Goal: Task Accomplishment & Management: Use online tool/utility

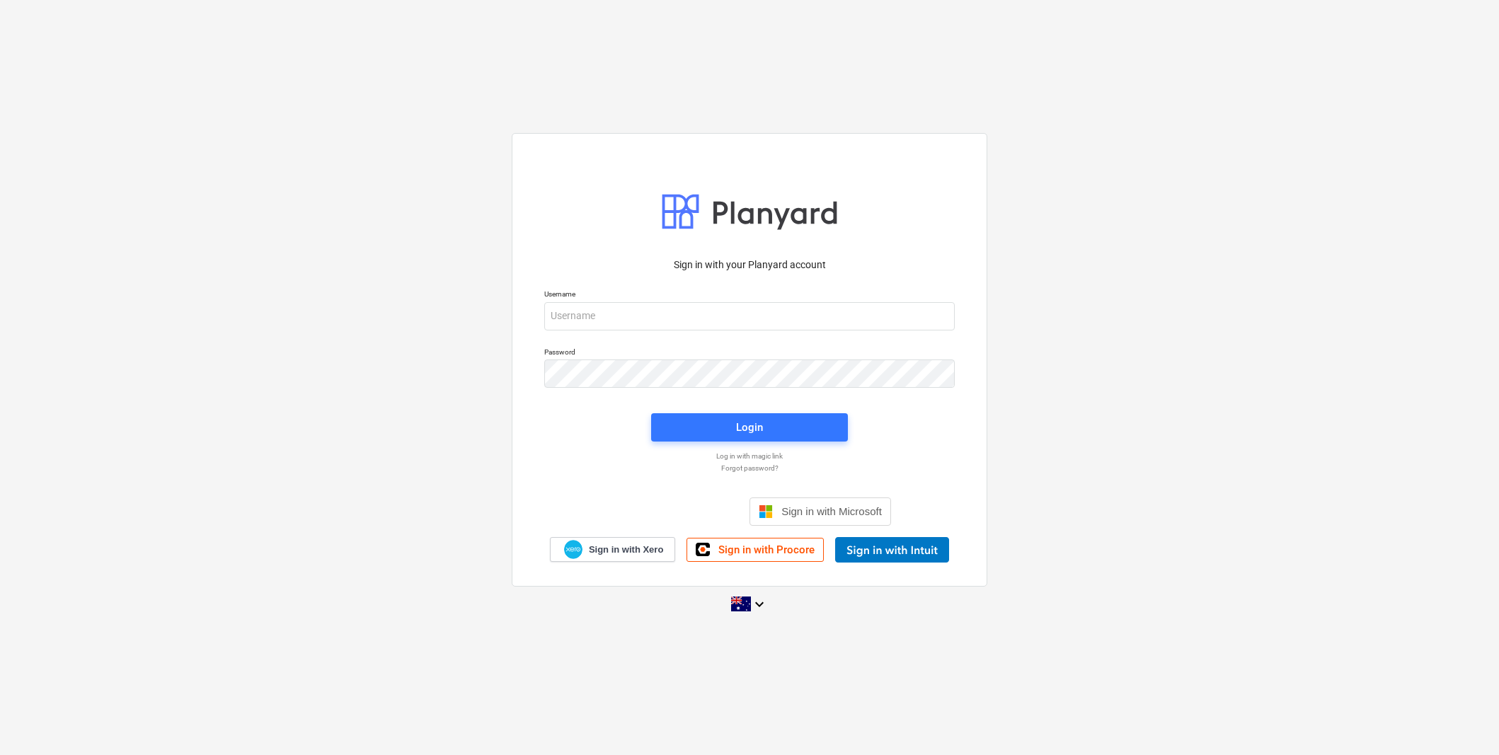
drag, startPoint x: 263, startPoint y: 275, endPoint x: 449, endPoint y: 191, distance: 204.1
click at [263, 275] on div "Sign in with your Planyard account Username Password Login Log in with magic li…" at bounding box center [749, 377] width 1499 height 511
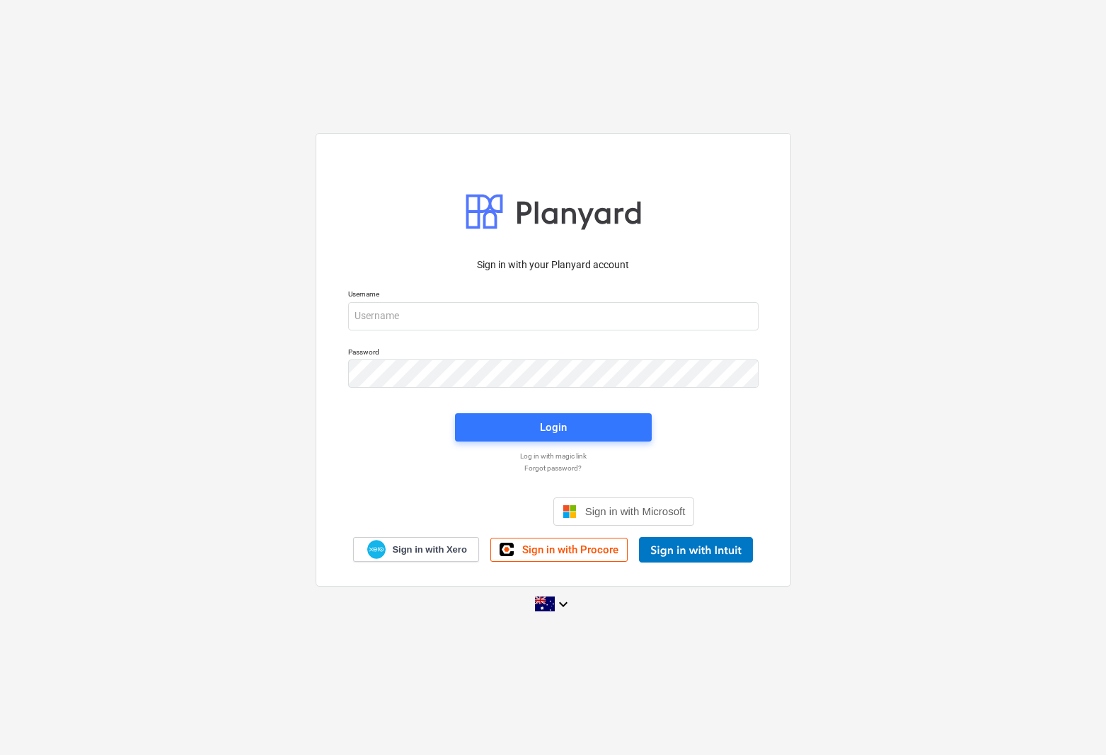
click at [1019, 316] on div "Sign in with your Planyard account Username Password Login Log in with magic li…" at bounding box center [553, 377] width 1106 height 511
click at [168, 284] on div "Sign in with your Planyard account Username Password Login Log in with magic li…" at bounding box center [553, 377] width 1106 height 511
click at [470, 308] on input "email" at bounding box center [553, 316] width 411 height 28
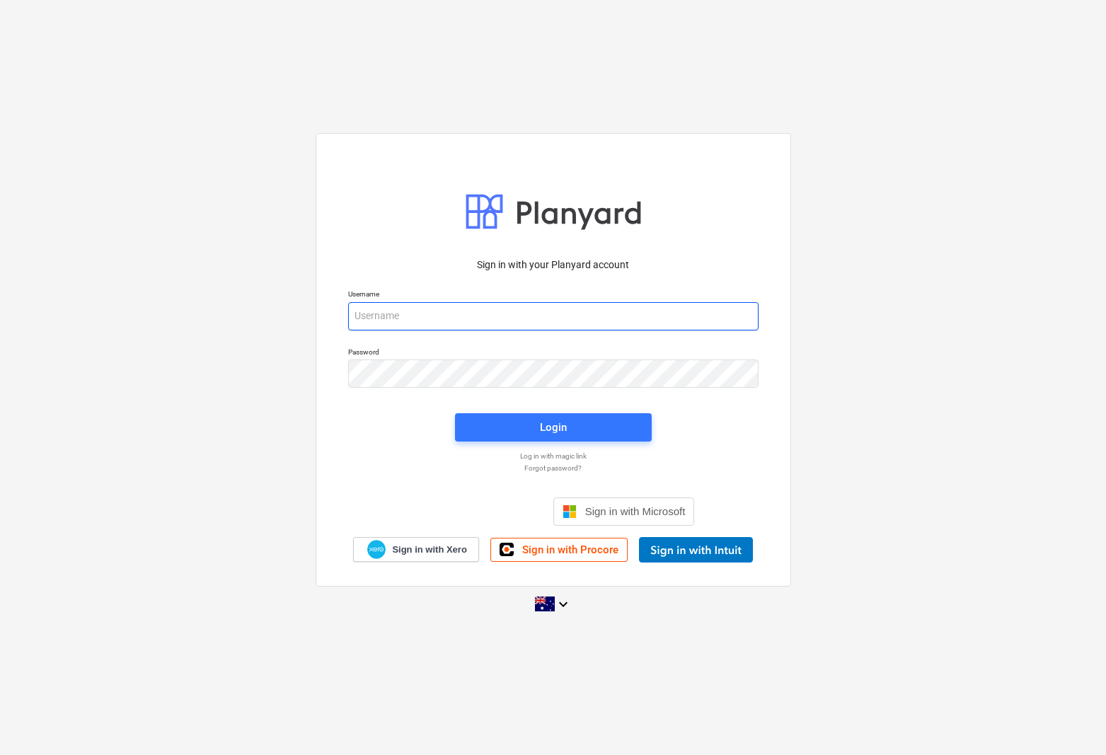
click at [483, 324] on input "email" at bounding box center [553, 316] width 411 height 28
click at [503, 309] on input "email" at bounding box center [553, 316] width 411 height 28
click at [189, 360] on div "Sign in with your Planyard account Username Password Login Log in with magic li…" at bounding box center [553, 377] width 1106 height 511
click at [1000, 217] on div "Sign in with your Planyard account Username Password Login Log in with magic li…" at bounding box center [553, 377] width 1106 height 511
click at [512, 310] on input "email" at bounding box center [553, 316] width 411 height 28
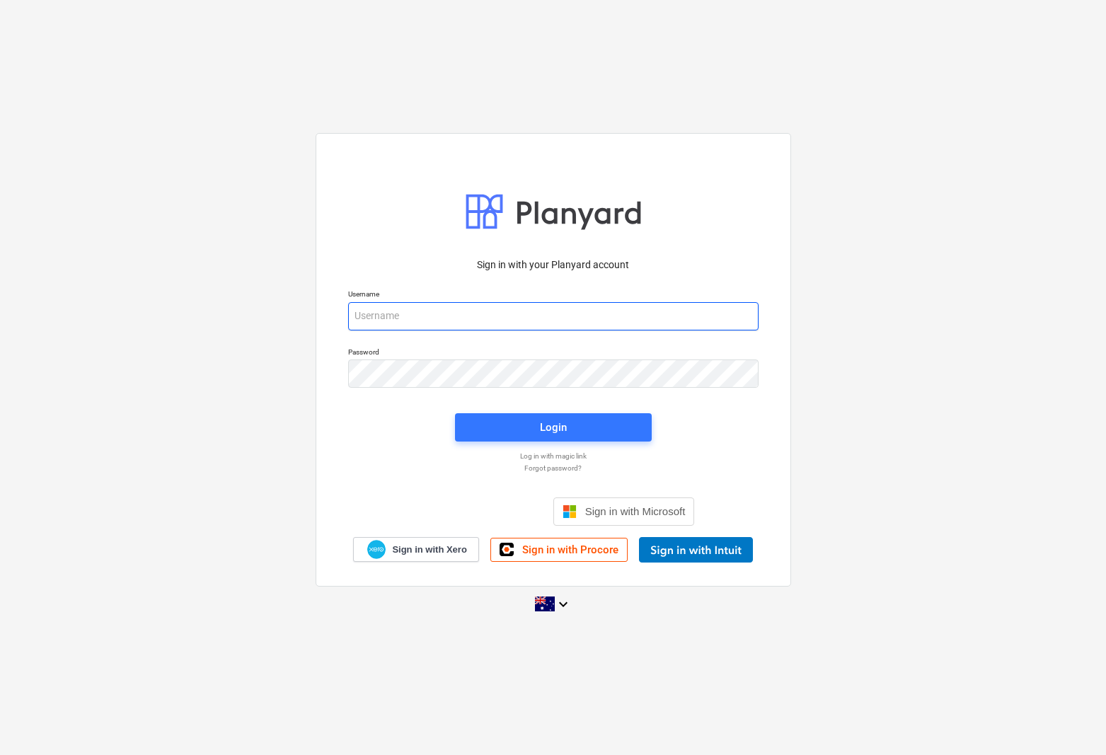
click at [759, 316] on div at bounding box center [759, 316] width 0 height 0
click at [582, 307] on input "email" at bounding box center [553, 316] width 411 height 28
click at [563, 321] on input "email" at bounding box center [553, 316] width 411 height 28
click at [376, 319] on input "email" at bounding box center [553, 316] width 411 height 28
type input "[EMAIL_ADDRESS][DOMAIN_NAME]"
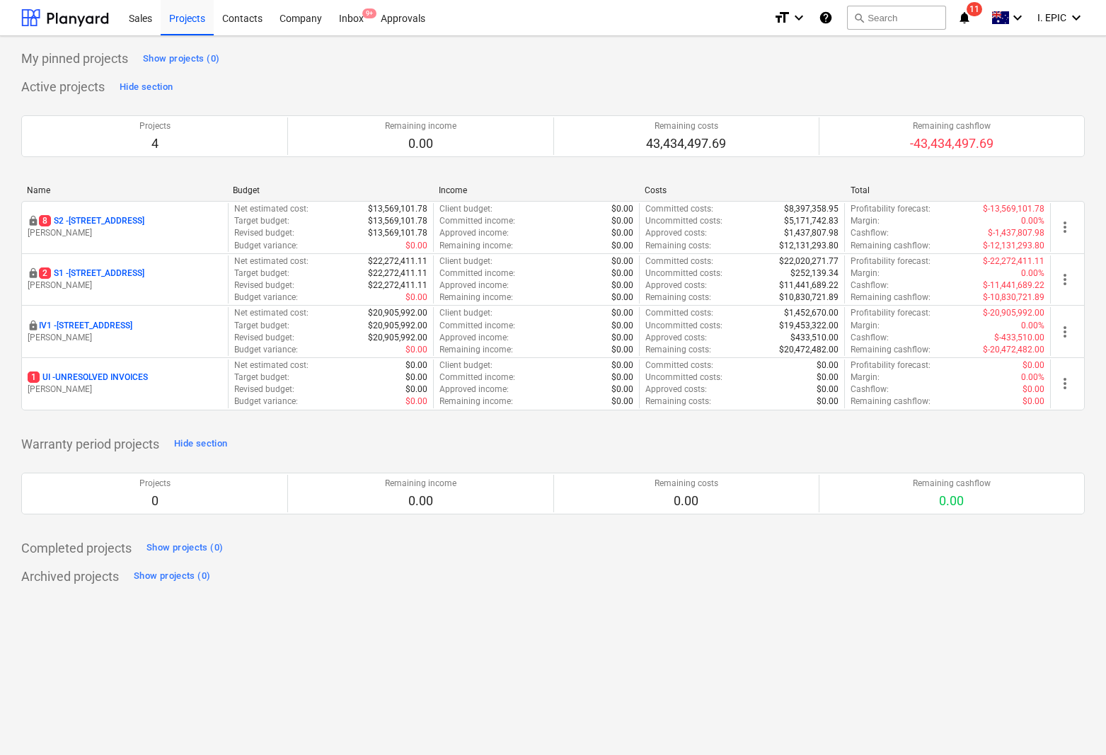
click at [554, 658] on div "My pinned projects Show projects (0) Active projects Hide section Projects 4 Re…" at bounding box center [553, 395] width 1106 height 719
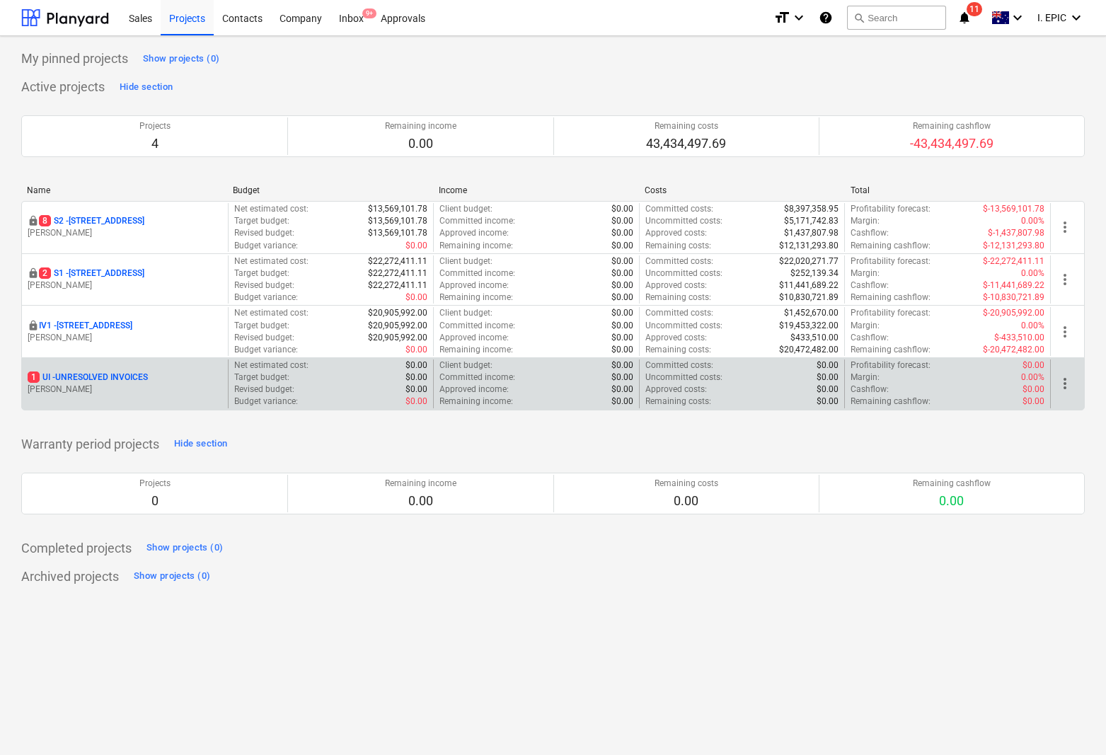
click at [110, 378] on p "1 UI - UNRESOLVED INVOICES" at bounding box center [88, 378] width 120 height 12
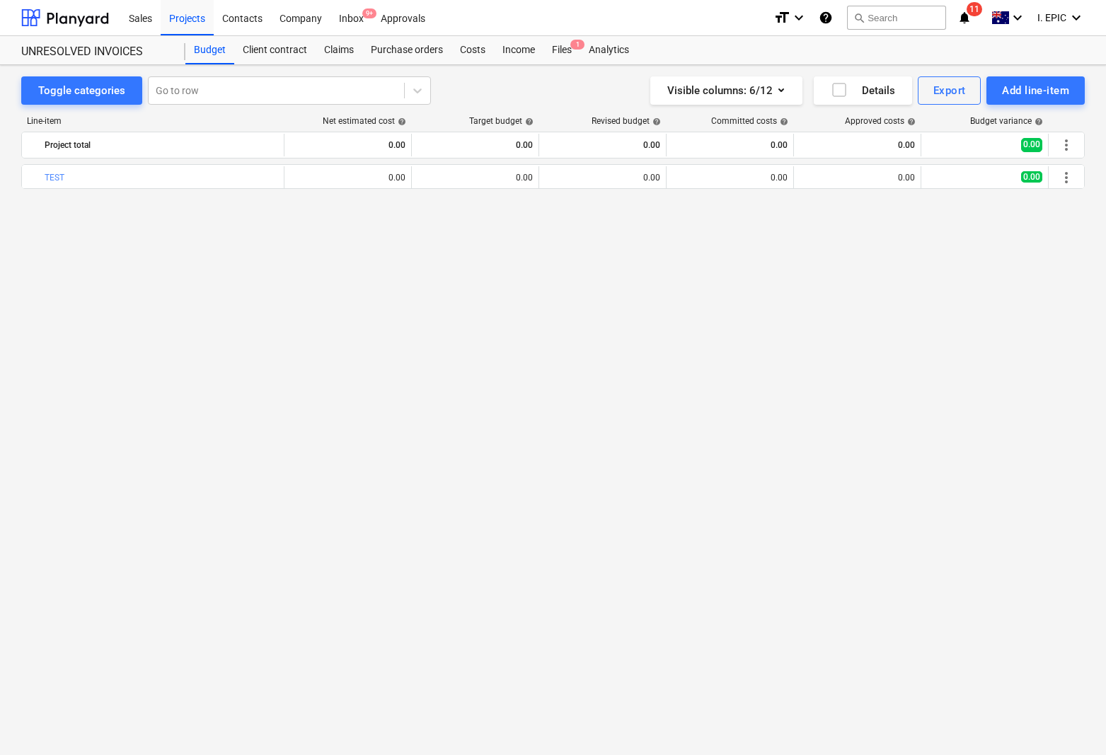
click at [487, 530] on div "bar_chart TEST 0.00 0.00 edit 0.00 0.00 0.00 0.00 more_vert" at bounding box center [553, 430] width 1064 height 532
click at [551, 48] on div "Files 1" at bounding box center [562, 50] width 37 height 28
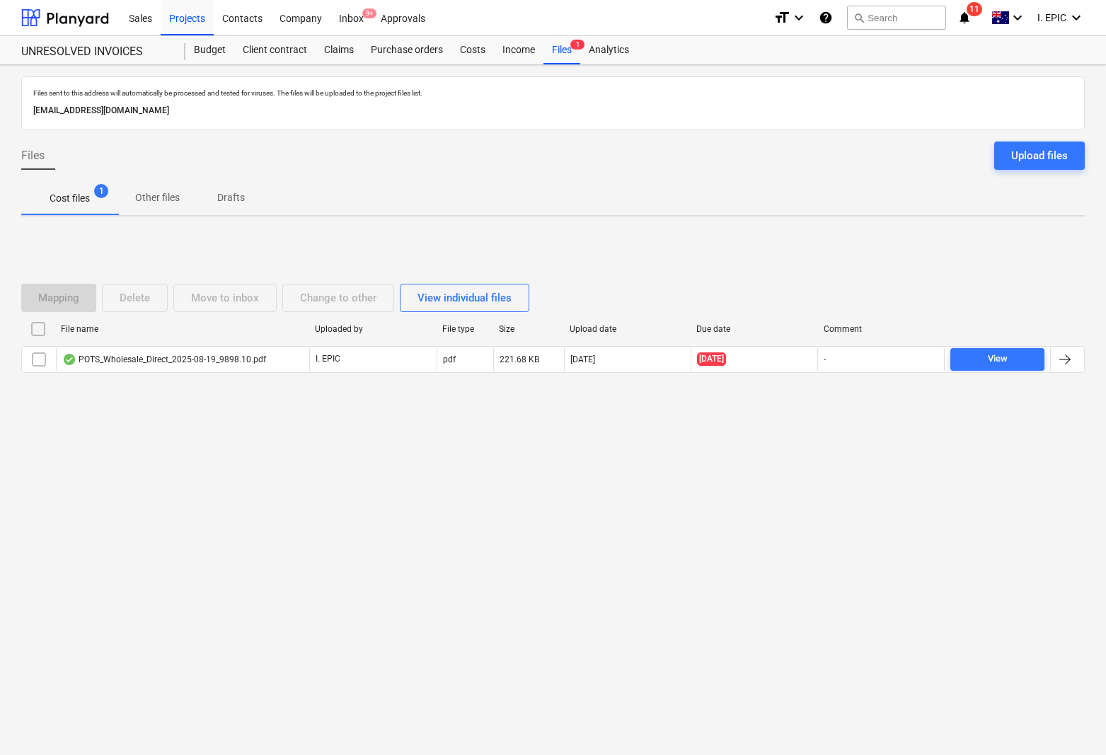
click at [214, 486] on div "Files sent to this address will automatically be processed and tested for virus…" at bounding box center [553, 410] width 1106 height 690
click at [354, 18] on div "Inbox 9+" at bounding box center [352, 17] width 42 height 36
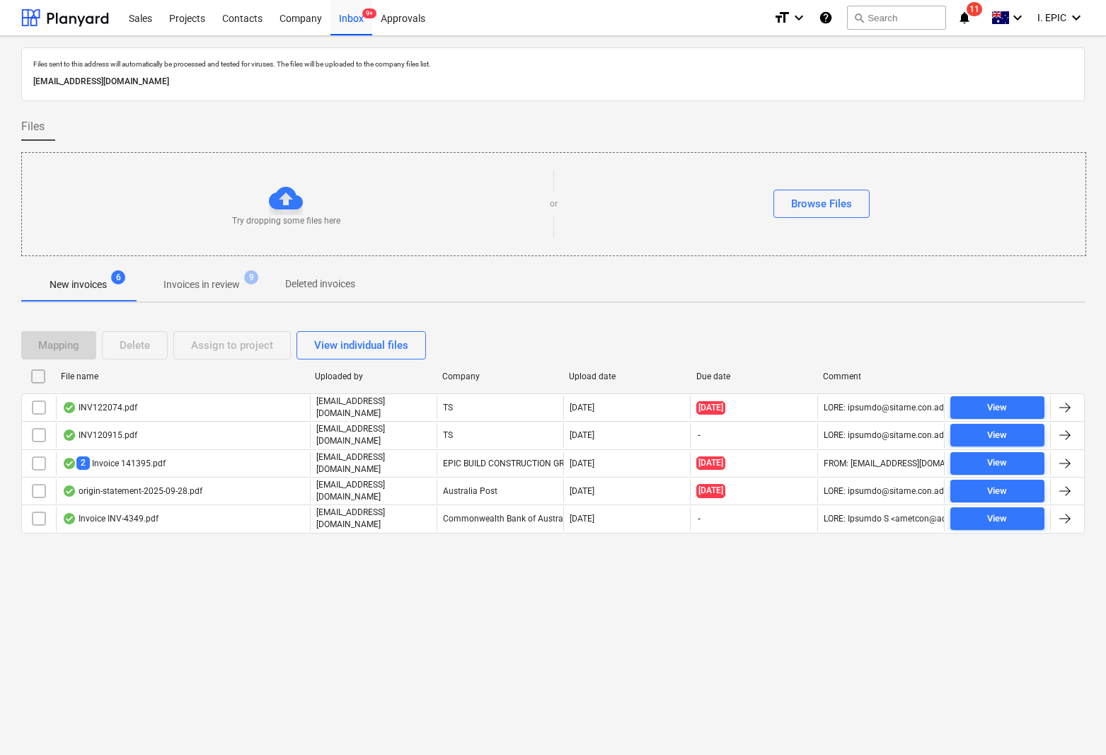
click at [238, 641] on div "Files sent to this address will automatically be processed and tested for virus…" at bounding box center [553, 395] width 1106 height 719
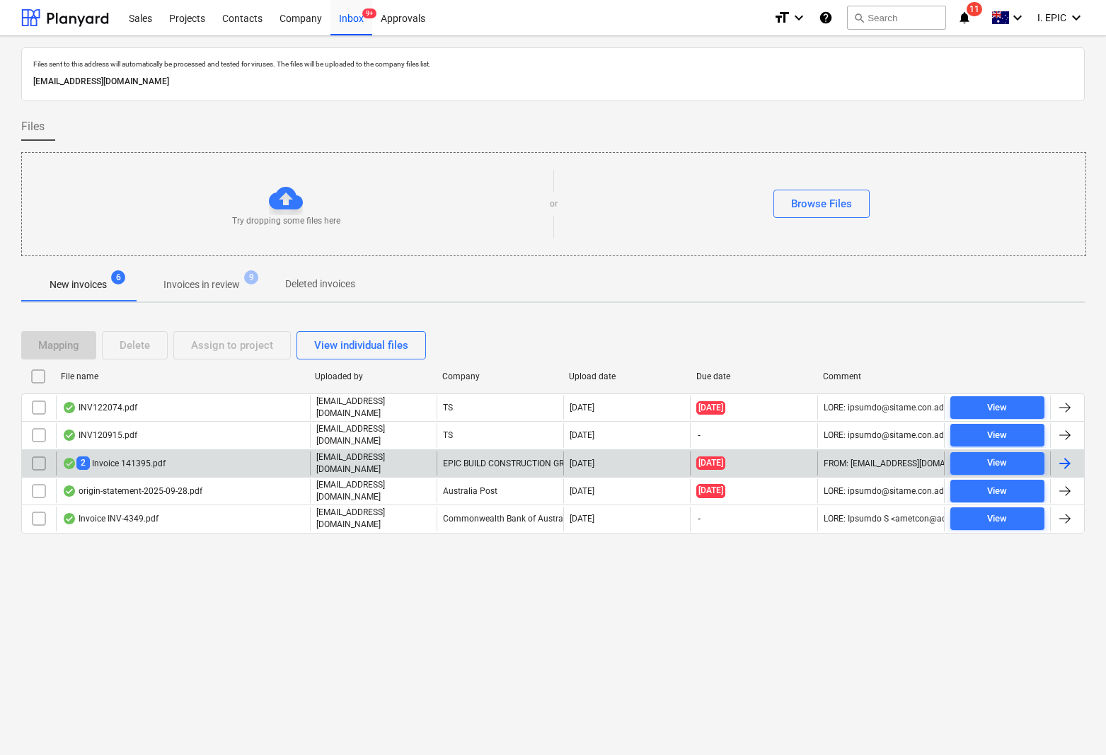
click at [135, 457] on div "2 Invoice 141395.pdf" at bounding box center [113, 463] width 103 height 13
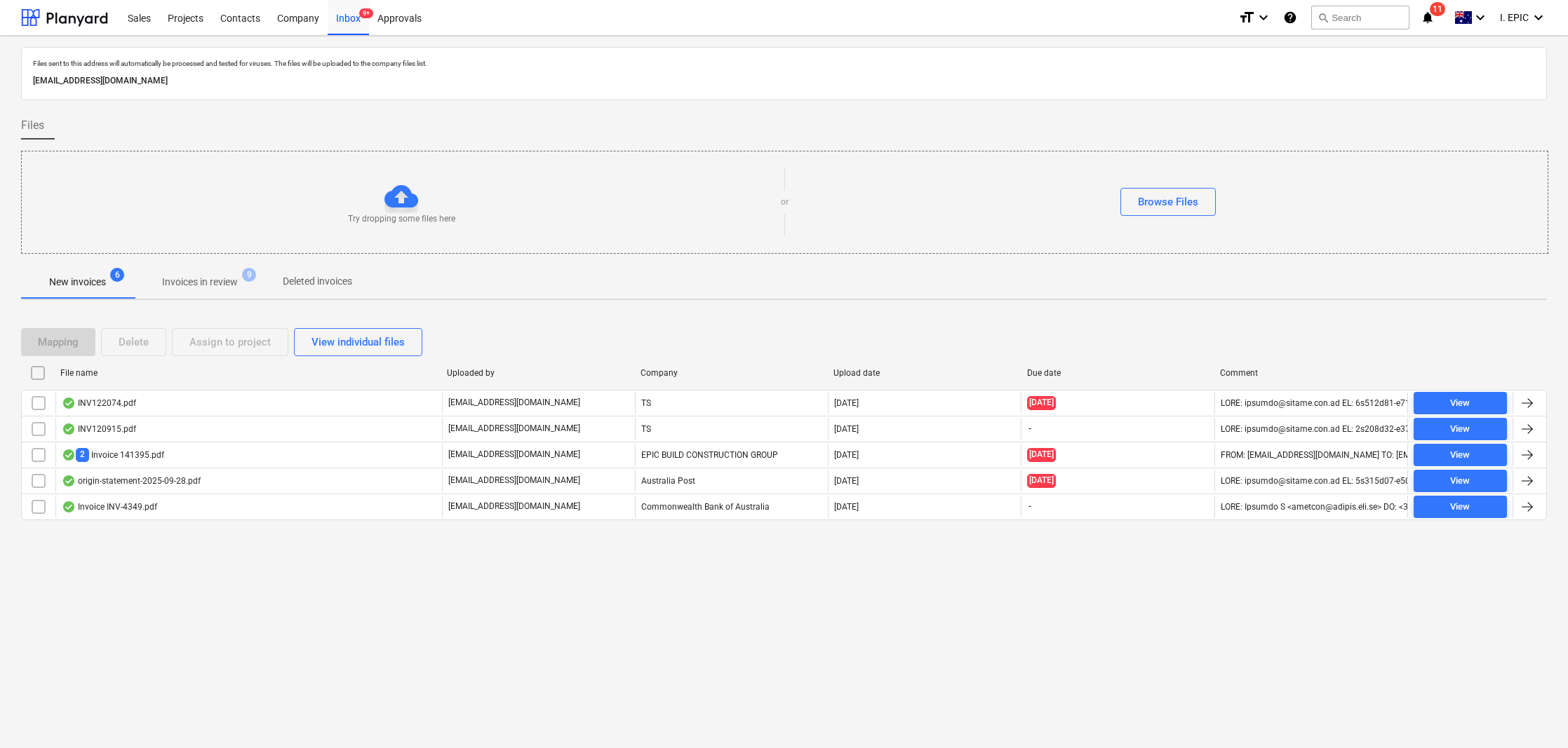
click at [150, 605] on div "Files sent to this address will automatically be processed and tested for virus…" at bounding box center [784, 391] width 1568 height 712
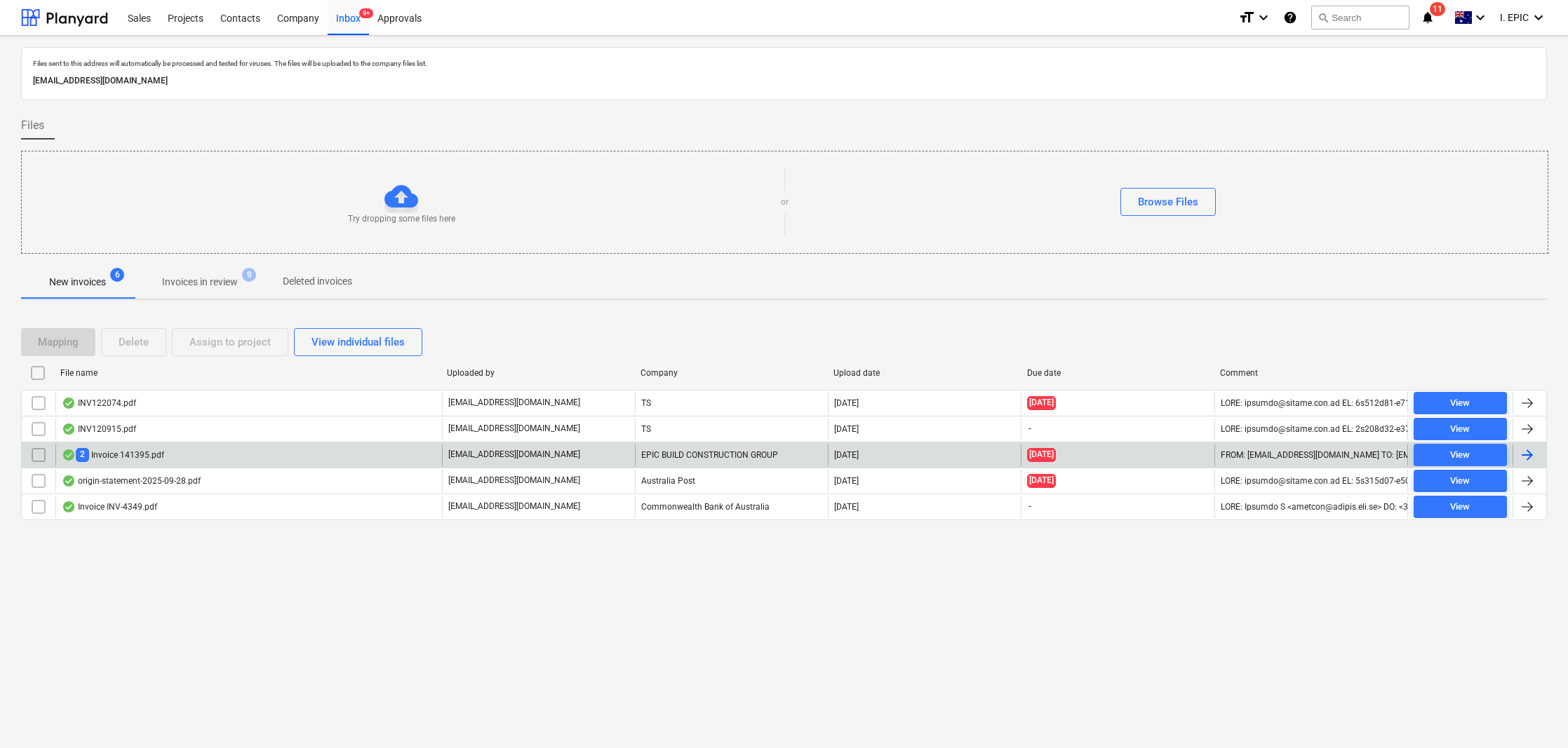
click at [35, 453] on input "checkbox" at bounding box center [39, 455] width 23 height 23
click at [150, 337] on button "Delete" at bounding box center [134, 342] width 65 height 28
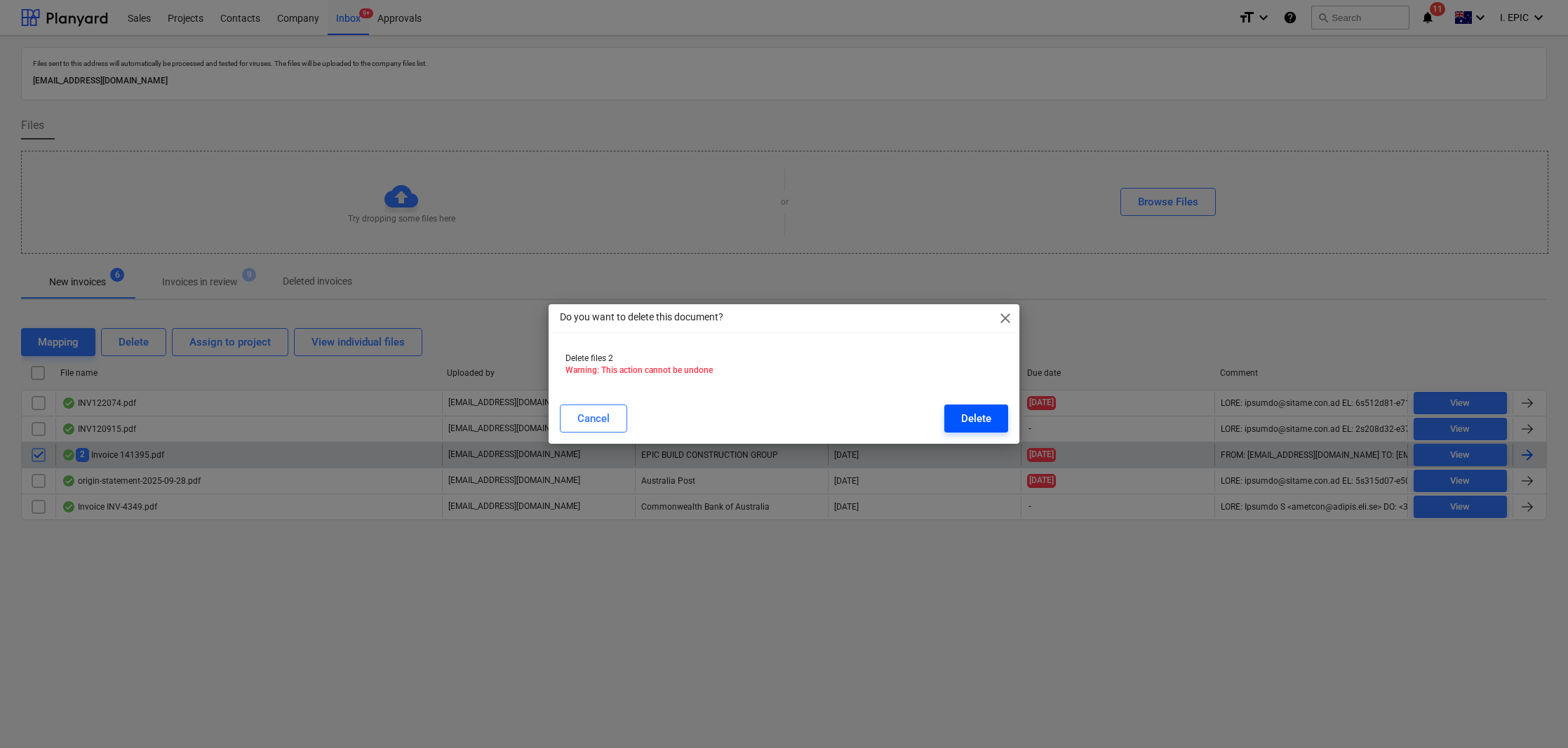
click at [973, 414] on div "Delete" at bounding box center [976, 418] width 30 height 18
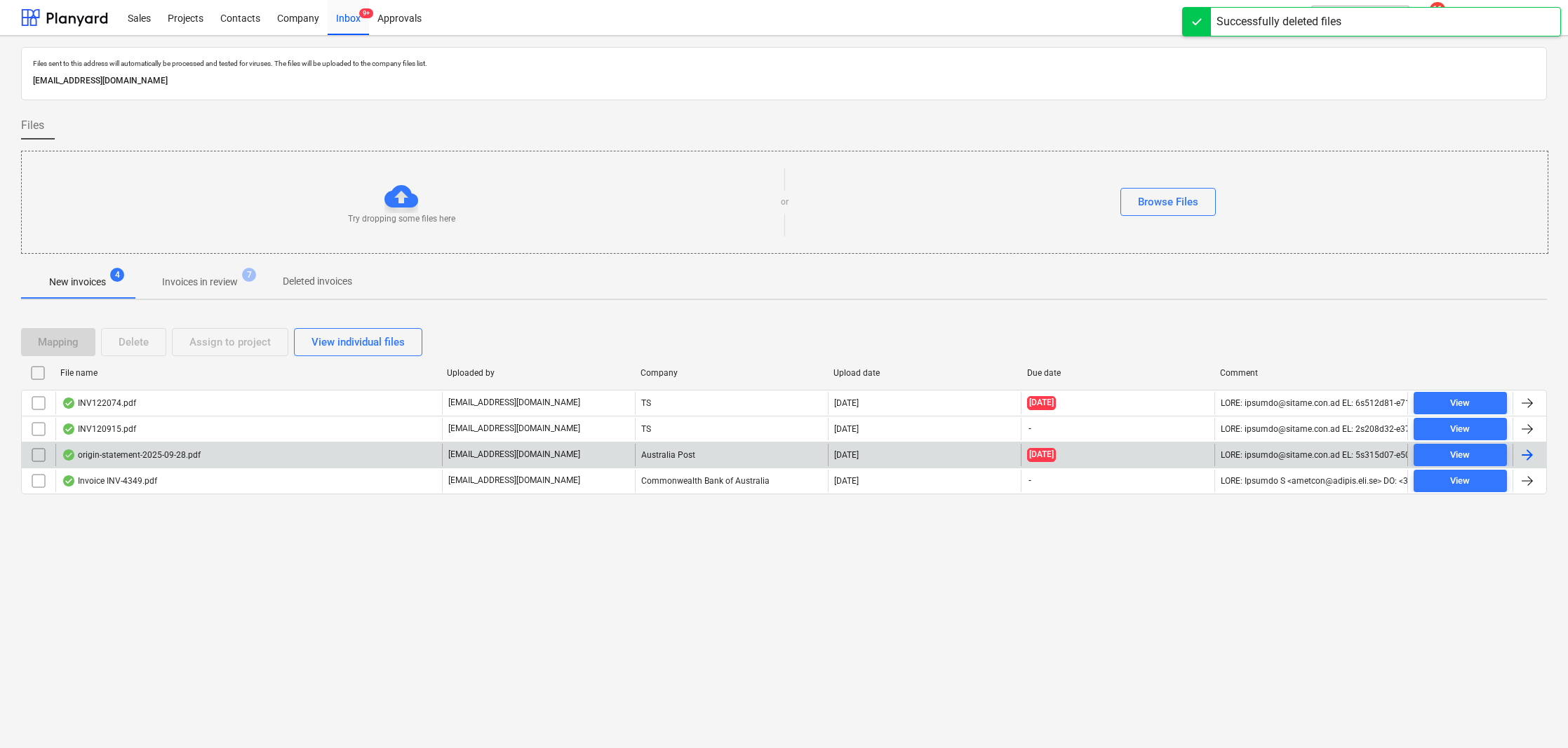
click at [484, 630] on div "Files sent to this address will automatically be processed and tested for virus…" at bounding box center [784, 391] width 1568 height 712
click at [718, 630] on div "Files sent to this address will automatically be processed and tested for virus…" at bounding box center [784, 391] width 1568 height 712
click at [305, 638] on div "Files sent to this address will automatically be processed and tested for virus…" at bounding box center [784, 391] width 1568 height 712
click at [349, 606] on div "Files sent to this address will automatically be processed and tested for virus…" at bounding box center [784, 391] width 1568 height 712
drag, startPoint x: 492, startPoint y: 536, endPoint x: 193, endPoint y: 13, distance: 602.4
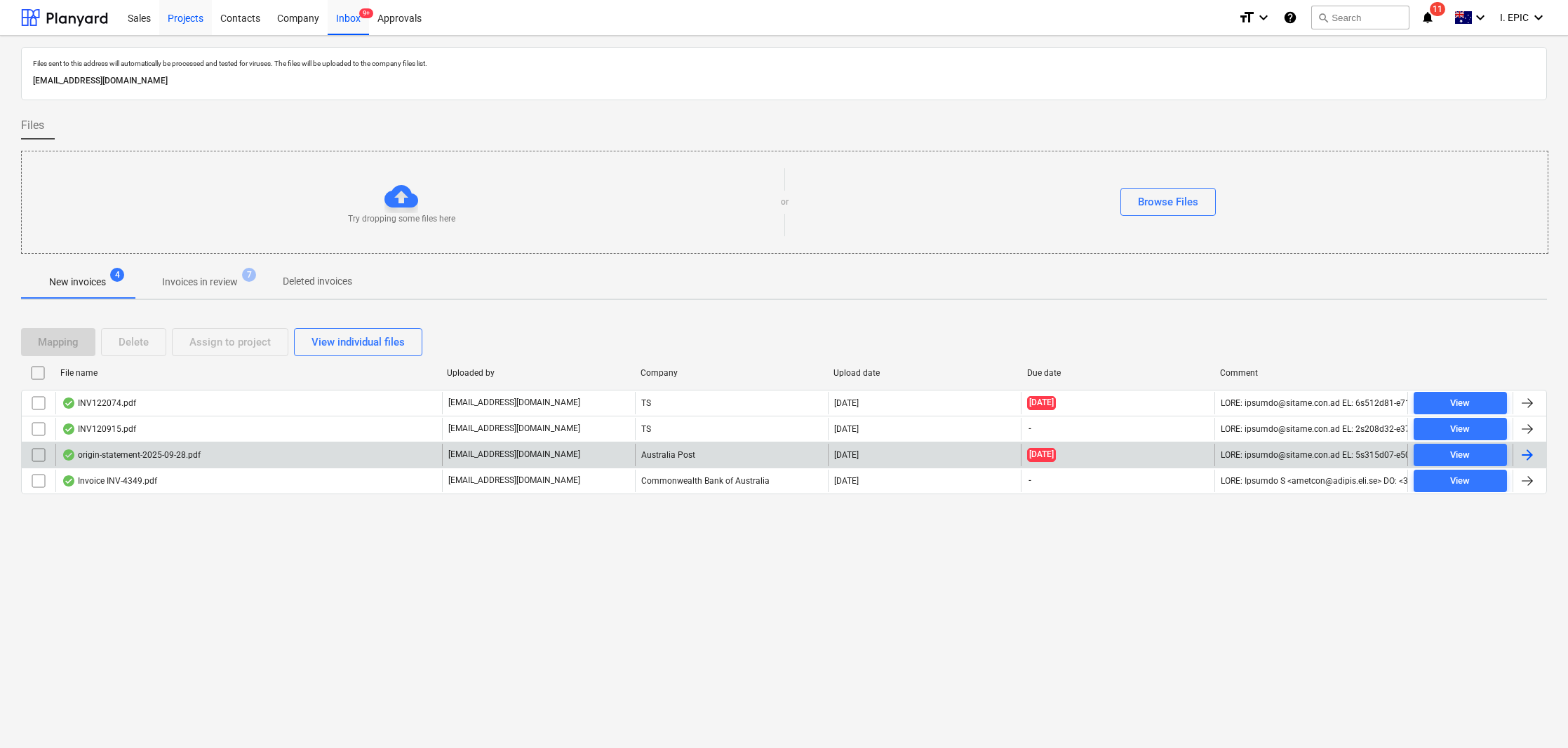
click at [492, 536] on div "Files sent to this address will automatically be processed and tested for virus…" at bounding box center [784, 391] width 1568 height 712
click at [822, 703] on div "Files sent to this address will automatically be processed and tested for virus…" at bounding box center [784, 391] width 1568 height 712
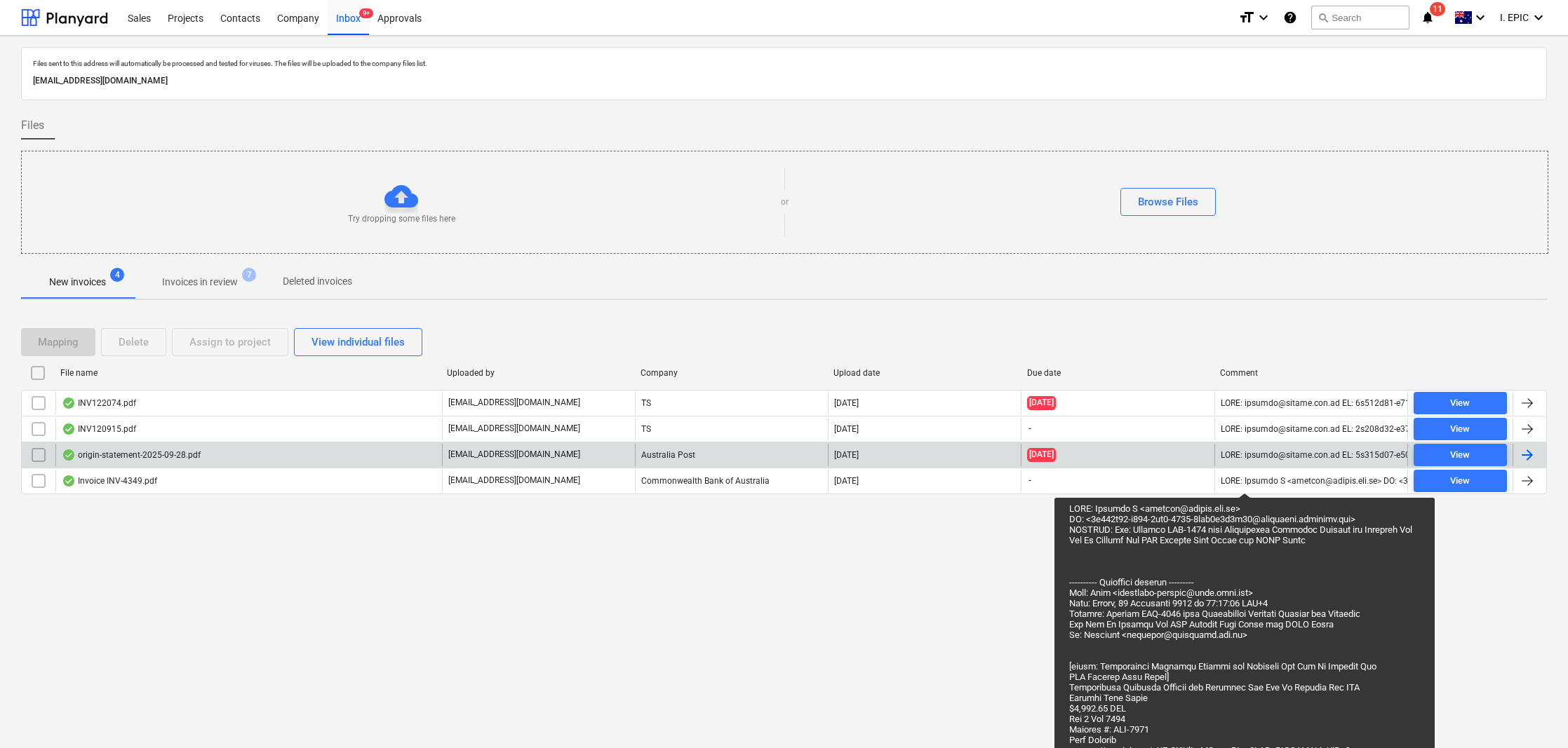
click at [819, 26] on div "Sales Projects Contacts Company Inbox 9+ Approvals" at bounding box center [673, 17] width 1108 height 35
drag, startPoint x: 279, startPoint y: 580, endPoint x: 1351, endPoint y: 328, distance: 1101.2
click at [285, 582] on div "Files sent to this address will automatically be processed and tested for virus…" at bounding box center [784, 391] width 1568 height 712
click at [1096, 202] on button "Browse Files" at bounding box center [1169, 202] width 95 height 28
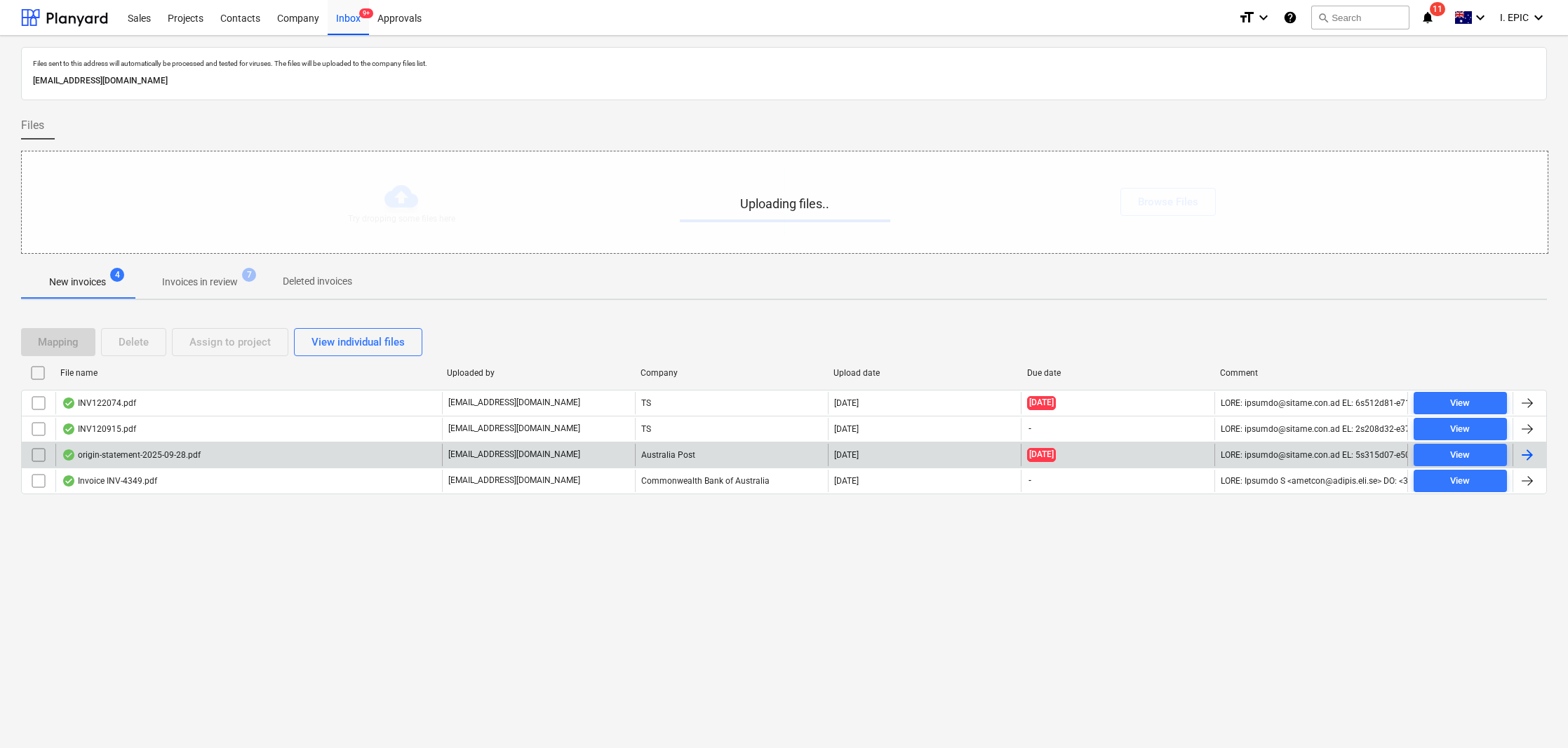
click at [438, 625] on div "Files sent to this address will automatically be processed and tested for virus…" at bounding box center [784, 391] width 1568 height 712
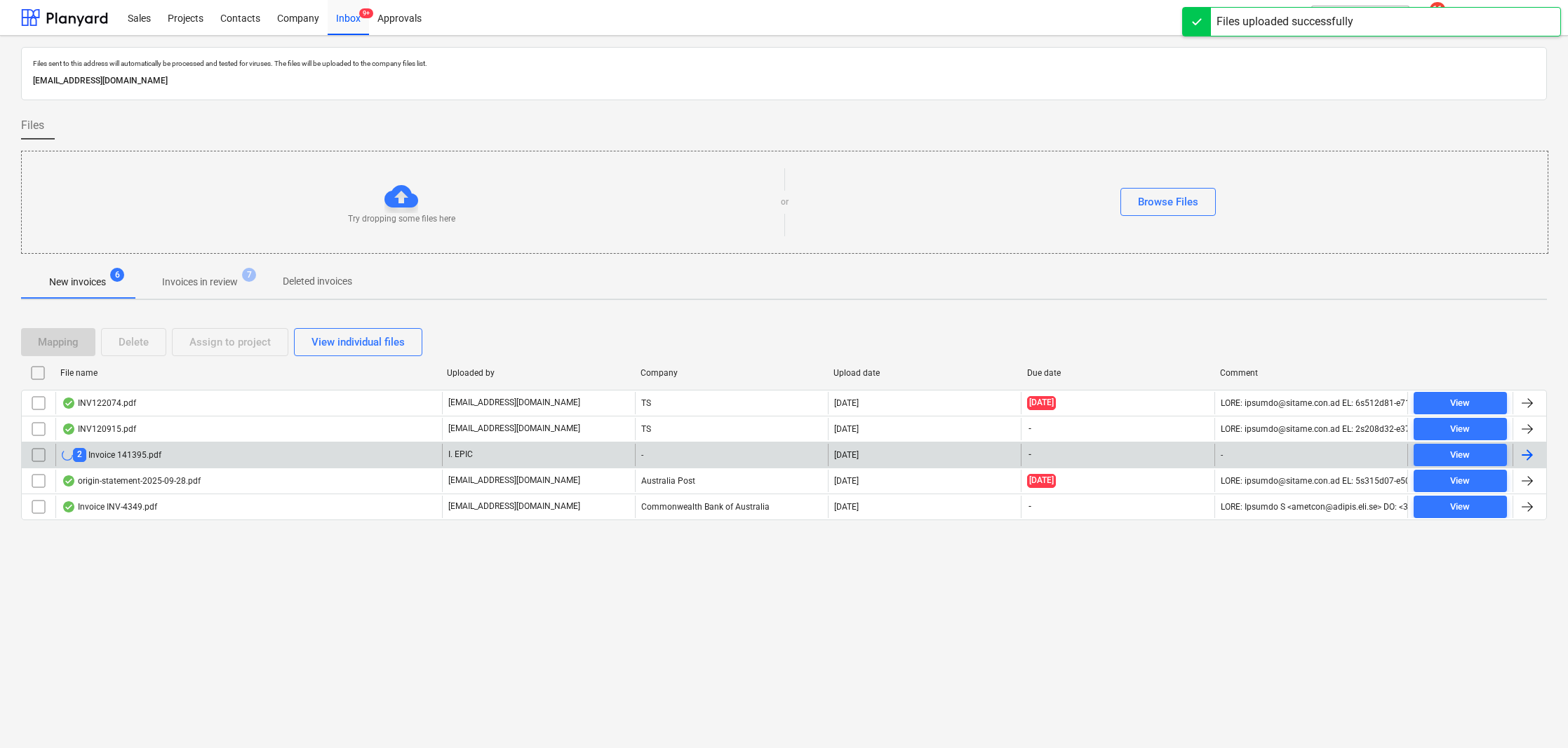
click at [133, 458] on div "2 Invoice 141395.pdf" at bounding box center [111, 454] width 100 height 13
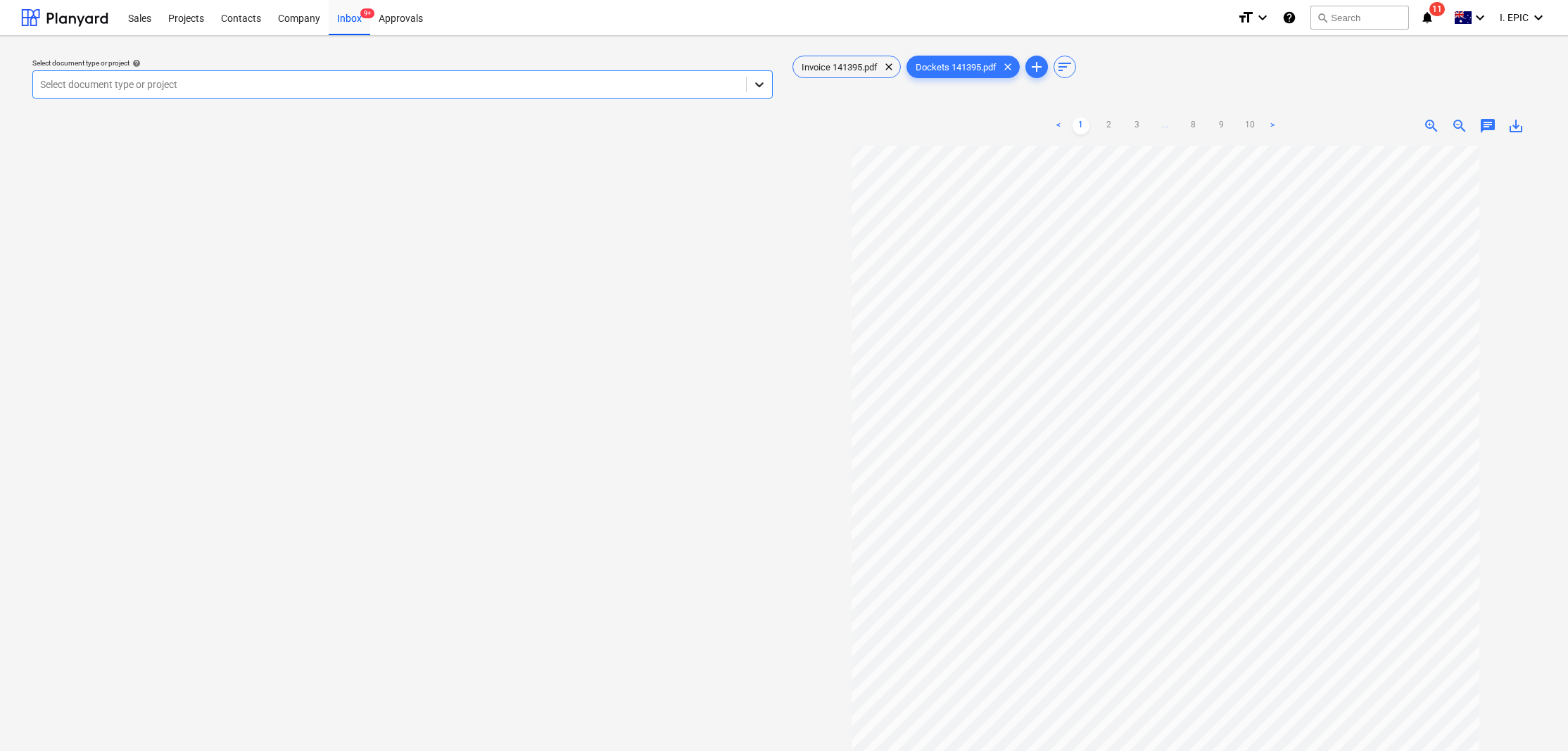
click at [764, 81] on icon at bounding box center [760, 85] width 14 height 14
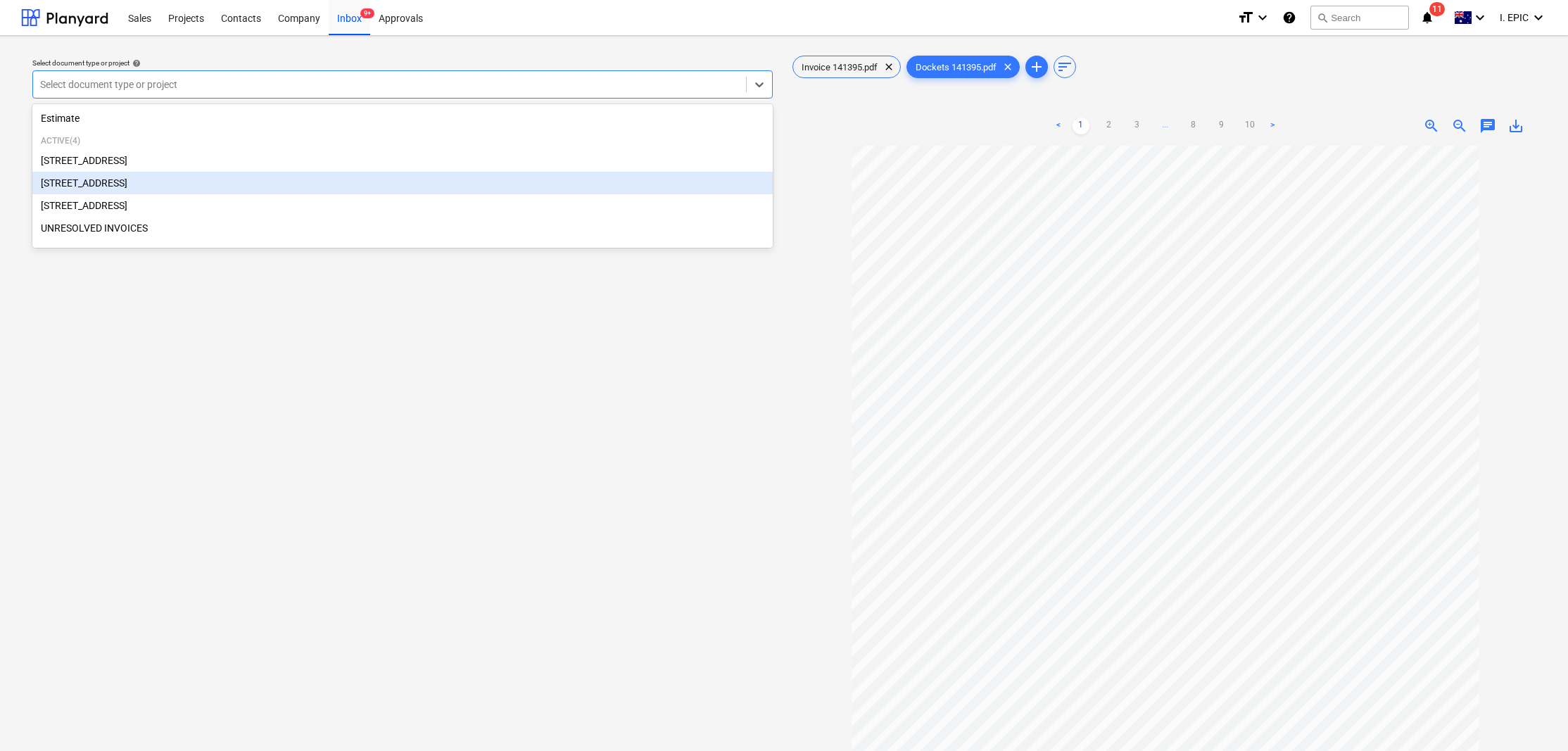
click at [97, 184] on div "[STREET_ADDRESS]" at bounding box center [403, 183] width 741 height 23
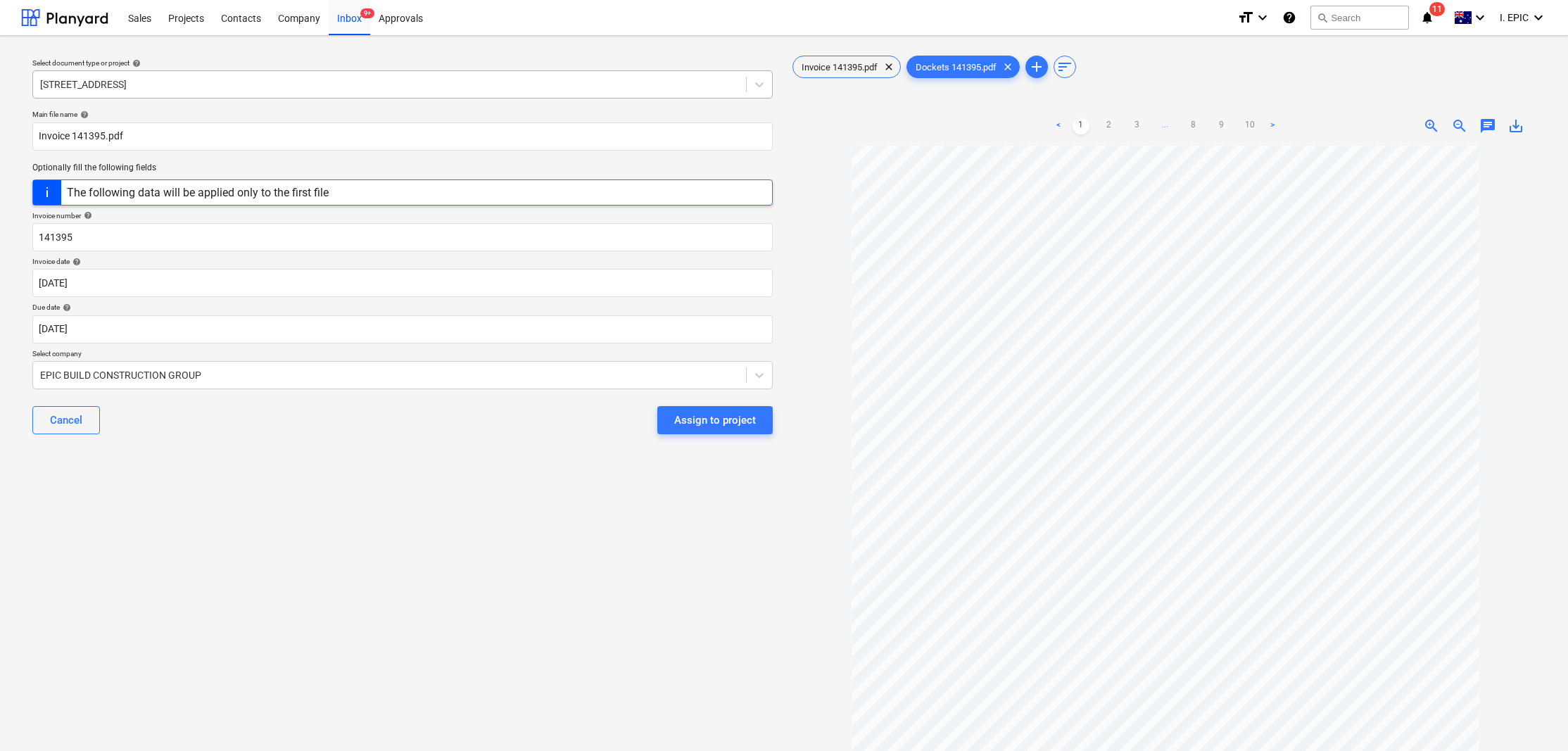
click at [81, 84] on div at bounding box center [389, 85] width 699 height 14
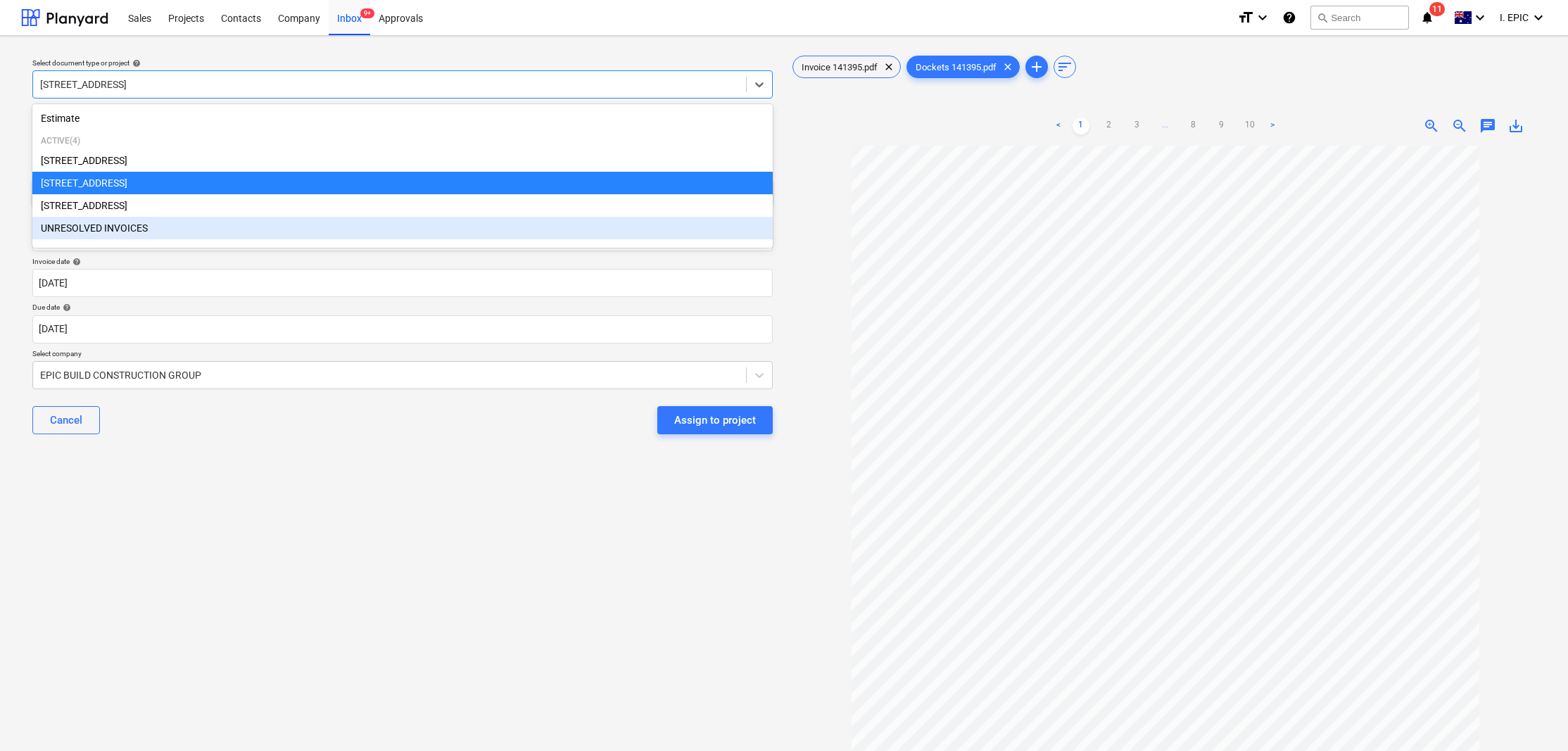
click at [173, 569] on div "Select document type or project help option UNRESOLVED INVOICES focused, 5 of 5…" at bounding box center [402, 455] width 763 height 816
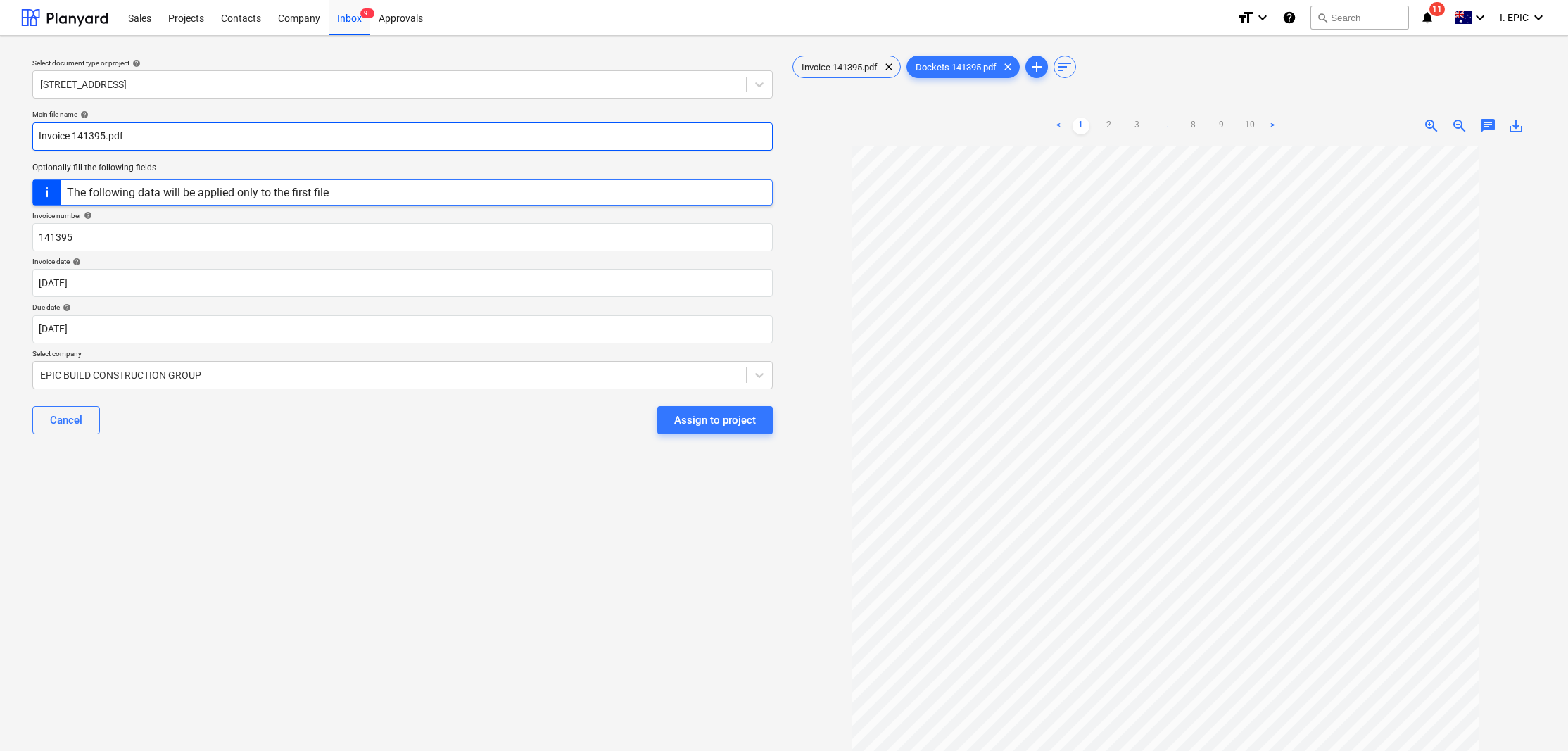
click at [38, 133] on input "Invoice 141395.pdf" at bounding box center [403, 136] width 741 height 28
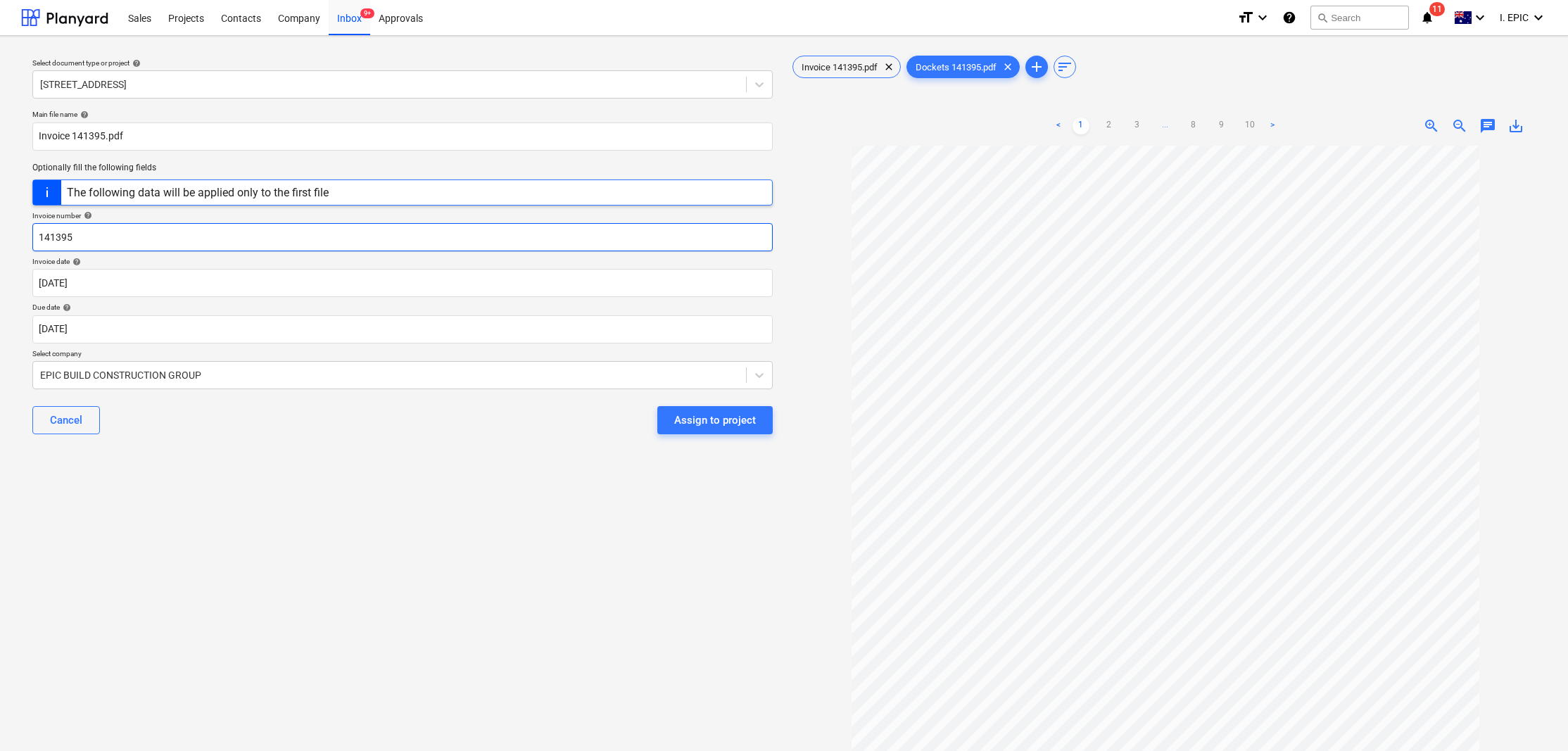
click at [55, 247] on input "141395" at bounding box center [403, 237] width 741 height 28
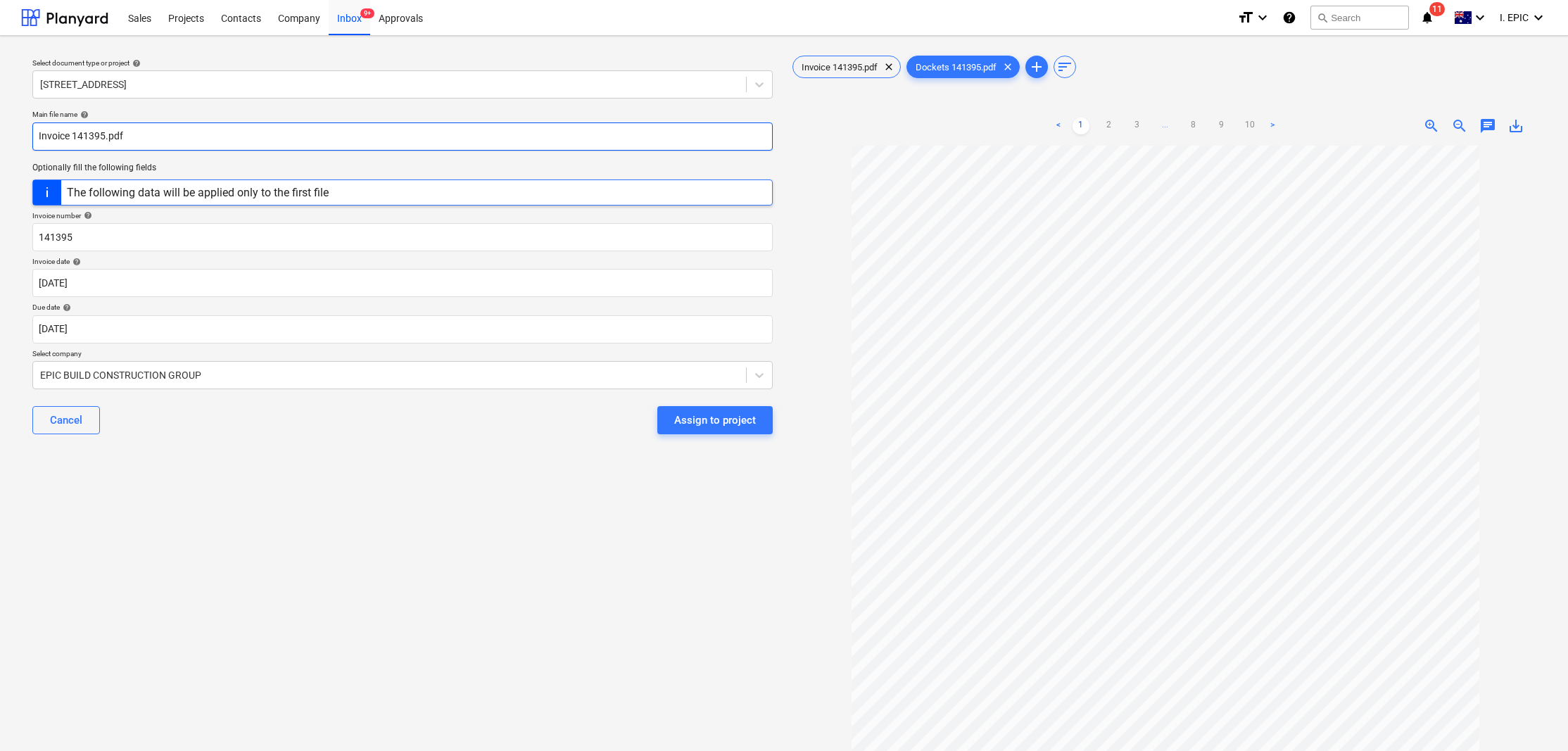
click at [42, 129] on input "Invoice 141395.pdf" at bounding box center [403, 136] width 741 height 28
click at [36, 131] on input "Invoice 141395.pdf" at bounding box center [403, 136] width 741 height 28
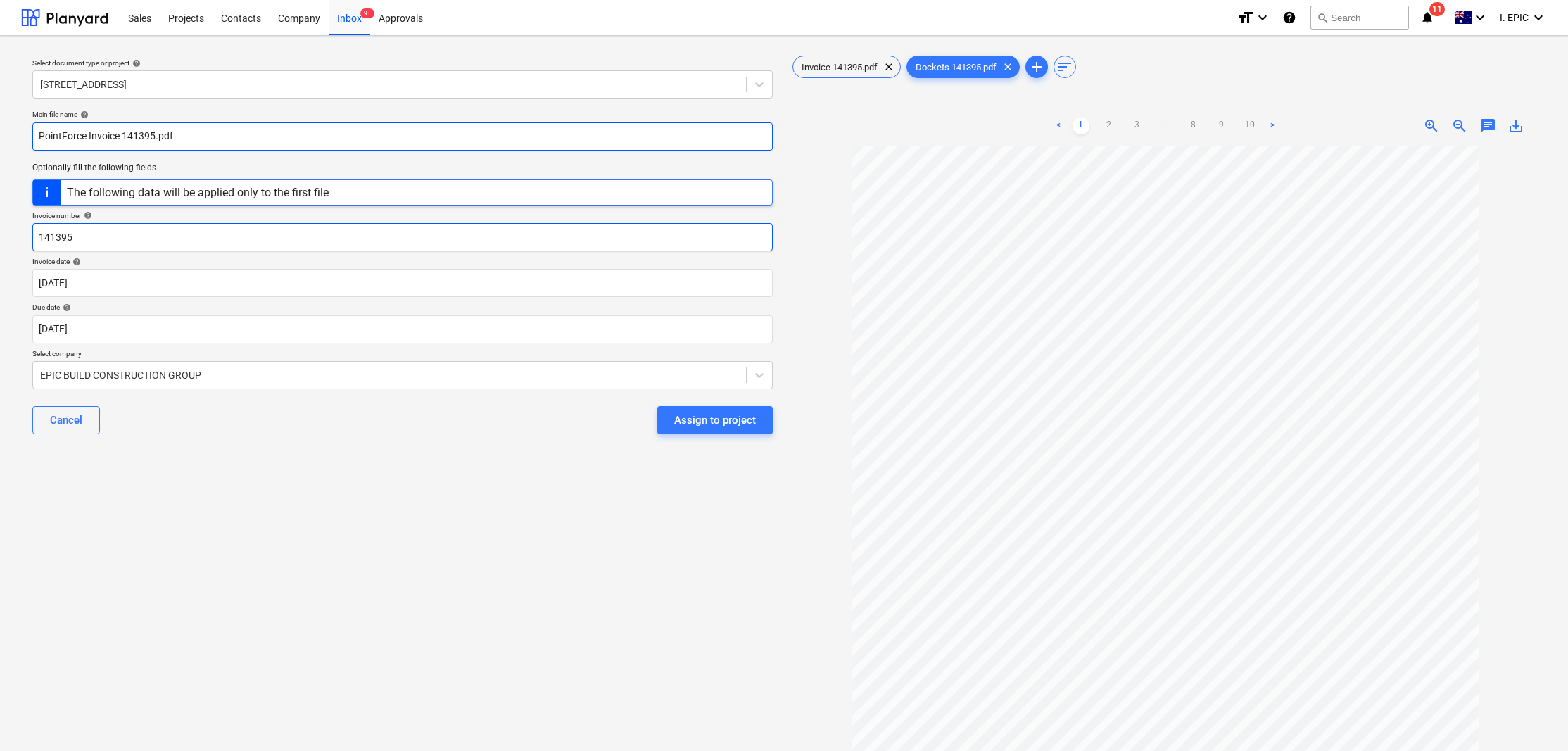
type input "PointForce Invoice 141395.pdf"
click at [116, 233] on input "141395" at bounding box center [403, 237] width 741 height 28
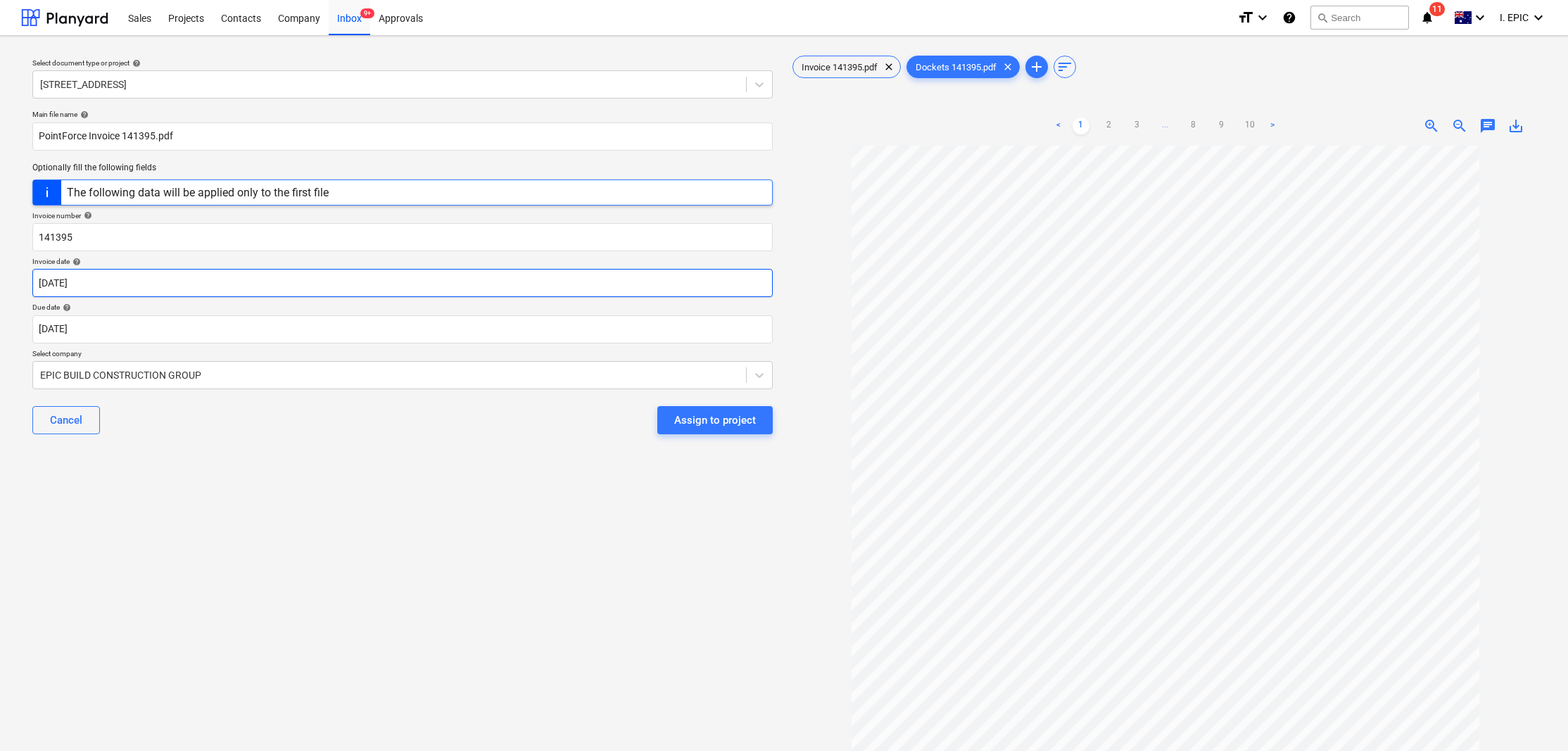
click at [124, 288] on body "Sales Projects Contacts Company Inbox 9+ Approvals format_size keyboard_arrow_d…" at bounding box center [784, 375] width 1568 height 751
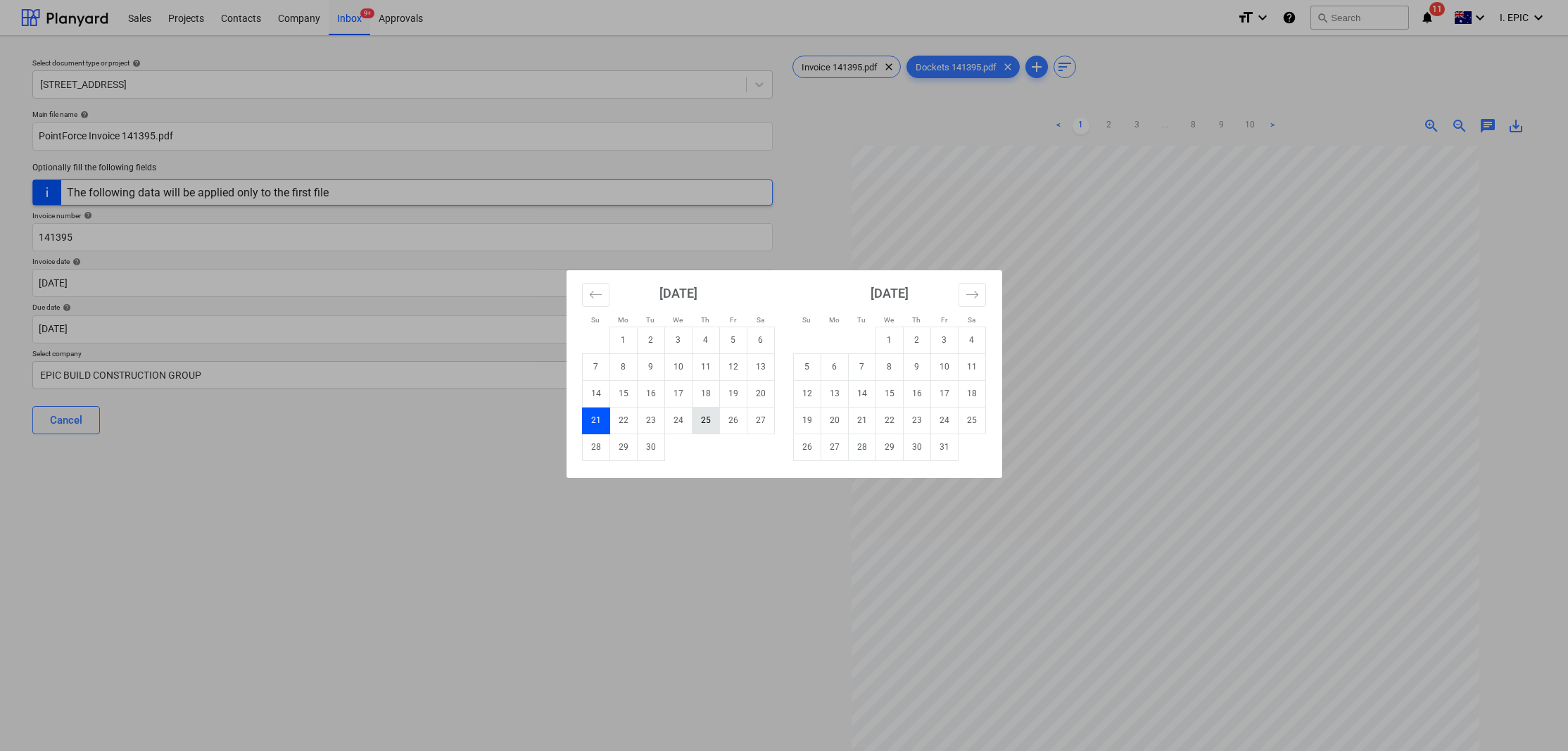
click at [710, 417] on td "25" at bounding box center [706, 420] width 28 height 27
type input "[DATE]"
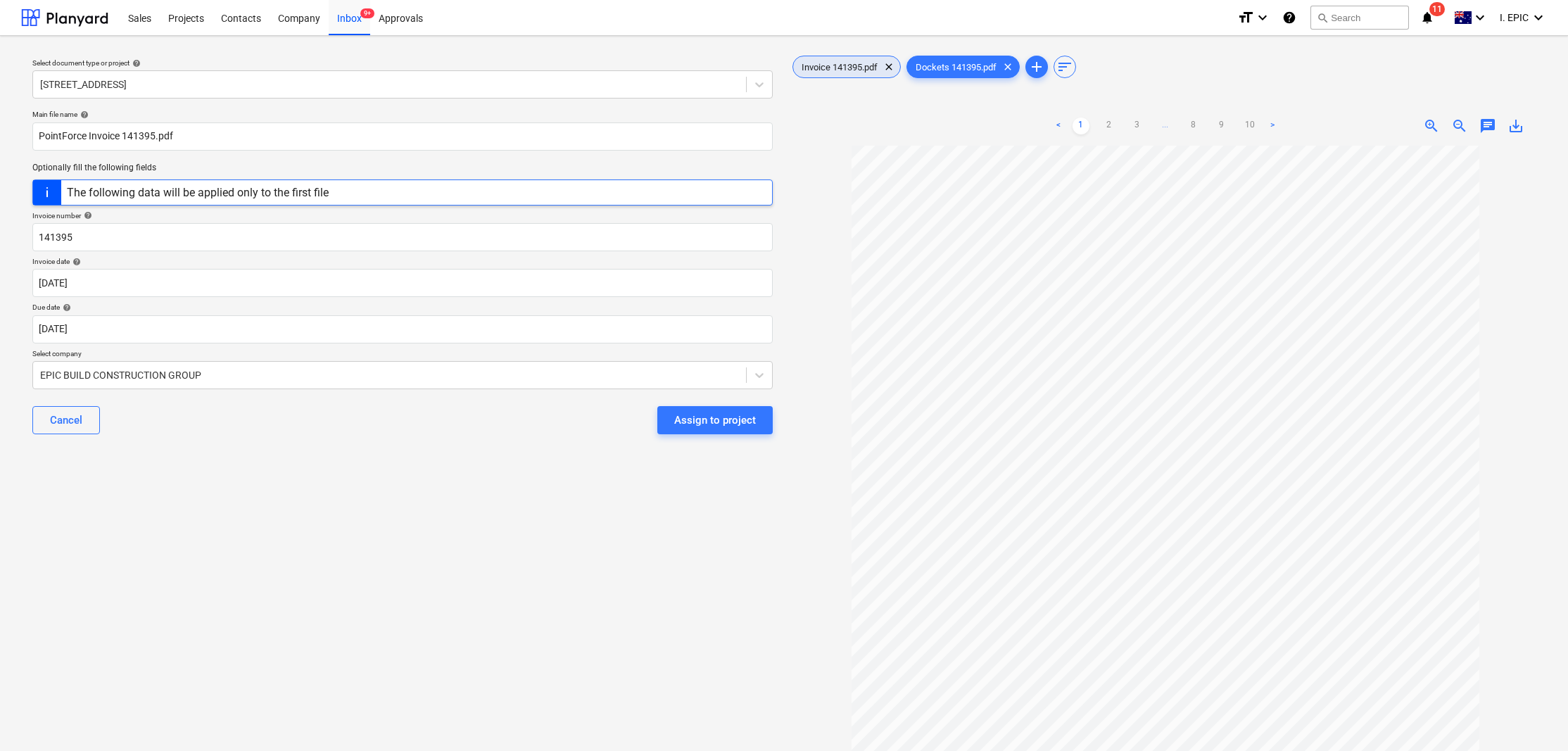
click at [832, 69] on span "Invoice 141395.pdf" at bounding box center [839, 67] width 92 height 11
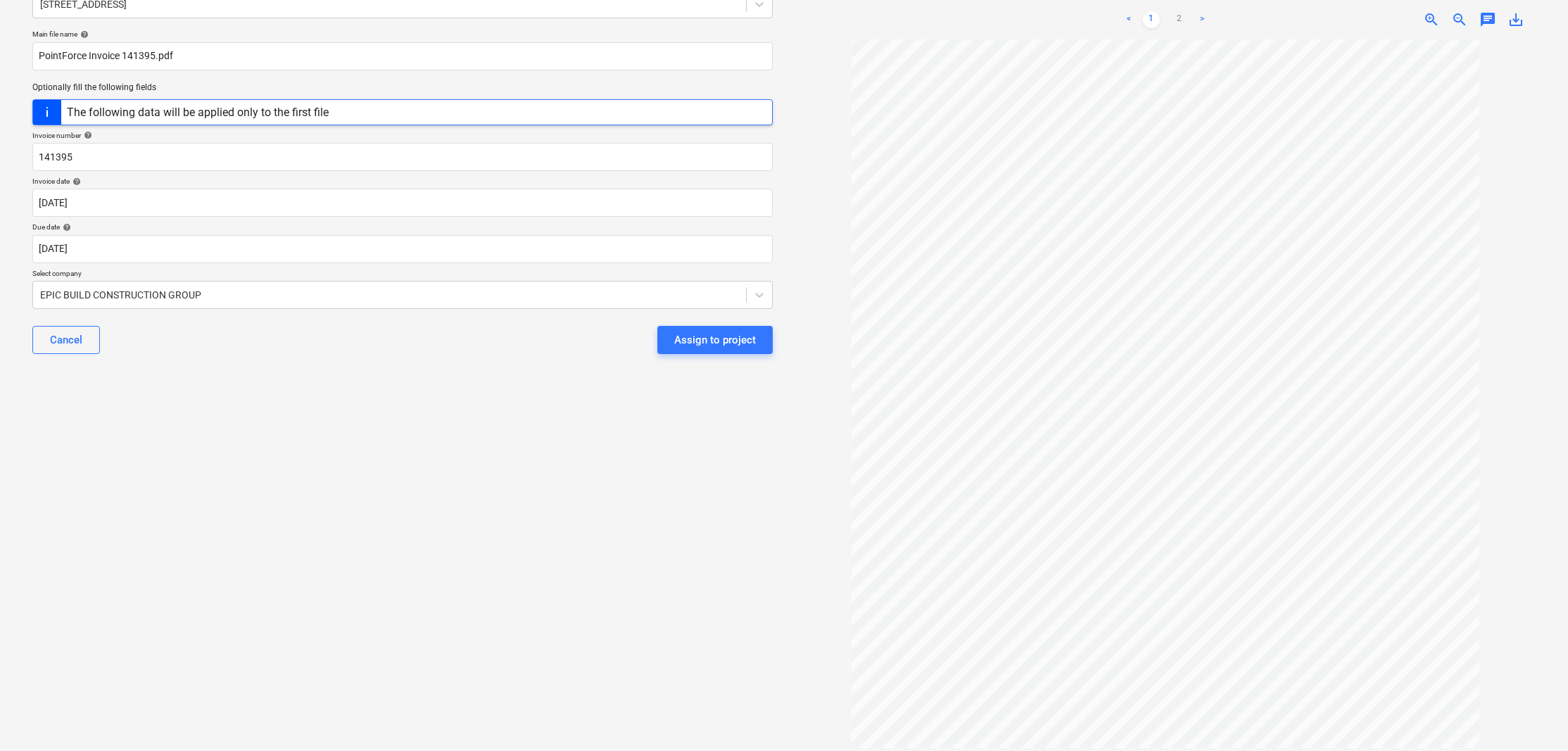
scroll to position [123, 0]
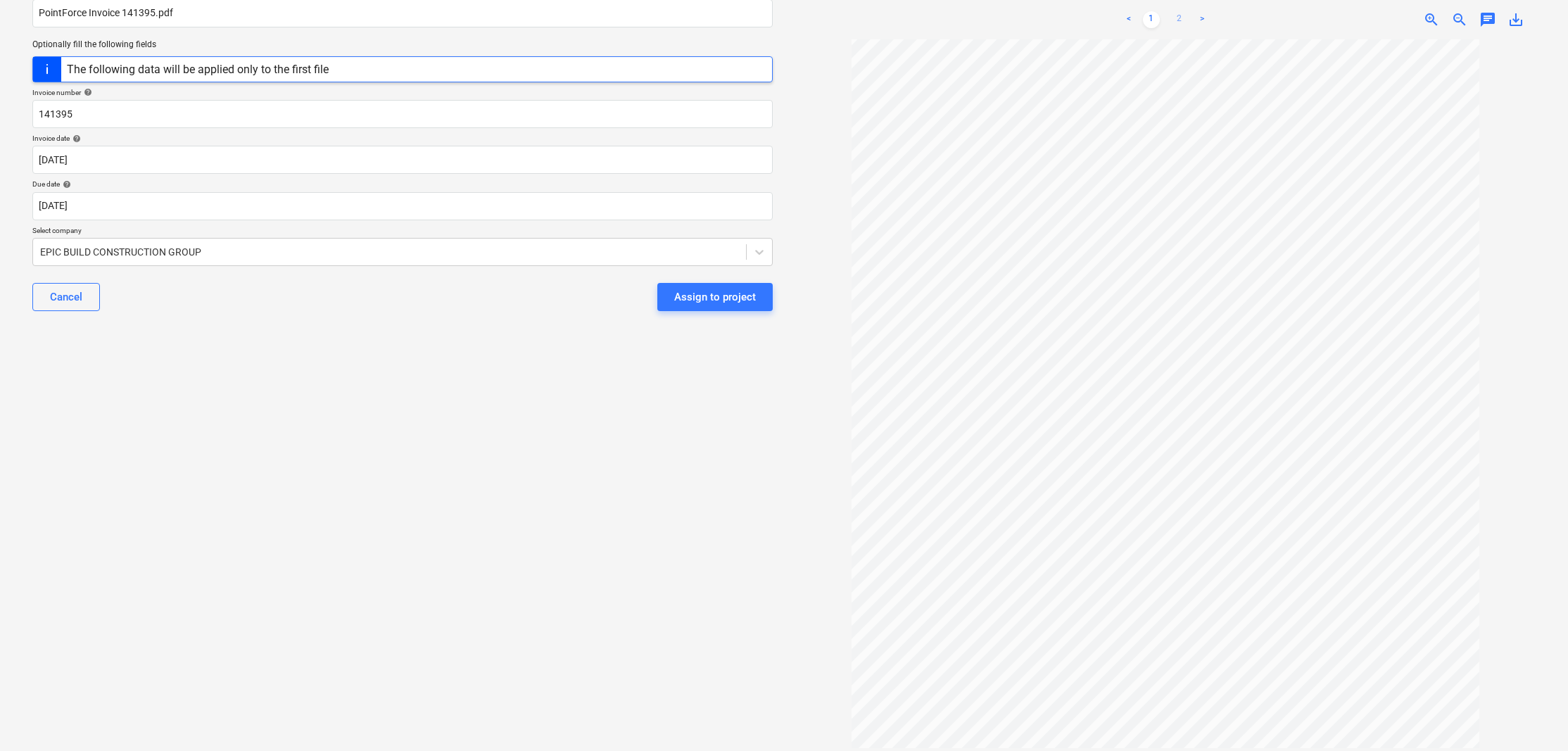
click at [1100, 17] on link "2" at bounding box center [1179, 19] width 17 height 17
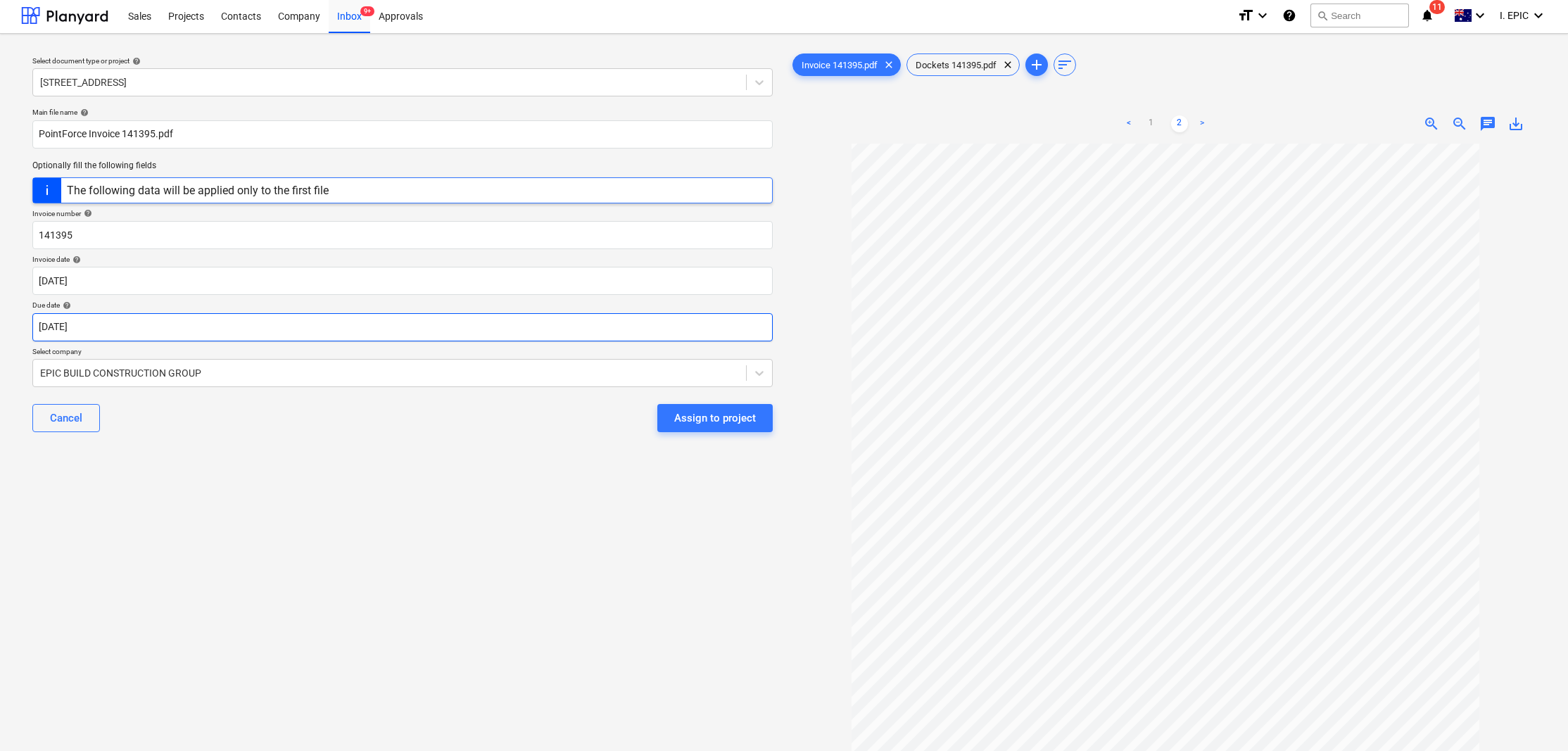
scroll to position [0, 0]
click at [89, 329] on body "Sales Projects Contacts Company Inbox 9+ Approvals format_size keyboard_arrow_d…" at bounding box center [784, 375] width 1568 height 751
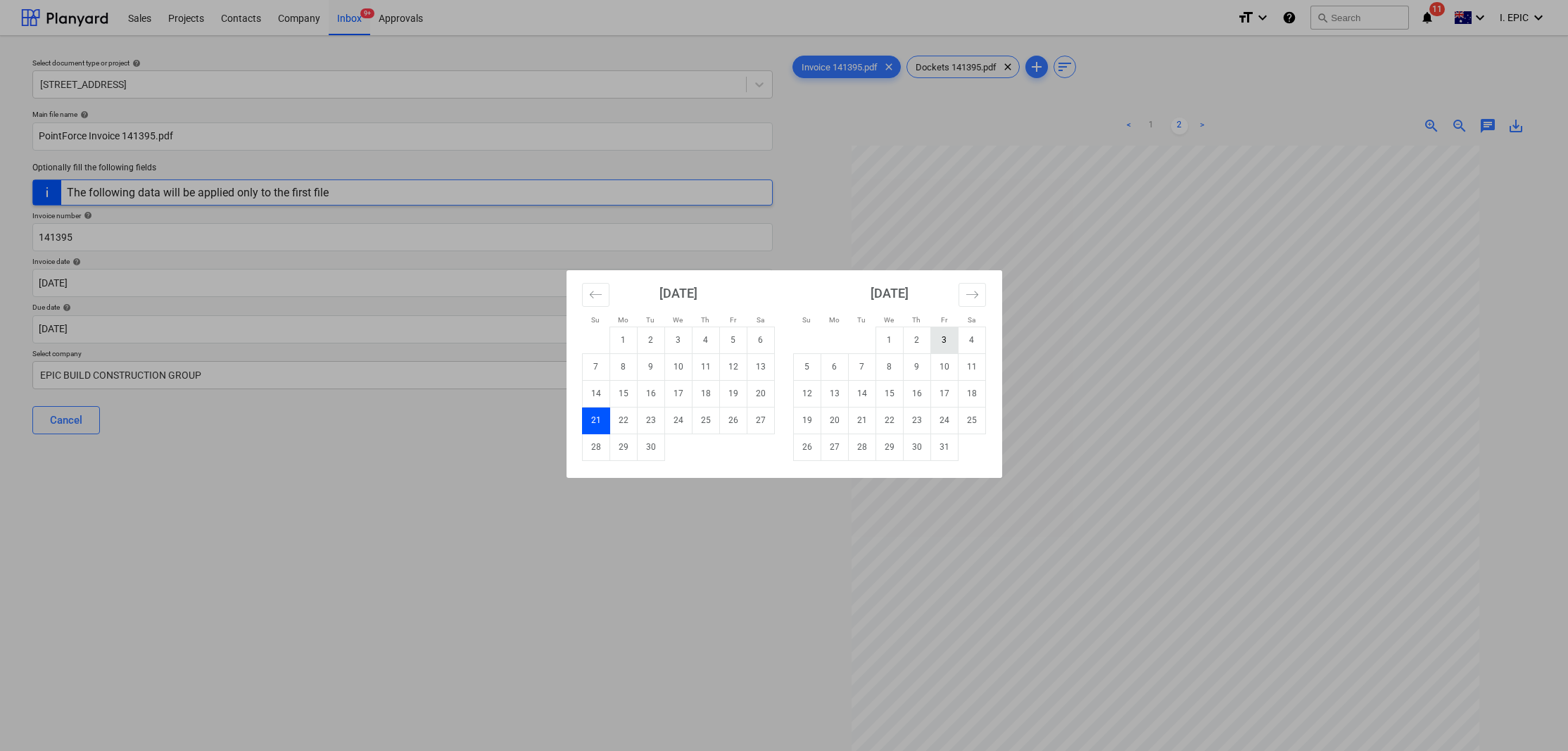
click at [952, 345] on td "3" at bounding box center [945, 339] width 28 height 27
type input "03 Oct 2025"
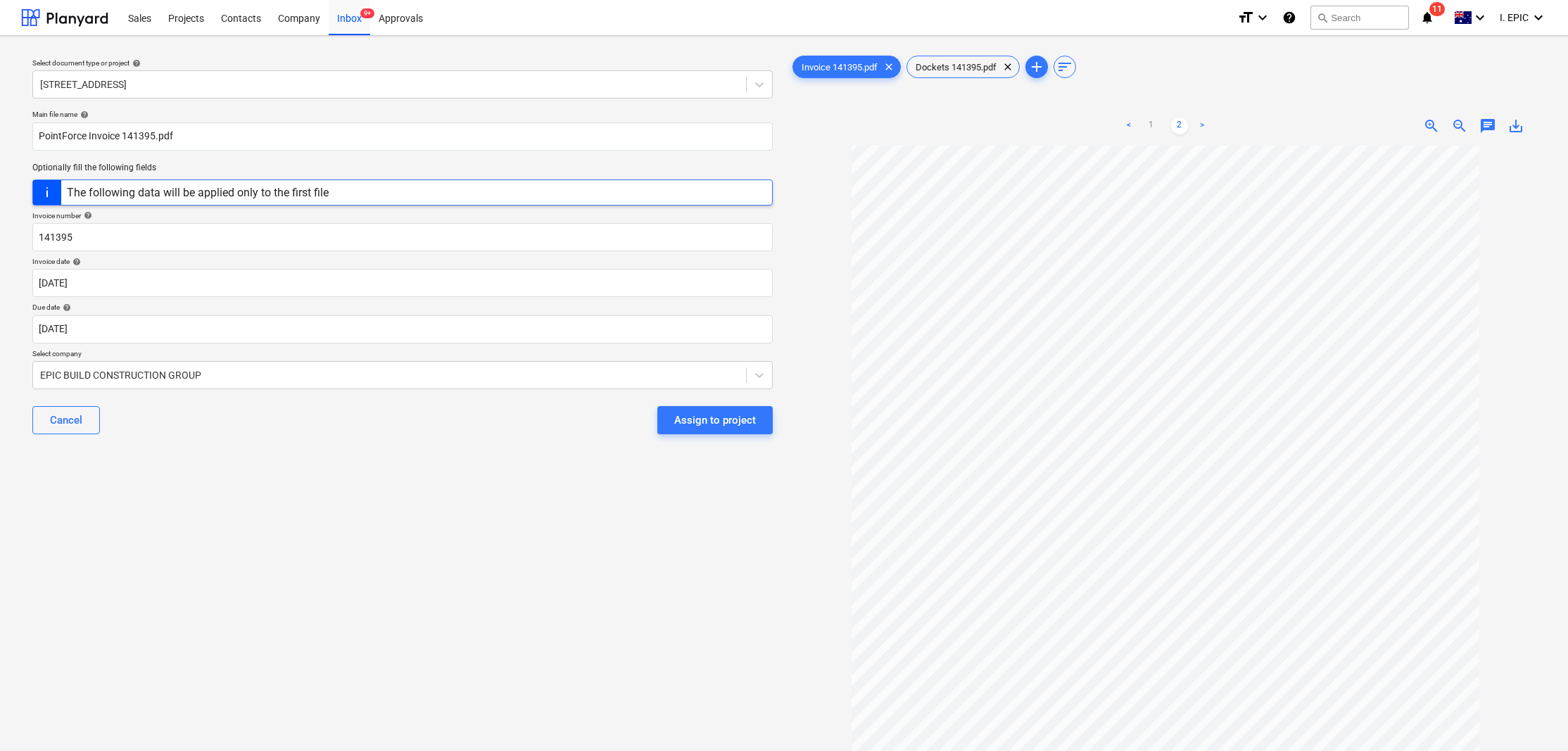
click at [298, 664] on div "Select document type or project help 248 Bay Rd, Sandringham Main file name hel…" at bounding box center [402, 455] width 763 height 816
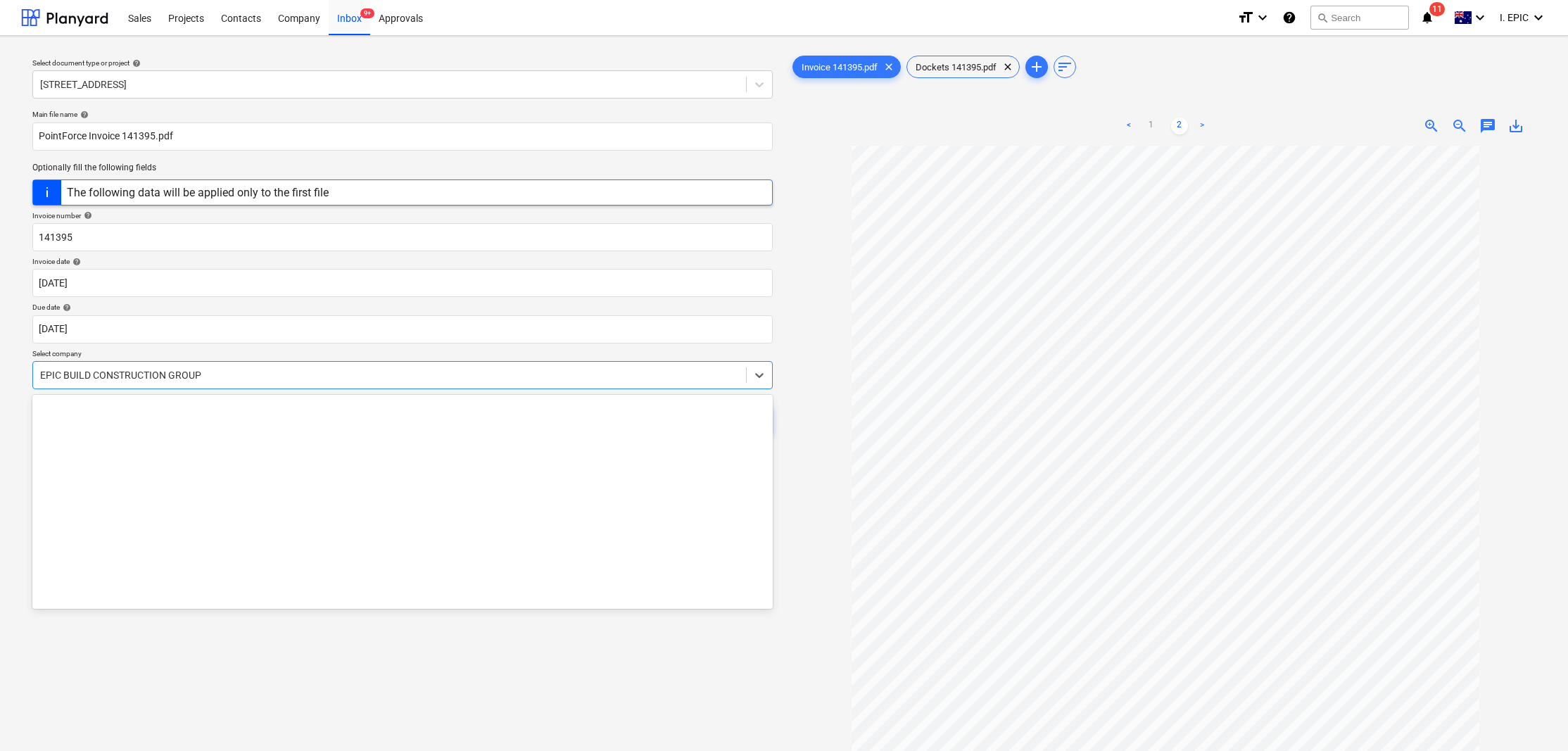
click at [437, 370] on div at bounding box center [389, 375] width 699 height 14
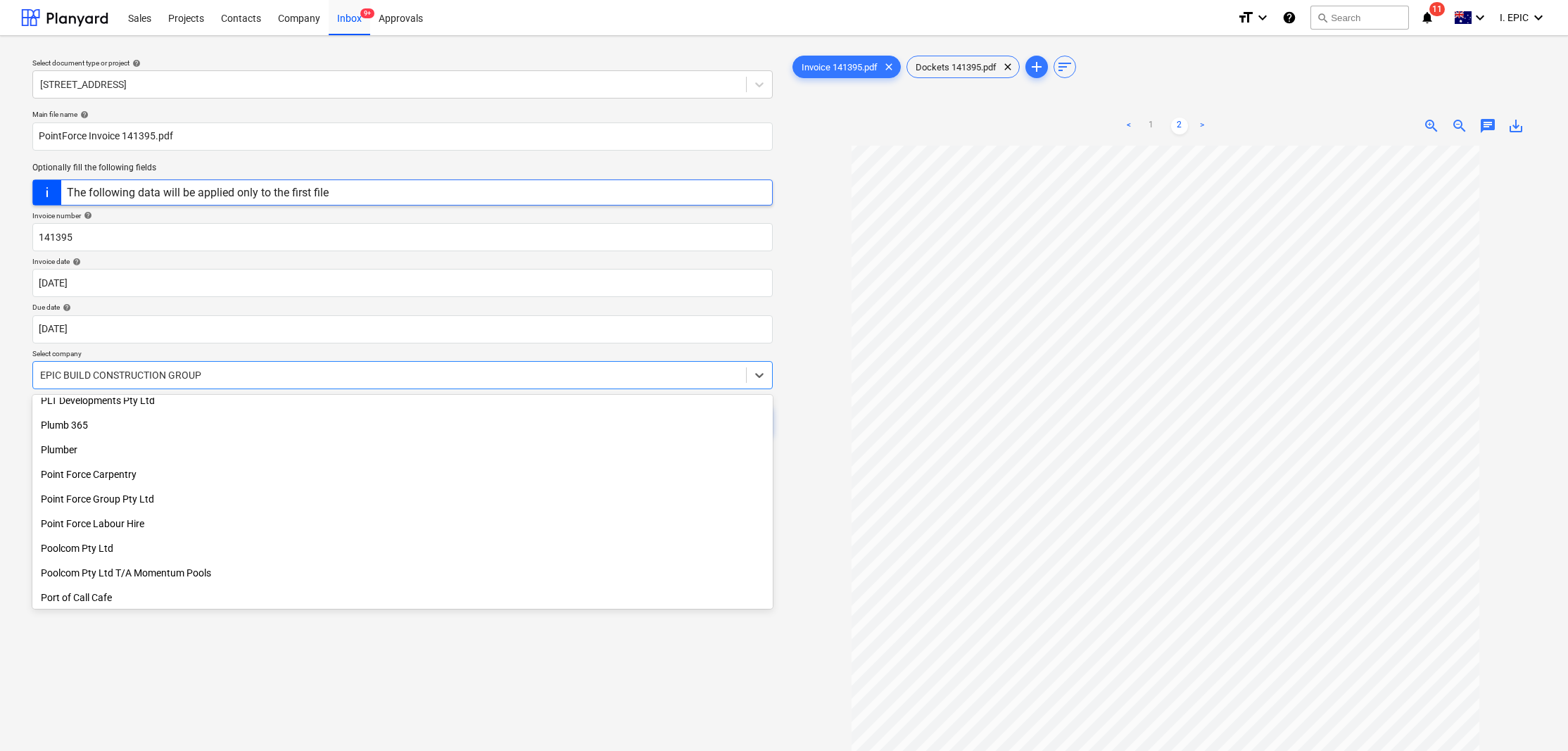
scroll to position [17195, 0]
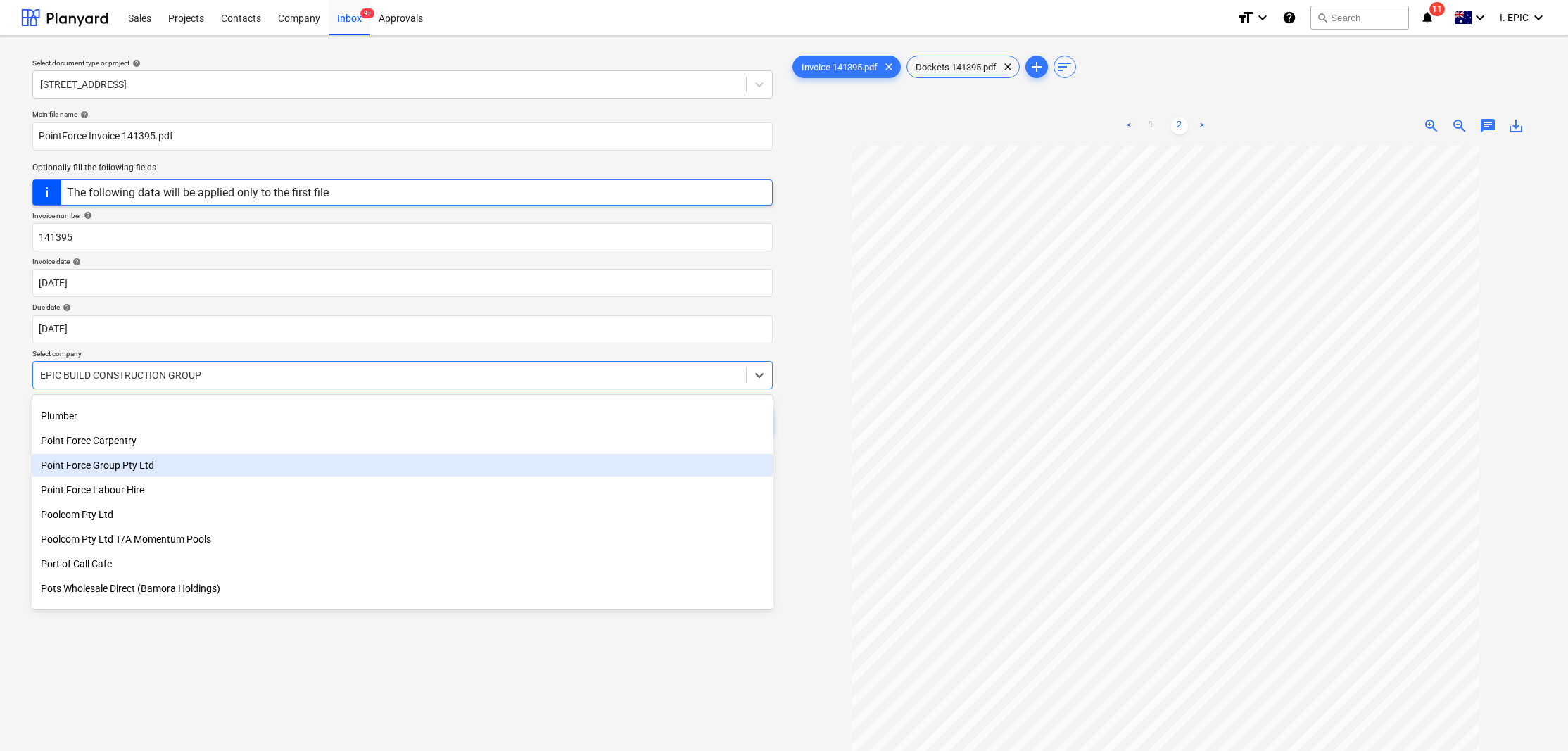
click at [123, 468] on div "Point Force Group Pty Ltd" at bounding box center [403, 466] width 741 height 23
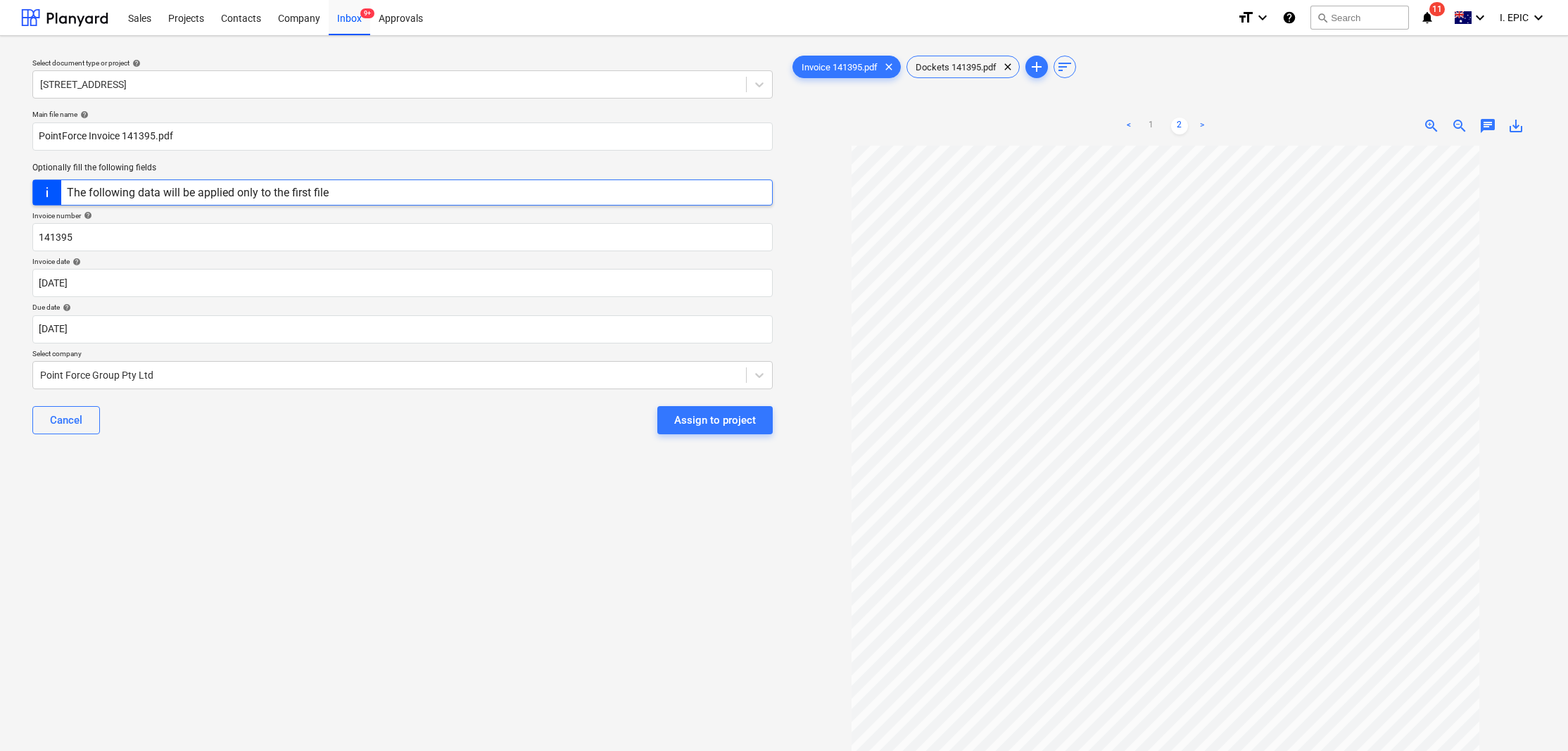
click at [327, 563] on div "Select document type or project help 248 Bay Rd, Sandringham Main file name hel…" at bounding box center [402, 455] width 763 height 816
click at [362, 525] on div "Select document type or project help 248 Bay Rd, Sandringham Main file name hel…" at bounding box center [402, 455] width 763 height 816
click at [1100, 124] on span "chat" at bounding box center [1487, 125] width 17 height 17
click at [1100, 264] on div "Write a note or @mention to notify a teammate [PERSON_NAME]" at bounding box center [1389, 275] width 281 height 84
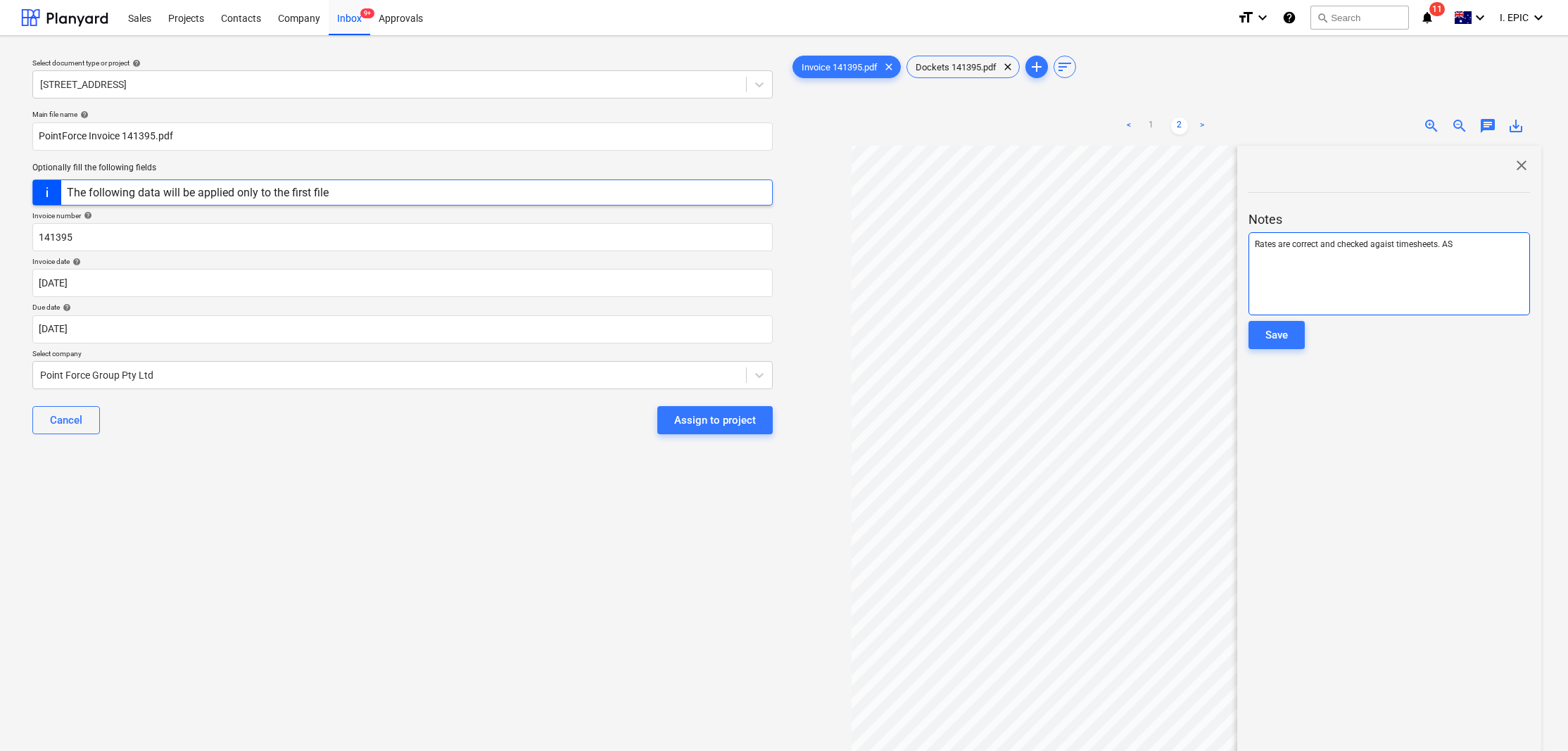
click at [1100, 246] on span "Rates are correct and checked agaist timesheets. AS" at bounding box center [1353, 245] width 198 height 10
click at [1100, 244] on span "Rates are correct and checked agaist timesheets. AS" at bounding box center [1353, 245] width 198 height 10
click at [1100, 330] on div "Save" at bounding box center [1277, 335] width 23 height 18
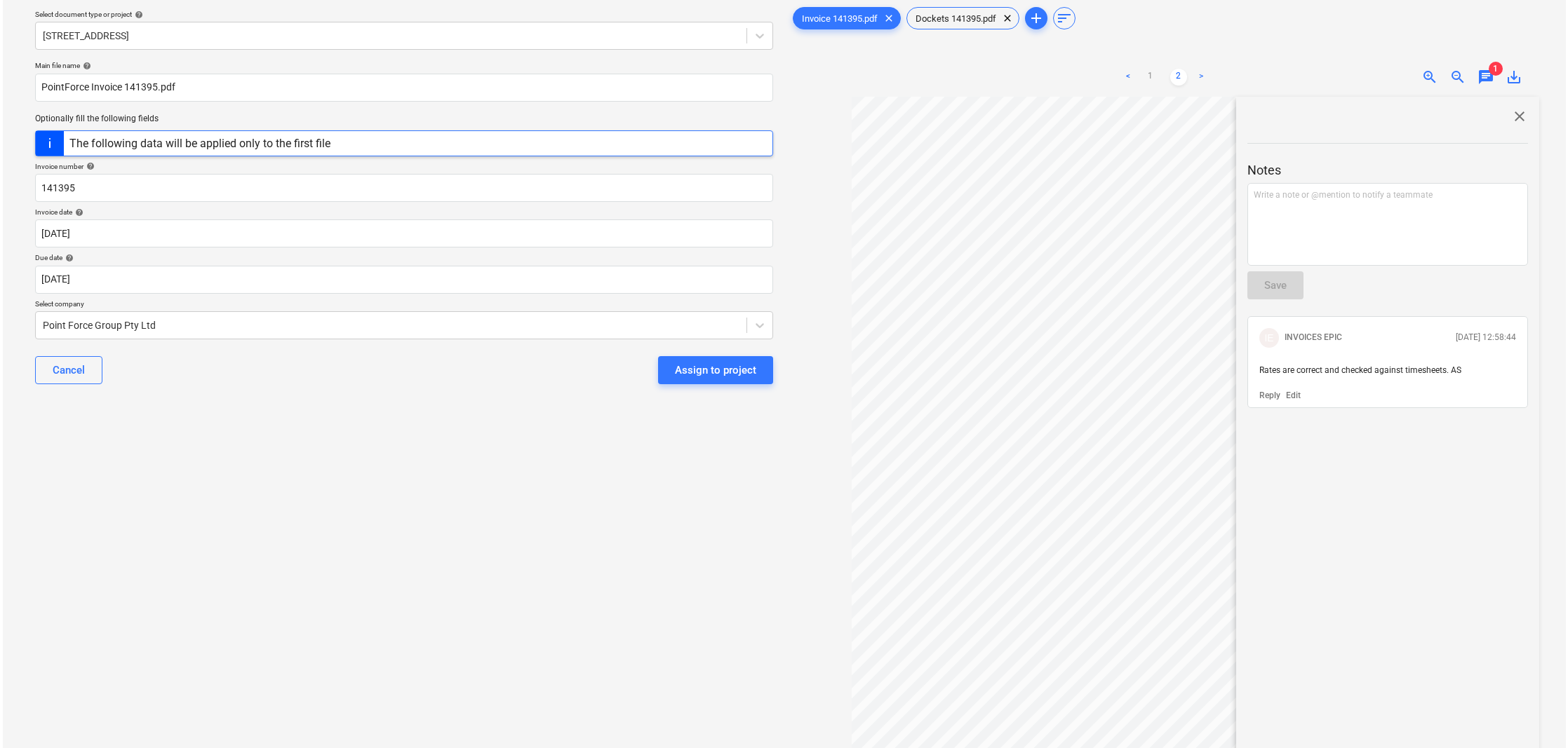
scroll to position [0, 0]
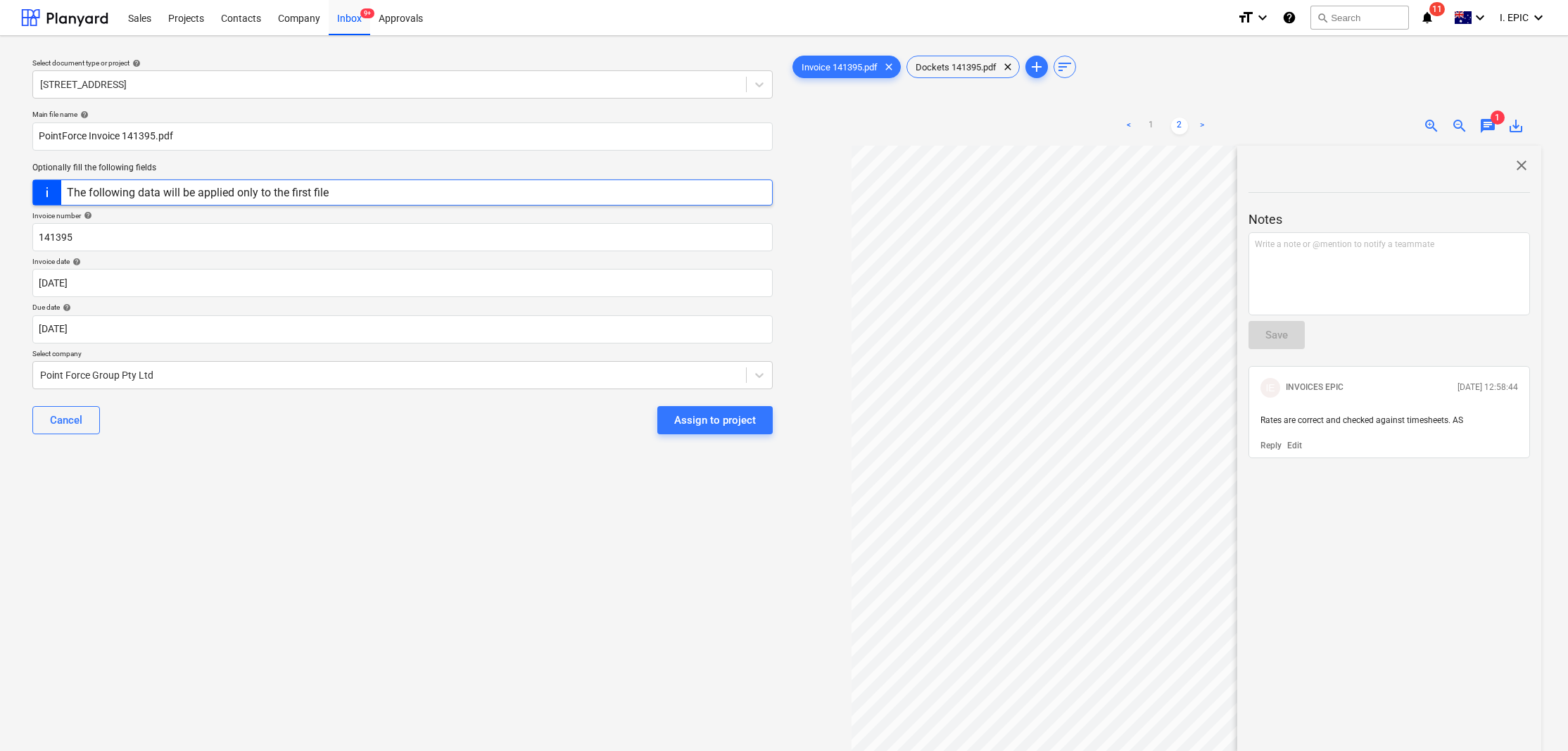
click at [1100, 159] on span "close" at bounding box center [1521, 165] width 17 height 17
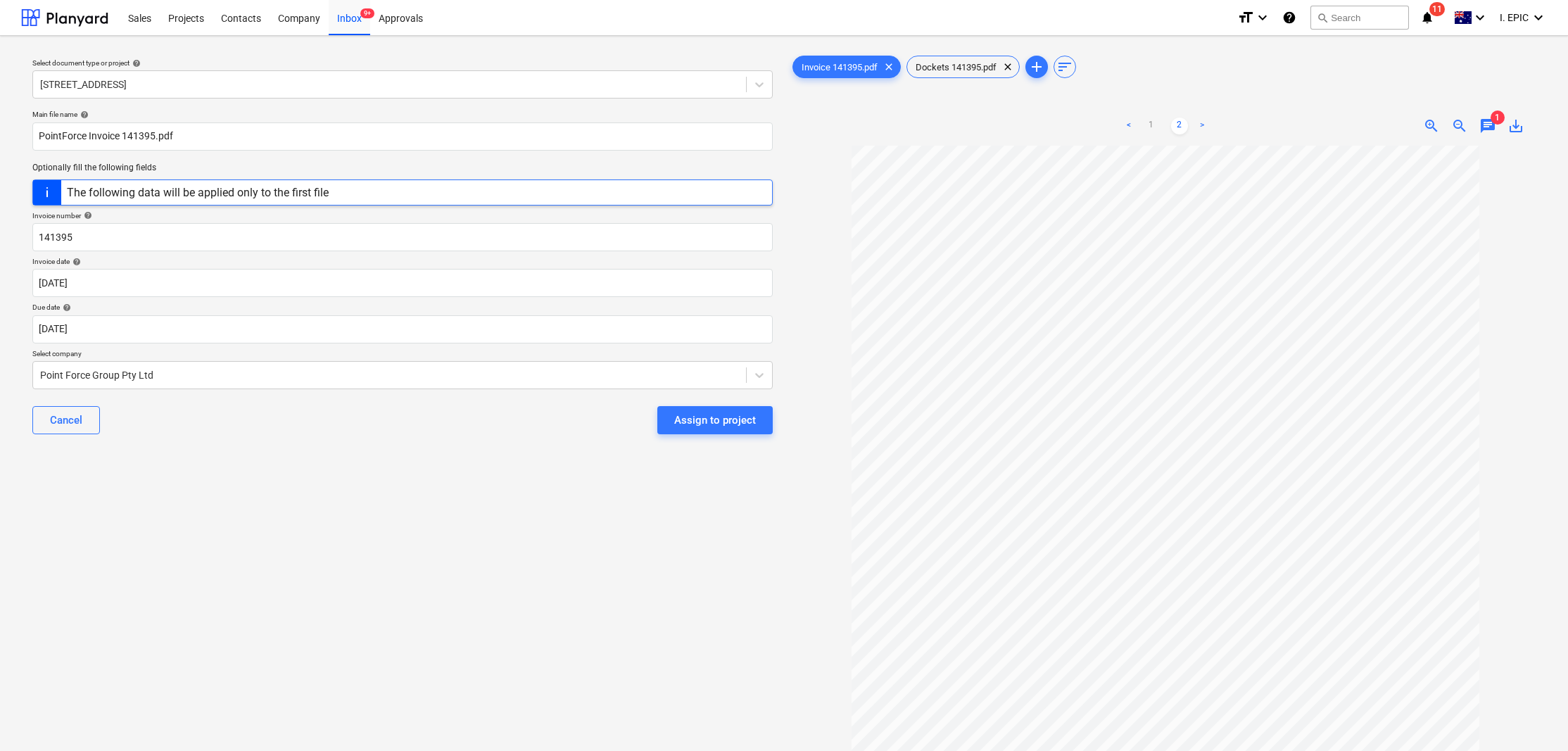
click at [381, 650] on div "Select document type or project help 248 Bay Rd, Sandringham Main file name hel…" at bounding box center [402, 455] width 763 height 816
click at [502, 617] on div "Select document type or project help 248 Bay Rd, Sandringham Main file name hel…" at bounding box center [402, 455] width 763 height 816
click at [730, 416] on div "Assign to project" at bounding box center [715, 420] width 82 height 18
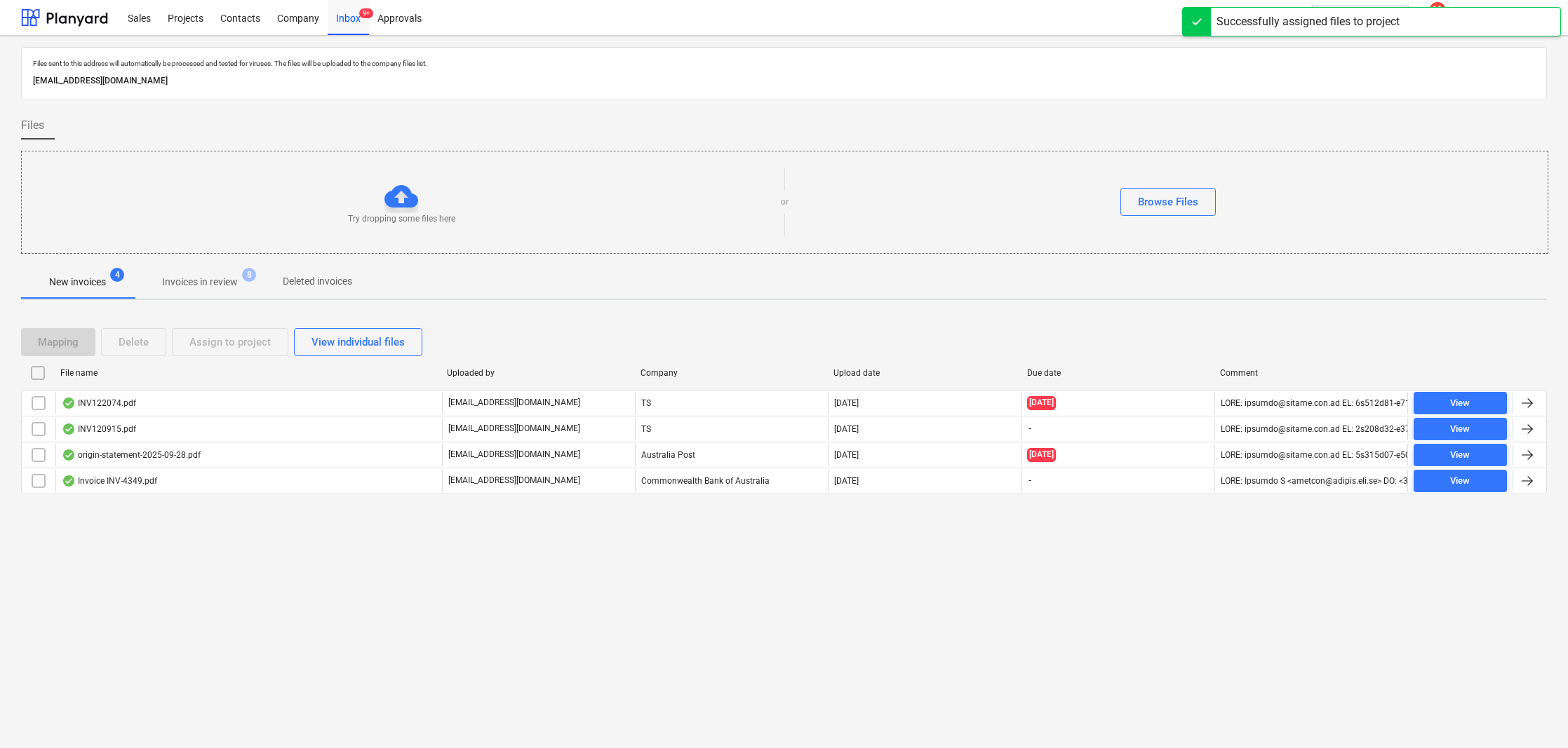
click at [256, 628] on div "Files sent to this address will automatically be processed and tested for virus…" at bounding box center [784, 391] width 1568 height 712
click at [1154, 643] on div "Files sent to this address will automatically be processed and tested for virus…" at bounding box center [784, 391] width 1568 height 712
click at [618, 571] on div "Files sent to this address will automatically be processed and tested for virus…" at bounding box center [784, 391] width 1568 height 712
click at [367, 635] on div "Files sent to this address will automatically be processed and tested for virus…" at bounding box center [784, 391] width 1568 height 712
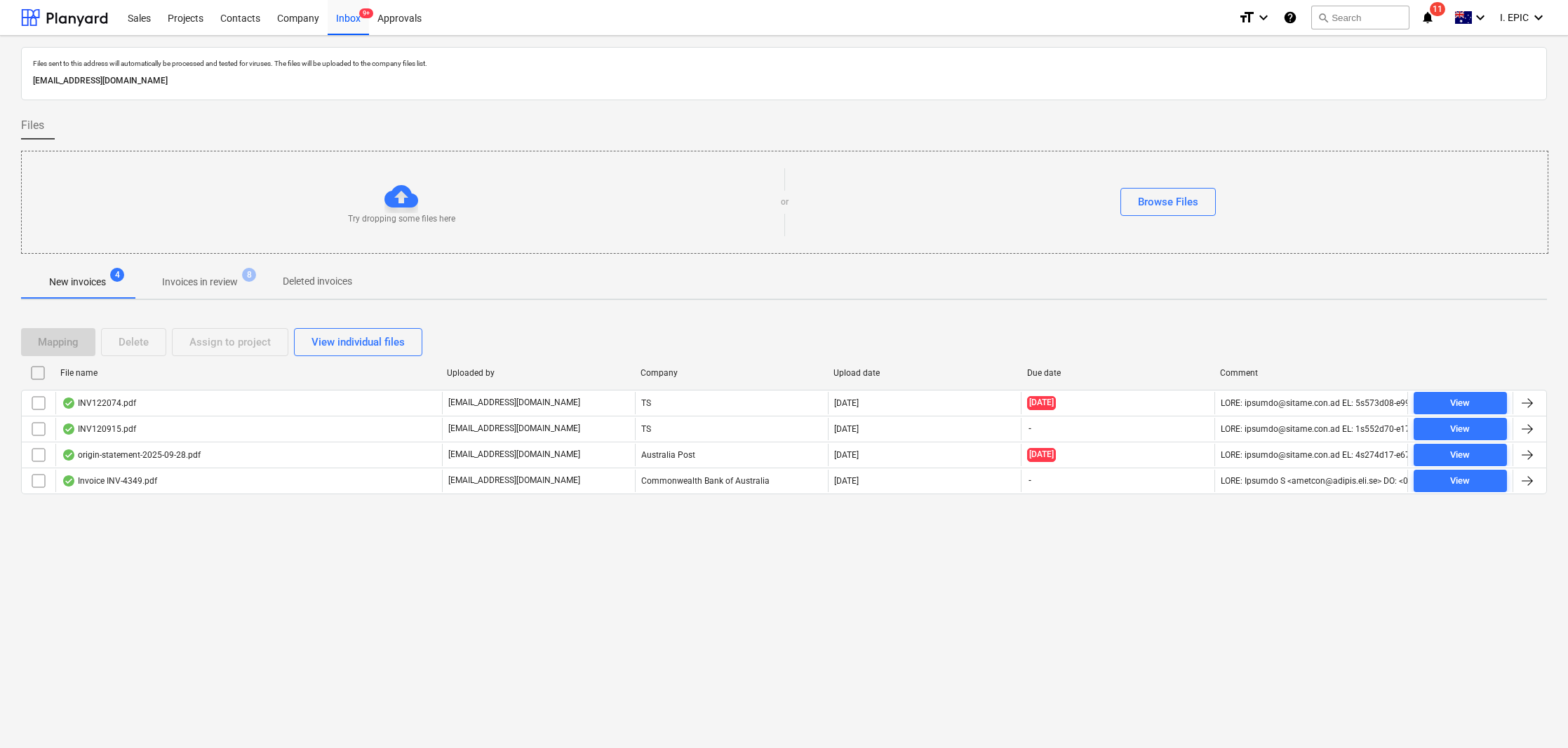
click at [367, 635] on div "Files sent to this address will automatically be processed and tested for virus…" at bounding box center [784, 391] width 1568 height 712
click at [907, 649] on div "Files sent to this address will automatically be processed and tested for virus…" at bounding box center [784, 391] width 1568 height 712
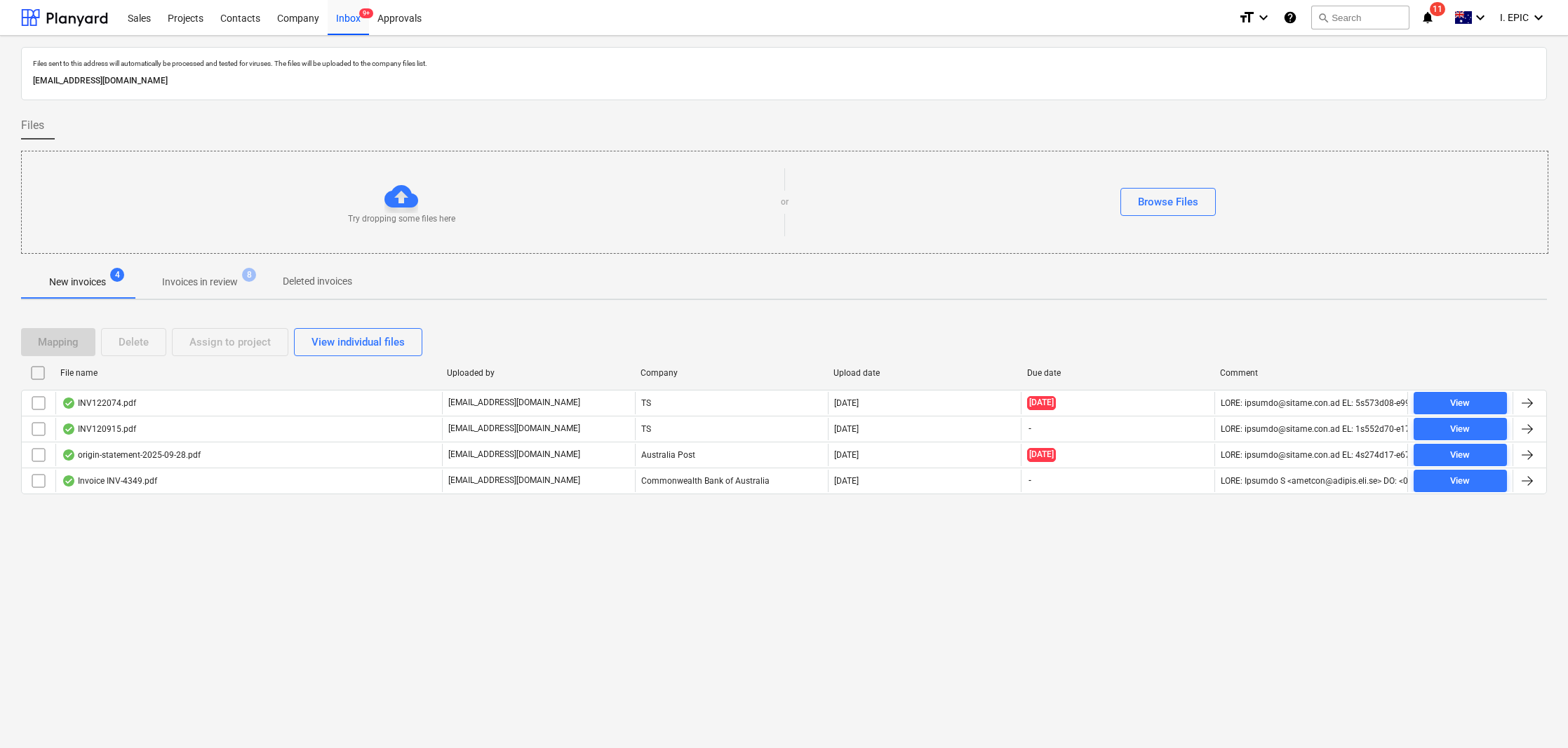
click at [532, 601] on div "Files sent to this address will automatically be processed and tested for virus…" at bounding box center [784, 391] width 1568 height 712
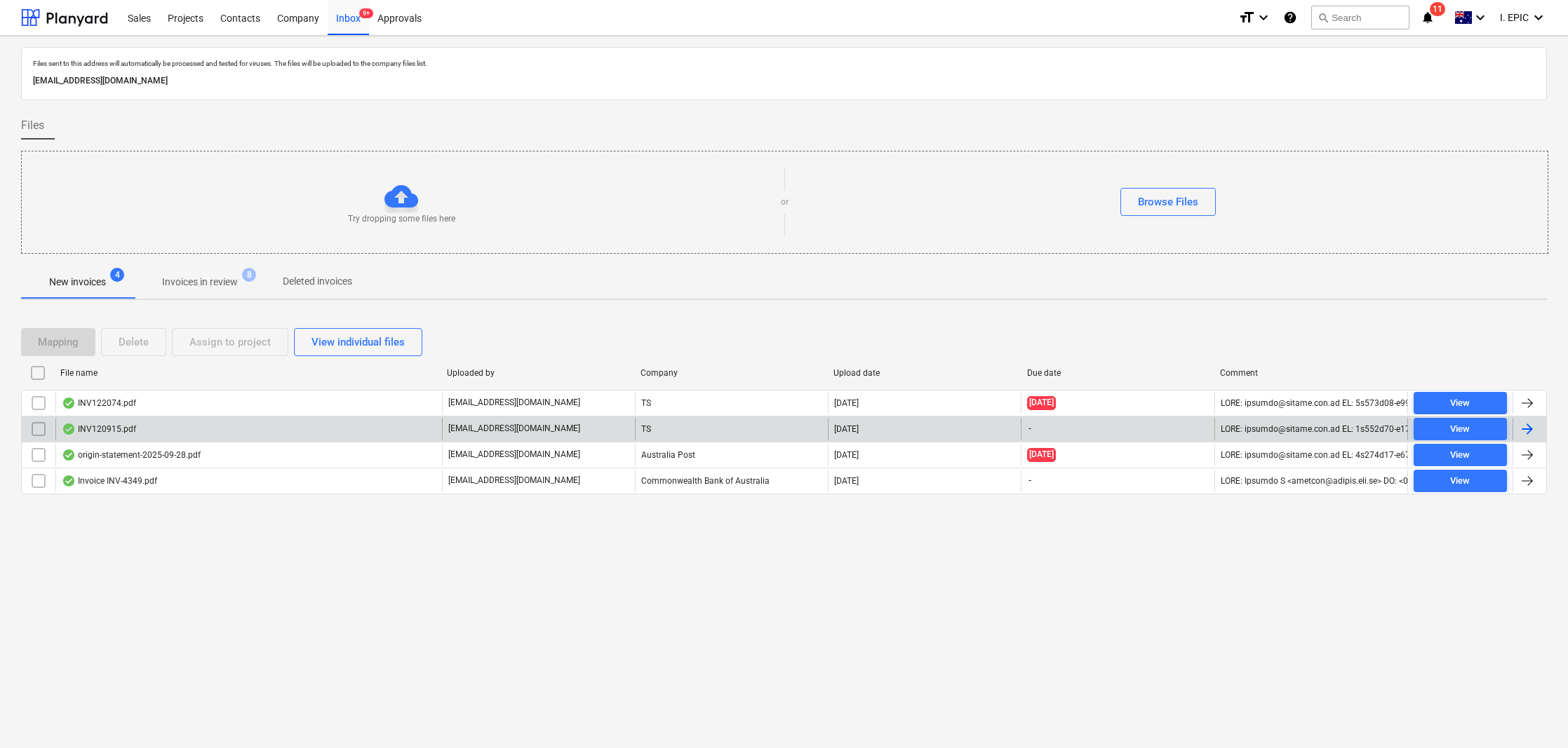
click at [105, 429] on div "INV120915.pdf" at bounding box center [98, 429] width 74 height 11
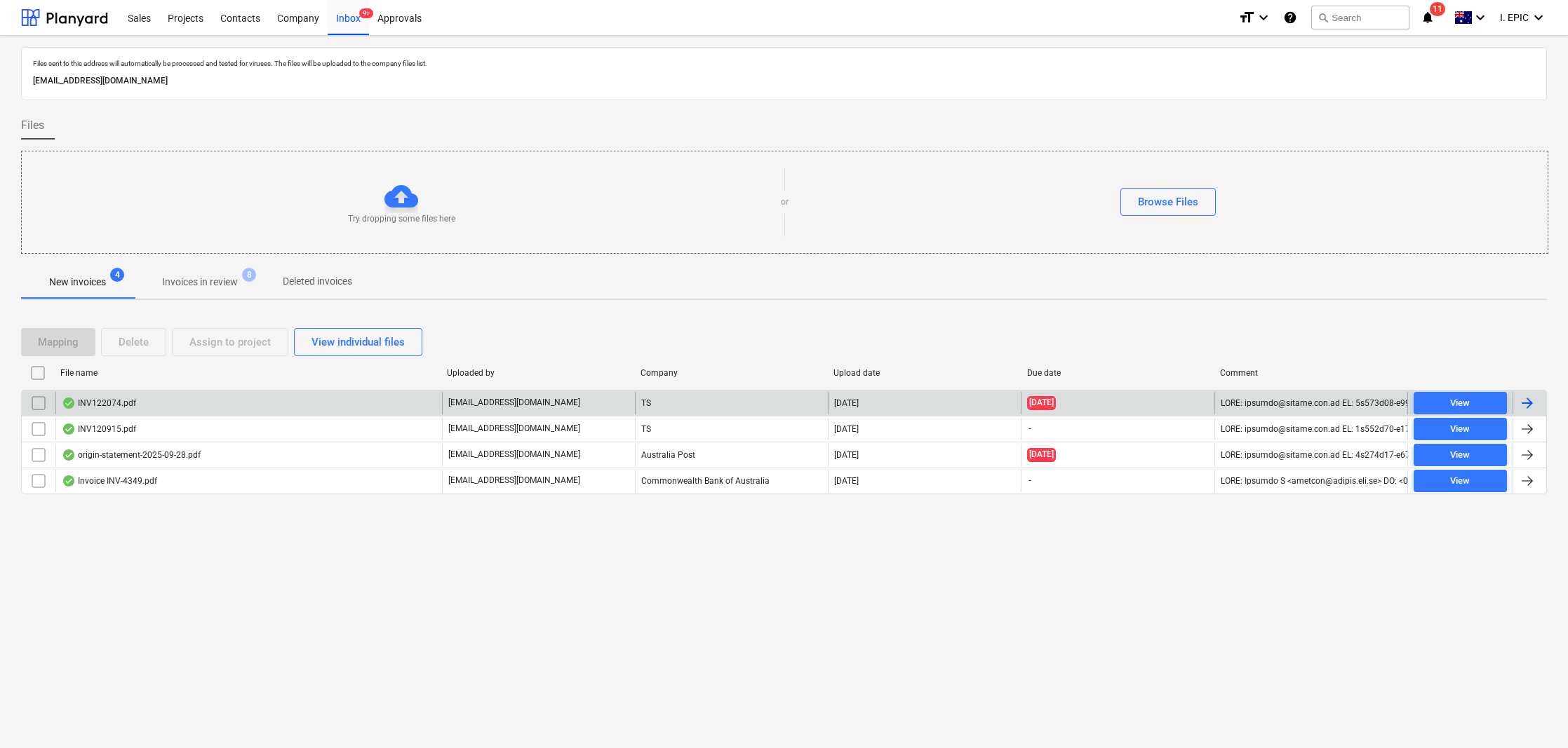
click at [105, 401] on div "INV122074.pdf" at bounding box center [98, 402] width 74 height 11
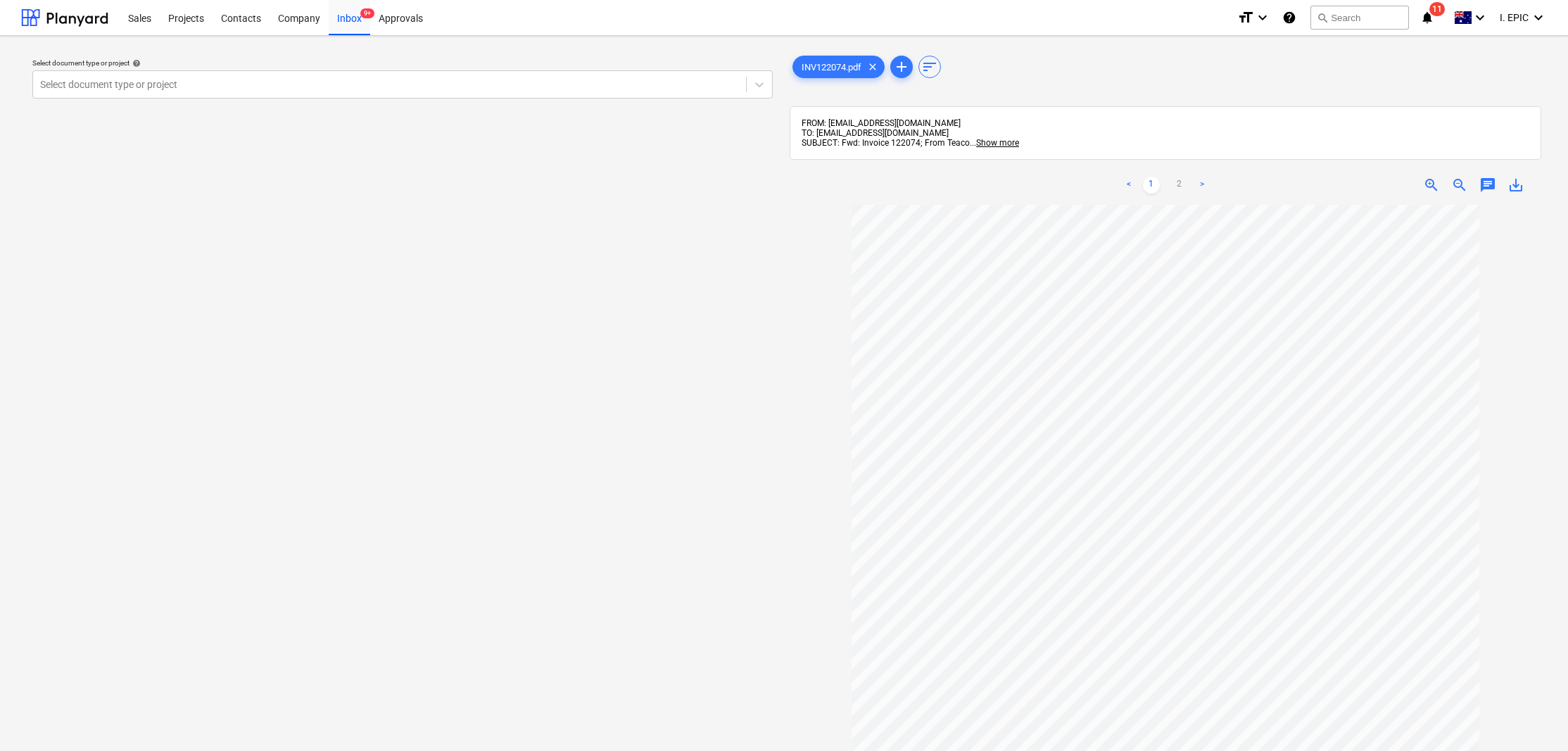
click at [1488, 182] on span "chat" at bounding box center [1487, 185] width 17 height 17
click at [1293, 333] on div "Write a note or @mention to notify a teammate [PERSON_NAME]" at bounding box center [1389, 333] width 281 height 84
click at [1294, 314] on div "Write a note or @mention to notify a teammate [PERSON_NAME]" at bounding box center [1389, 333] width 281 height 84
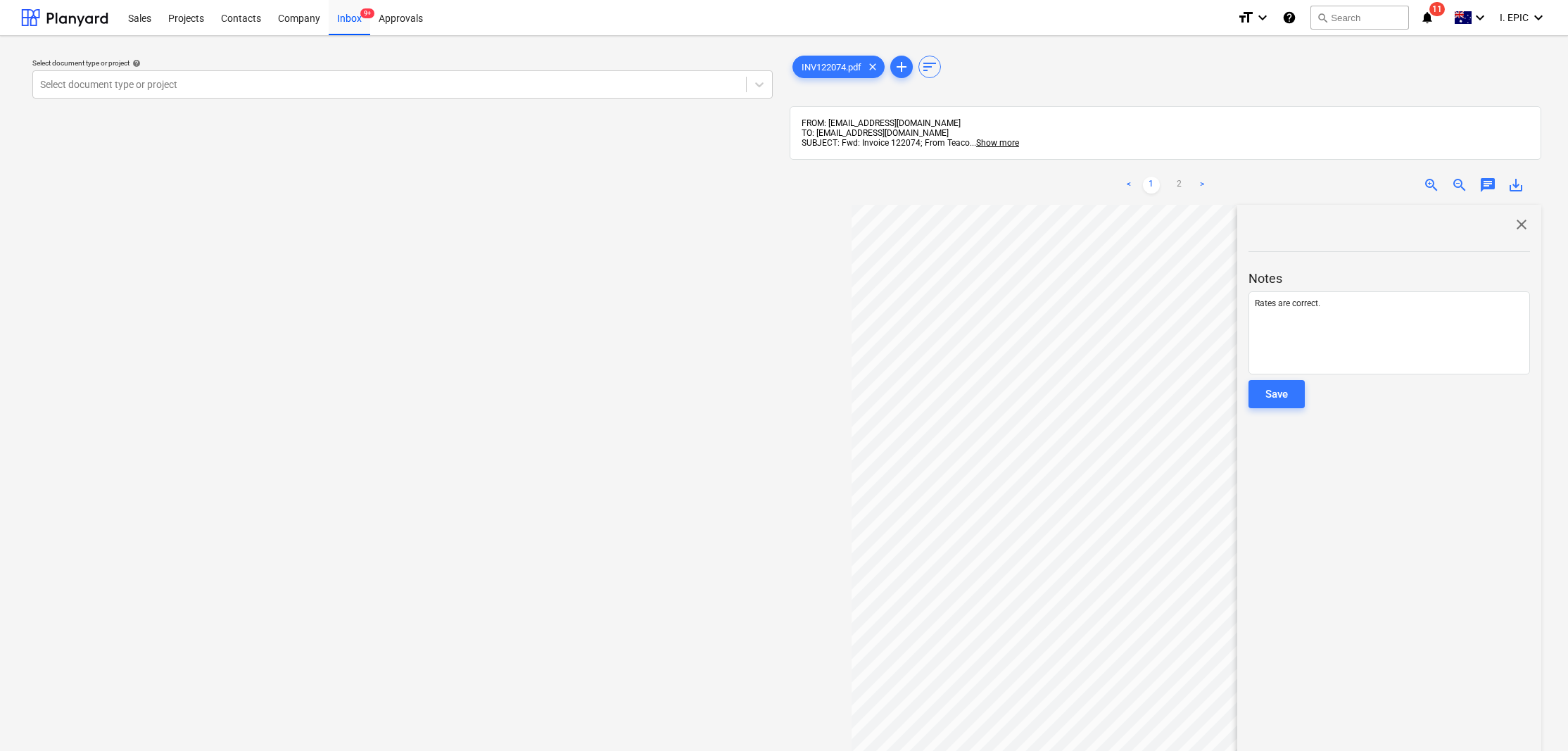
click at [1276, 394] on div "Save" at bounding box center [1277, 394] width 23 height 18
click at [1293, 499] on p "Edit" at bounding box center [1295, 505] width 15 height 12
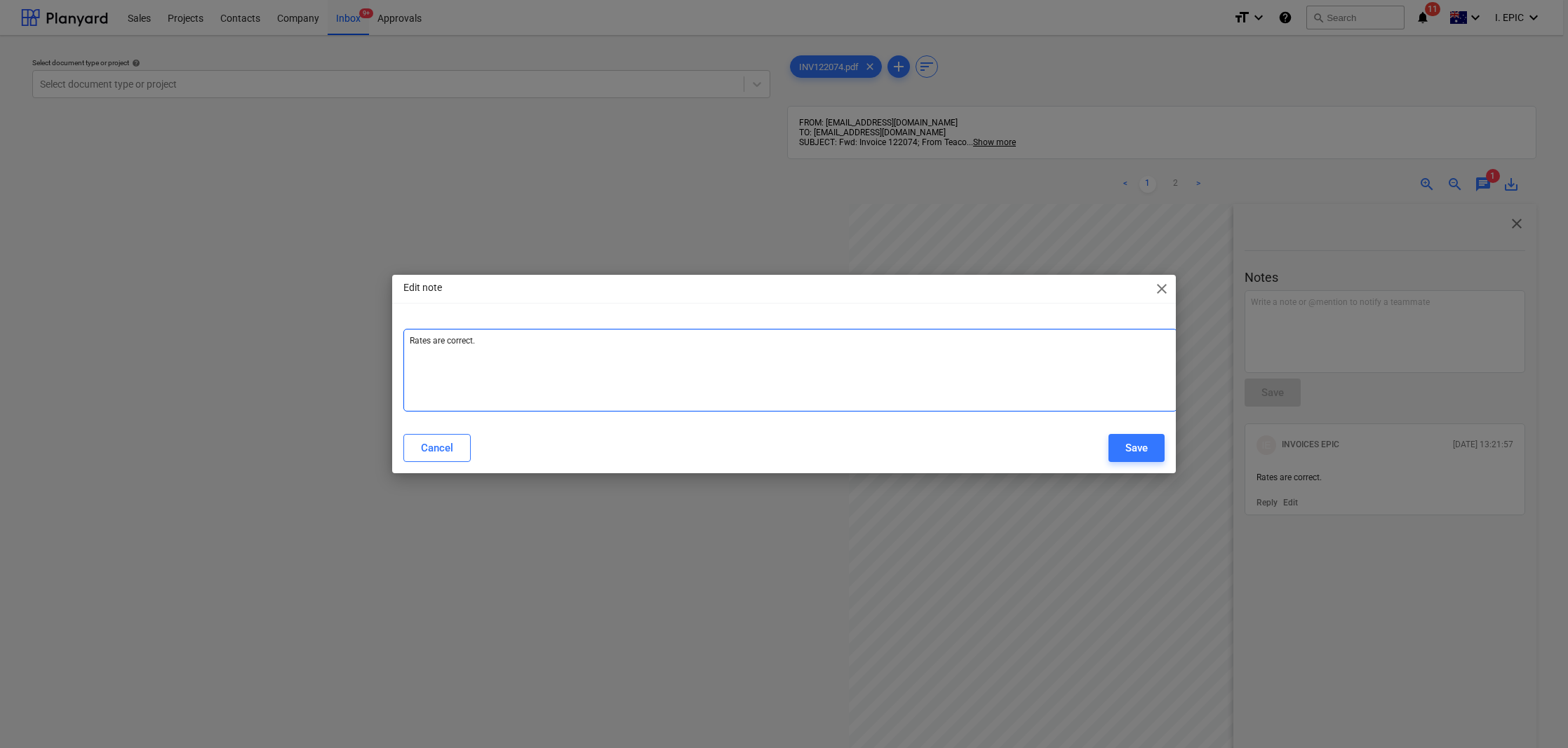
click at [486, 340] on p "Rates are correct. ﻿" at bounding box center [790, 341] width 762 height 12
click at [1130, 452] on div "Save" at bounding box center [1136, 448] width 23 height 18
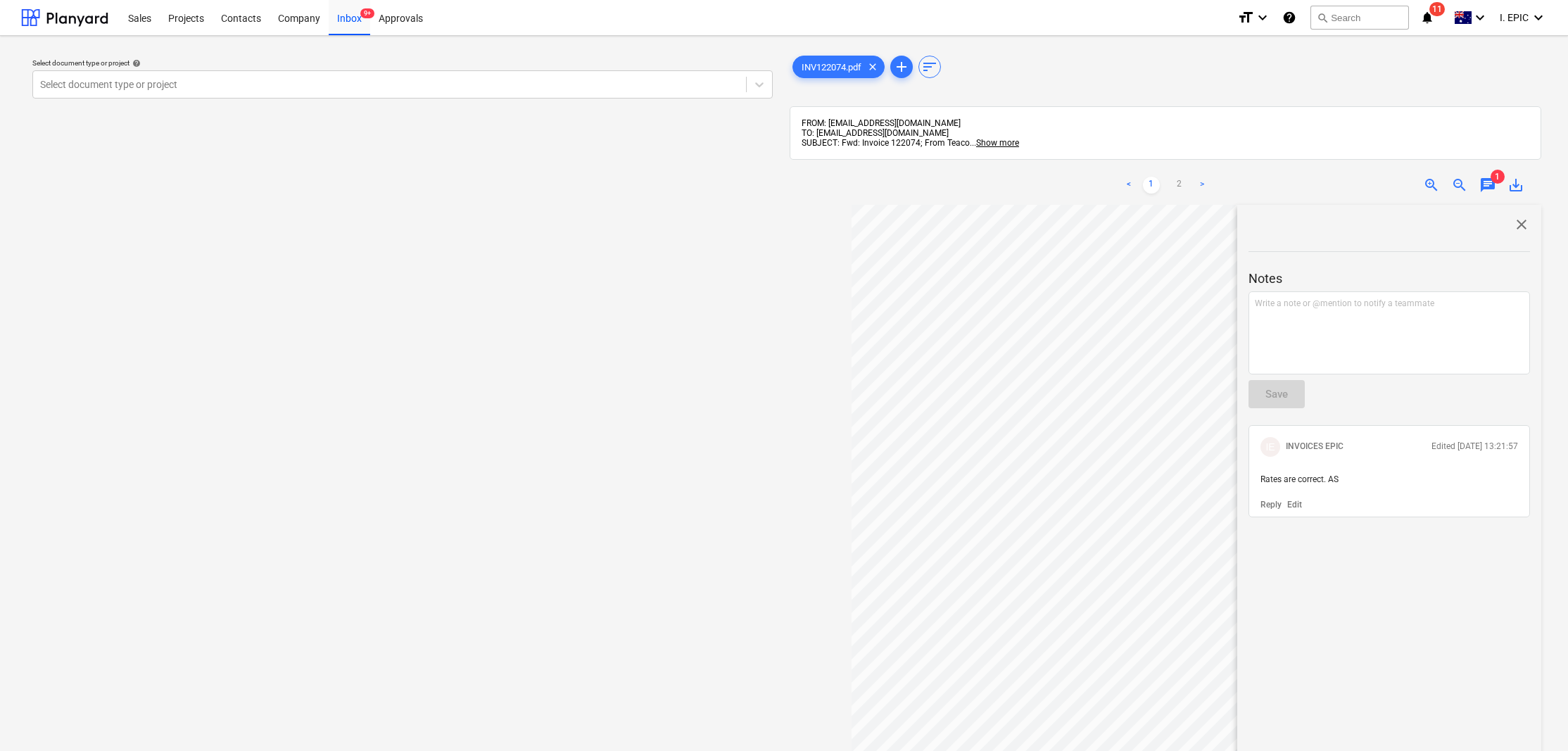
click at [620, 253] on div "Select document type or project help Select document type or project" at bounding box center [402, 484] width 763 height 875
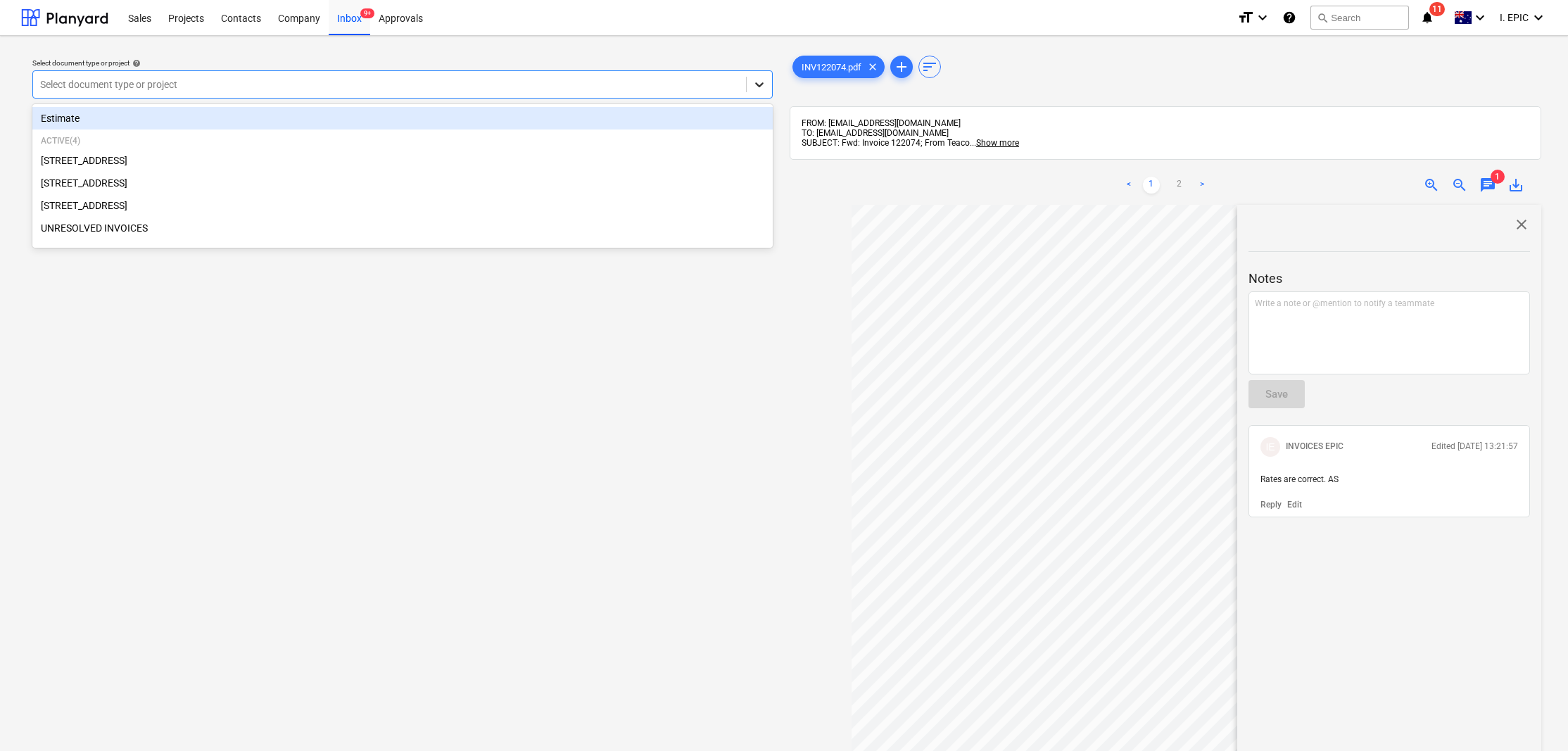
click at [756, 83] on icon at bounding box center [760, 85] width 14 height 14
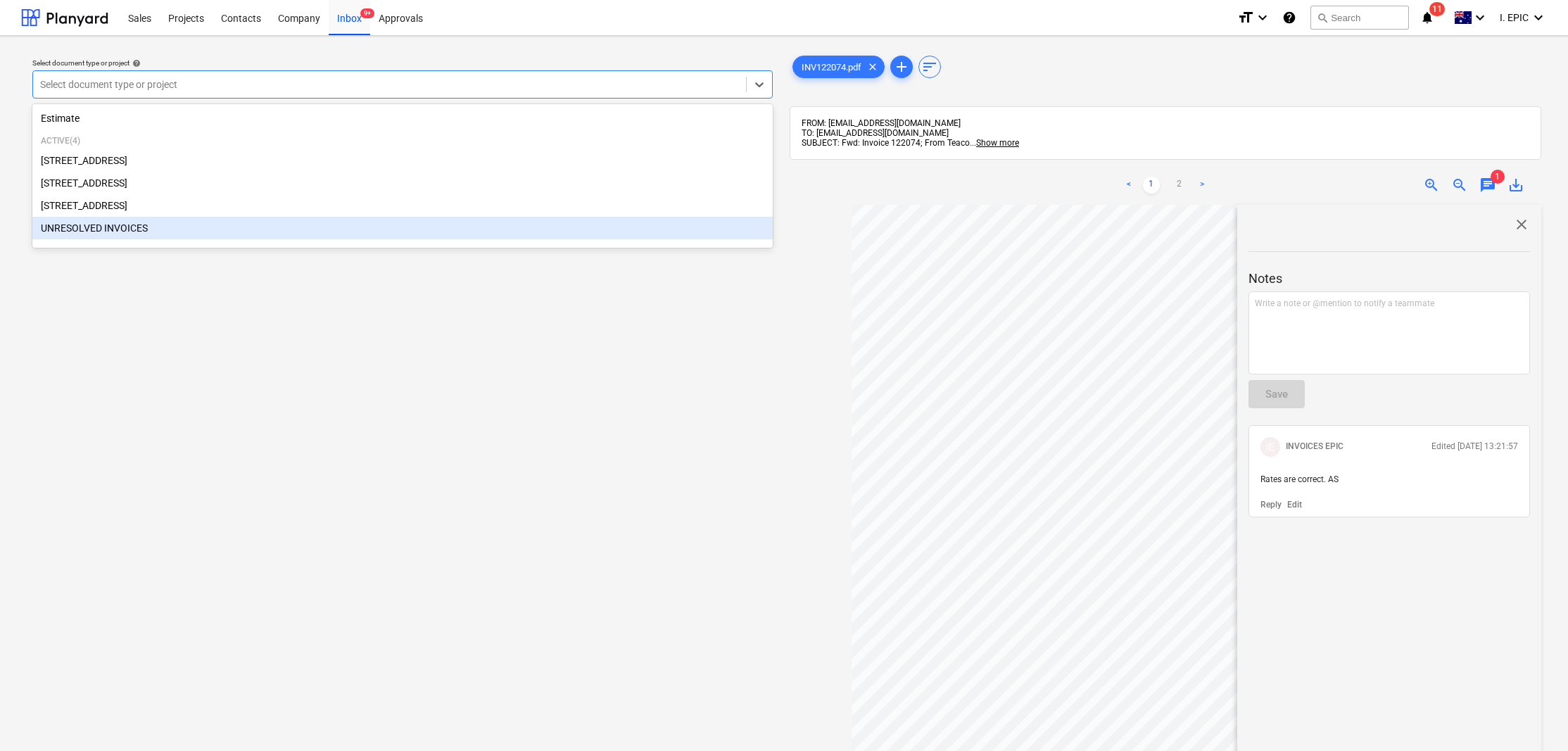
click at [135, 368] on div "Select document type or project help option UNRESOLVED INVOICES focused, 5 of 5…" at bounding box center [402, 484] width 763 height 875
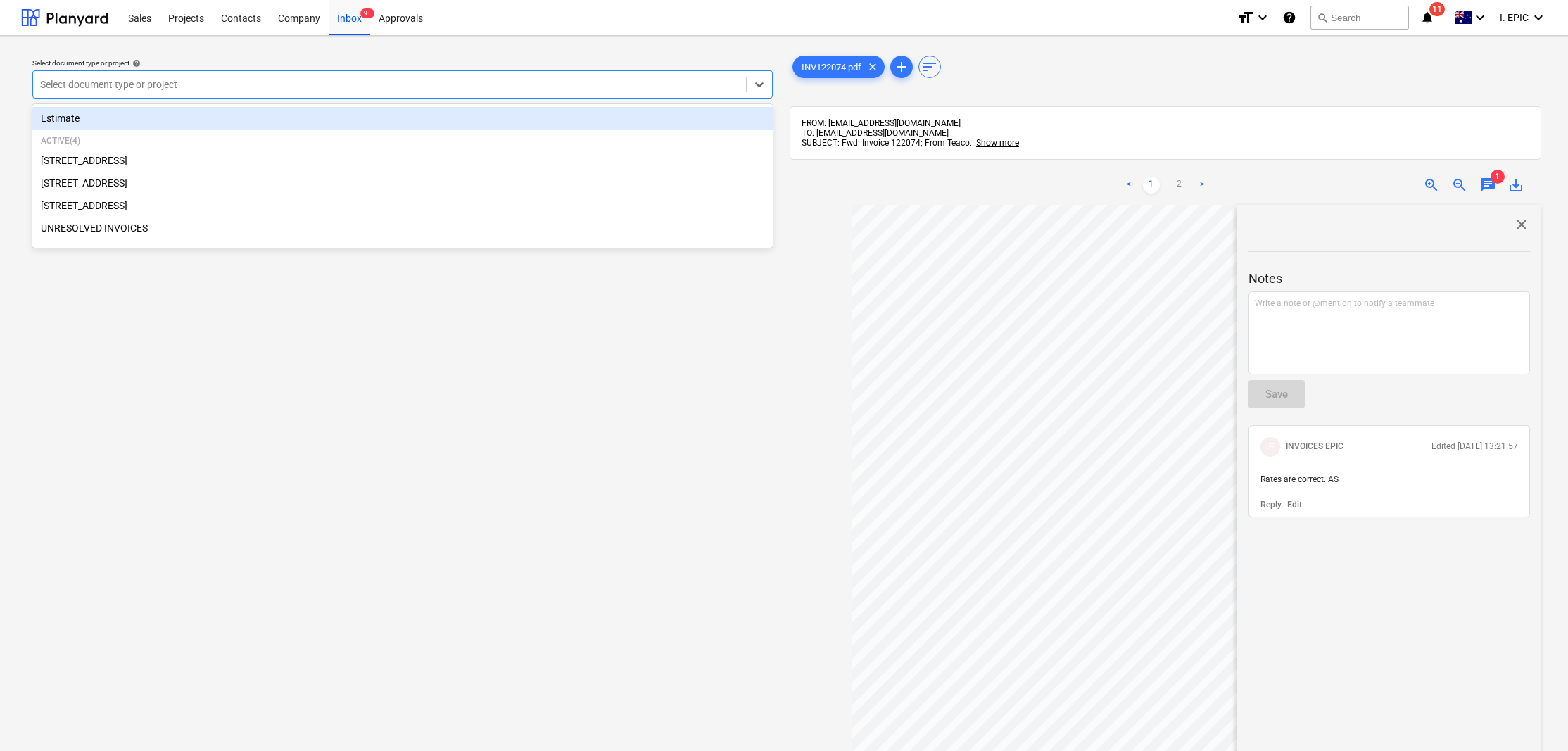
click at [149, 92] on div at bounding box center [389, 85] width 699 height 14
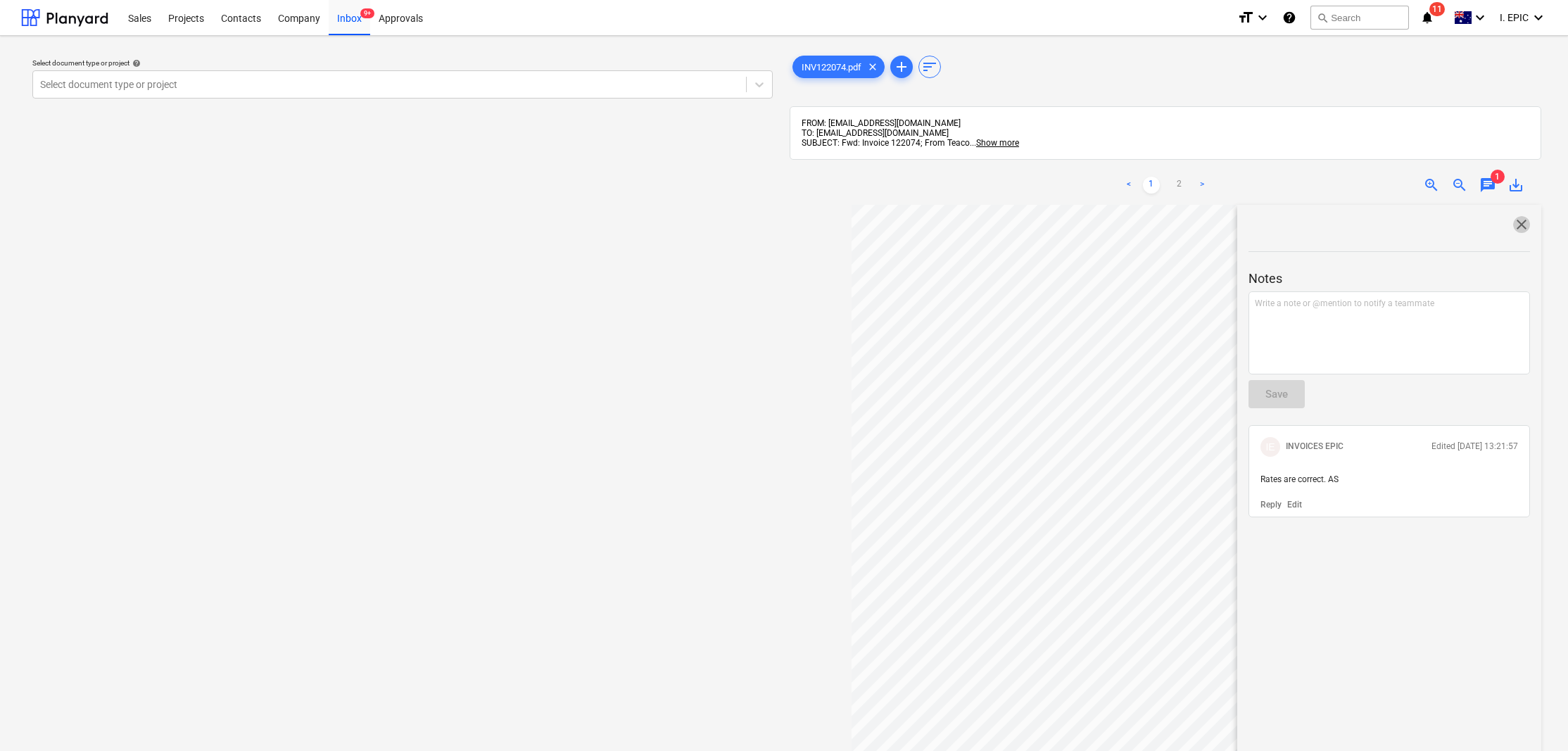
click at [1517, 222] on span "close" at bounding box center [1521, 224] width 17 height 17
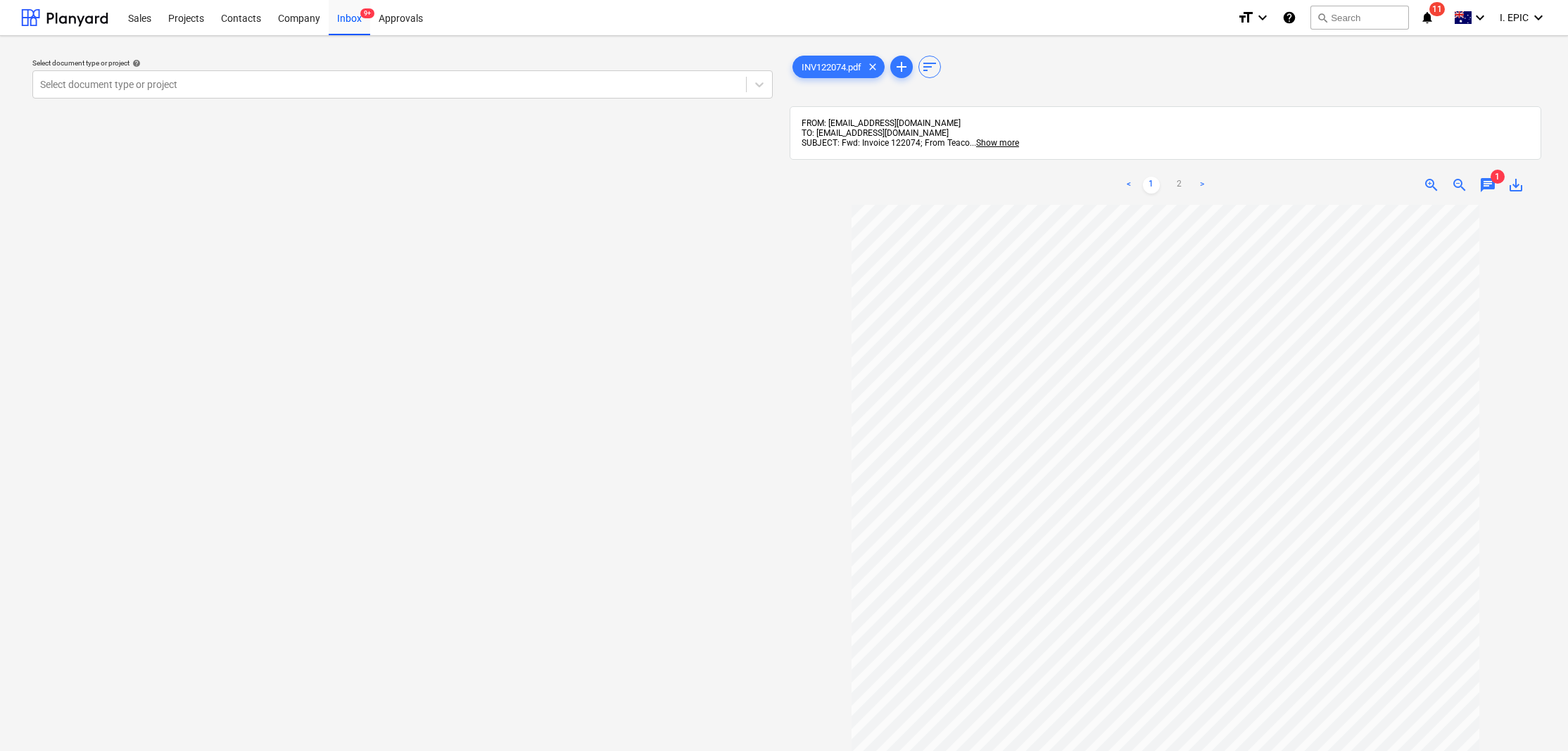
click at [268, 526] on div "Select document type or project help Select document type or project" at bounding box center [402, 484] width 763 height 875
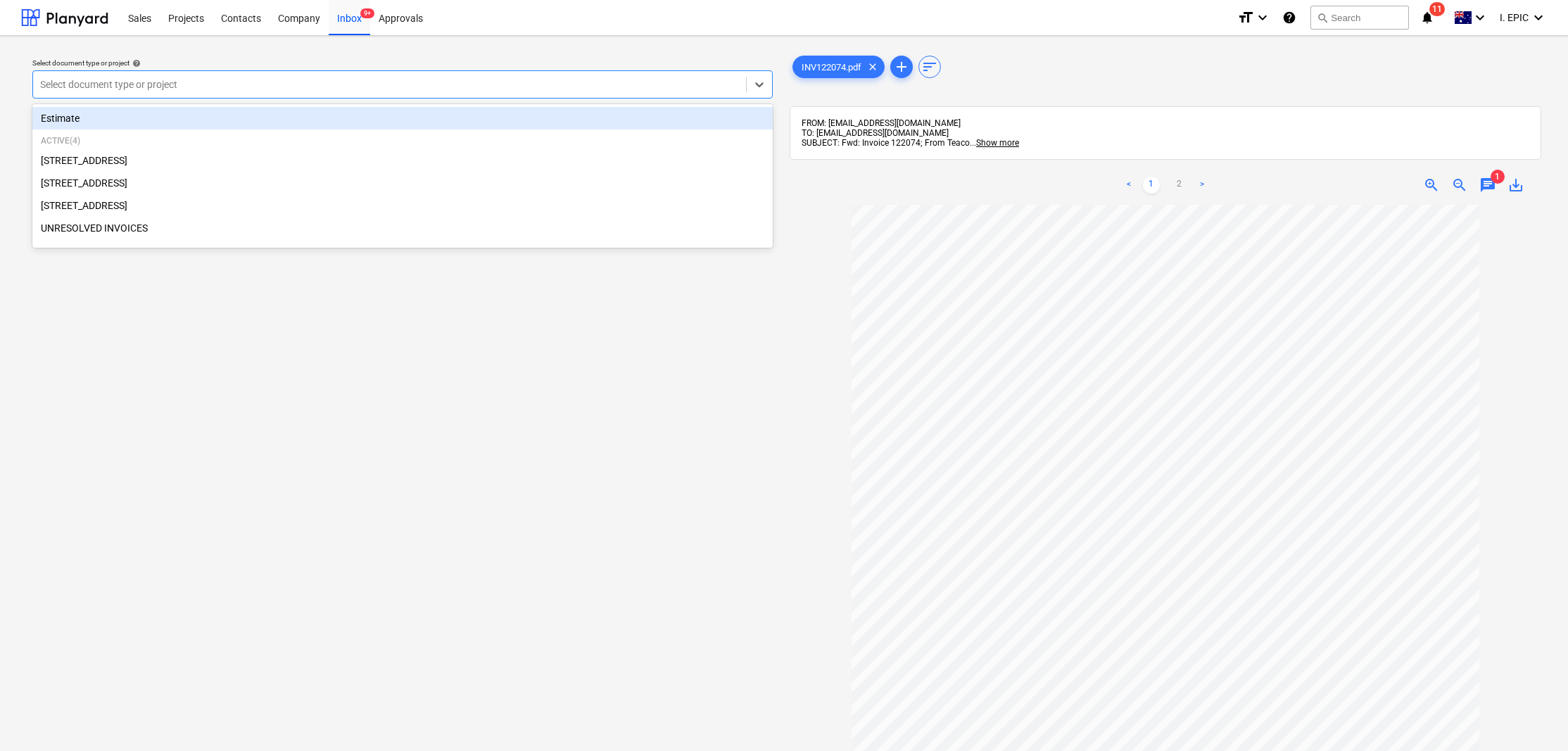
click at [146, 76] on div "Select document type or project" at bounding box center [389, 85] width 713 height 20
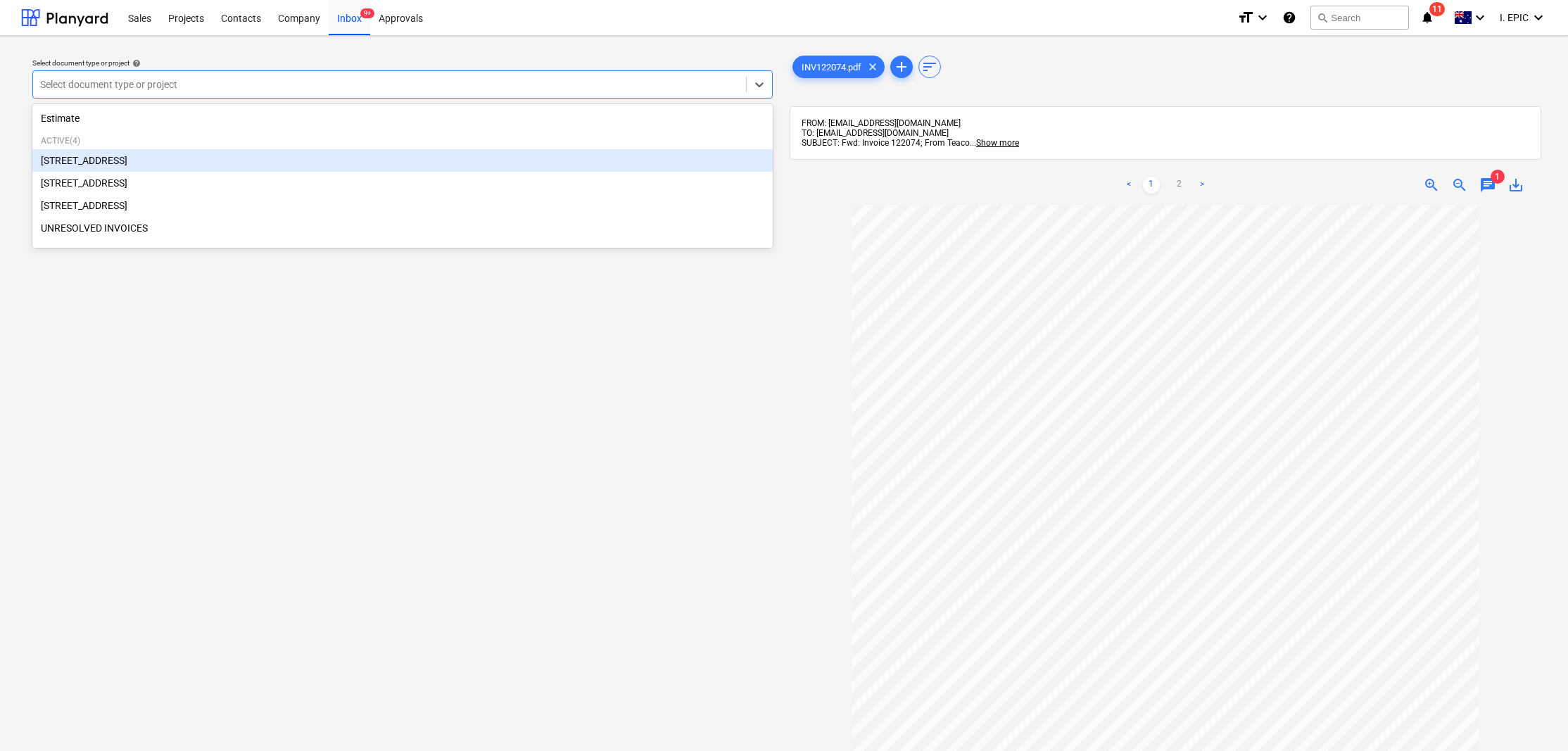
click at [116, 160] on div "[STREET_ADDRESS]" at bounding box center [403, 160] width 741 height 23
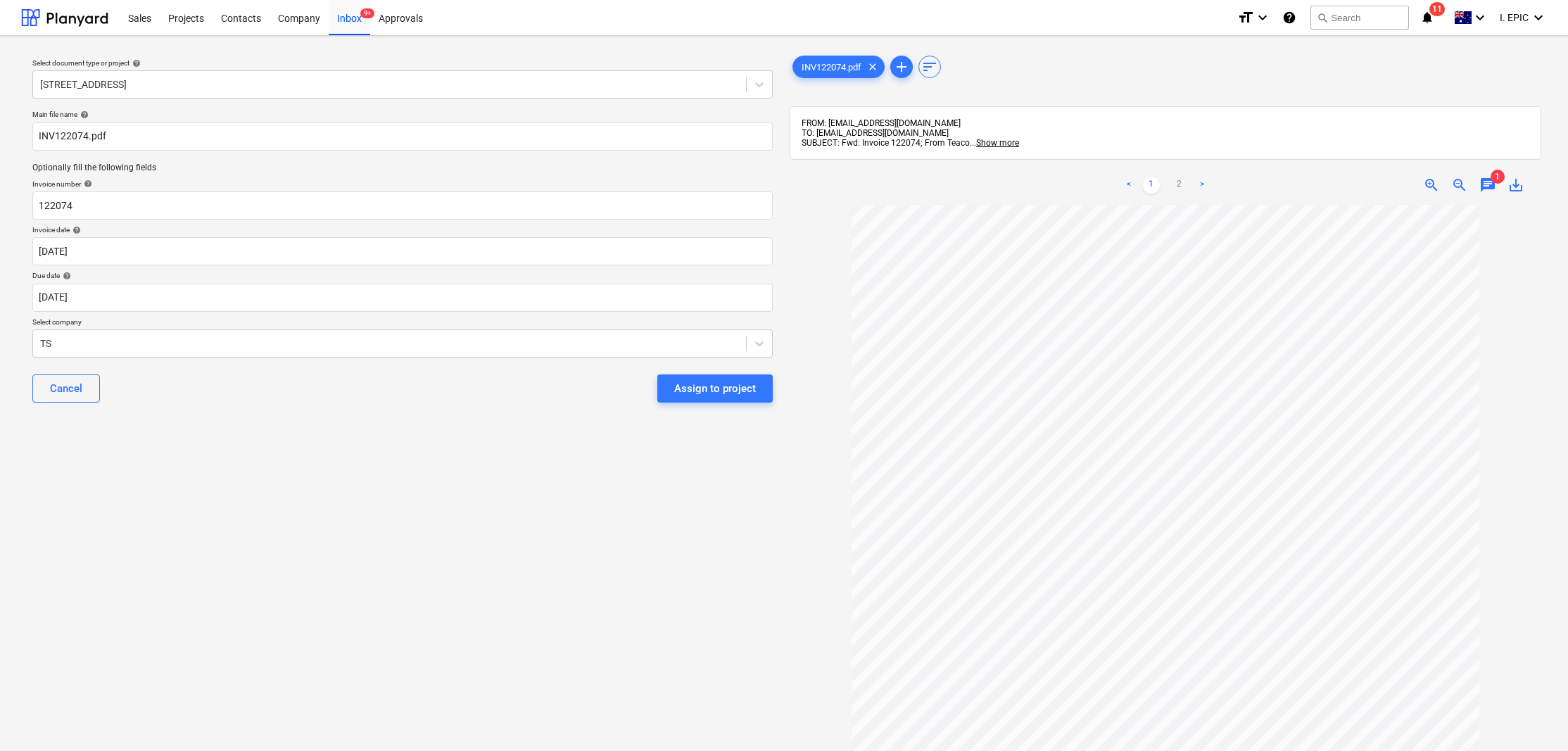
click at [355, 551] on div "Select document type or project help 76 Beach Rd, Sandringham Main file name he…" at bounding box center [402, 484] width 763 height 875
click at [53, 138] on input "INV122074.pdf" at bounding box center [403, 136] width 741 height 28
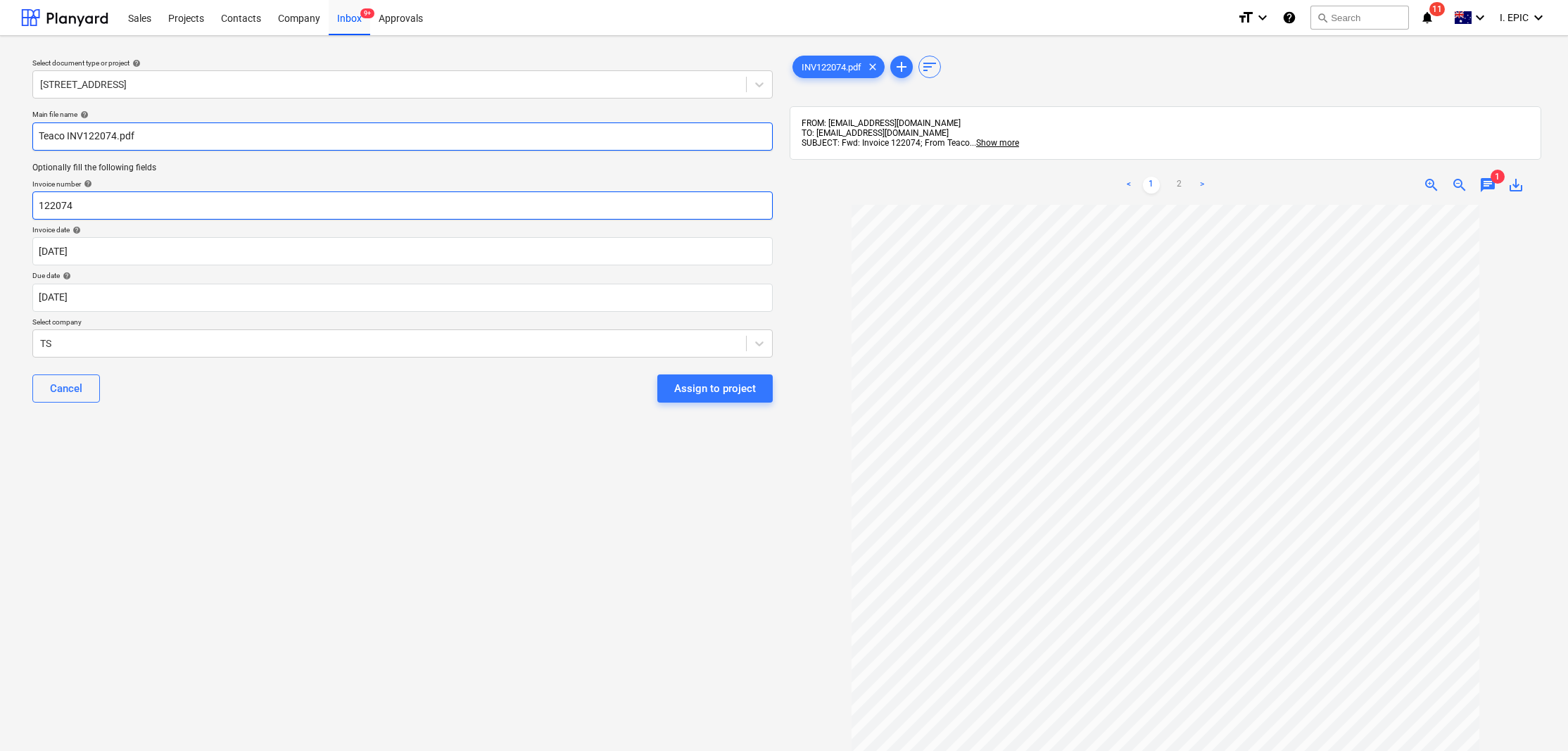
type input "Teaco INV122074.pdf"
click at [55, 205] on input "122074" at bounding box center [403, 206] width 741 height 28
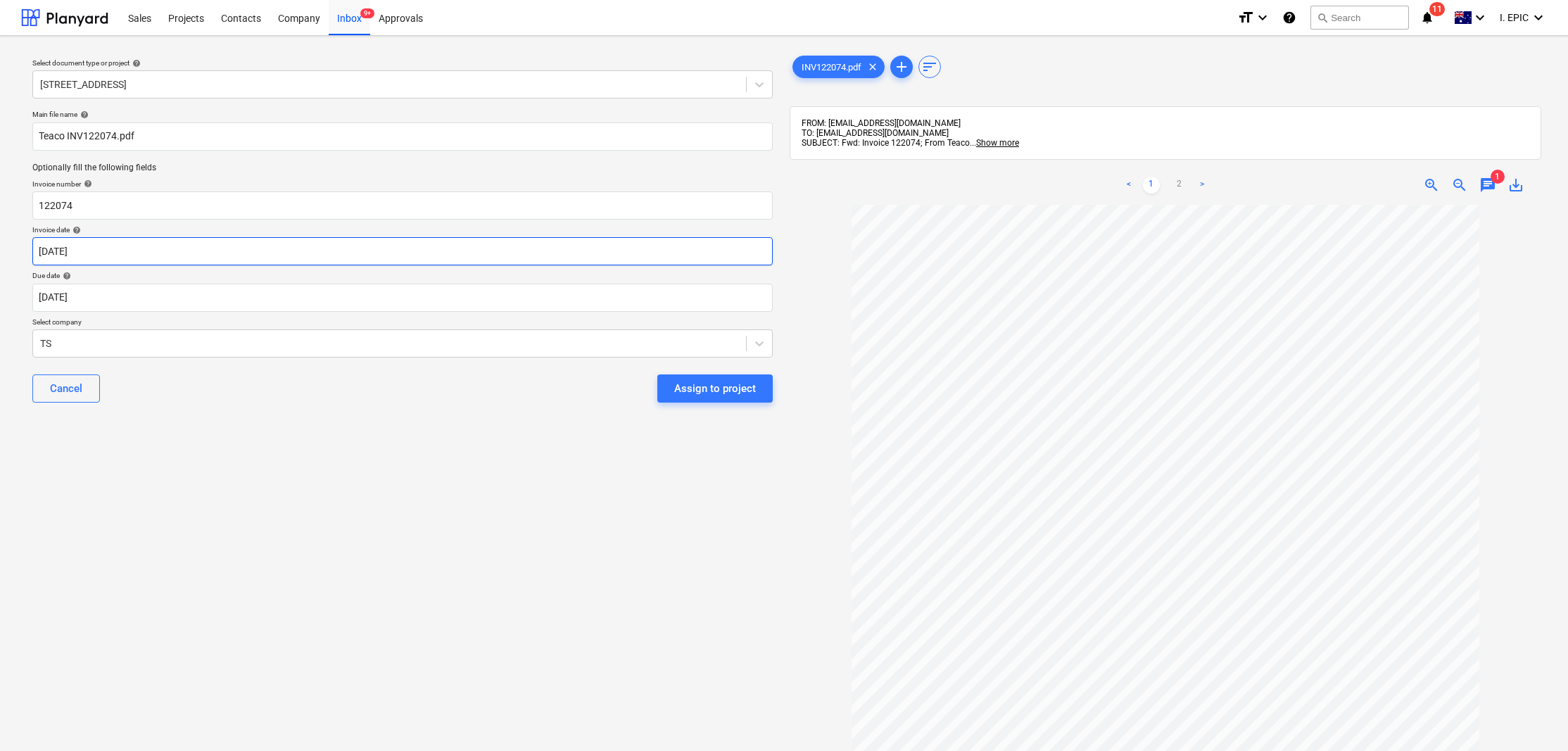
click at [70, 247] on body "Sales Projects Contacts Company Inbox 9+ Approvals format_size keyboard_arrow_d…" at bounding box center [784, 375] width 1568 height 751
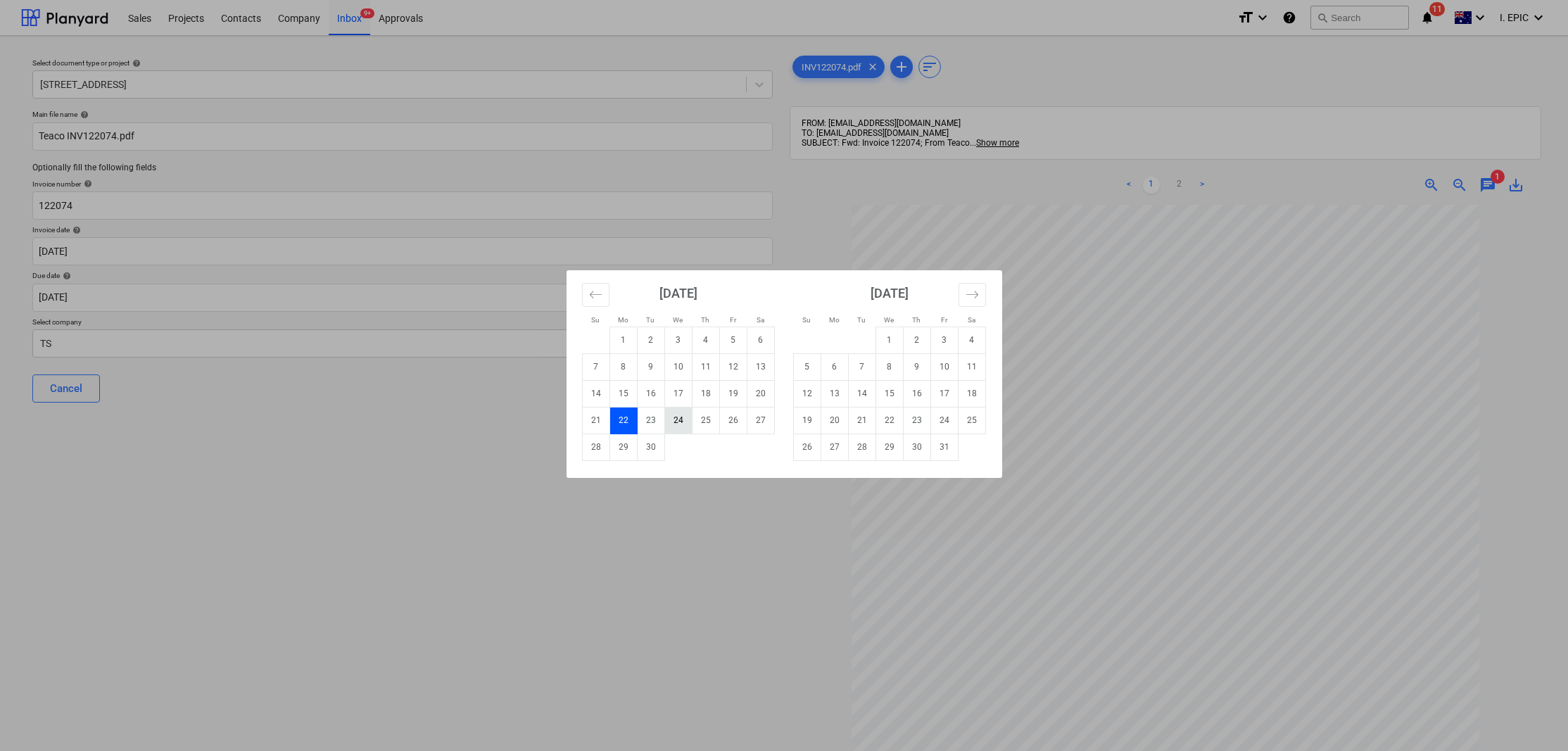
click at [676, 424] on td "24" at bounding box center [678, 420] width 28 height 27
type input "24 Sep 2025"
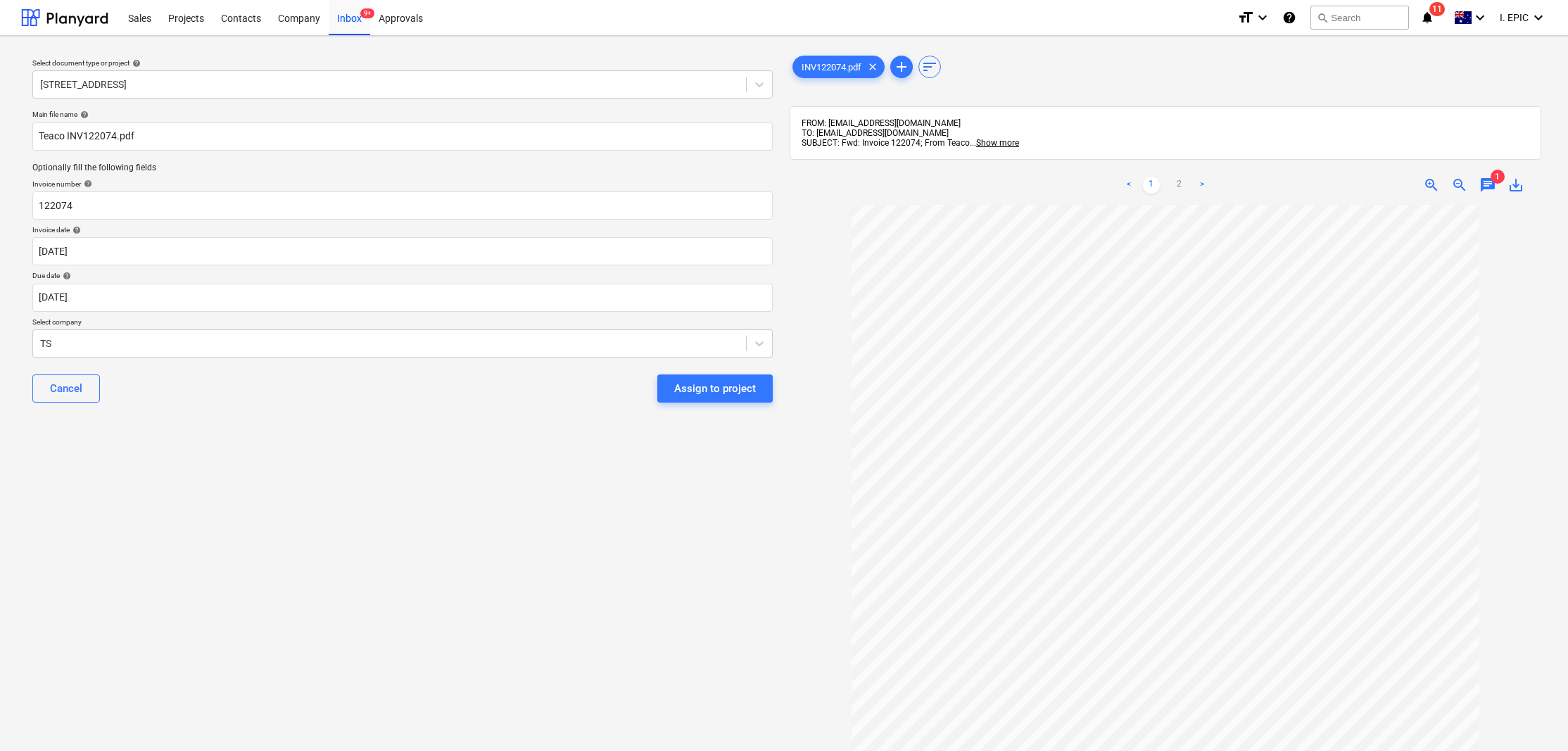
click at [225, 528] on div "Select document type or project help 76 Beach Rd, Sandringham Main file name he…" at bounding box center [402, 484] width 763 height 875
click at [96, 297] on body "Sales Projects Contacts Company Inbox 9+ Approvals format_size keyboard_arrow_d…" at bounding box center [784, 375] width 1568 height 751
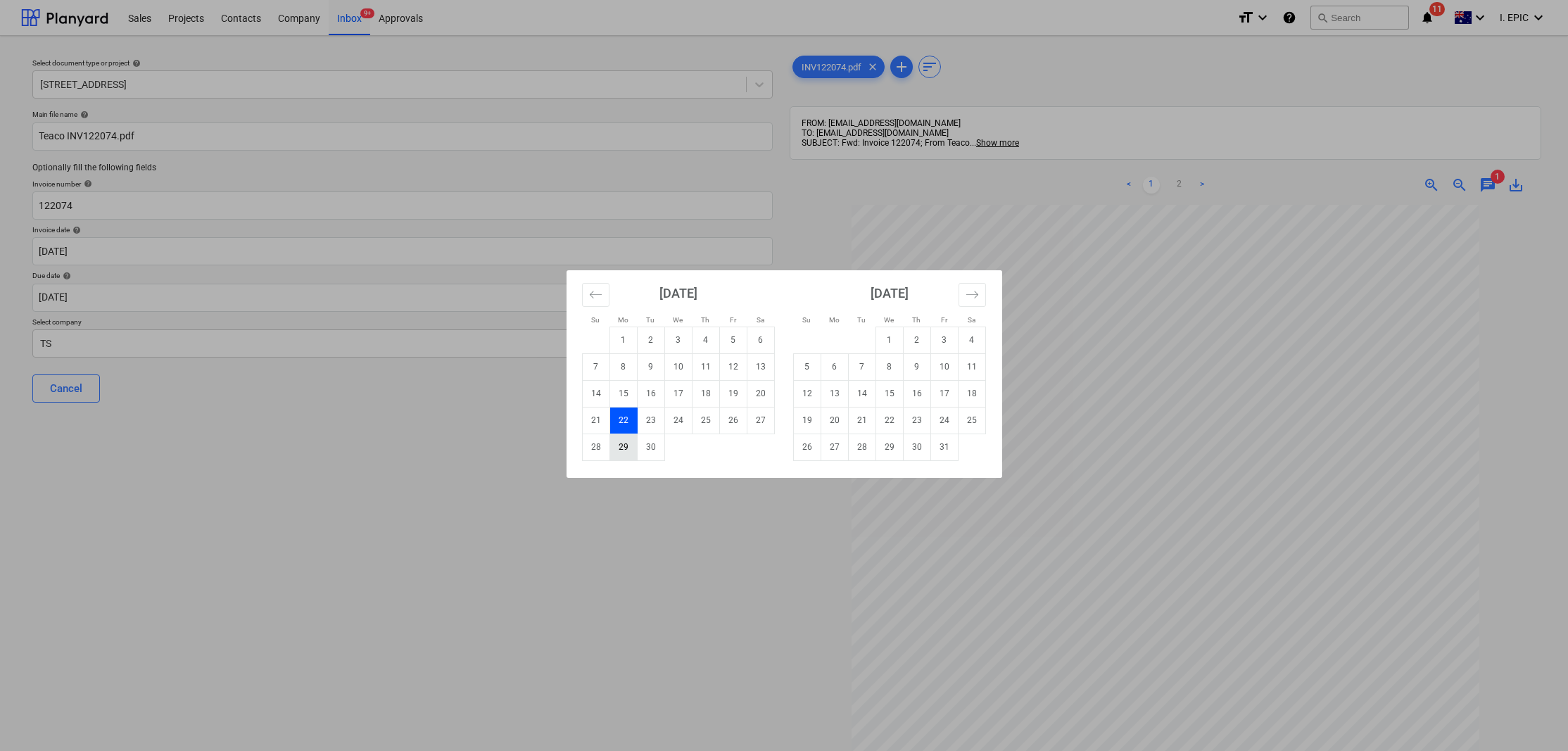
click at [624, 450] on td "29" at bounding box center [623, 447] width 28 height 27
type input "29 Sep 2025"
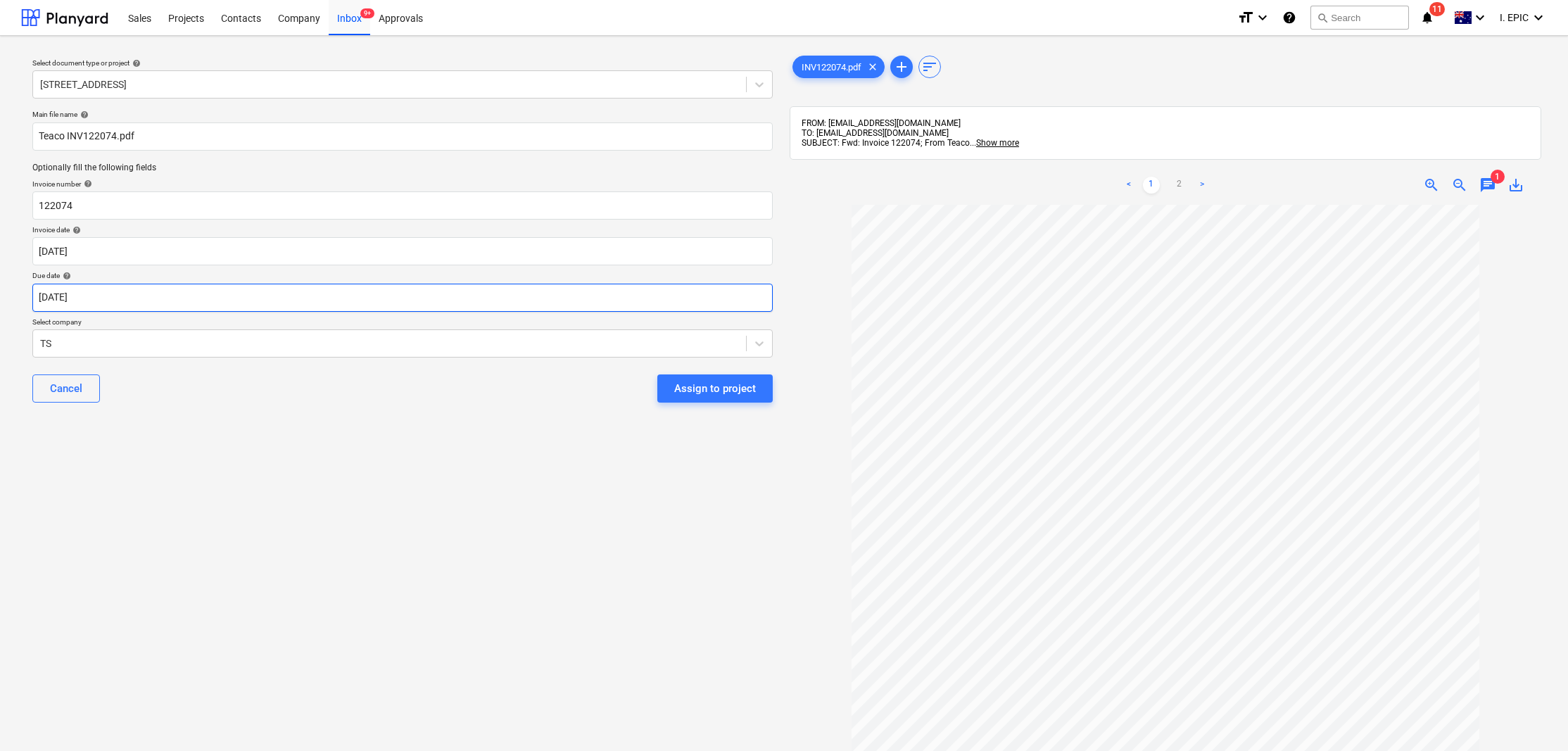
click at [124, 297] on body "Sales Projects Contacts Company Inbox 9+ Approvals format_size keyboard_arrow_d…" at bounding box center [784, 375] width 1568 height 751
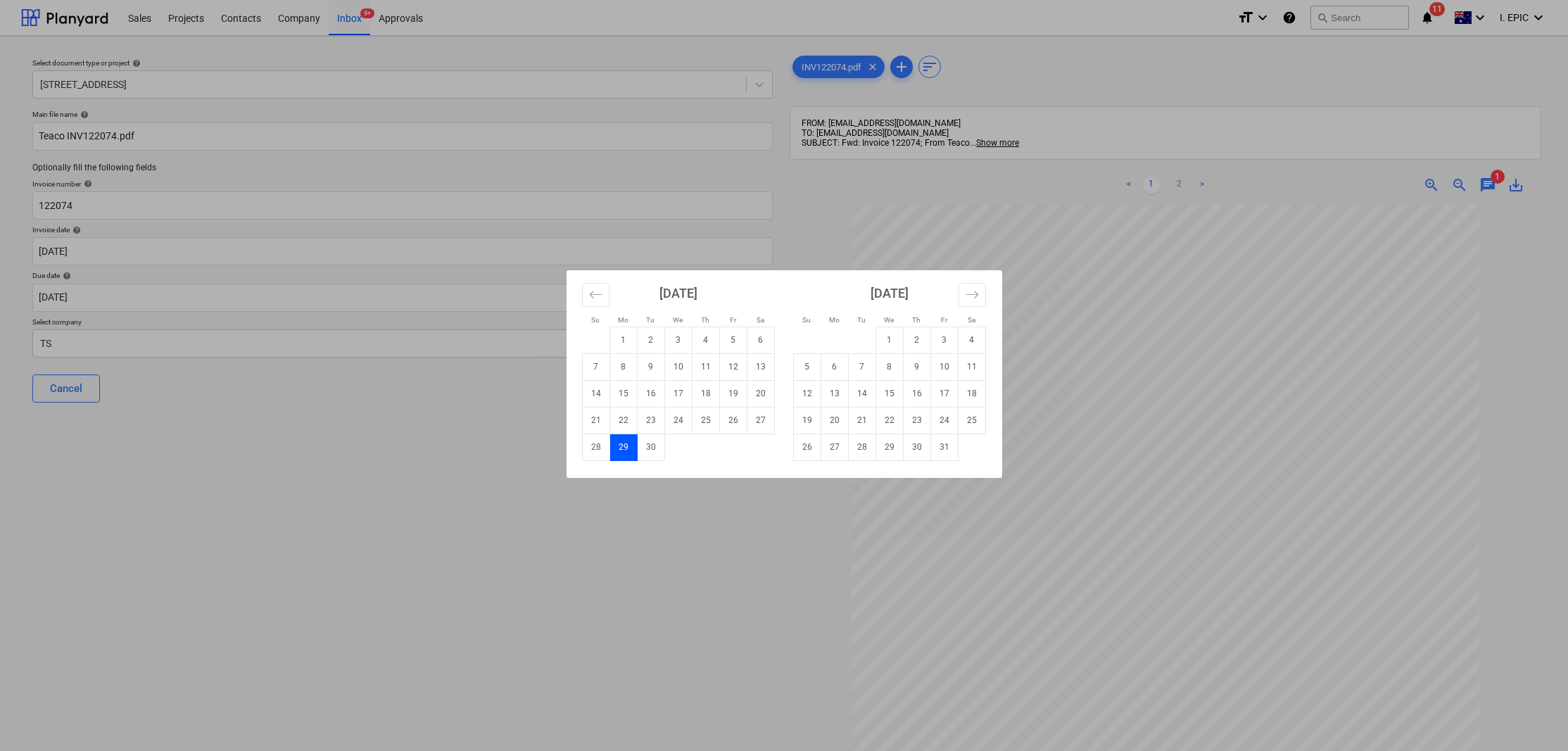
click at [627, 445] on td "29" at bounding box center [623, 447] width 28 height 27
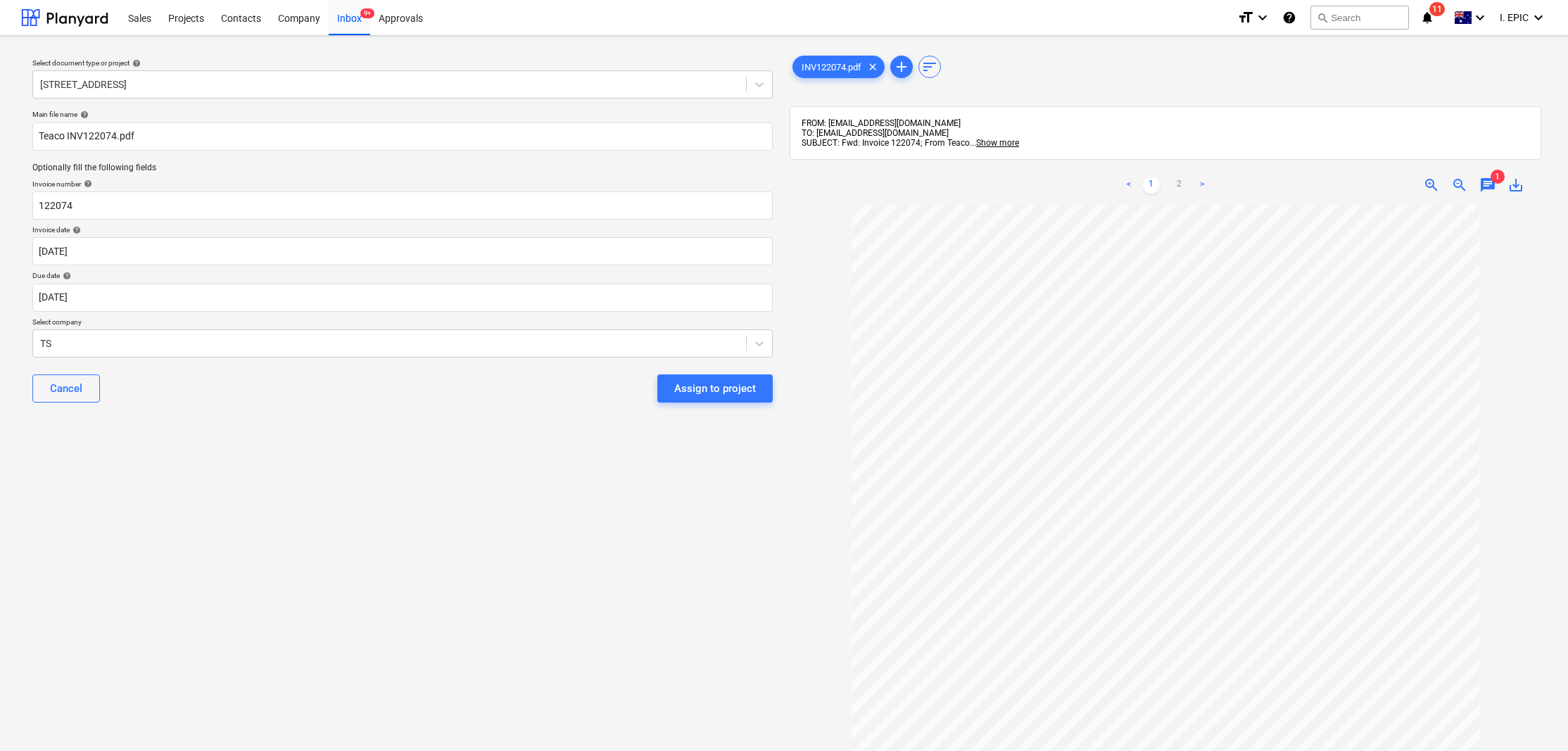
click at [351, 440] on div "Select document type or project help 76 Beach Rd, Sandringham Main file name he…" at bounding box center [402, 484] width 763 height 875
click at [150, 346] on div at bounding box center [389, 343] width 699 height 14
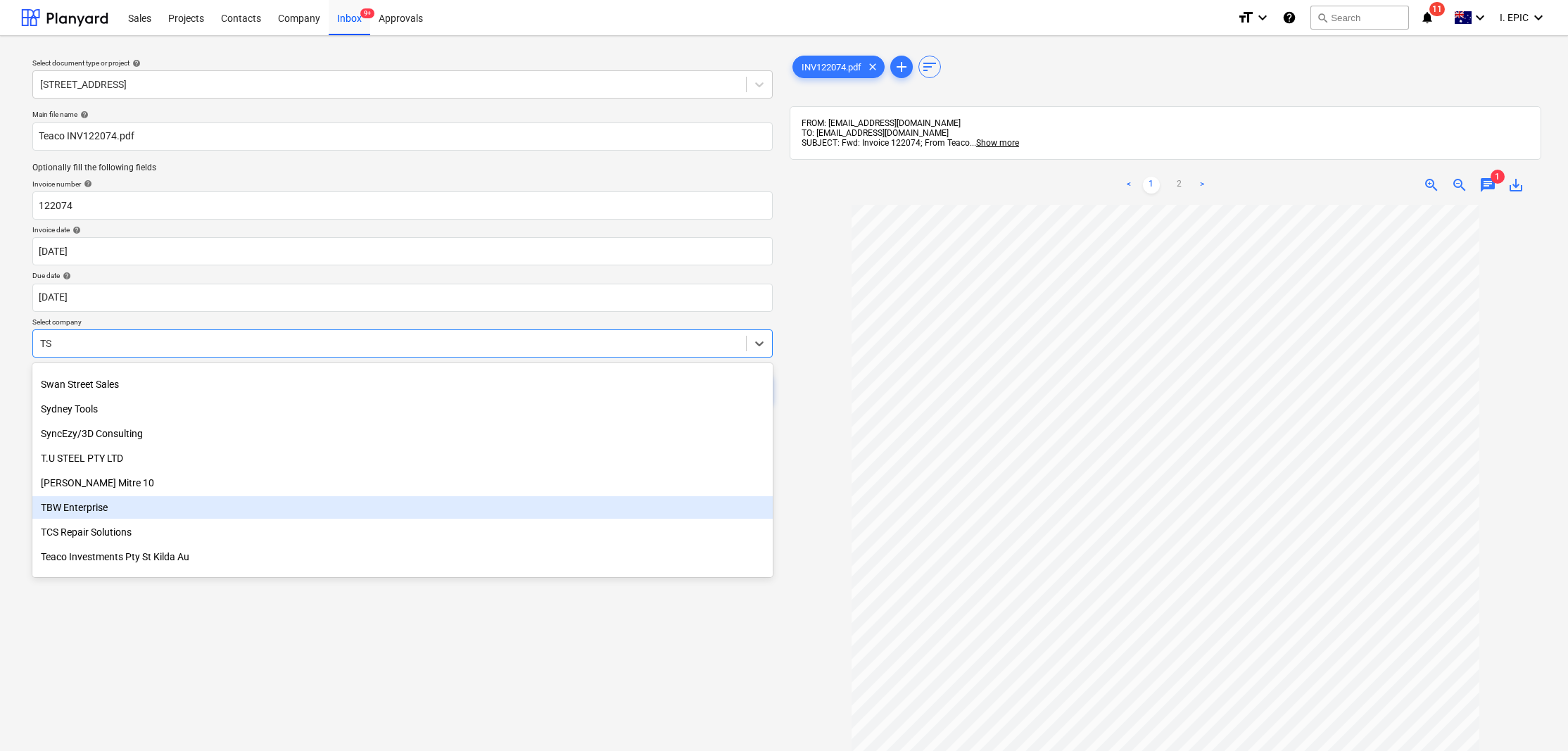
scroll to position [21121, 0]
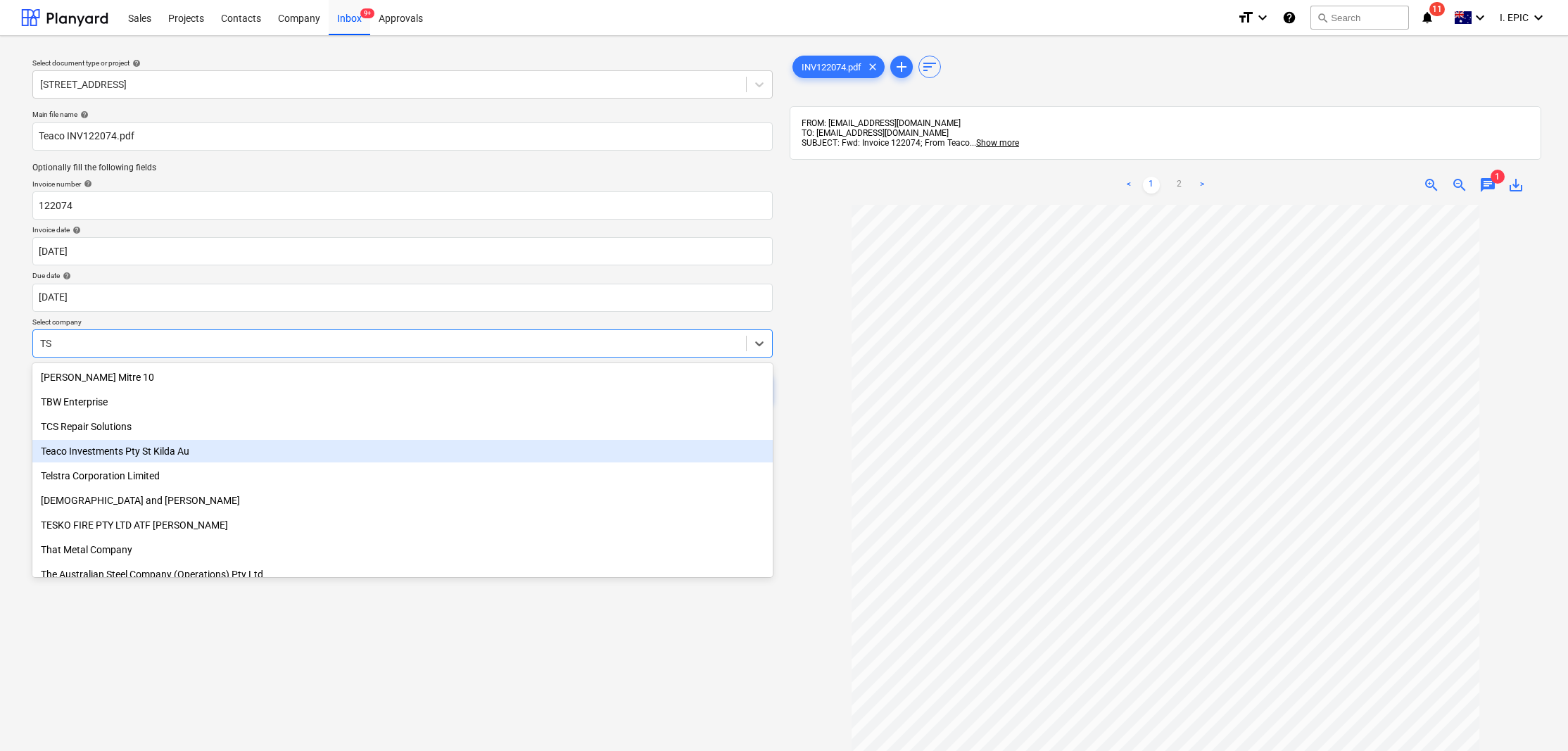
click at [83, 455] on div "Teaco Investments Pty St Kilda Au" at bounding box center [403, 451] width 741 height 23
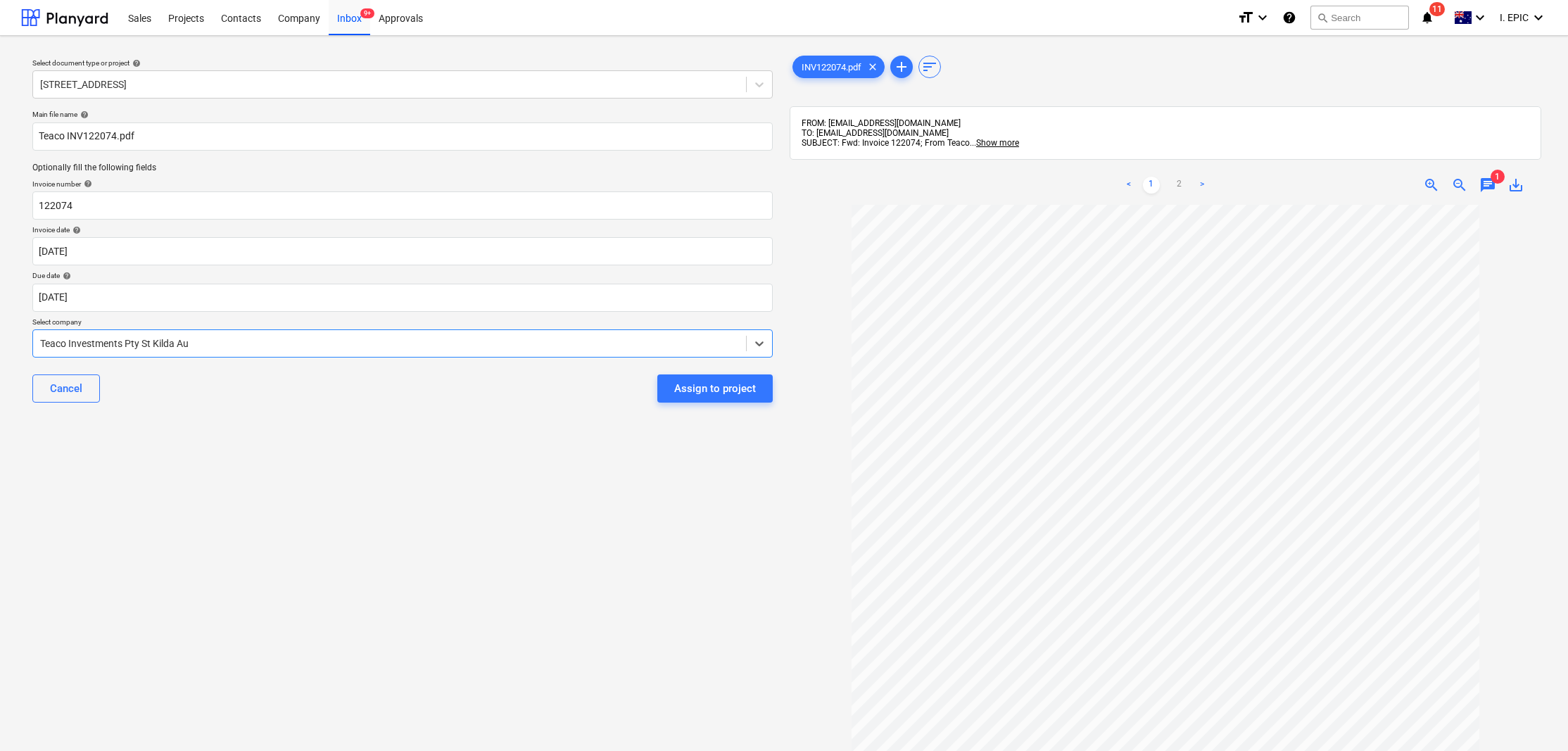
click at [165, 510] on div "Select document type or project help 76 Beach Rd, Sandringham Main file name he…" at bounding box center [402, 484] width 763 height 875
click at [180, 483] on div "Select document type or project help 76 Beach Rd, Sandringham Main file name he…" at bounding box center [402, 484] width 763 height 875
click at [714, 396] on div "Assign to project" at bounding box center [715, 389] width 82 height 18
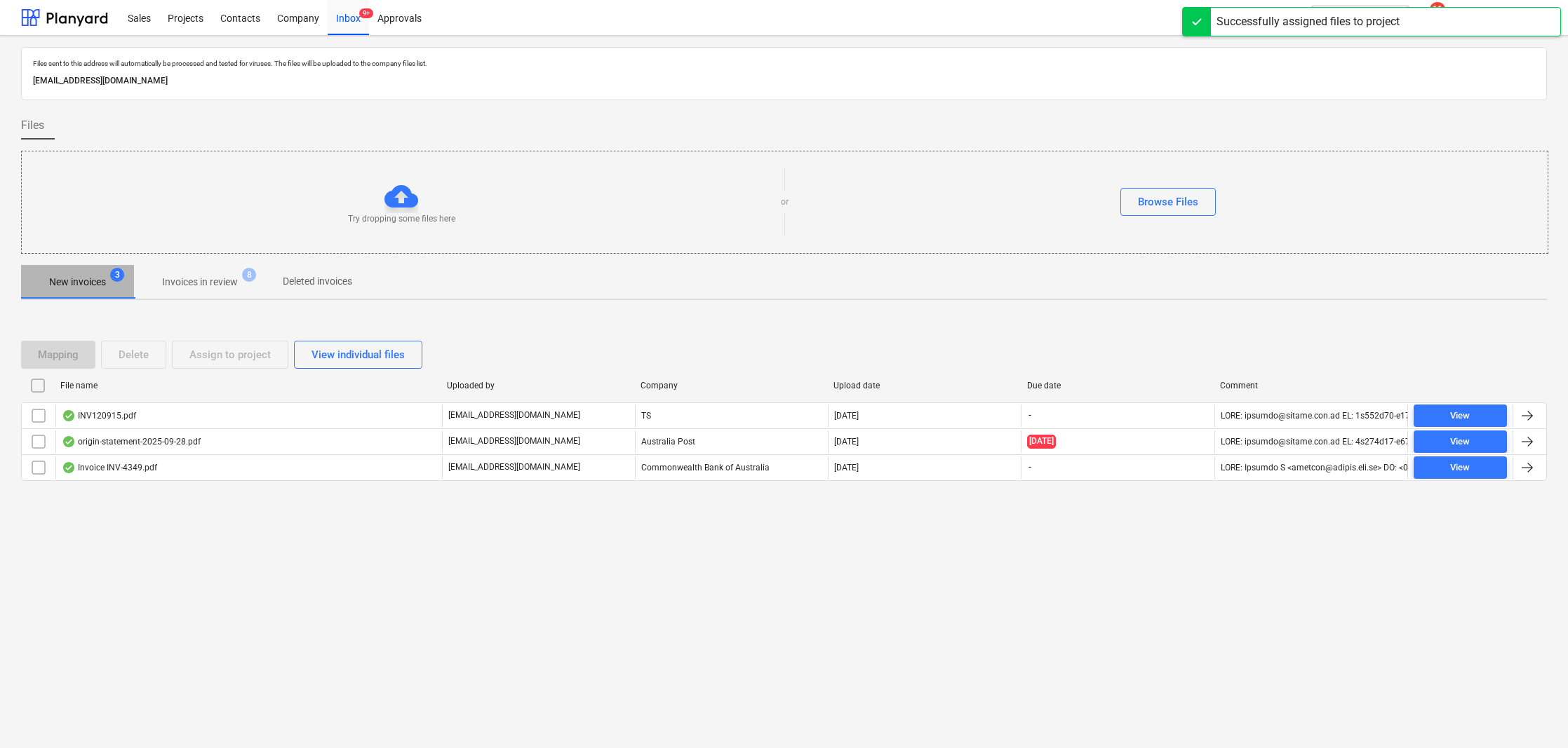
click at [73, 289] on span "New invoices 3" at bounding box center [77, 281] width 113 height 25
click at [341, 563] on div "Files sent to this address will automatically be processed and tested for virus…" at bounding box center [784, 391] width 1568 height 712
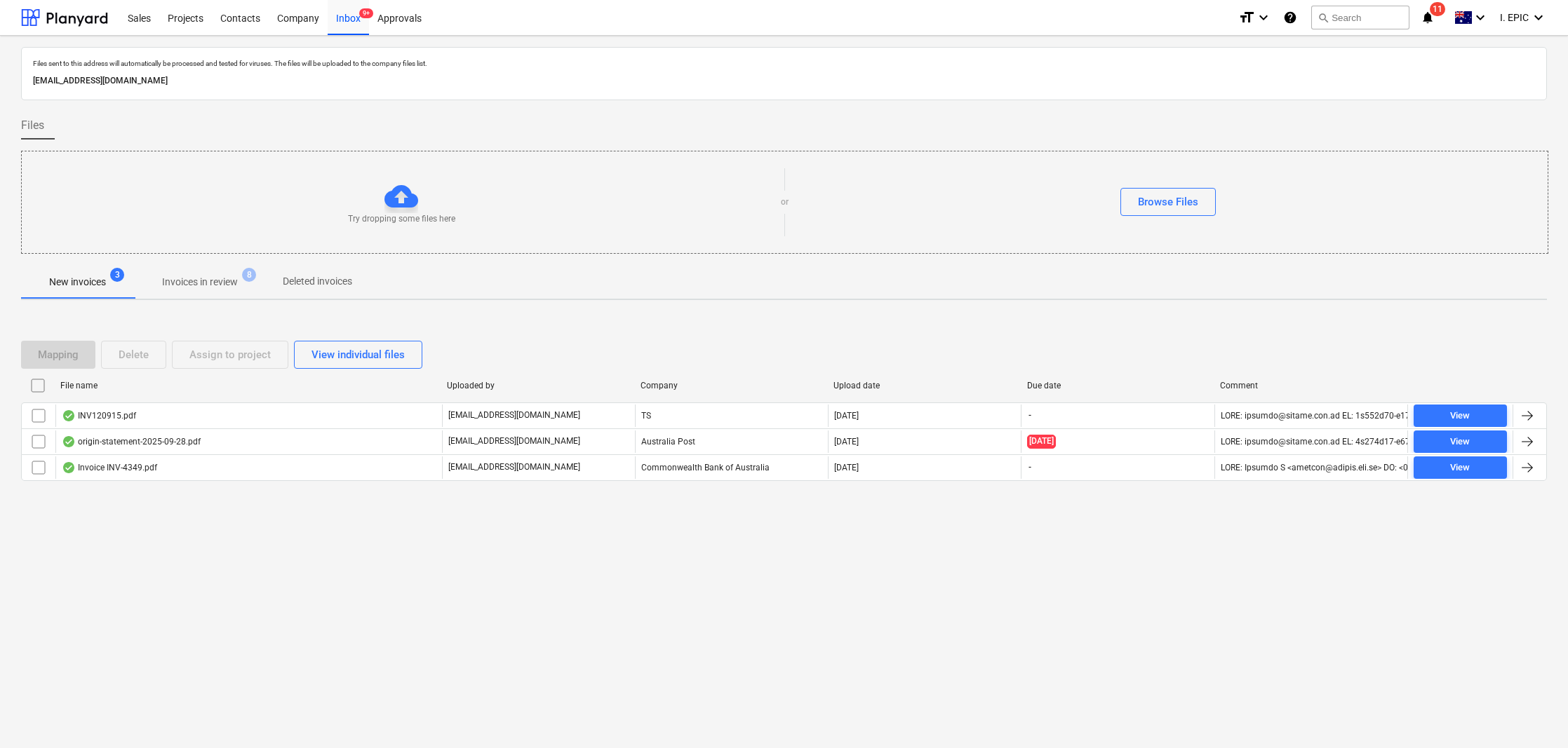
click at [399, 602] on div "Files sent to this address will automatically be processed and tested for virus…" at bounding box center [784, 391] width 1568 height 712
click at [1356, 18] on button "search Search" at bounding box center [1360, 18] width 98 height 24
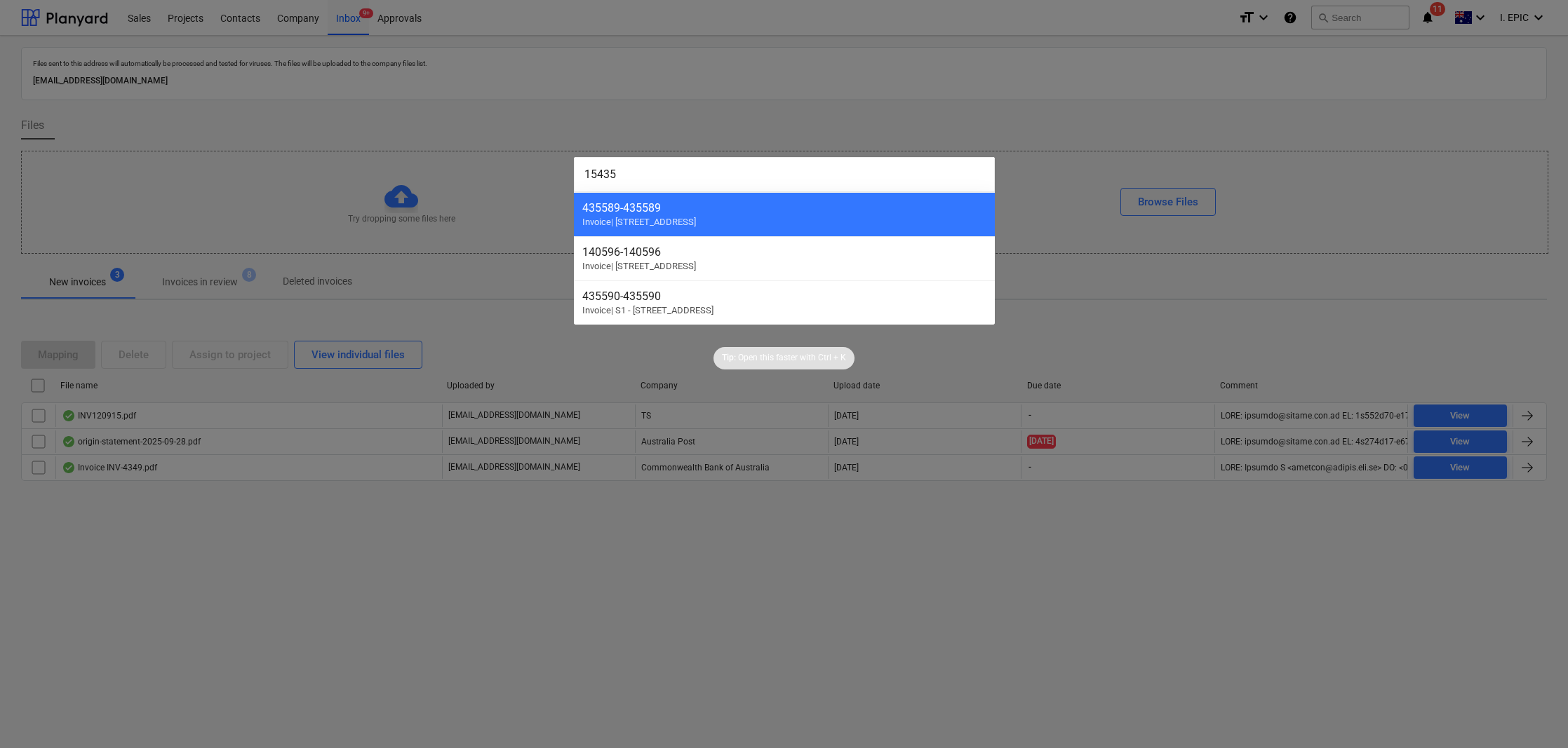
drag, startPoint x: 936, startPoint y: 178, endPoint x: 409, endPoint y: 138, distance: 528.5
click at [409, 138] on div "15435 435589 - 435589 Invoice | S2 - 76 Beach Rd, Sandringham 140596 - 140596 I…" at bounding box center [784, 374] width 1568 height 748
paste input "00015523"
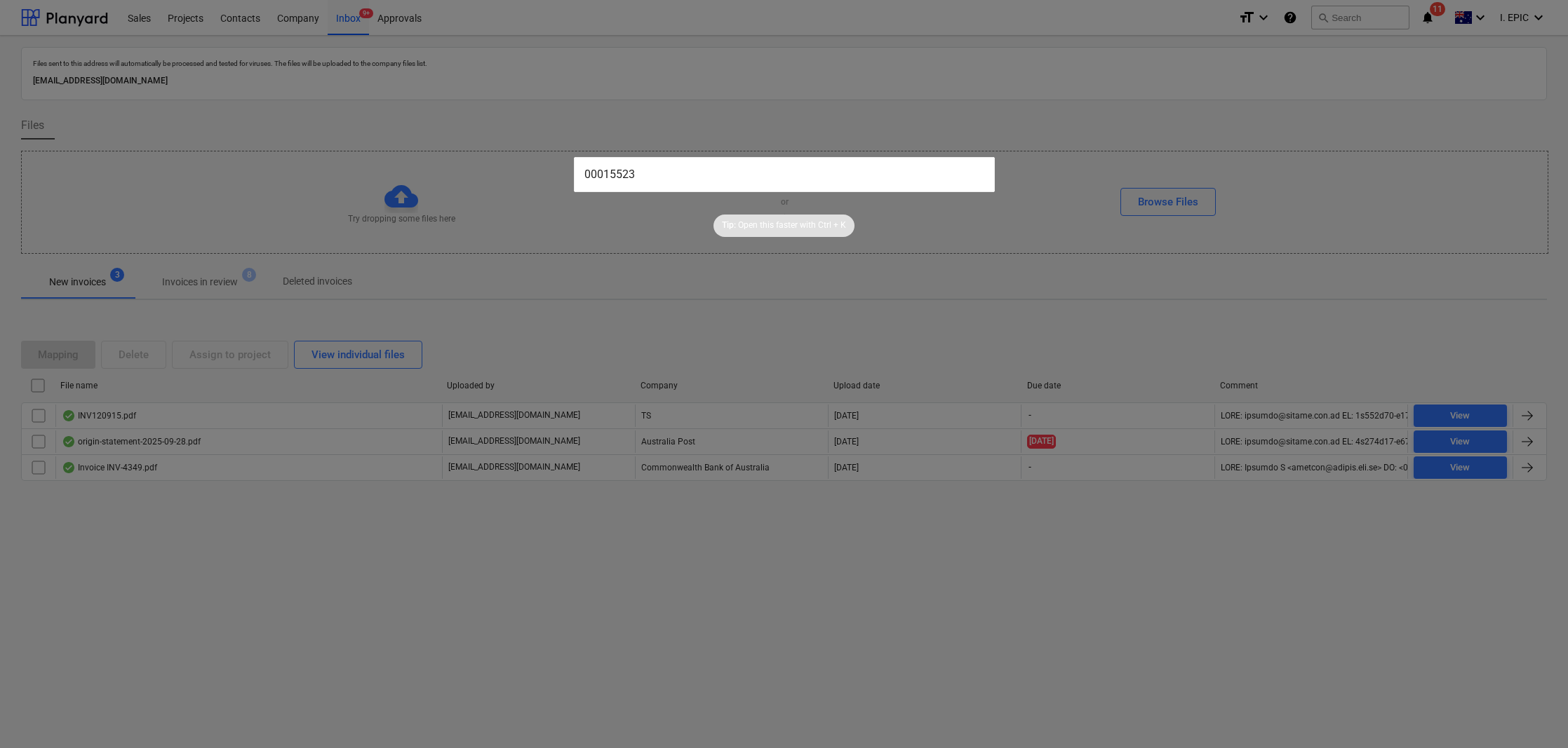
drag, startPoint x: 604, startPoint y: 174, endPoint x: 551, endPoint y: 170, distance: 53.2
click at [551, 170] on div "00015523 Tip: Open this faster with Ctrl + K" at bounding box center [784, 374] width 1568 height 748
drag, startPoint x: 895, startPoint y: 185, endPoint x: 560, endPoint y: 167, distance: 335.5
click at [560, 167] on div "15523 Tip: Open this faster with Ctrl + K" at bounding box center [784, 374] width 1568 height 748
paste input "00015539"
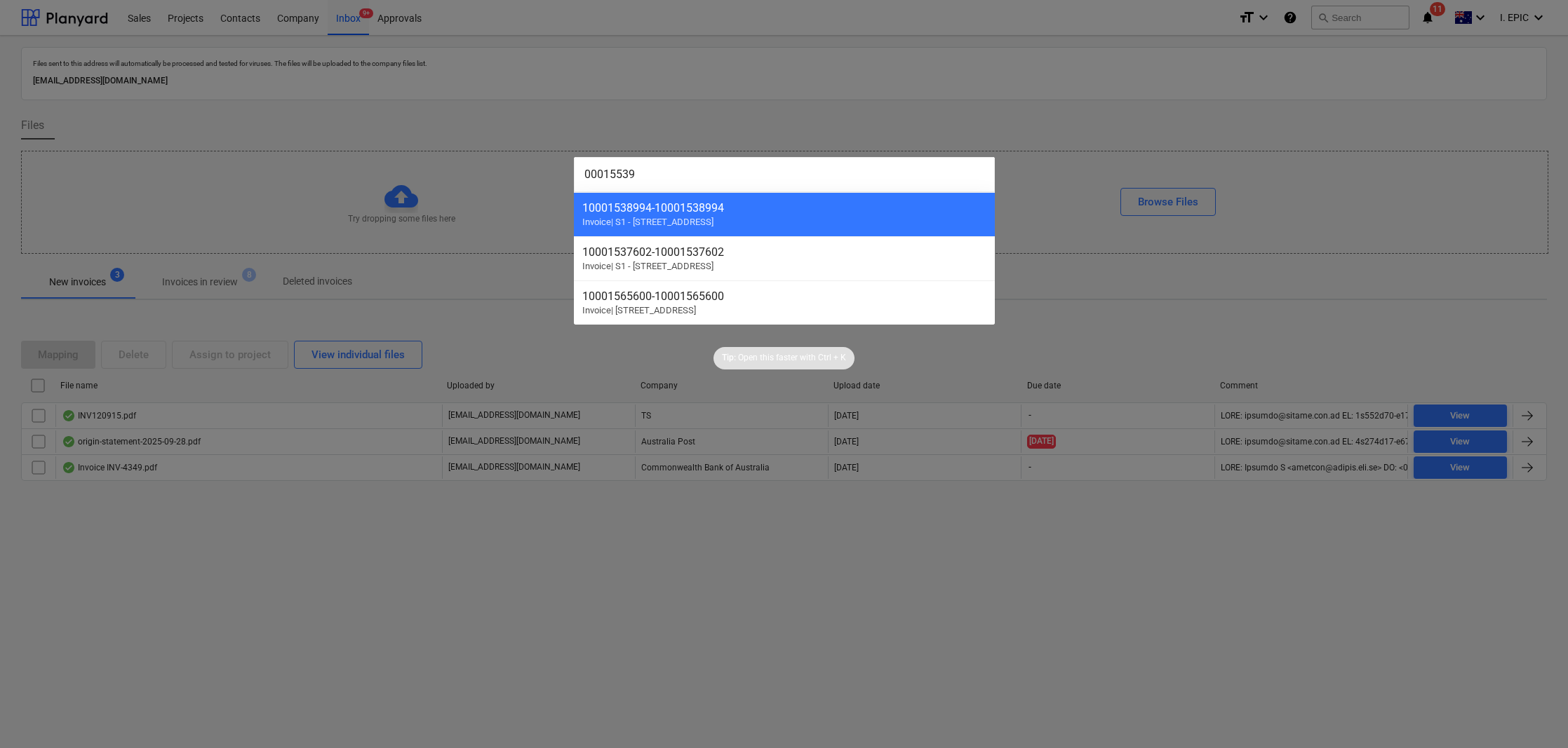
click at [606, 172] on input "00015539" at bounding box center [784, 174] width 421 height 35
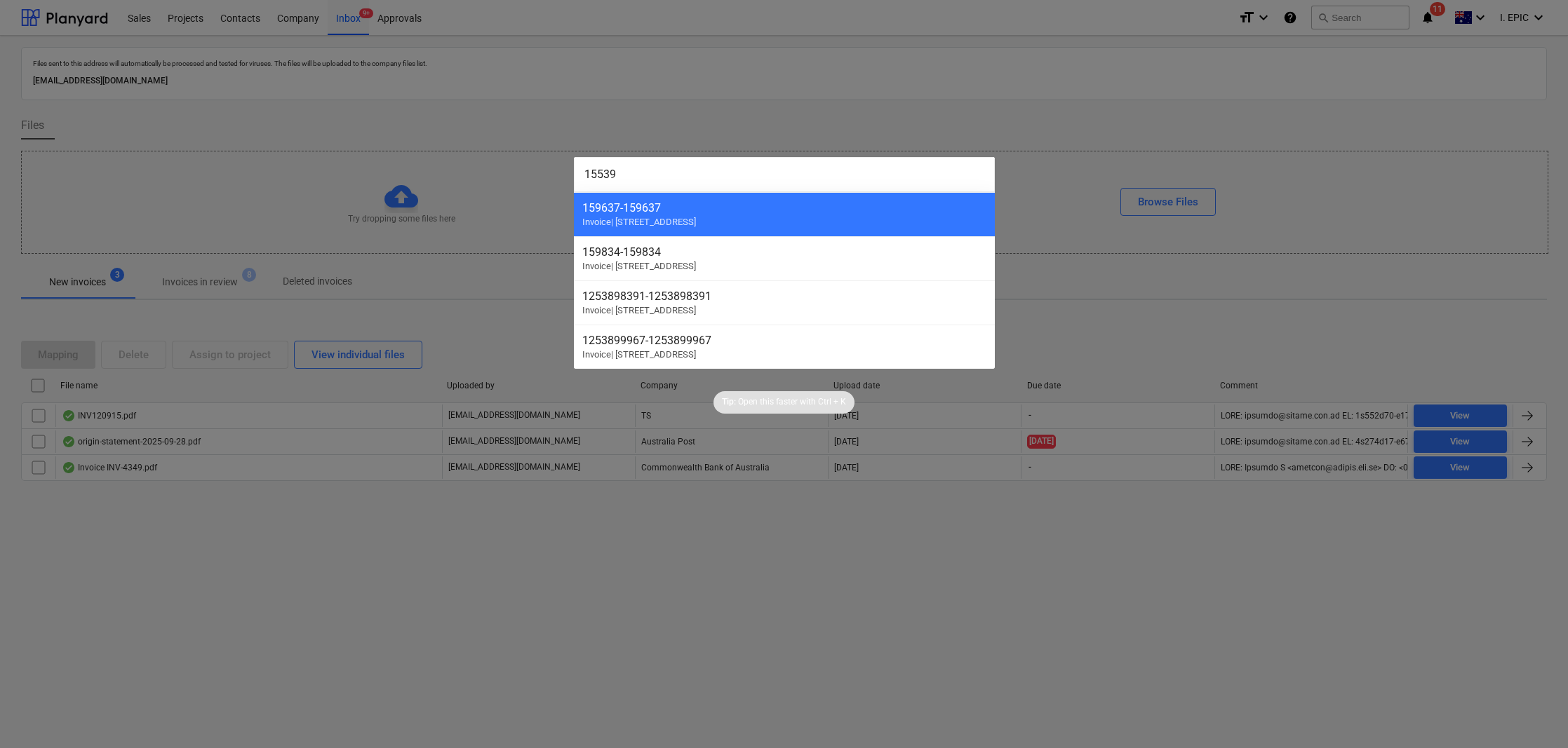
type input "15539"
click at [289, 498] on div at bounding box center [784, 374] width 1568 height 748
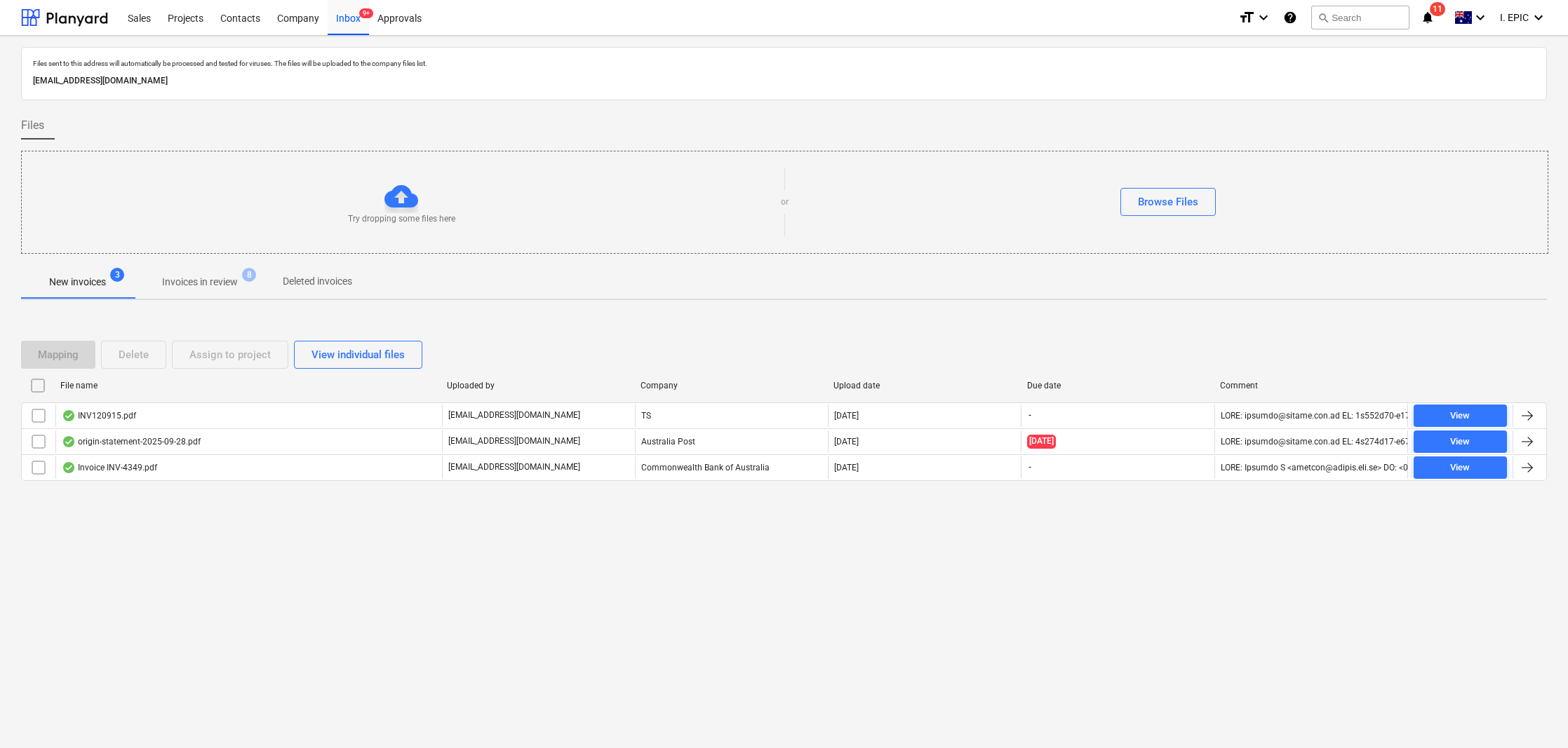
click at [902, 57] on div "Files sent to this address will automatically be processed and tested for virus…" at bounding box center [783, 63] width 1508 height 15
click at [1346, 9] on button "search Search" at bounding box center [1360, 18] width 98 height 24
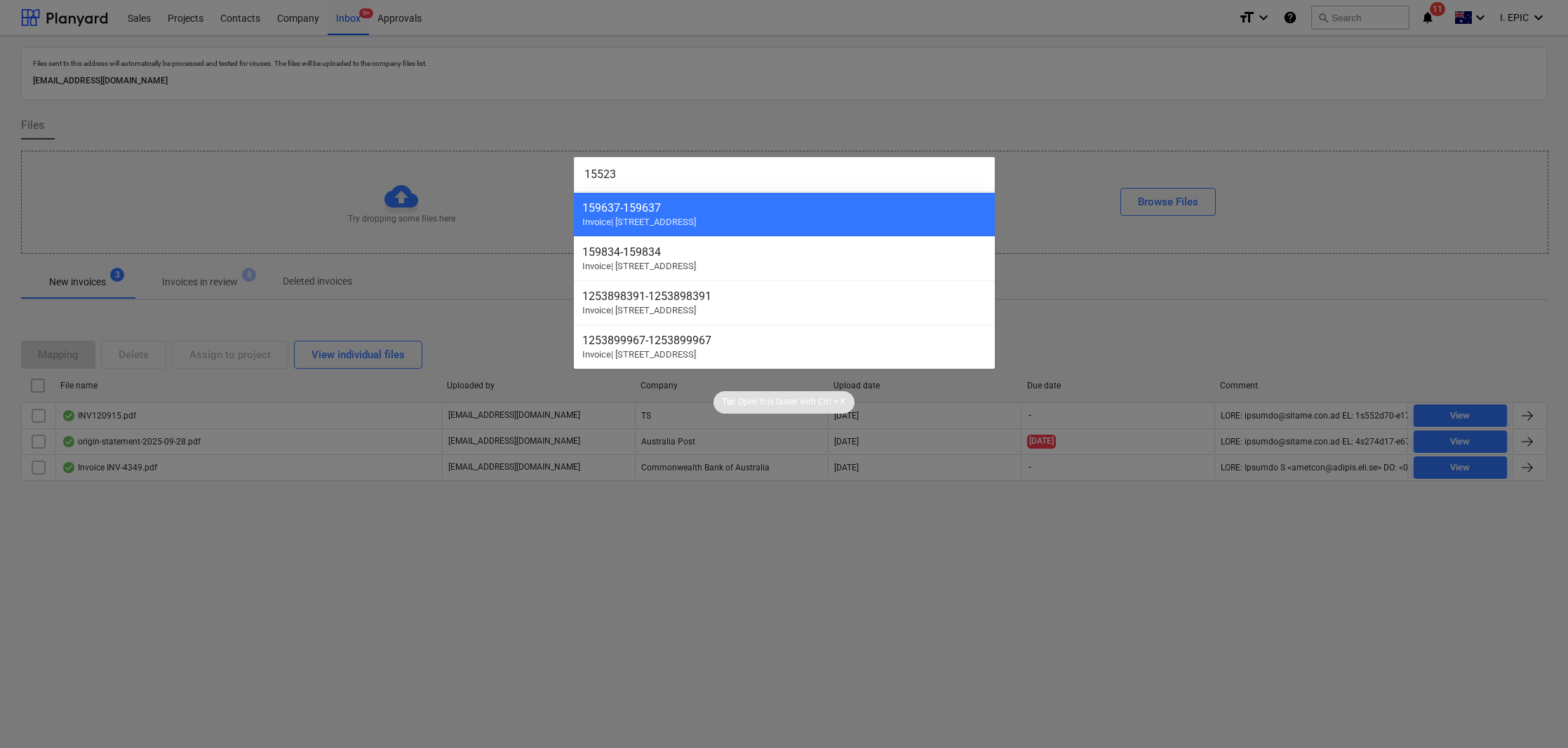
drag, startPoint x: 907, startPoint y: 172, endPoint x: 450, endPoint y: 158, distance: 457.2
click at [450, 158] on div "15523 159637 - 159637 Invoice | S2 - 76 Beach Rd, Sandringham 159834 - 159834 I…" at bounding box center [784, 374] width 1568 height 748
paste input "435"
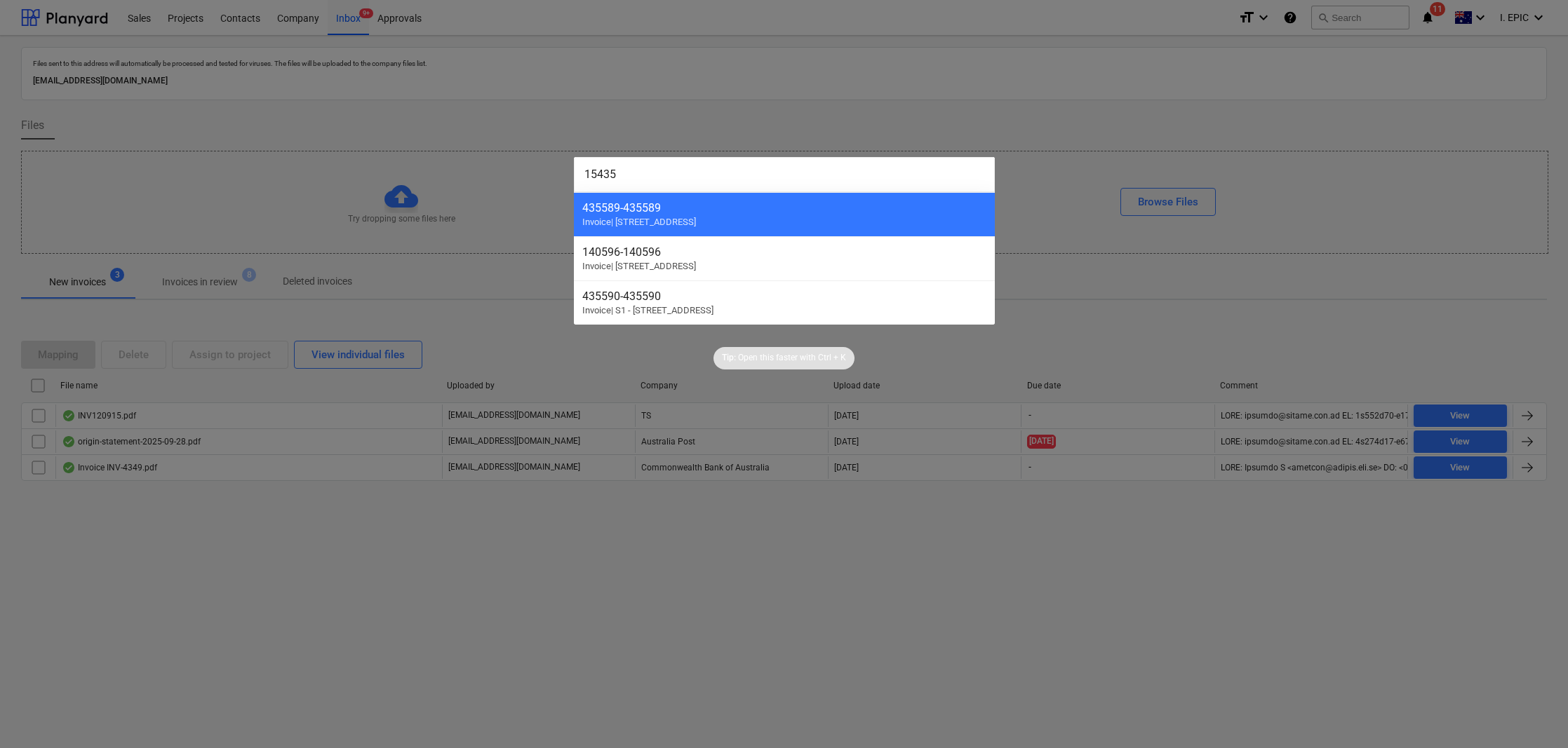
drag, startPoint x: 665, startPoint y: 171, endPoint x: 505, endPoint y: 169, distance: 160.0
click at [505, 169] on div "15435 435589 - 435589 Invoice | S2 - 76 Beach Rd, Sandringham 140596 - 140596 I…" at bounding box center [784, 374] width 1568 height 748
paste input "000"
type input "00015435"
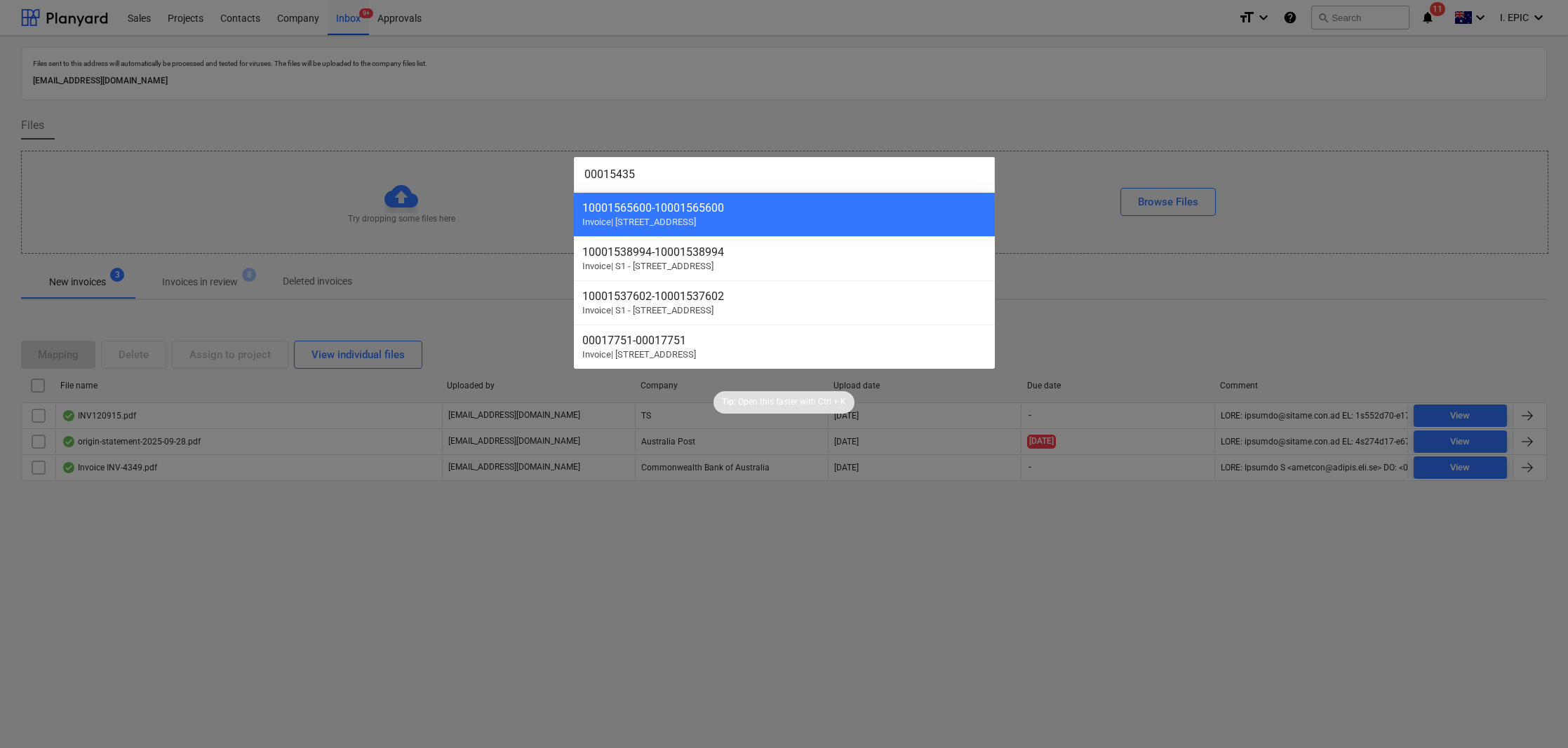
click at [426, 561] on div at bounding box center [784, 374] width 1568 height 748
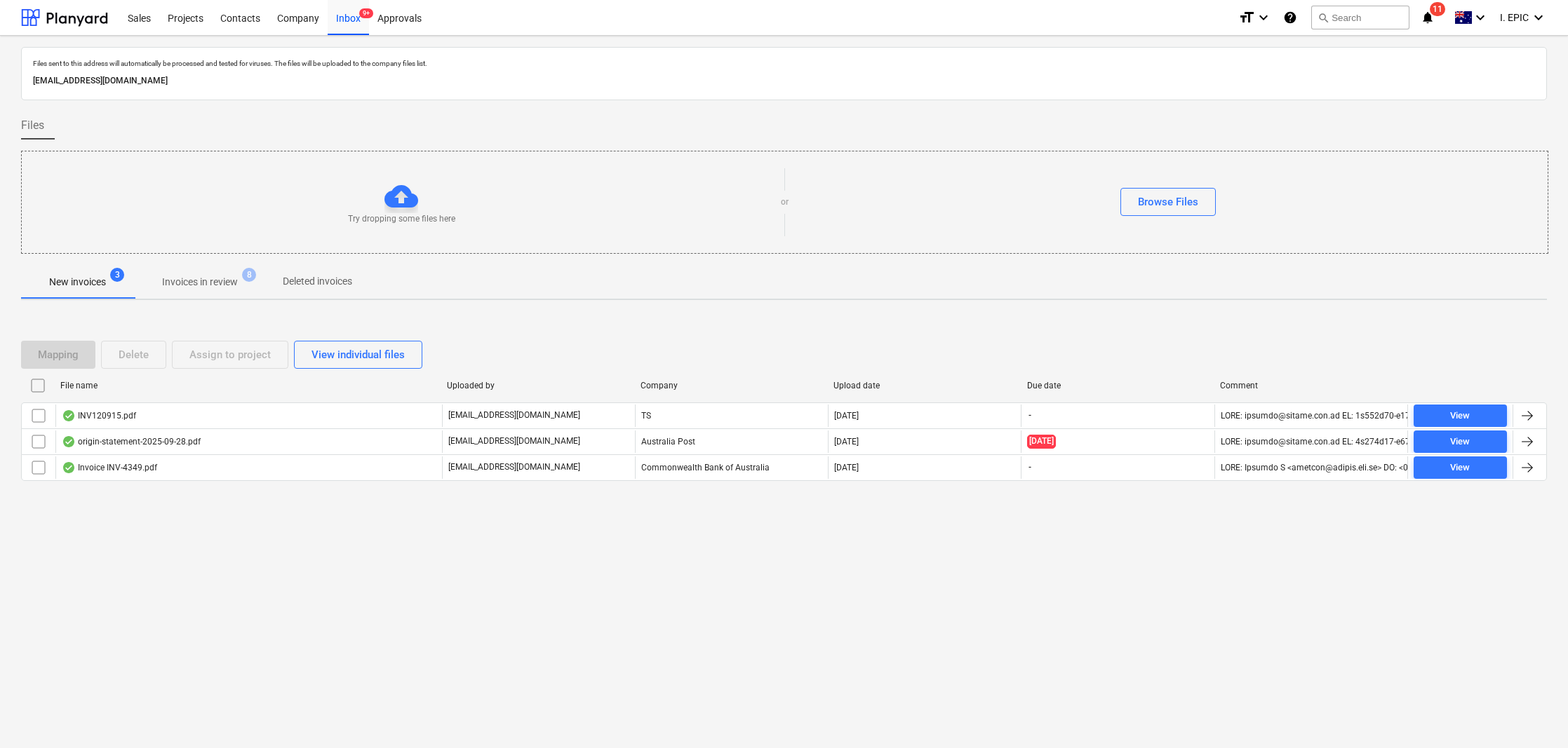
click at [276, 591] on div "Files sent to this address will automatically be processed and tested for virus…" at bounding box center [784, 391] width 1568 height 712
click at [391, 197] on div at bounding box center [401, 196] width 34 height 34
drag, startPoint x: 222, startPoint y: 610, endPoint x: 402, endPoint y: 316, distance: 344.7
click at [222, 610] on div "Files sent to this address will automatically be processed and tested for virus…" at bounding box center [784, 391] width 1568 height 712
click at [409, 203] on div at bounding box center [401, 196] width 34 height 34
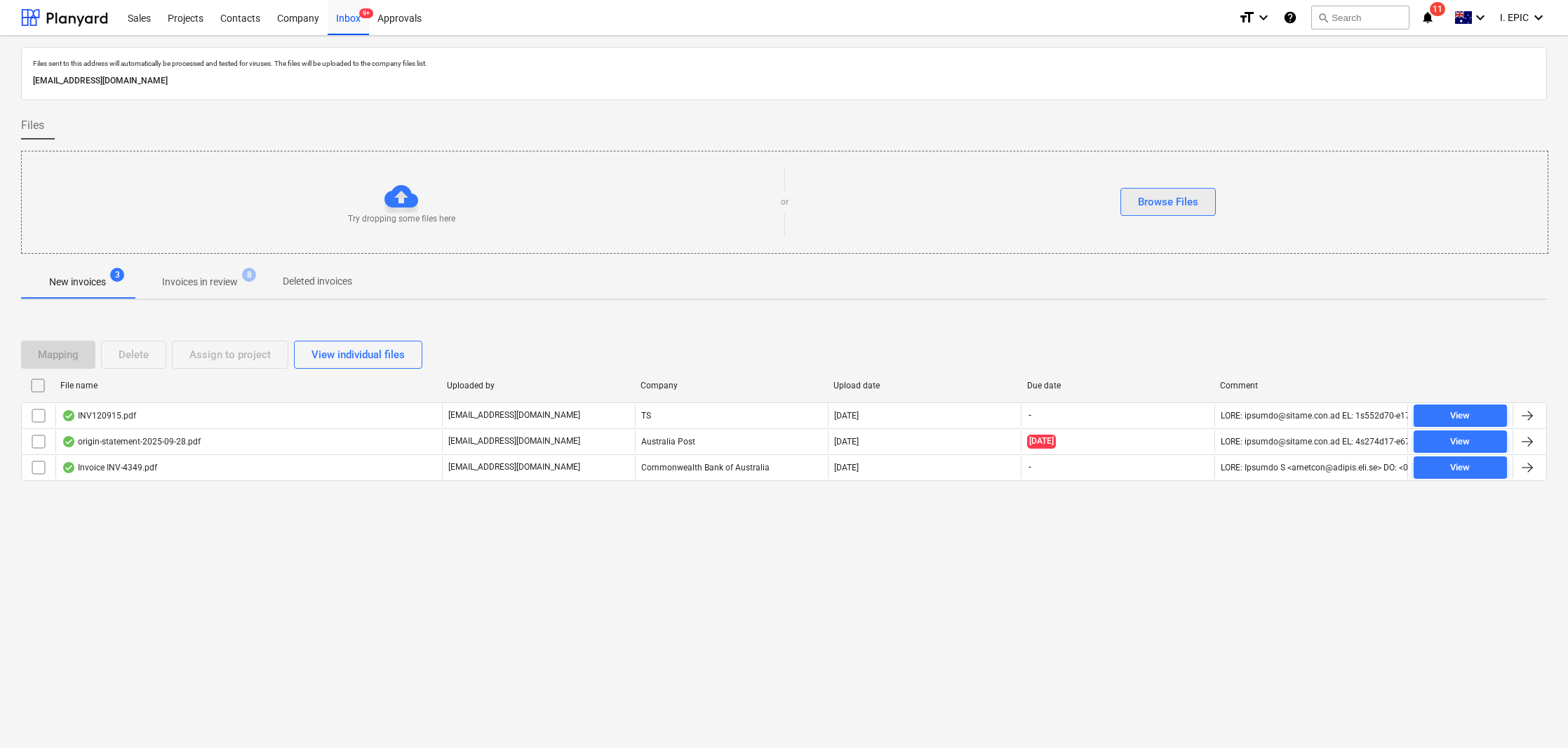
click at [1189, 191] on button "Browse Files" at bounding box center [1169, 202] width 95 height 28
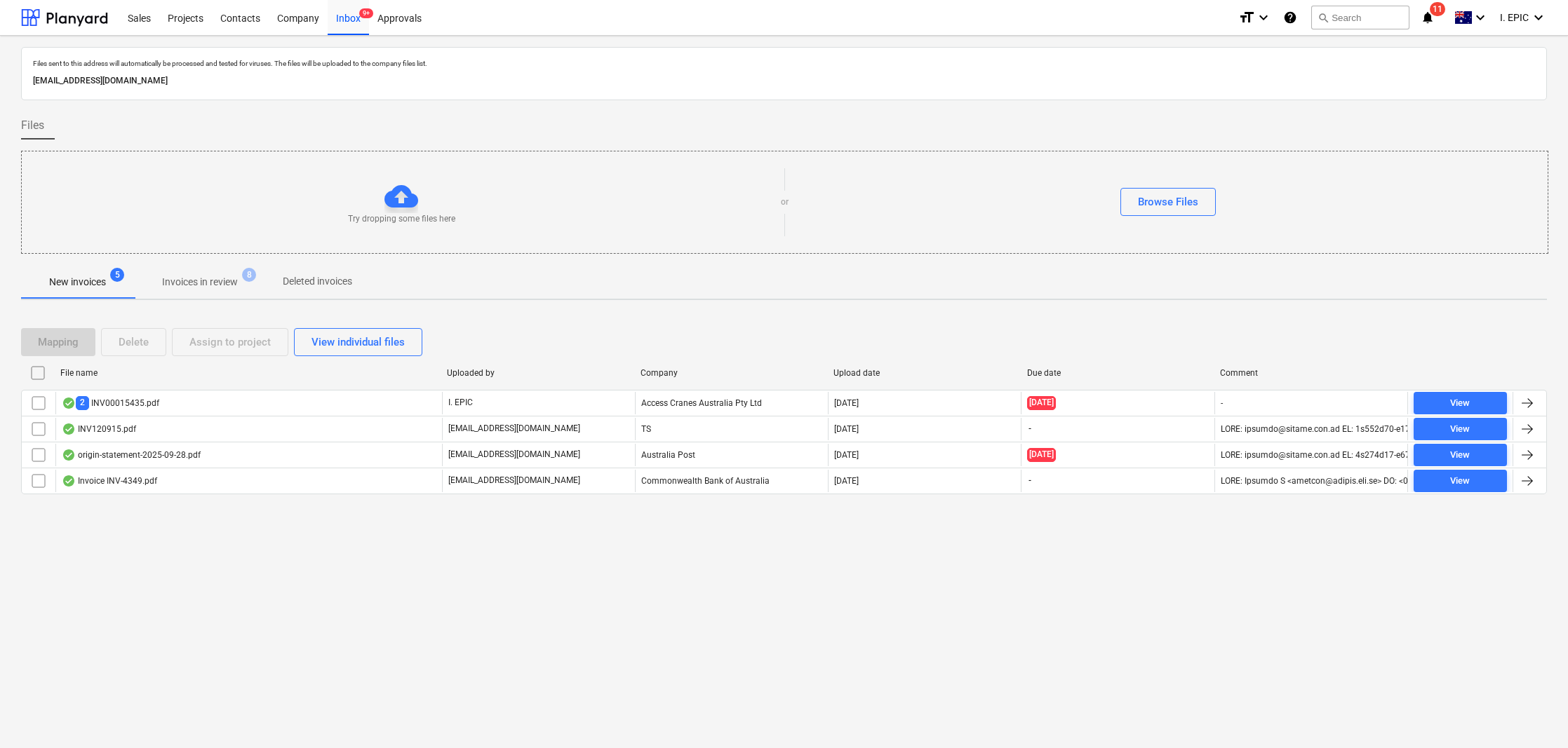
click at [875, 568] on div "Files sent to this address will automatically be processed and tested for virus…" at bounding box center [784, 391] width 1568 height 712
click at [282, 582] on div "Files sent to this address will automatically be processed and tested for virus…" at bounding box center [784, 391] width 1568 height 712
click at [397, 171] on div "Try dropping some files here or Browse Files" at bounding box center [785, 202] width 1526 height 79
click at [392, 171] on div "Try dropping some files here or Browse Files" at bounding box center [785, 202] width 1526 height 79
click at [1136, 198] on button "Browse Files" at bounding box center [1169, 202] width 95 height 28
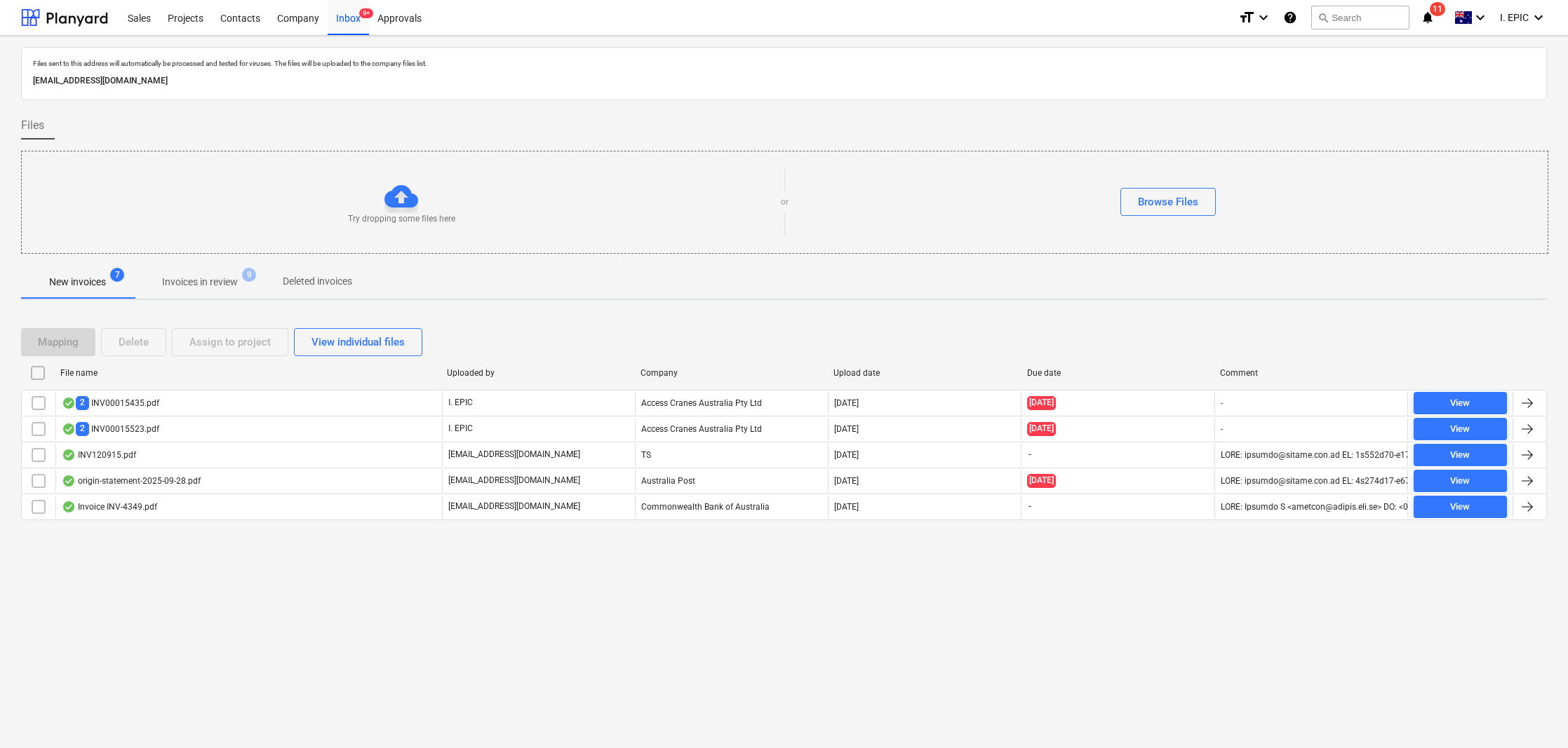
drag, startPoint x: 1342, startPoint y: 150, endPoint x: 341, endPoint y: 301, distance: 1012.3
click at [1342, 150] on div at bounding box center [784, 145] width 1526 height 11
click at [200, 614] on div "Files sent to this address will automatically be processed and tested for virus…" at bounding box center [784, 391] width 1568 height 712
click at [1142, 201] on div "Browse Files" at bounding box center [1168, 202] width 60 height 18
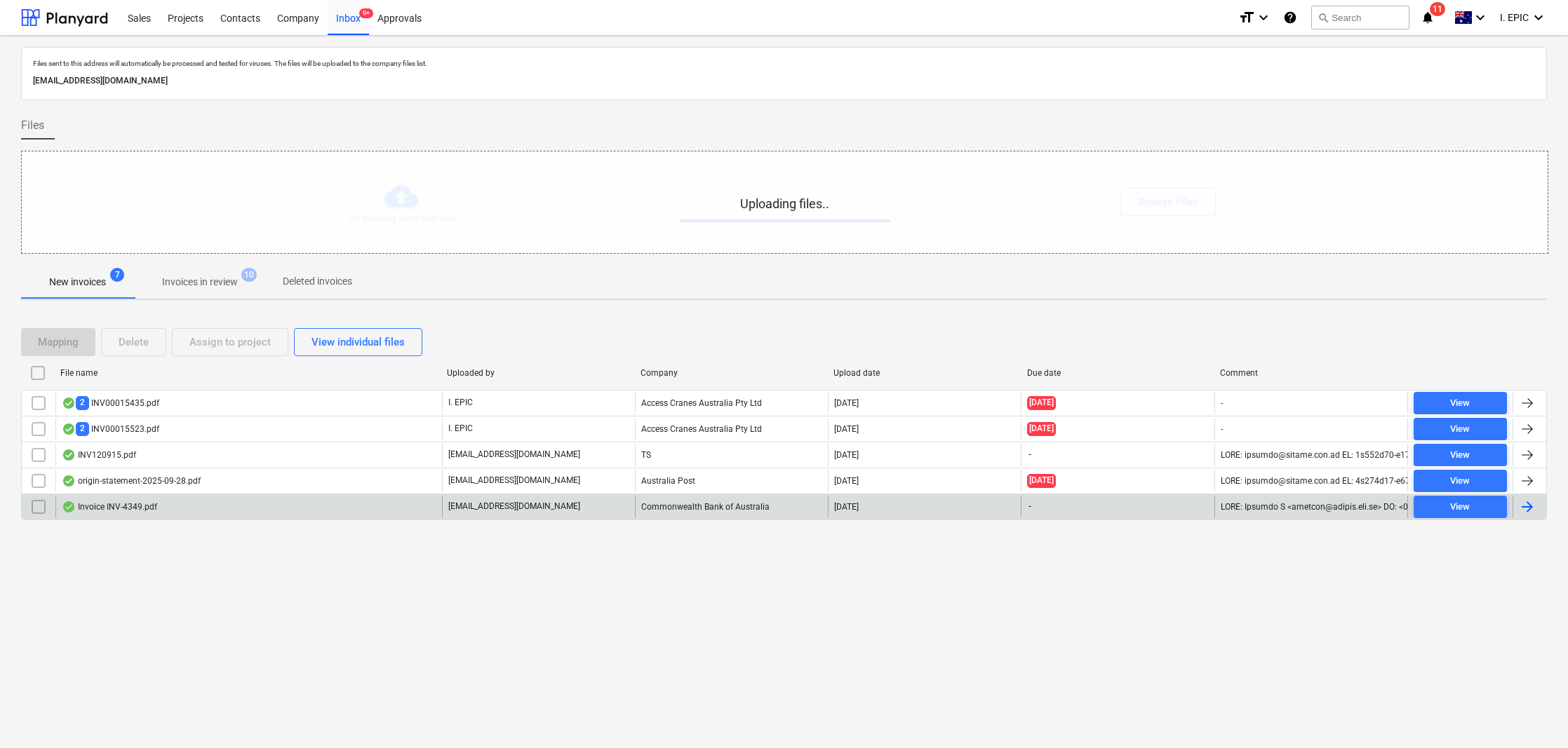
drag, startPoint x: 328, startPoint y: 601, endPoint x: 521, endPoint y: 517, distance: 210.5
click at [328, 601] on div "Files sent to this address will automatically be processed and tested for virus…" at bounding box center [784, 391] width 1568 height 712
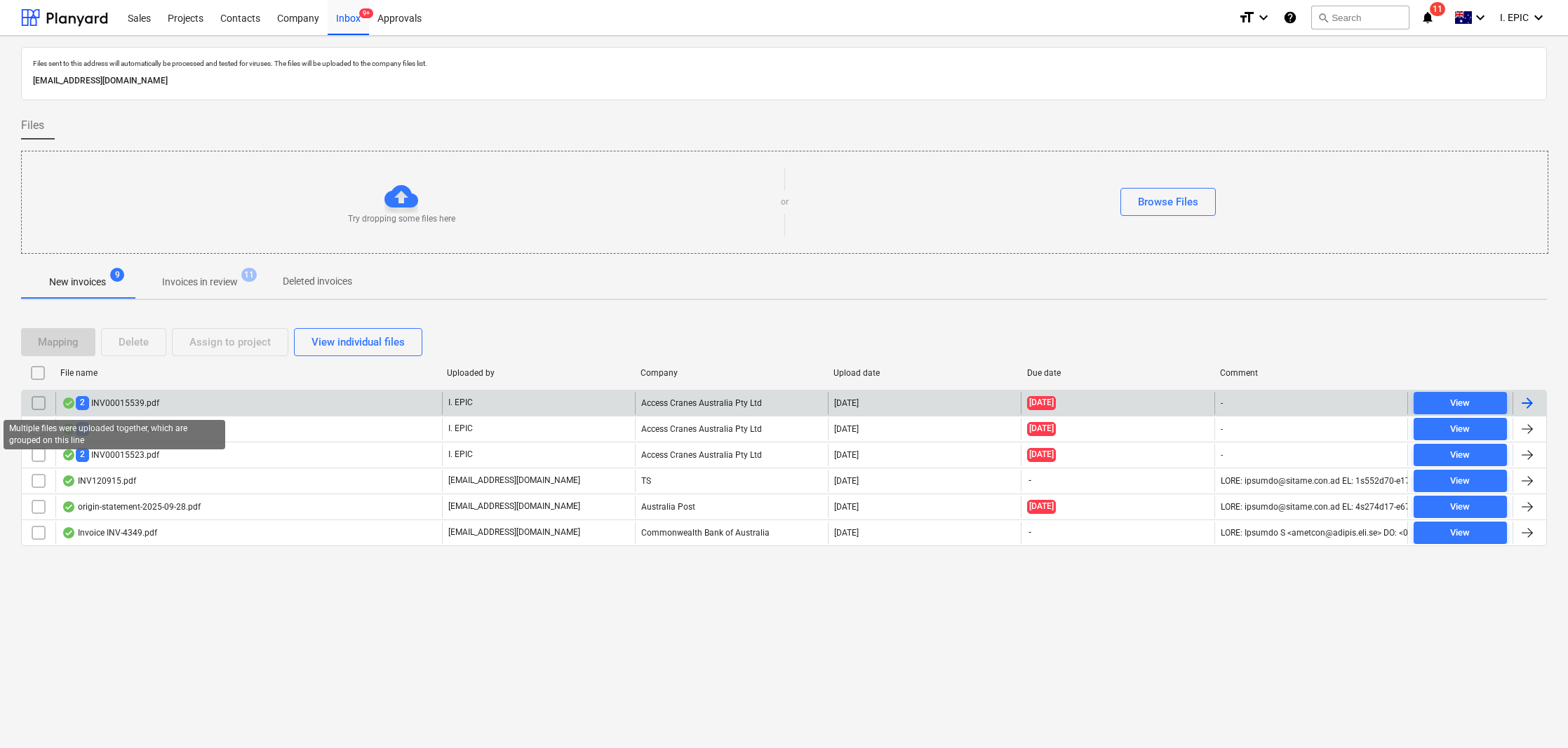
click at [94, 402] on div "2 INV00015539.pdf" at bounding box center [110, 402] width 97 height 13
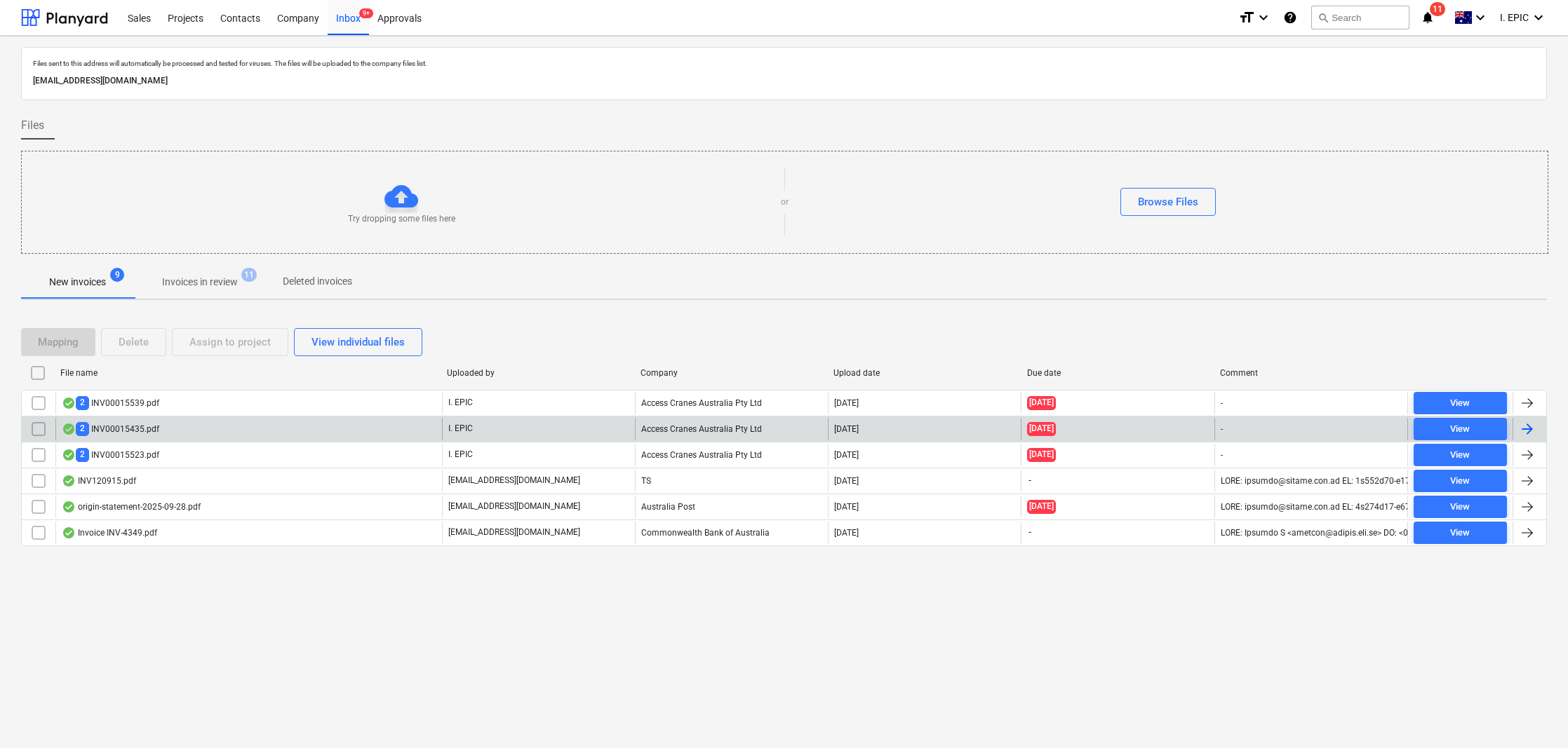
click at [117, 435] on div "2 INV00015435.pdf" at bounding box center [249, 429] width 387 height 23
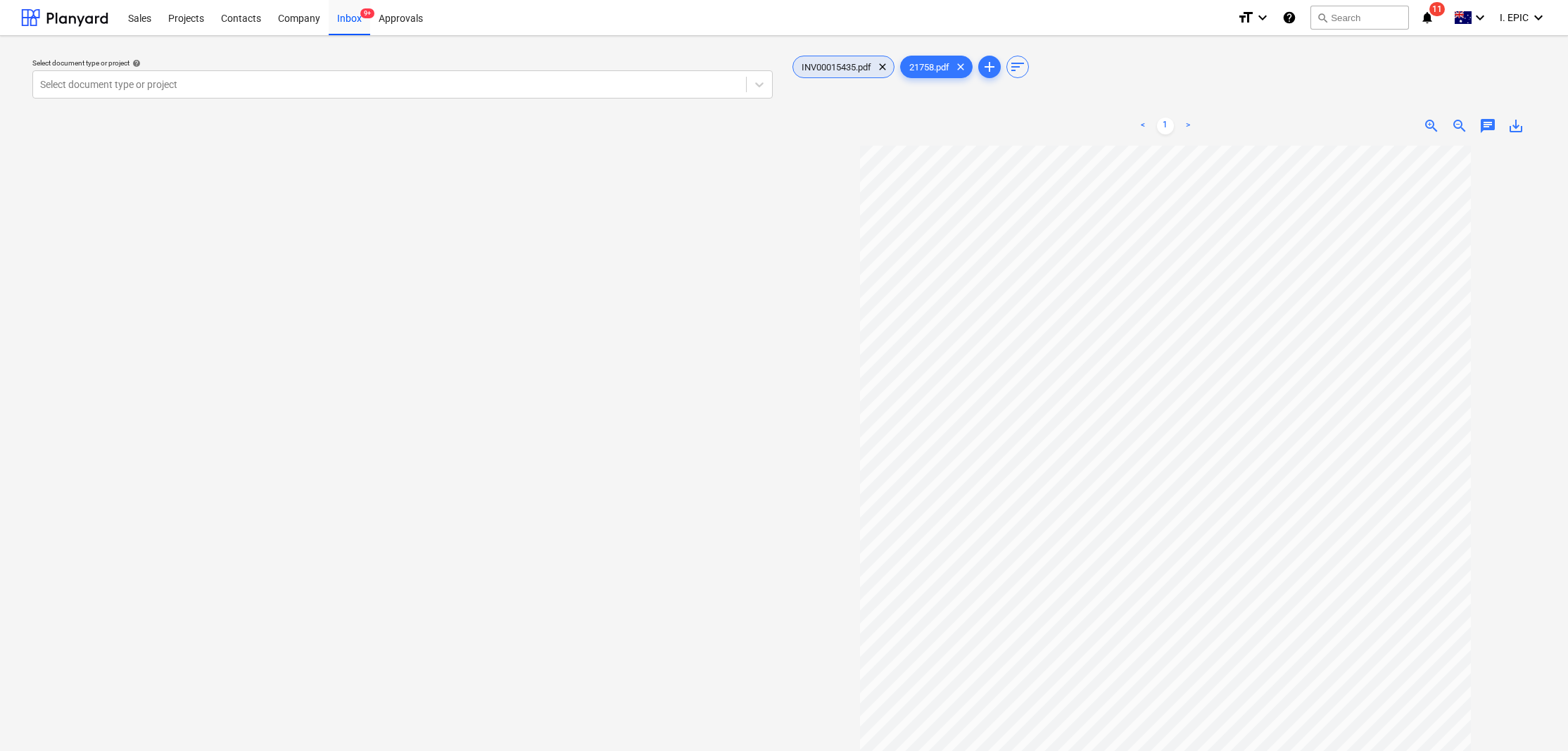
click at [817, 63] on span "INV00015435.pdf" at bounding box center [836, 67] width 87 height 11
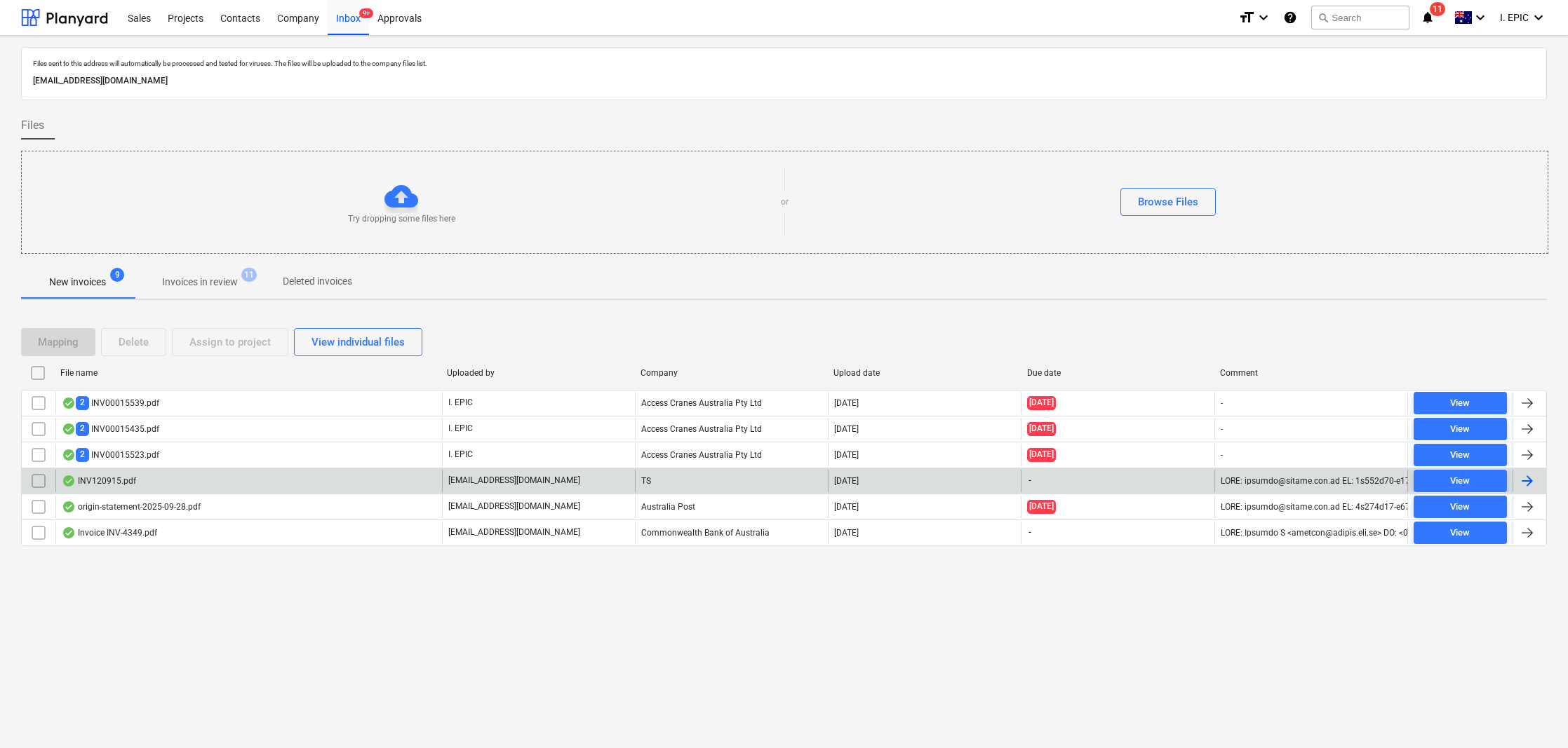
click at [135, 459] on div "2 INV00015523.pdf" at bounding box center [110, 454] width 97 height 13
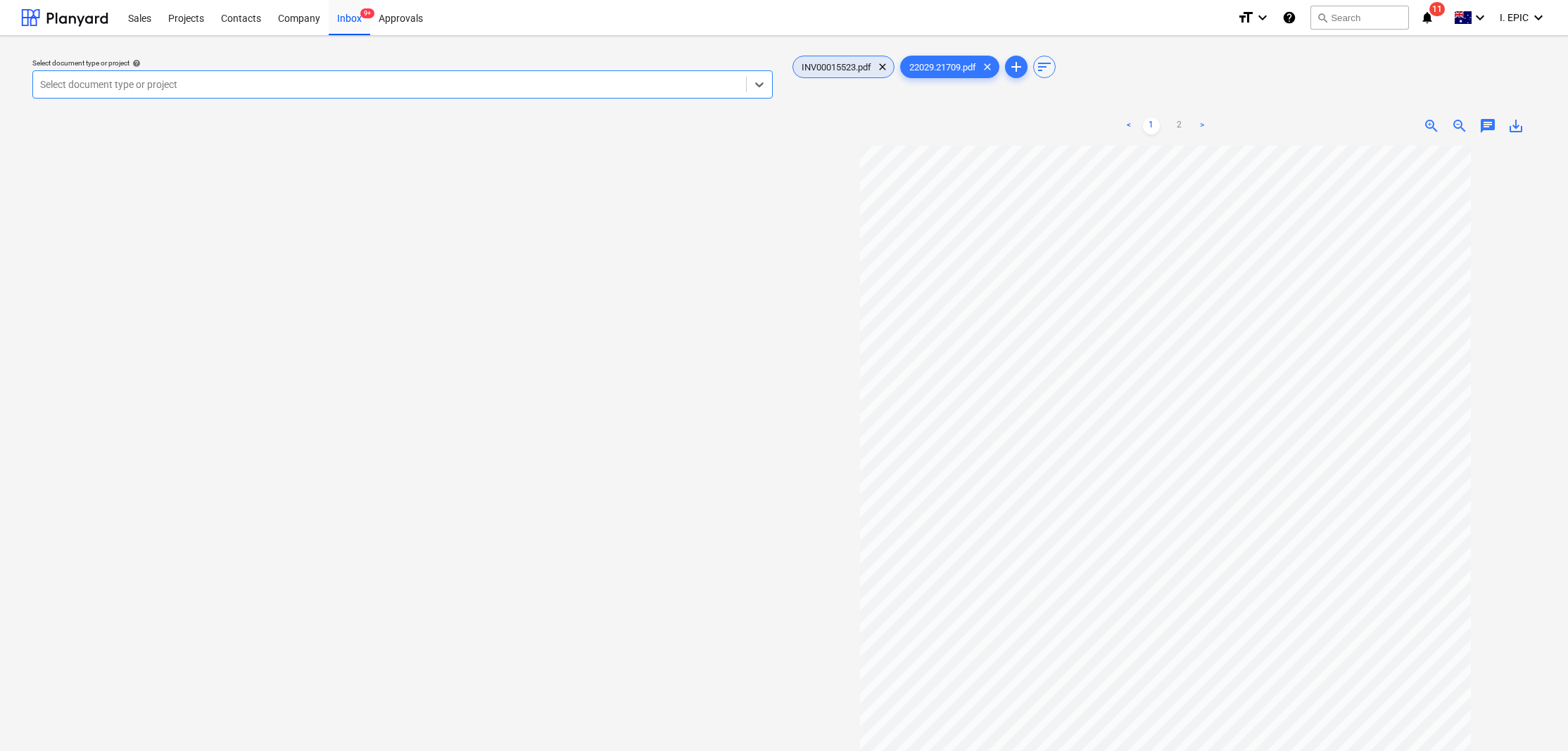
click at [810, 66] on span "INV00015523.pdf" at bounding box center [836, 67] width 87 height 11
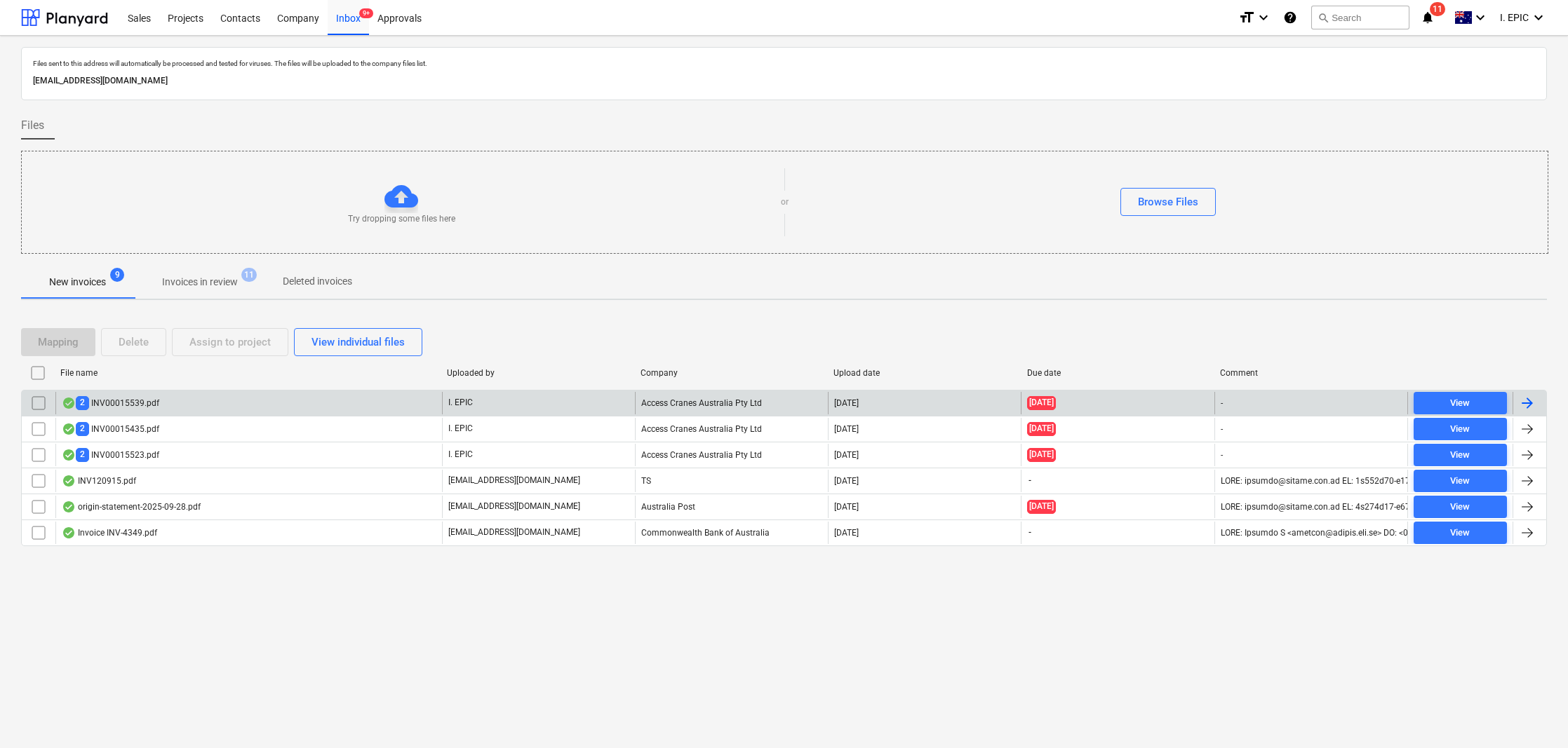
click at [126, 397] on div "2 INV00015539.pdf" at bounding box center [110, 402] width 97 height 13
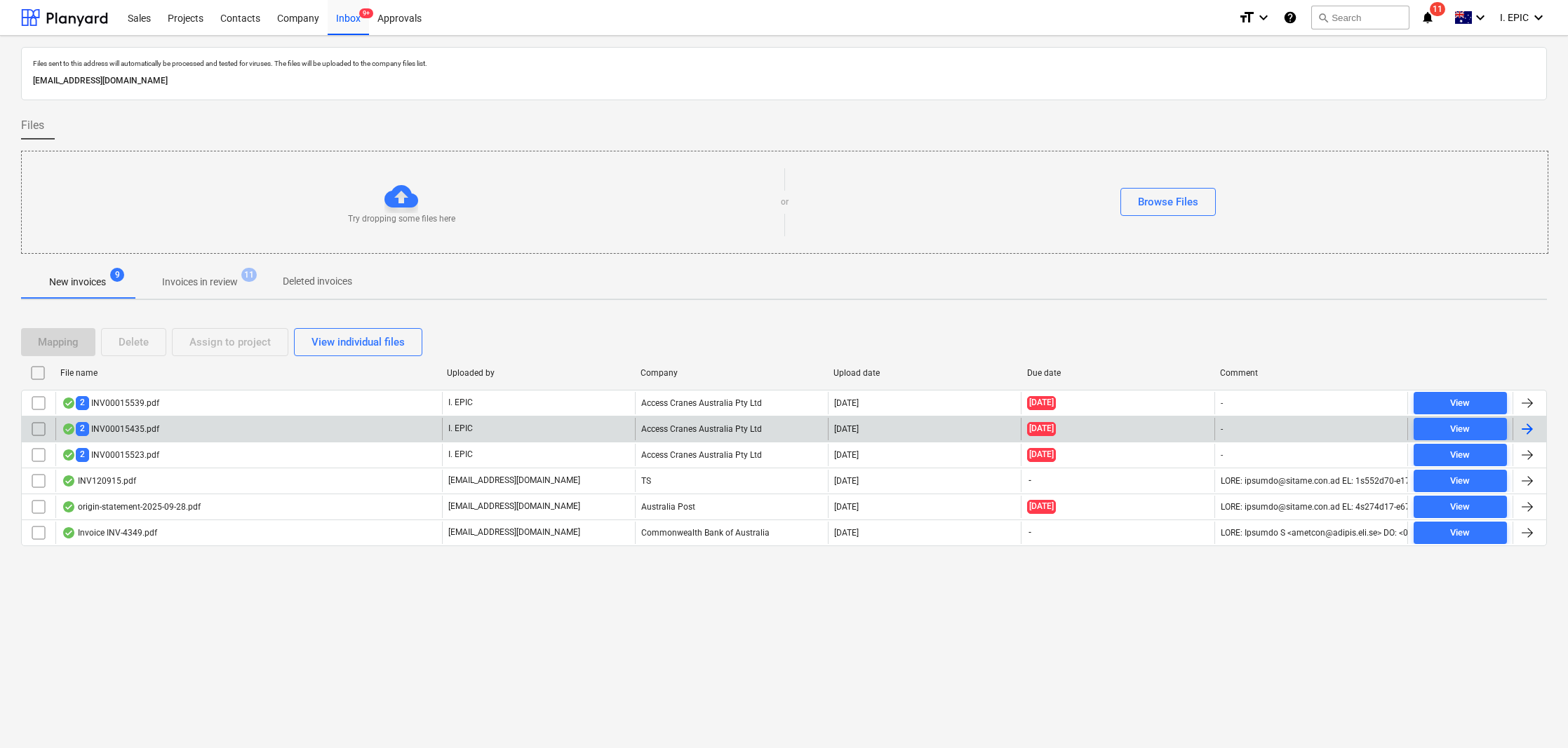
click at [129, 424] on div "2 INV00015435.pdf" at bounding box center [110, 428] width 97 height 13
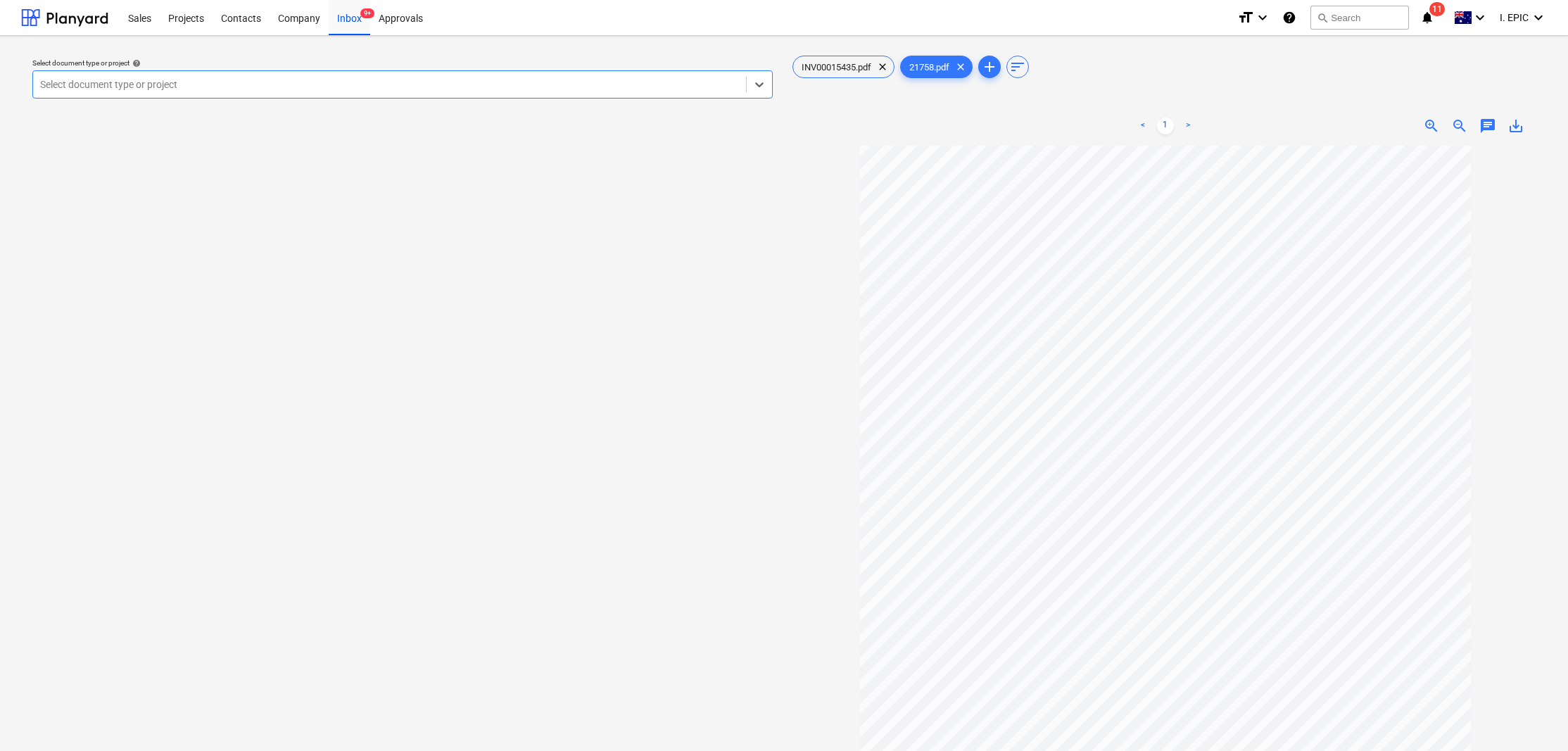
scroll to position [153, 0]
click at [810, 66] on span "INV00015435.pdf" at bounding box center [836, 67] width 87 height 11
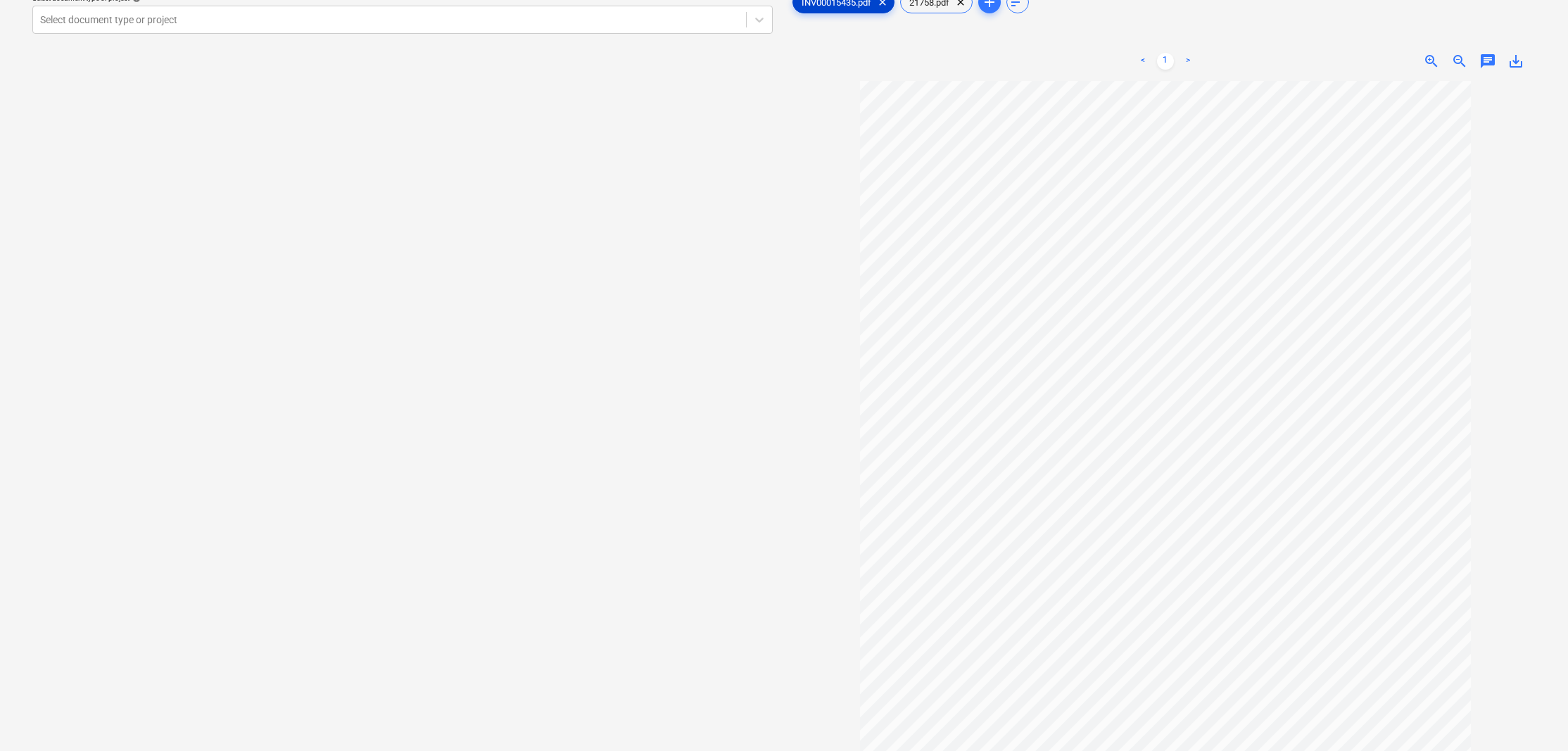
scroll to position [123, 0]
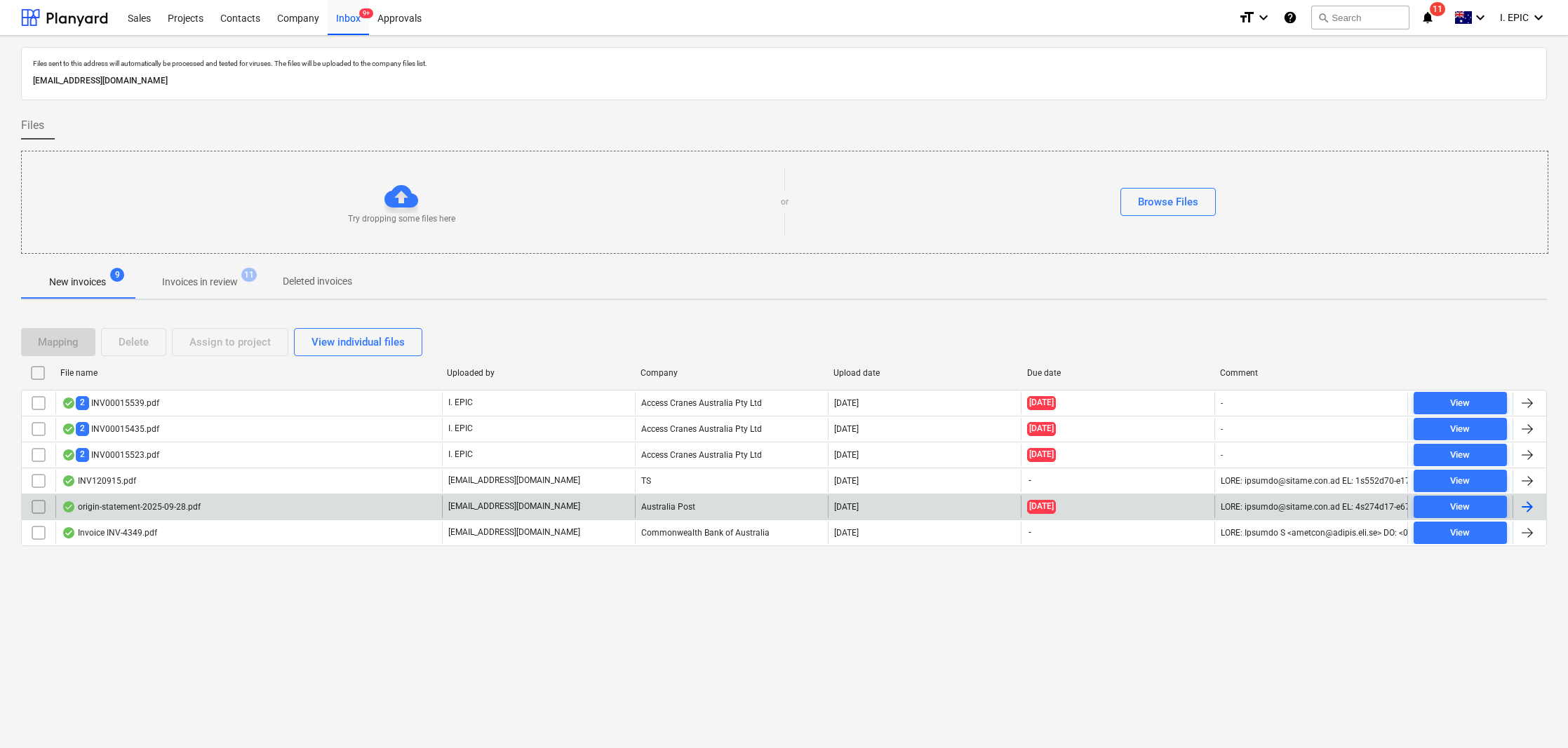
click at [124, 458] on div "2 INV00015523.pdf" at bounding box center [110, 454] width 97 height 13
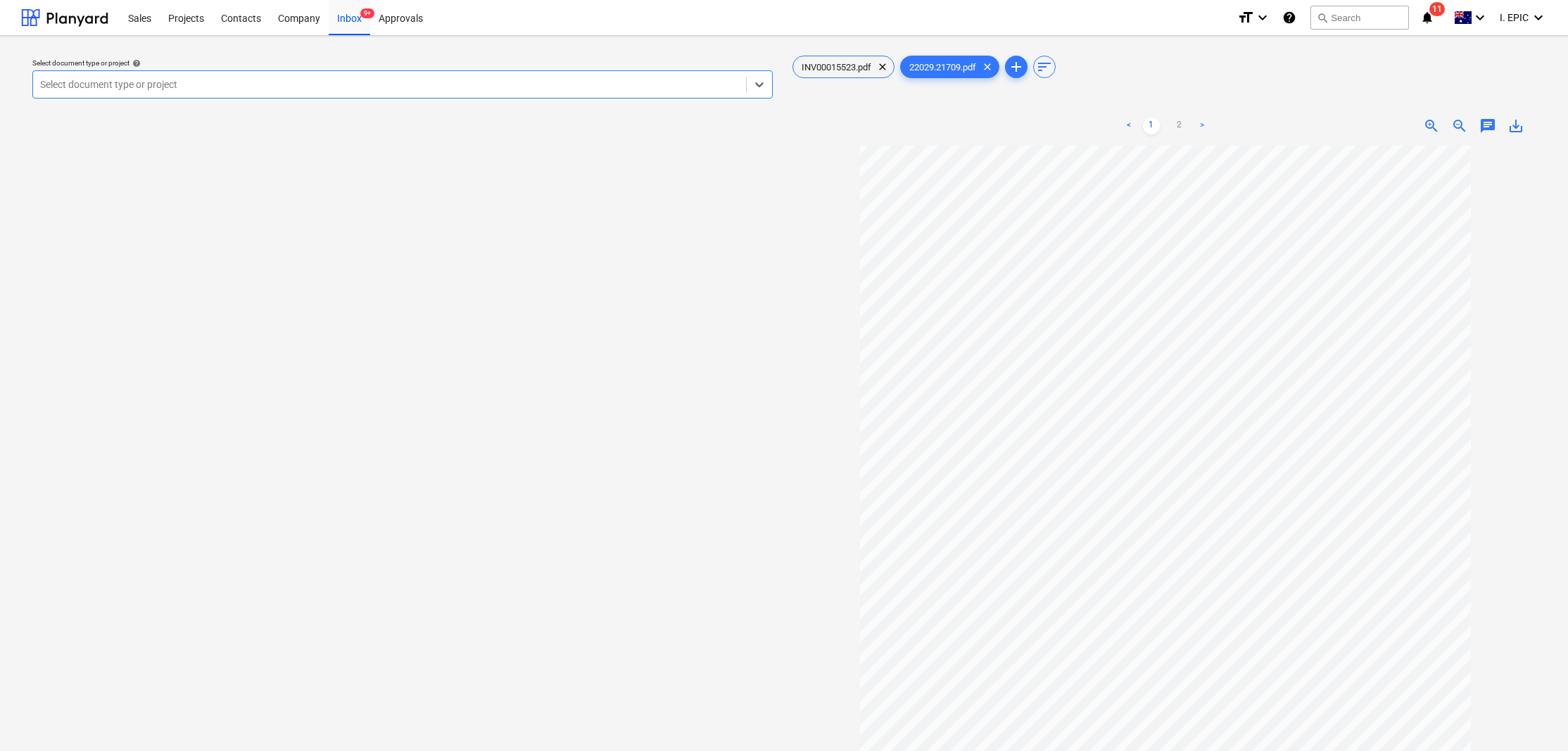
scroll to position [155, 0]
click at [830, 59] on div "INV00015523.pdf clear" at bounding box center [843, 67] width 102 height 23
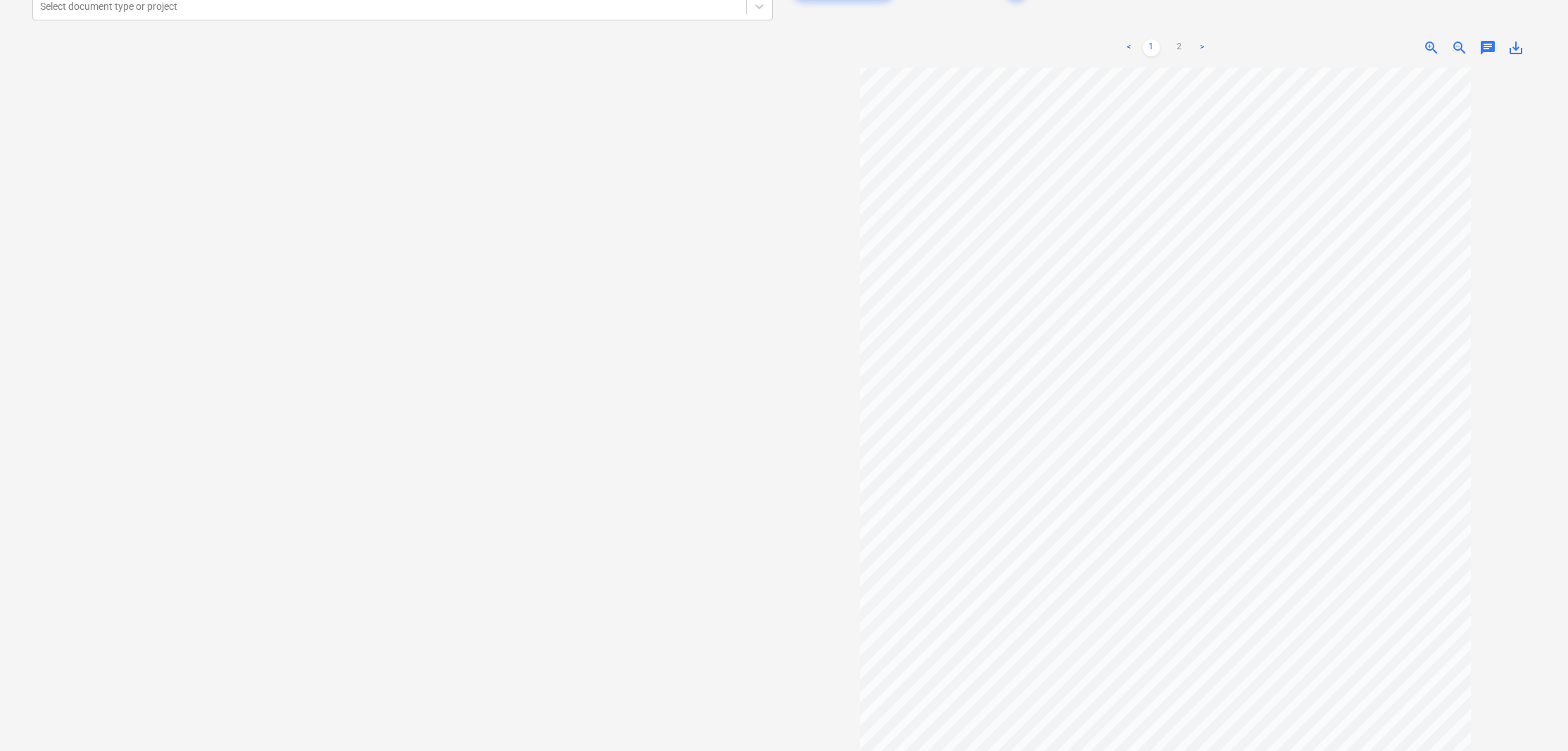
scroll to position [105, 0]
click at [535, 419] on div "Select document type or project help Select document type or project" at bounding box center [402, 349] width 763 height 816
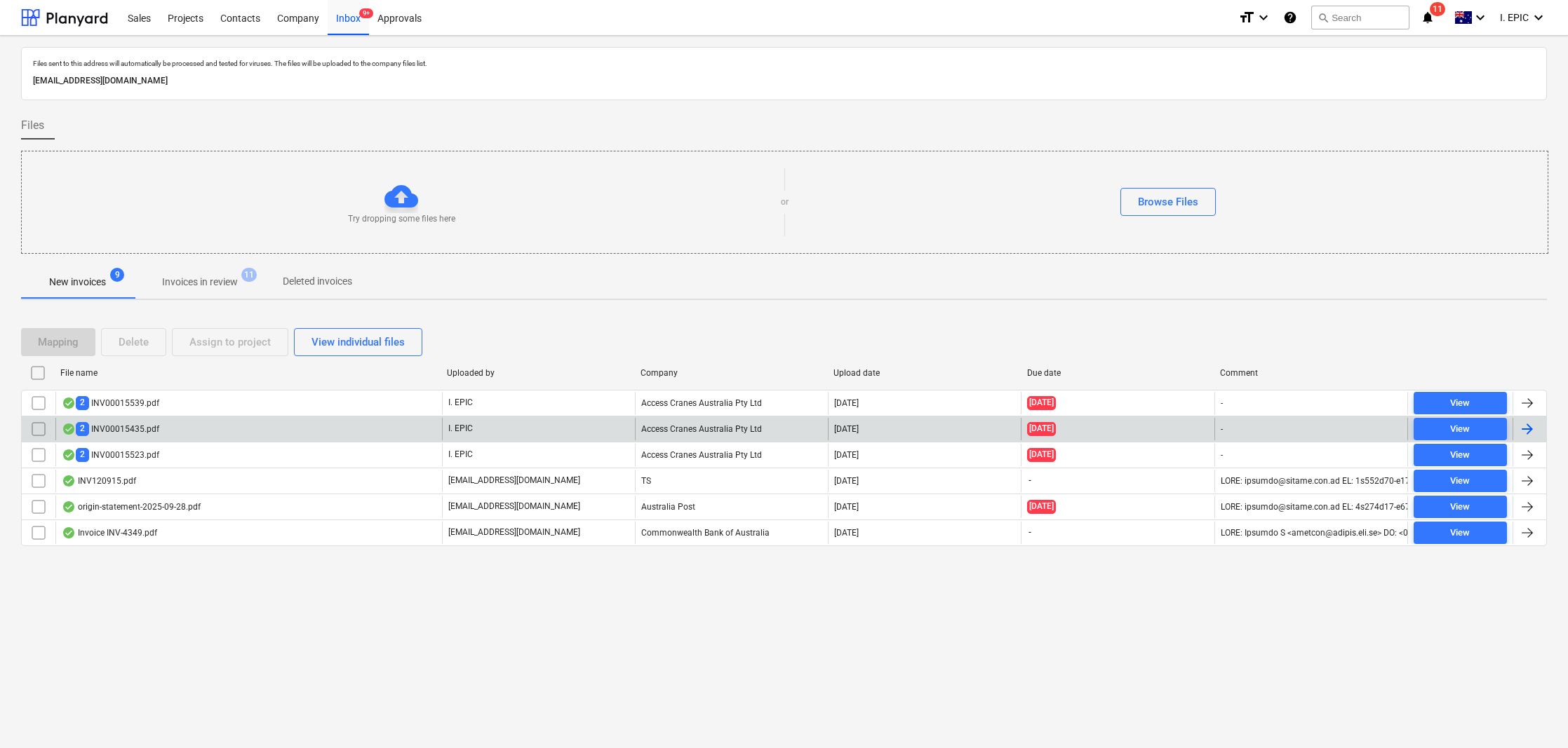
click at [142, 426] on div "2 INV00015435.pdf" at bounding box center [110, 428] width 97 height 13
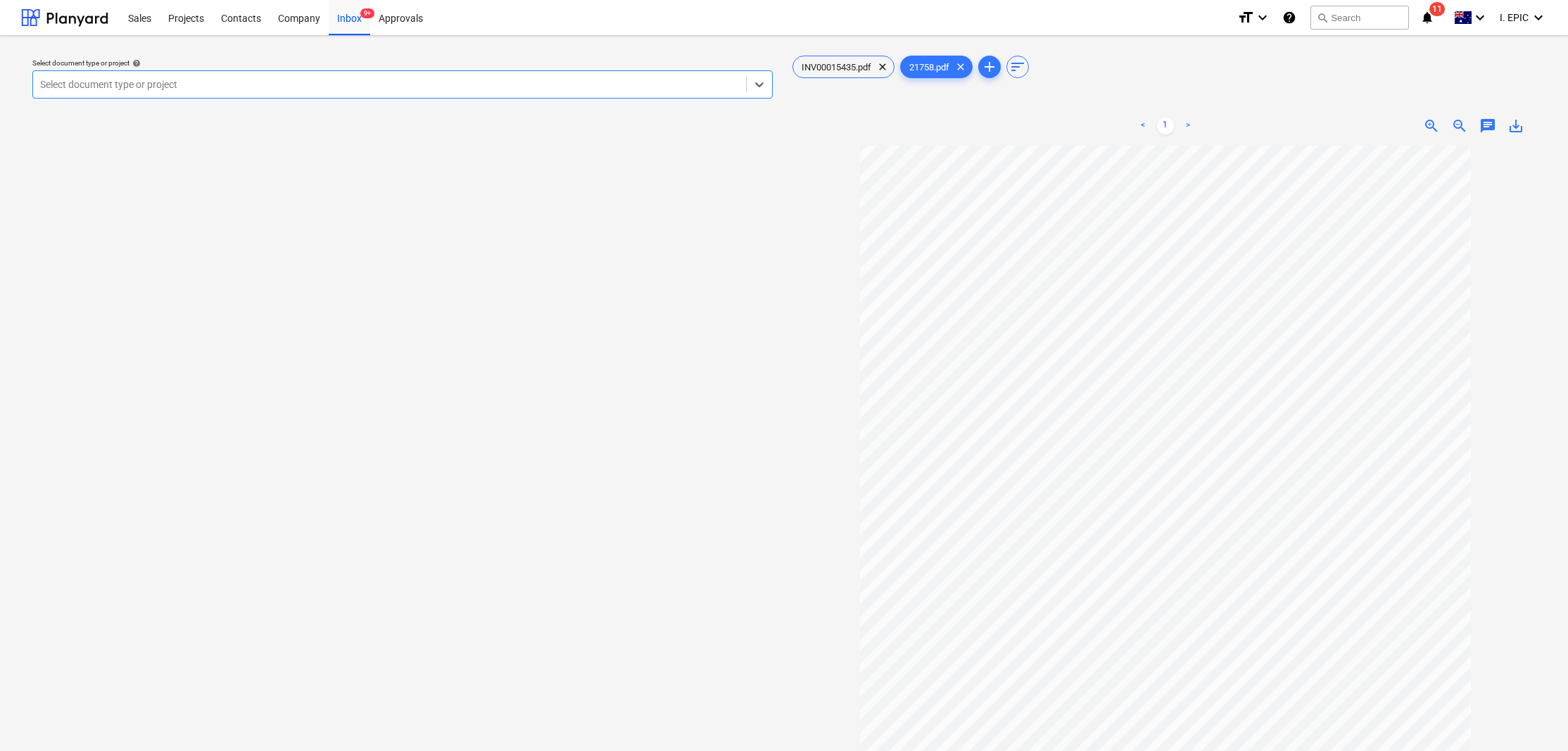
scroll to position [105, 0]
click at [835, 69] on span "INV00015435.pdf" at bounding box center [836, 67] width 87 height 11
click at [661, 395] on div "Select document type or project help Select document type or project" at bounding box center [402, 455] width 763 height 816
click at [209, 363] on div "Select document type or project help Select document type or project" at bounding box center [402, 455] width 763 height 816
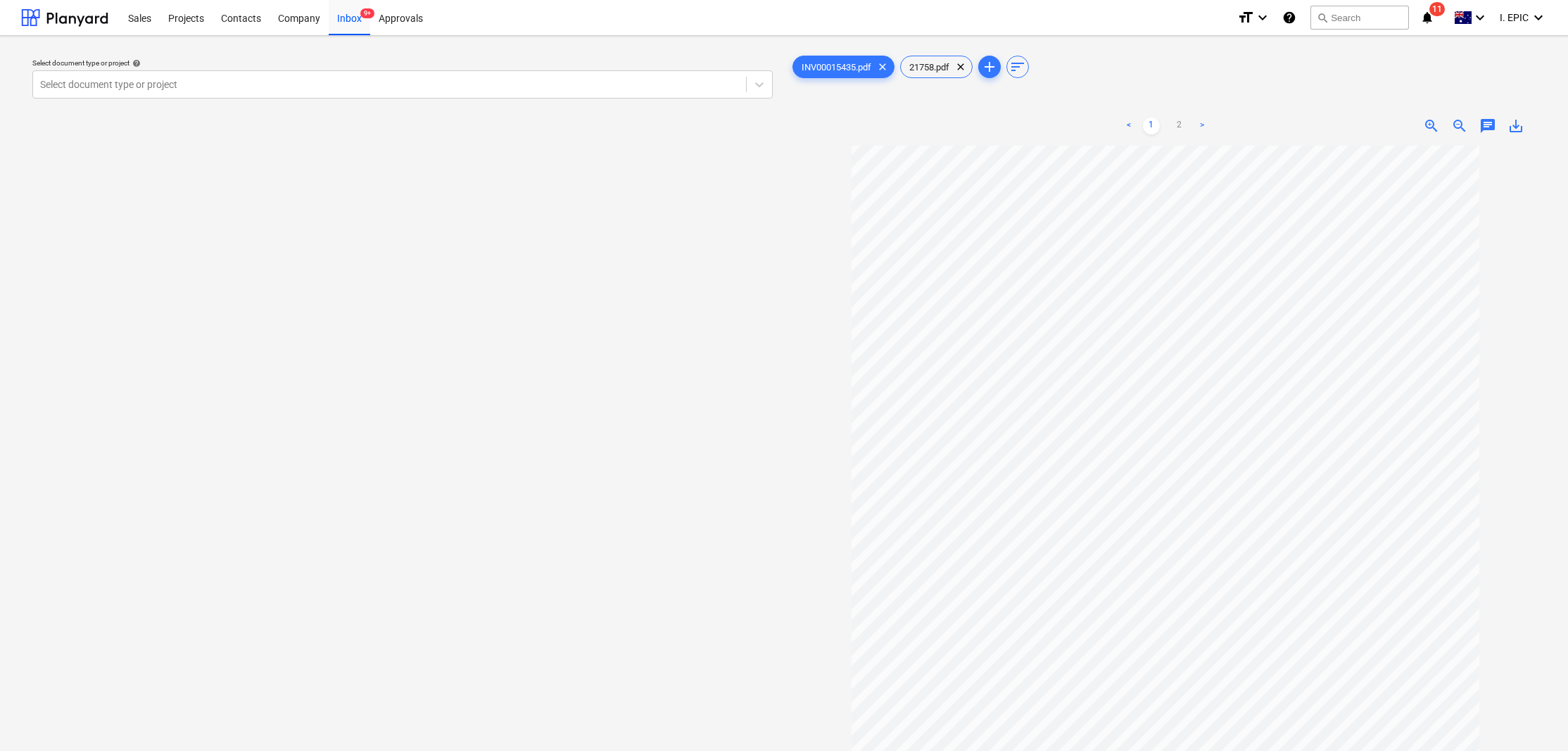
click at [696, 620] on div "Select document type or project help Select document type or project" at bounding box center [402, 455] width 763 height 816
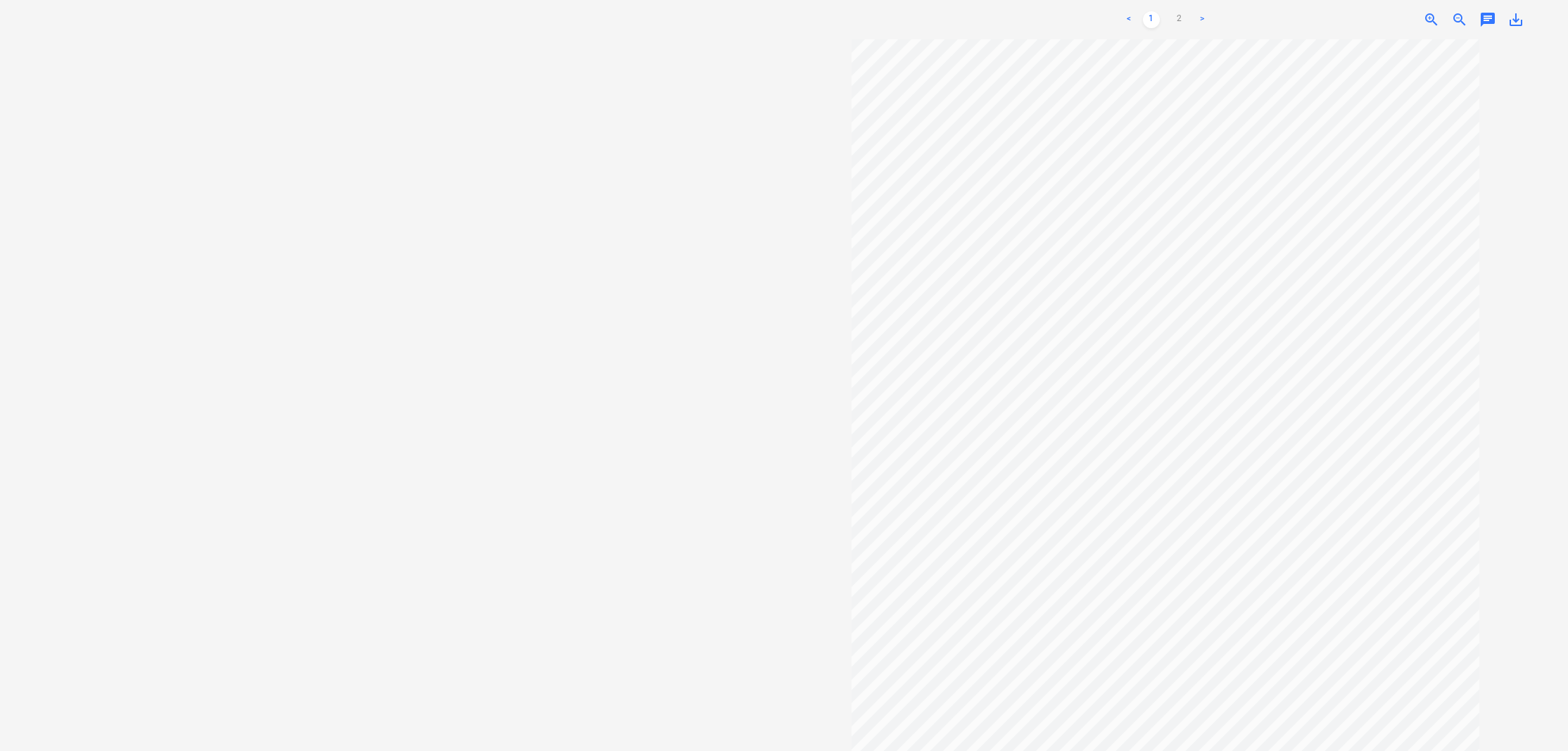
scroll to position [0, 0]
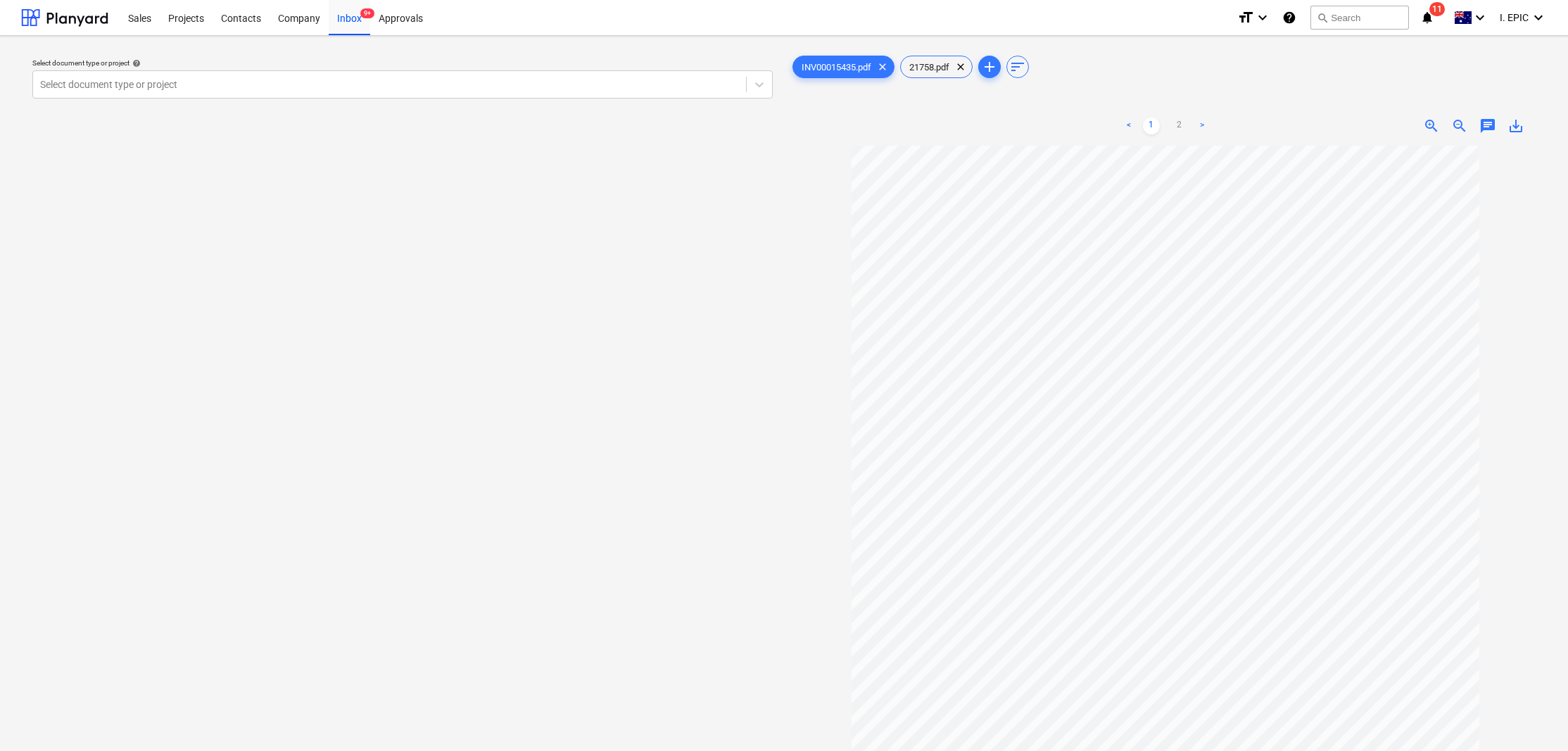
drag, startPoint x: 454, startPoint y: 178, endPoint x: 393, endPoint y: 117, distance: 86.3
click at [454, 178] on div "Select document type or project help Select document type or project" at bounding box center [402, 455] width 763 height 816
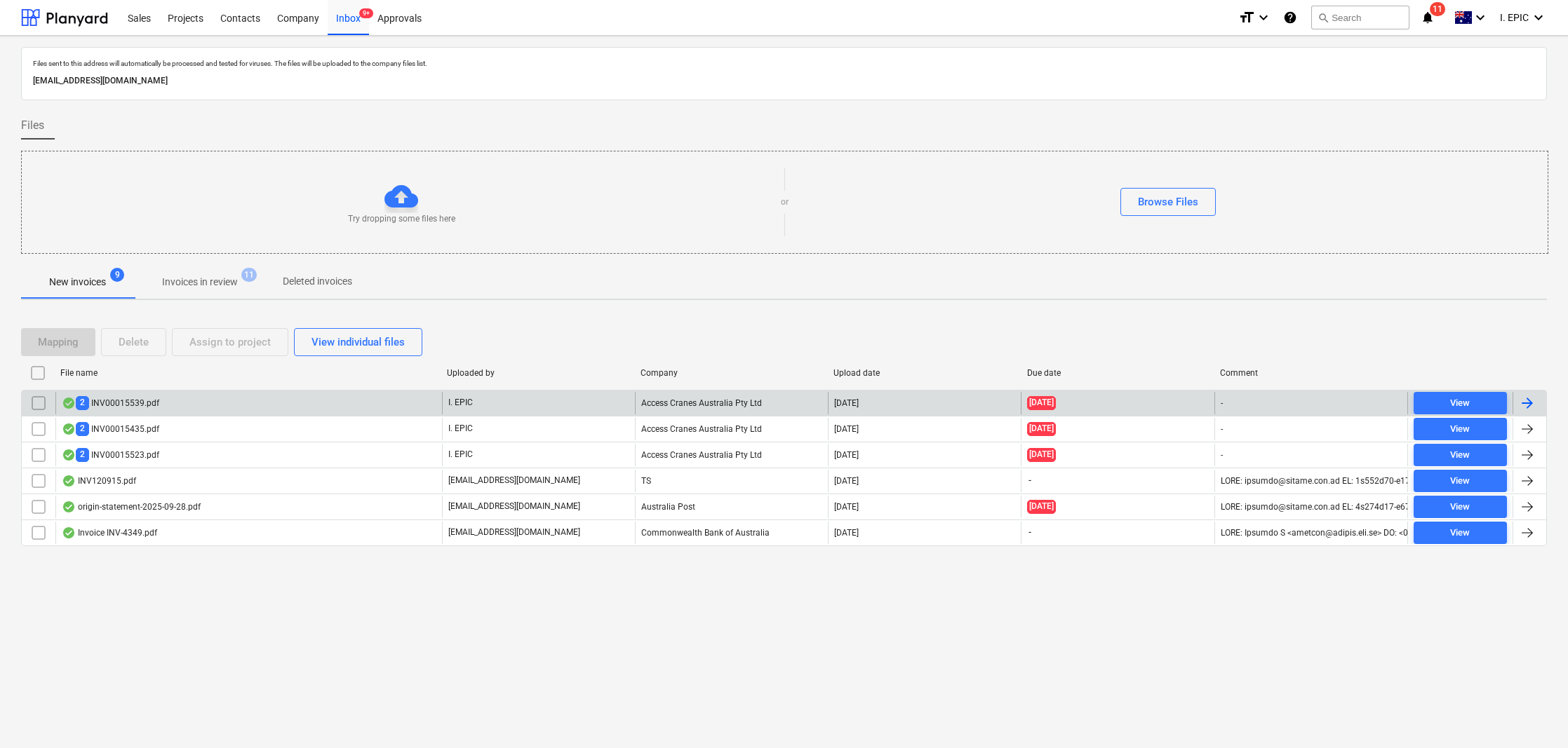
click at [138, 402] on div "2 INV00015539.pdf" at bounding box center [110, 402] width 97 height 13
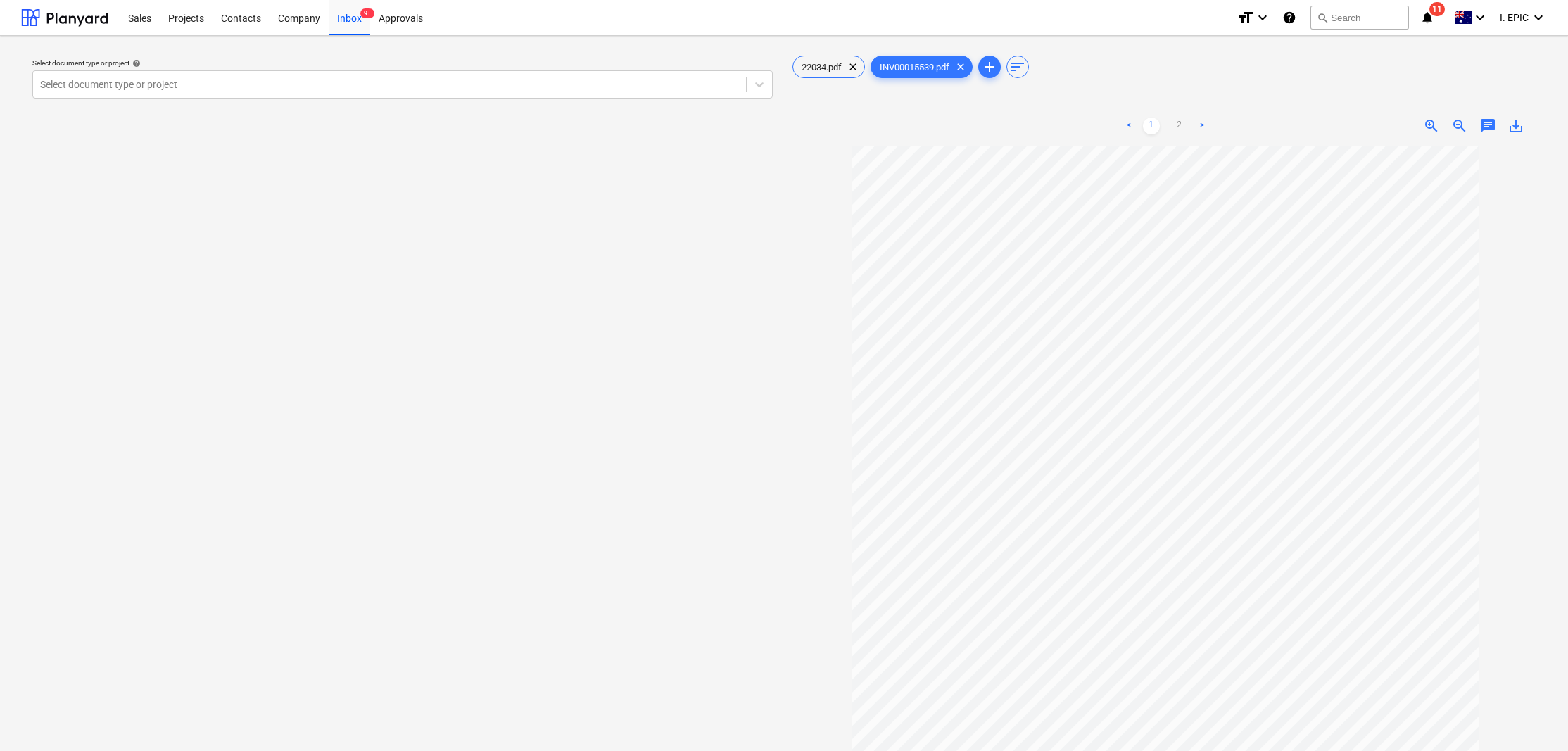
click at [282, 269] on div "Select document type or project help Select document type or project" at bounding box center [402, 455] width 763 height 816
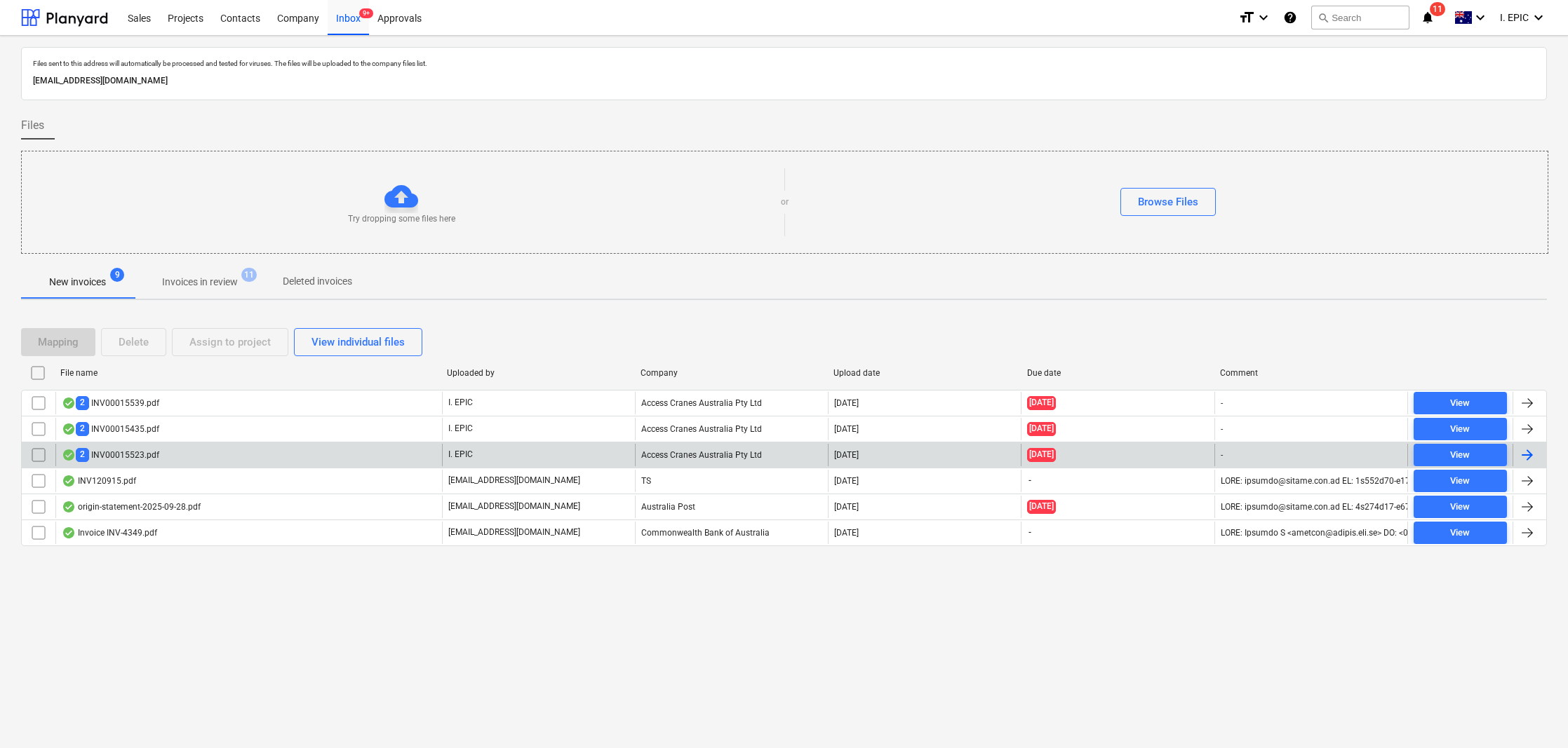
click at [144, 456] on div "2 INV00015523.pdf" at bounding box center [110, 454] width 97 height 13
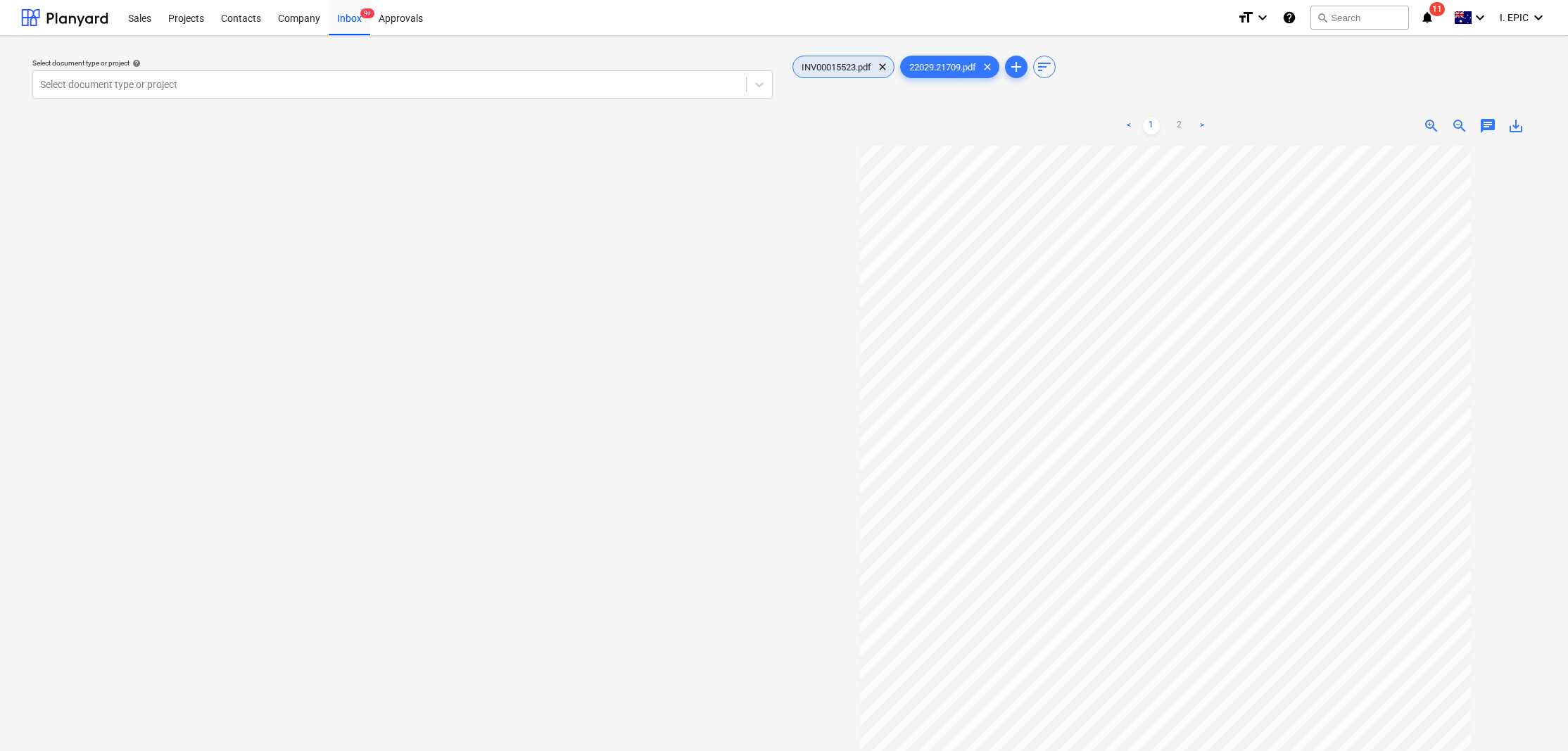
click at [833, 70] on span "INV00015523.pdf" at bounding box center [836, 67] width 87 height 11
click at [574, 636] on div "Select document type or project help Select document type or project" at bounding box center [402, 455] width 763 height 816
click at [954, 63] on span "22029.21709.pdf" at bounding box center [943, 67] width 84 height 11
drag, startPoint x: 387, startPoint y: 306, endPoint x: 513, endPoint y: 26, distance: 307.0
click at [389, 306] on div "Select document type or project help Select document type or project" at bounding box center [402, 455] width 763 height 816
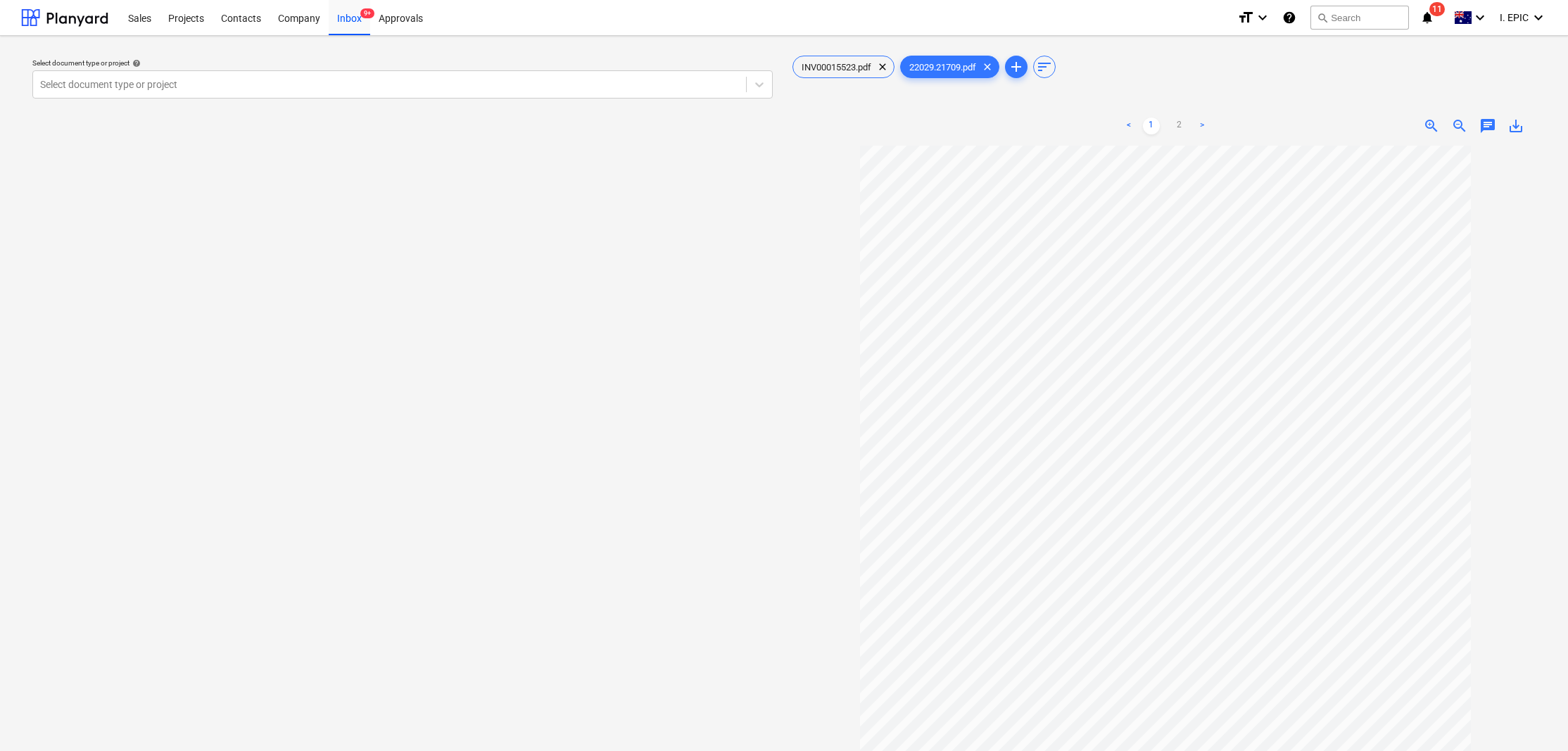
click at [452, 347] on div "Select document type or project help Select document type or project" at bounding box center [402, 455] width 763 height 816
click at [363, 21] on div "Inbox 9+" at bounding box center [350, 17] width 42 height 36
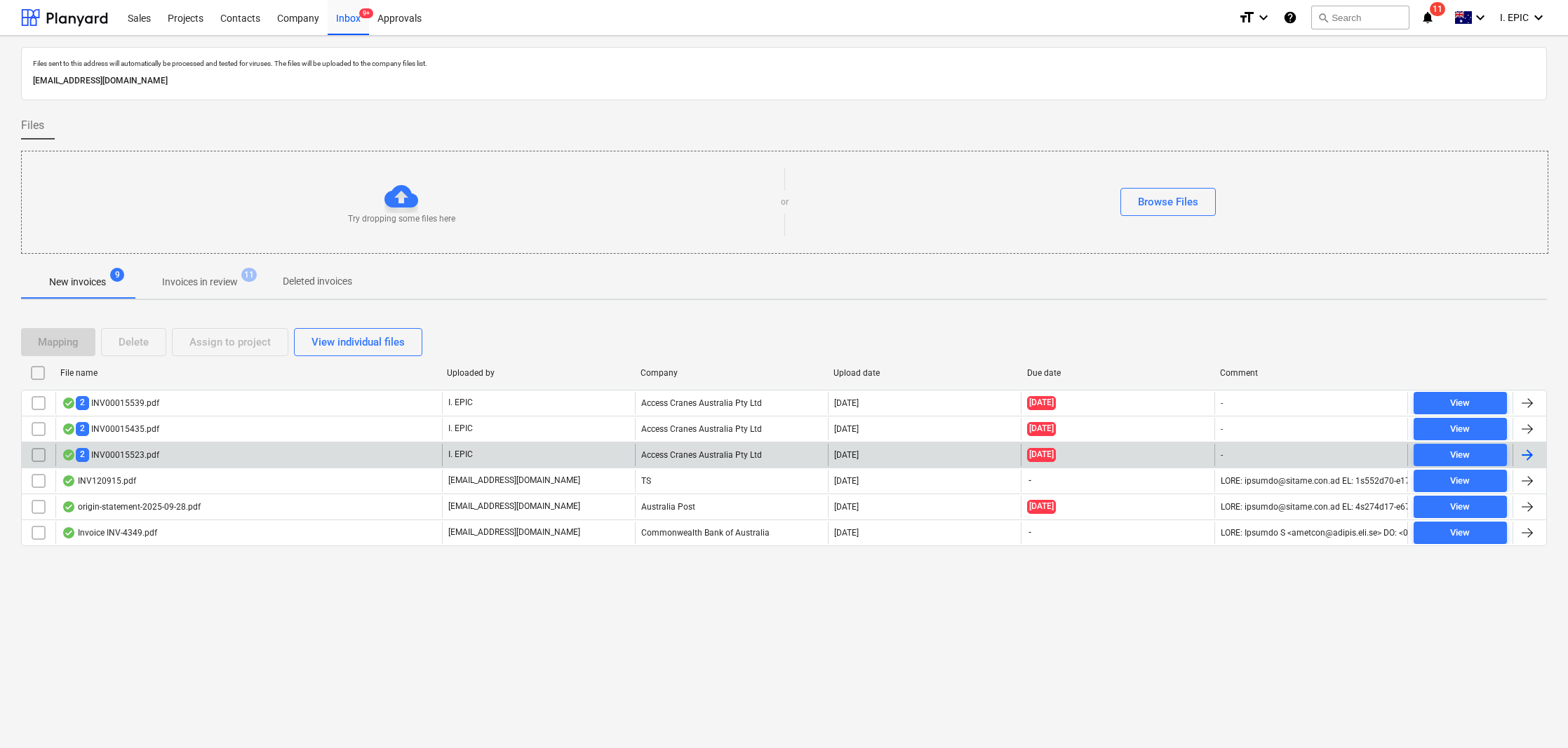
click at [235, 653] on div "Files sent to this address will automatically be processed and tested for virus…" at bounding box center [784, 391] width 1568 height 712
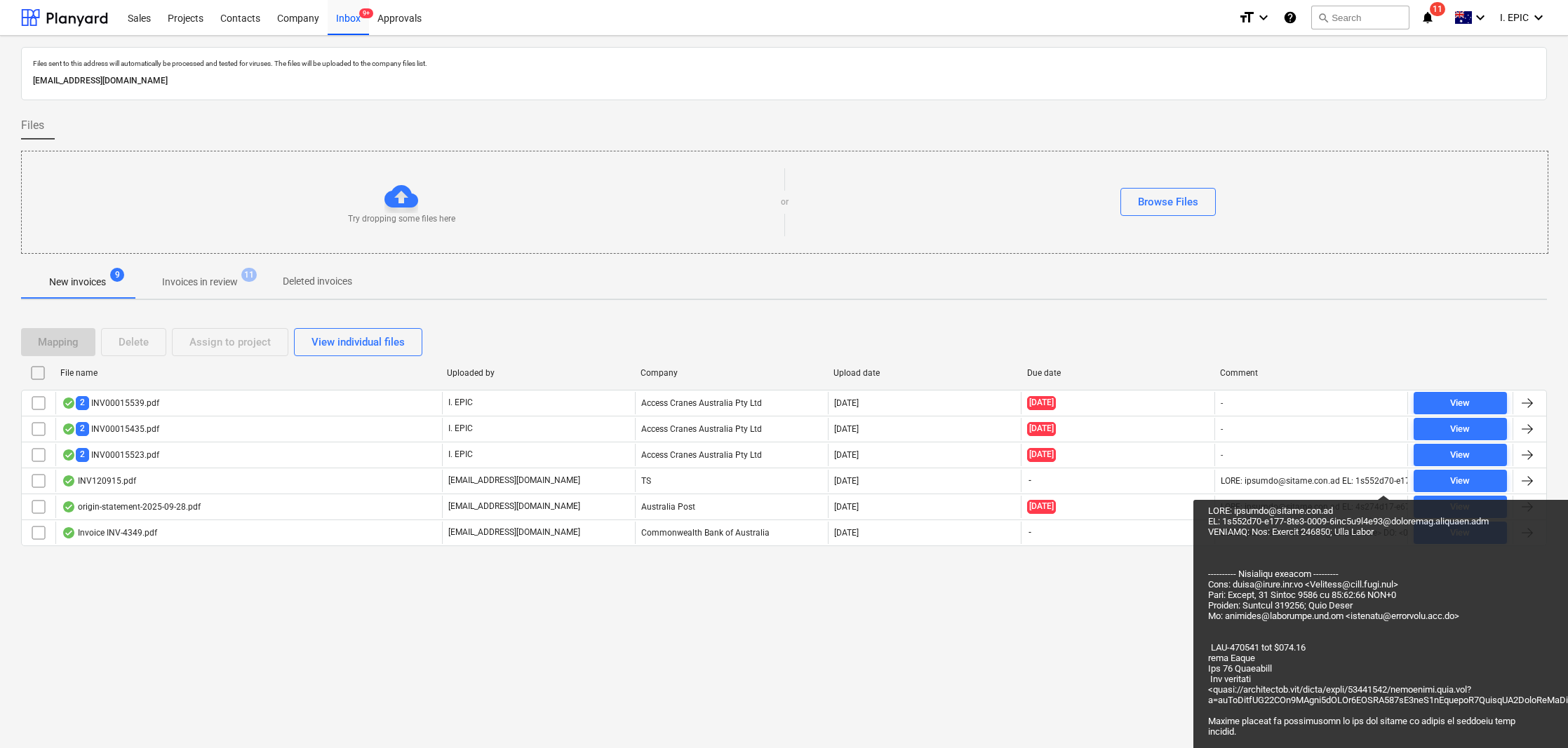
drag, startPoint x: 1393, startPoint y: 117, endPoint x: 1148, endPoint y: 134, distance: 245.6
click at [1393, 117] on div "Files" at bounding box center [784, 126] width 1526 height 28
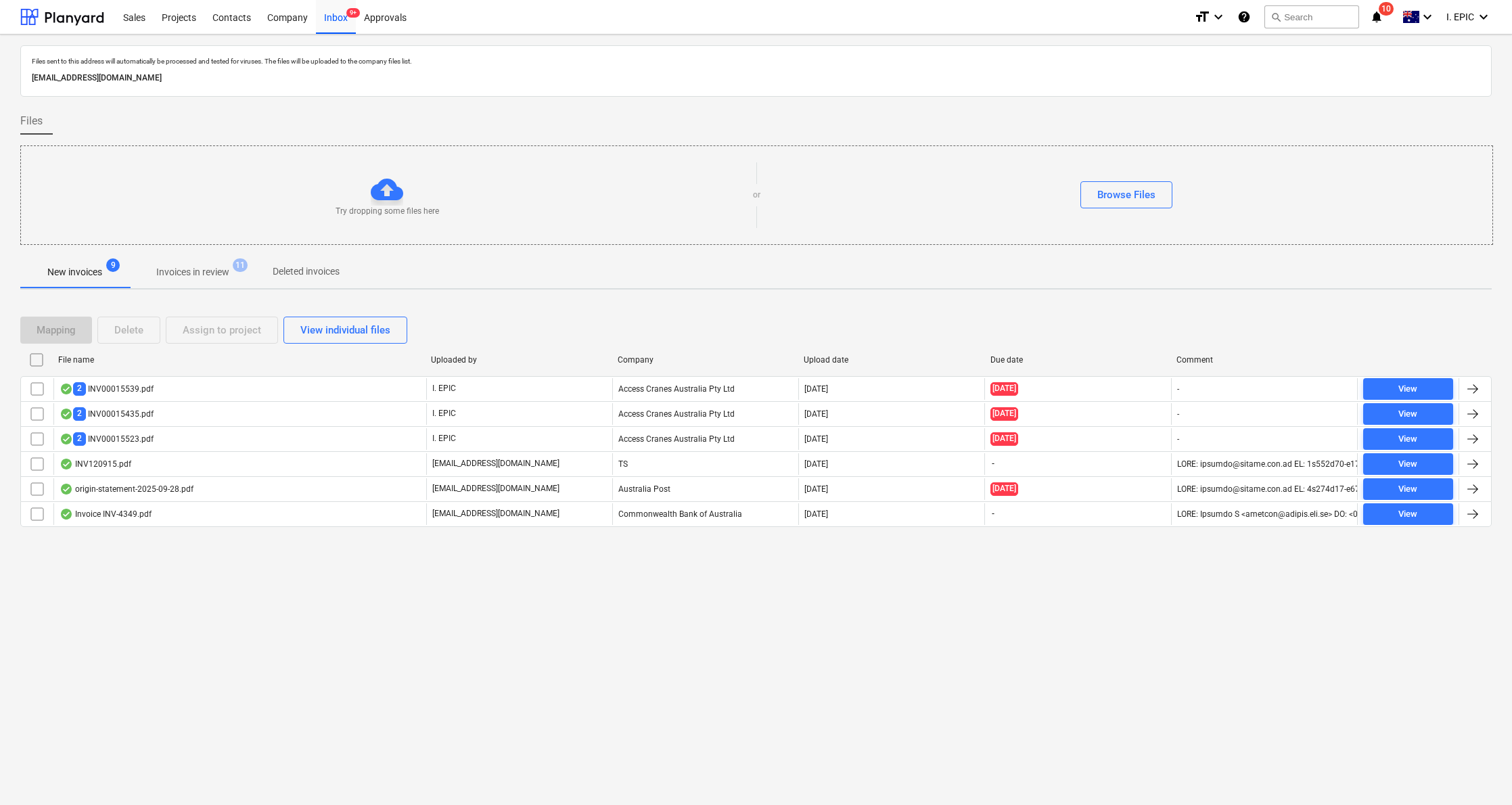
click at [212, 696] on div "Files sent to this address will automatically be processed and tested for virus…" at bounding box center [756, 420] width 1512 height 771
drag, startPoint x: 370, startPoint y: 192, endPoint x: 1480, endPoint y: 95, distance: 1114.2
click at [370, 192] on div "Try dropping some files here" at bounding box center [387, 195] width 732 height 44
click at [413, 166] on div "Try dropping some files here or Browse Files" at bounding box center [757, 195] width 1472 height 76
click at [1128, 194] on div "Browse Files" at bounding box center [1126, 195] width 58 height 17
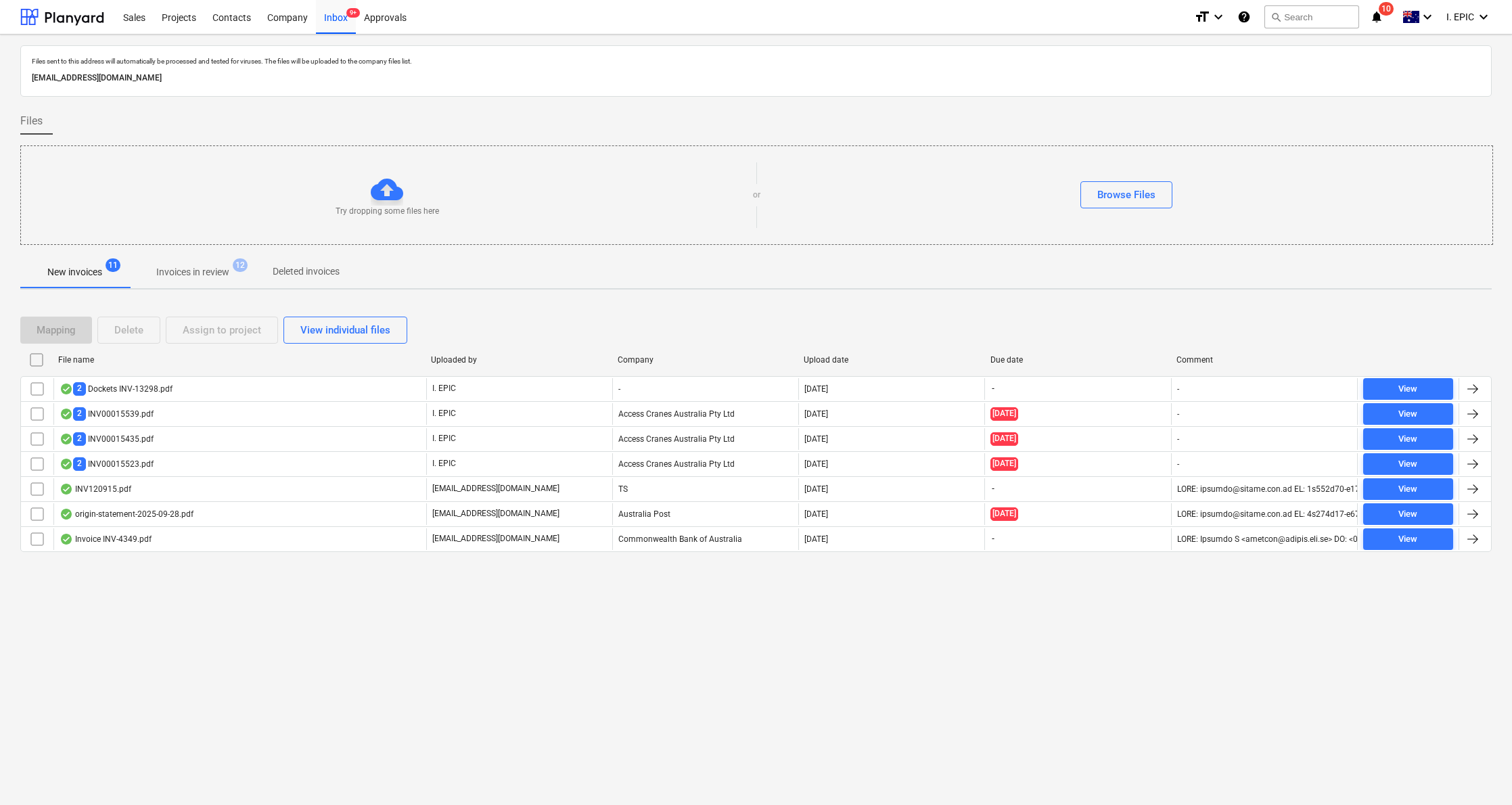
click at [221, 668] on div "Files sent to this address will automatically be processed and tested for virus…" at bounding box center [756, 420] width 1512 height 771
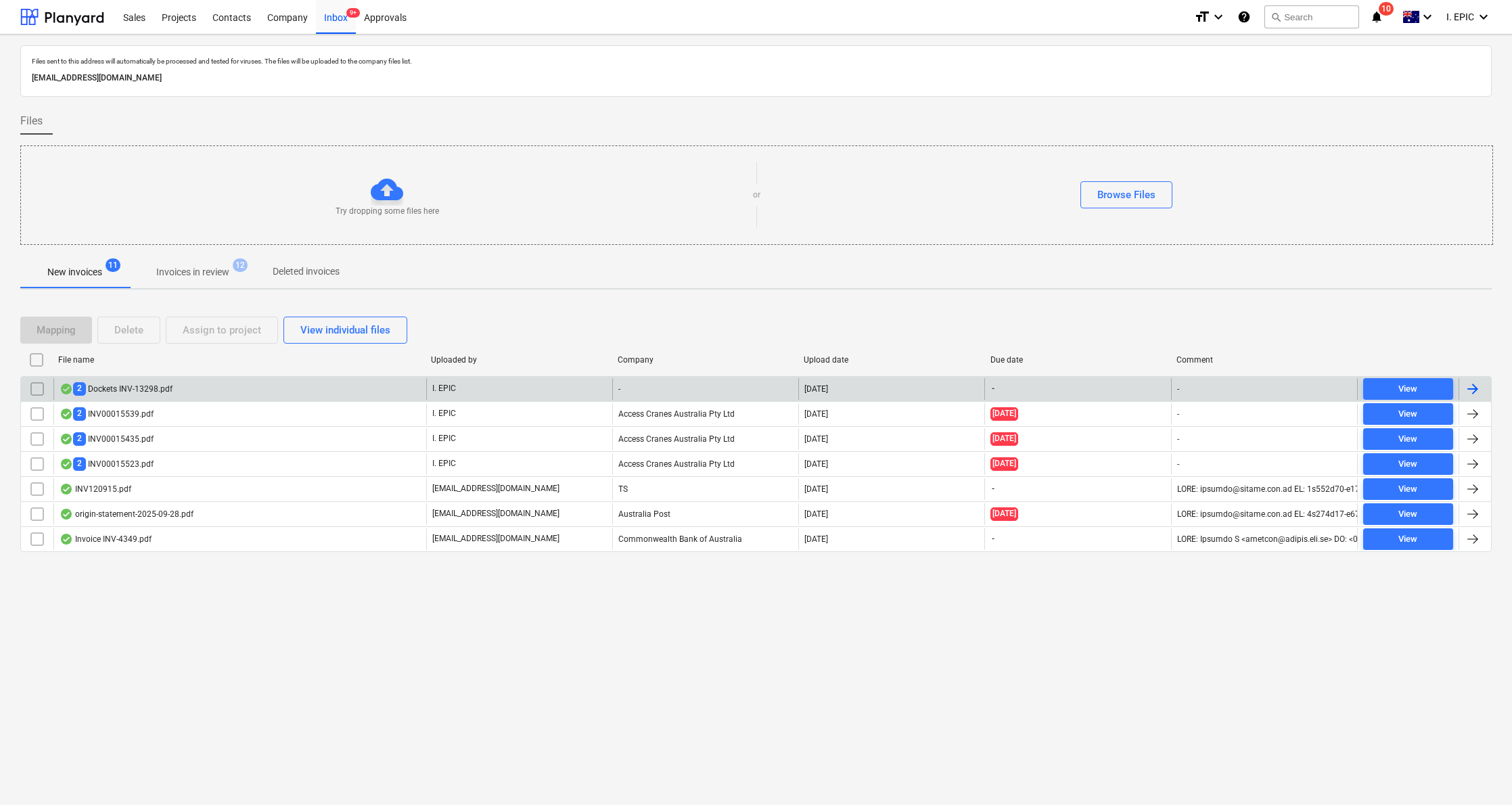
click at [138, 387] on div "2 Dockets INV-13298.pdf" at bounding box center [116, 388] width 113 height 12
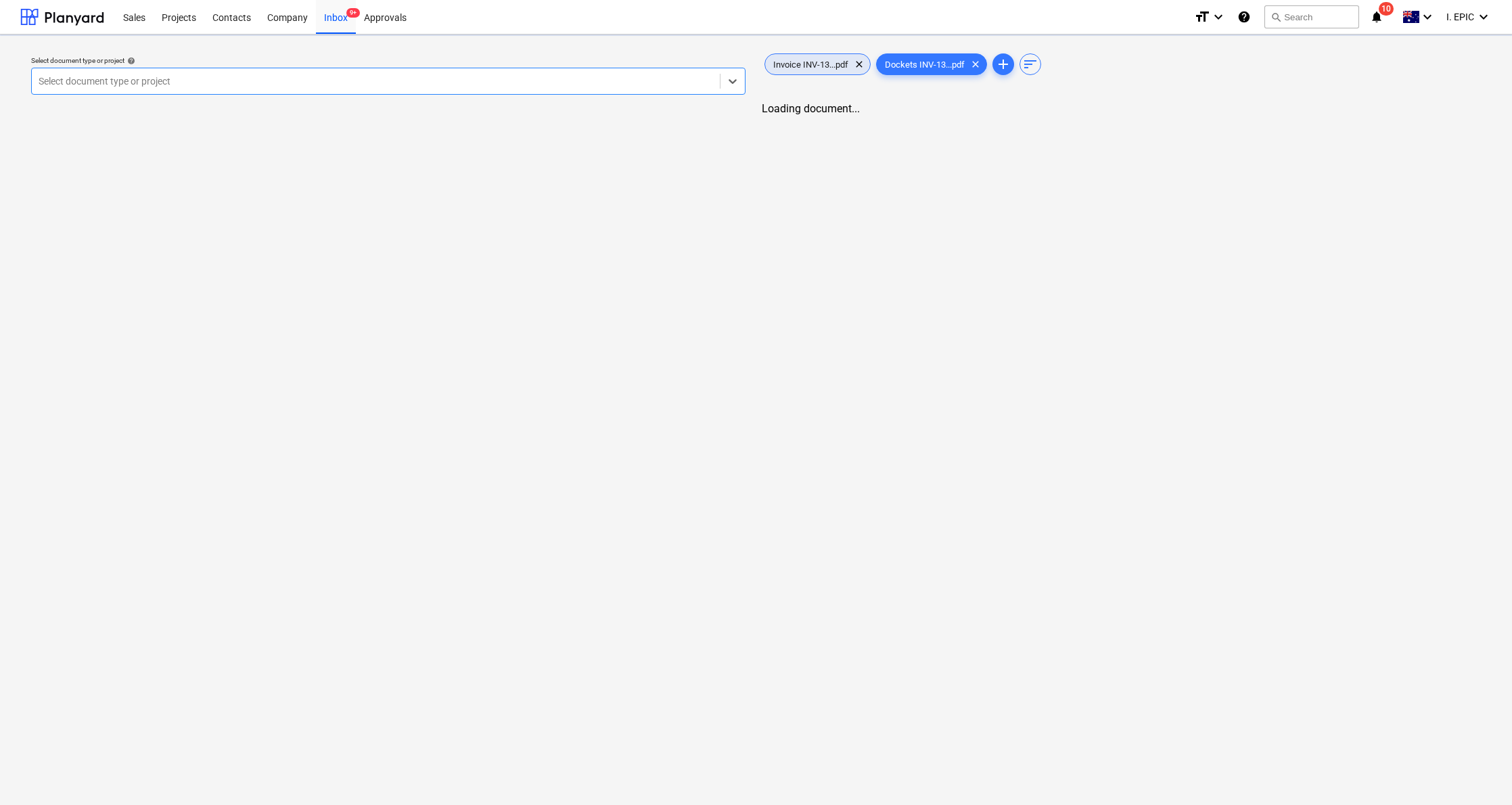
click at [821, 65] on span "Invoice INV-13...pdf" at bounding box center [811, 64] width 92 height 11
click at [464, 73] on div "Select document type or project" at bounding box center [374, 81] width 685 height 19
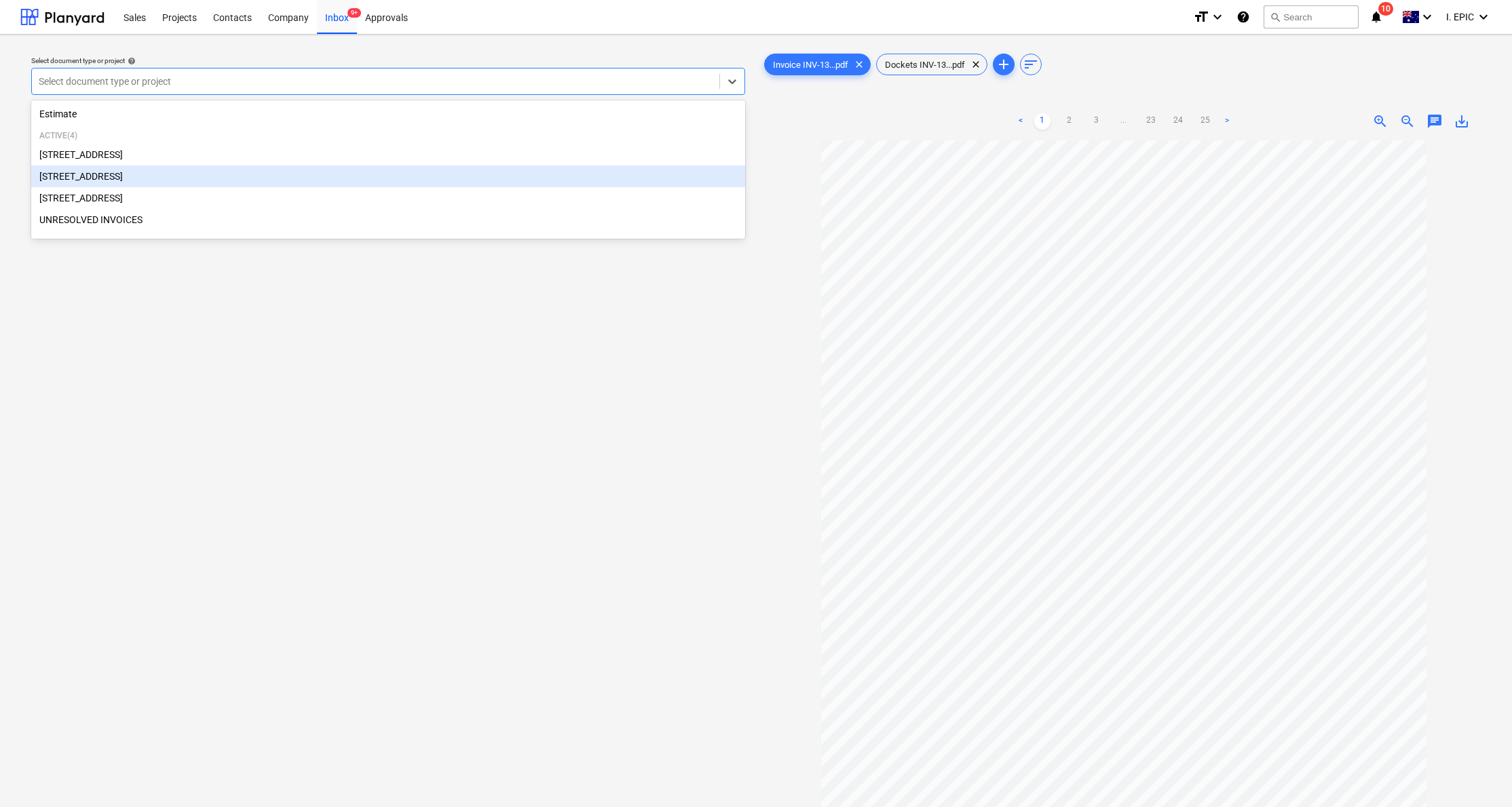
click at [81, 173] on div "[STREET_ADDRESS]" at bounding box center [388, 176] width 714 height 22
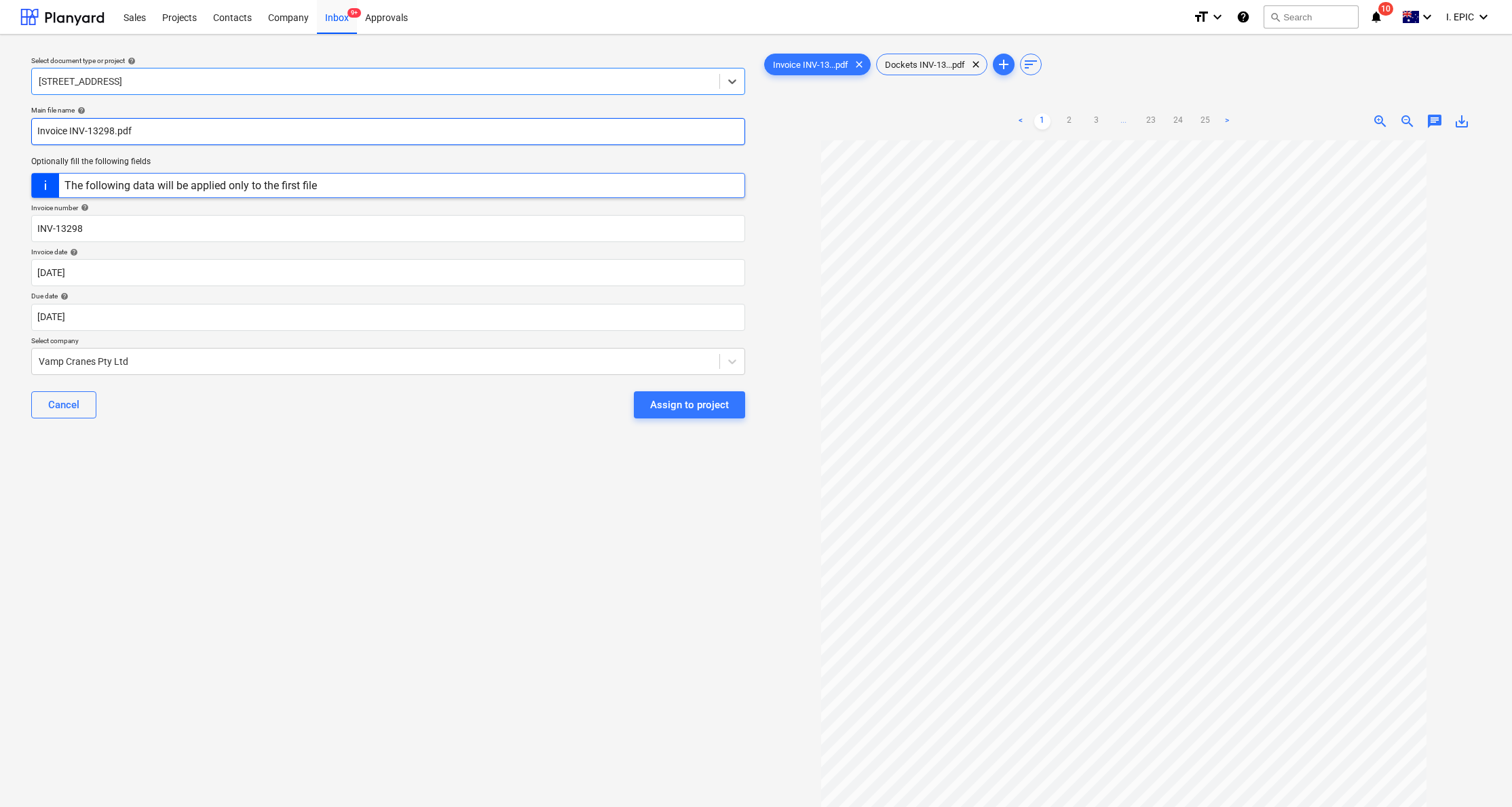
click at [45, 135] on input "Invoice INV-13298.pdf" at bounding box center [388, 131] width 714 height 27
type input "Vamp Cranes Invoice INV-13298.pdf"
click at [41, 234] on input "INV-13298" at bounding box center [388, 228] width 714 height 27
drag, startPoint x: 1315, startPoint y: 86, endPoint x: 225, endPoint y: 495, distance: 1164.2
click at [1315, 86] on div "Invoice INV-13...pdf clear Dockets INV-13...pdf clear add sort < 1 2 3 ... 23 2…" at bounding box center [1124, 480] width 725 height 859
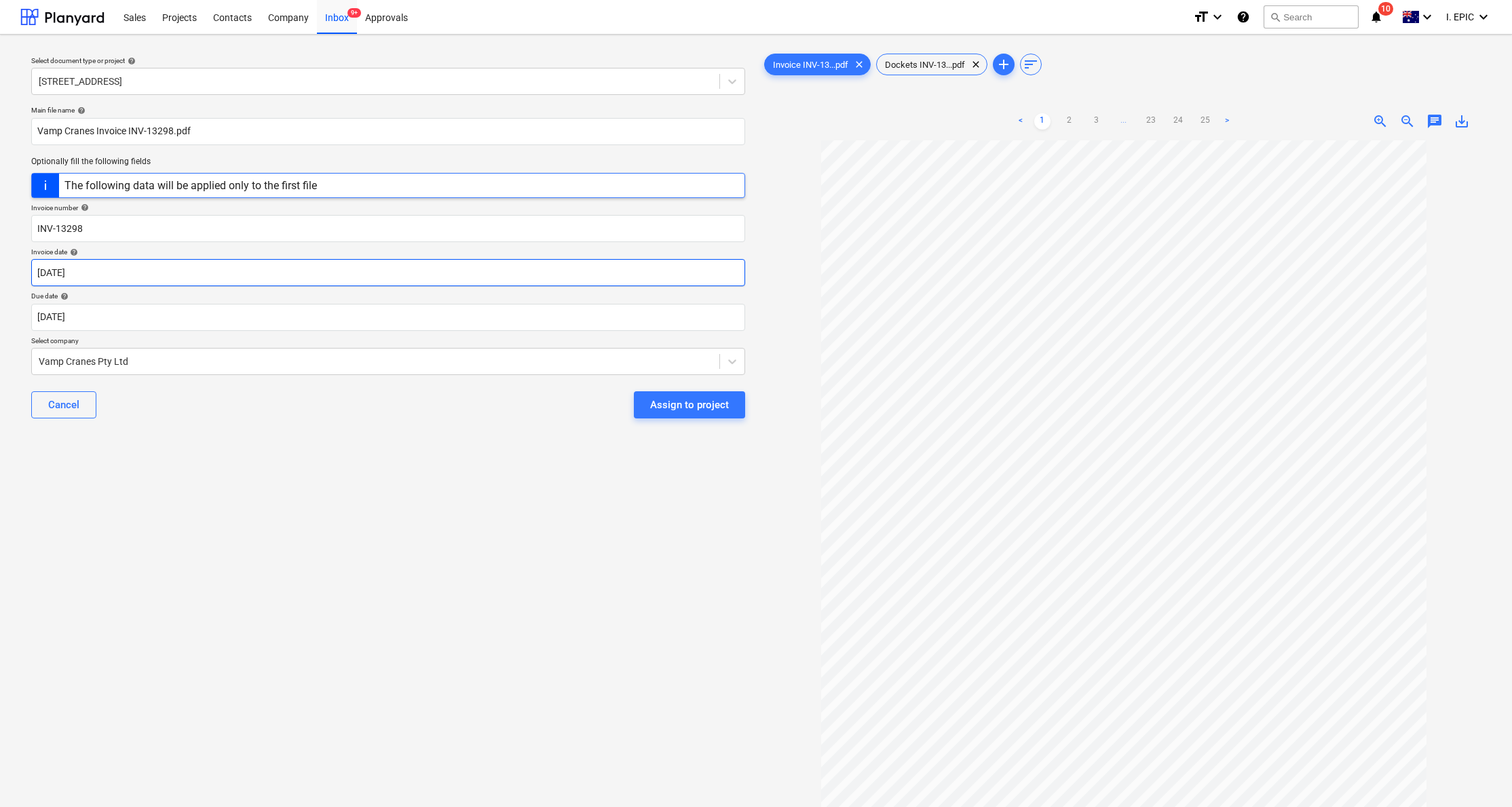
click at [57, 276] on body "Sales Projects Contacts Company Inbox 9+ Approvals format_size keyboard_arrow_d…" at bounding box center [756, 404] width 1512 height 807
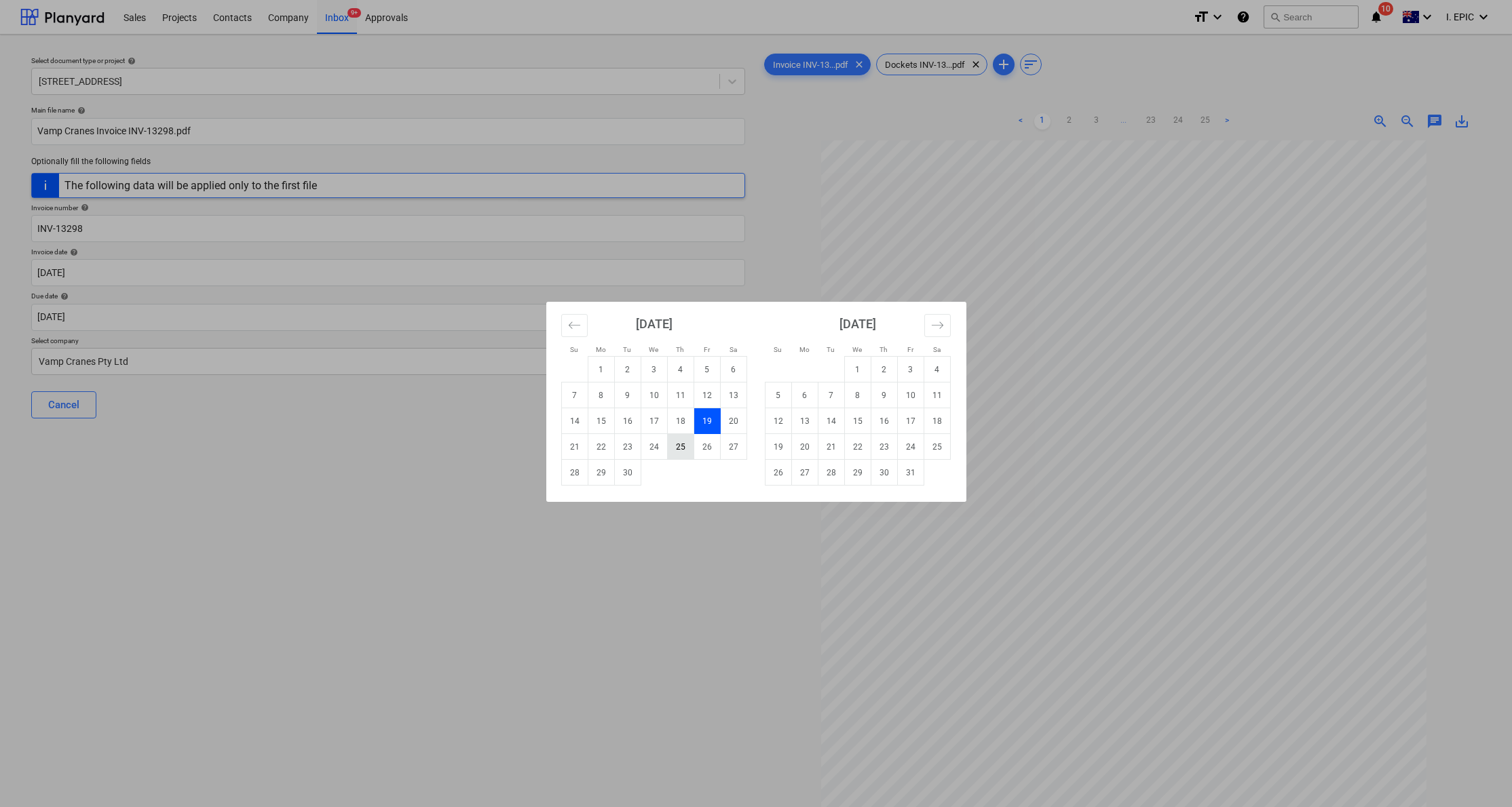
click at [677, 448] on td "25" at bounding box center [681, 447] width 27 height 26
type input "[DATE]"
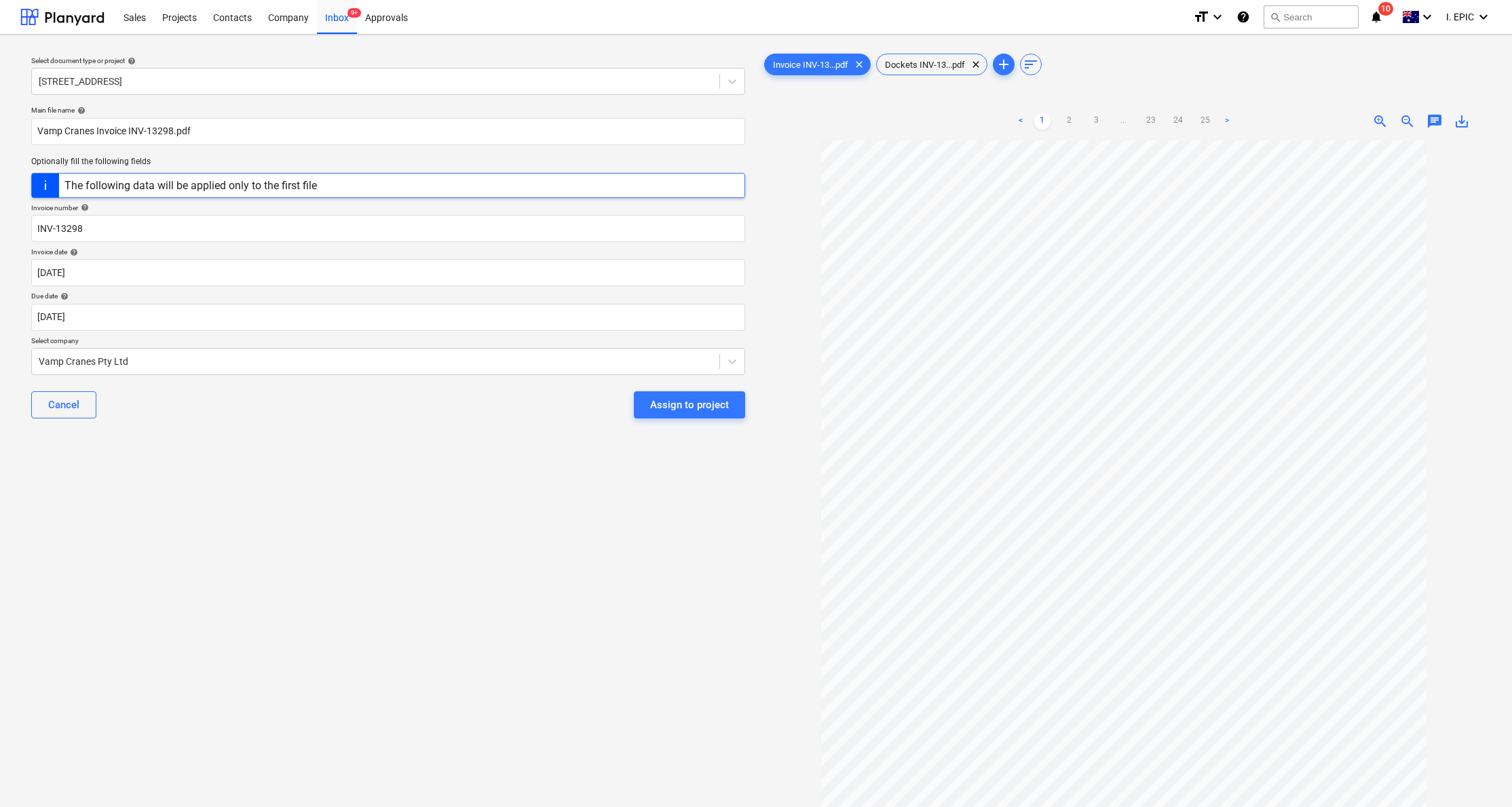
click at [182, 552] on div "Select document type or project help 248 Bay Rd, Sandringham Main file name hel…" at bounding box center [387, 480] width 735 height 870
click at [1225, 122] on link ">" at bounding box center [1226, 121] width 16 height 16
click at [812, 62] on span "Invoice INV-13...pdf" at bounding box center [811, 64] width 92 height 11
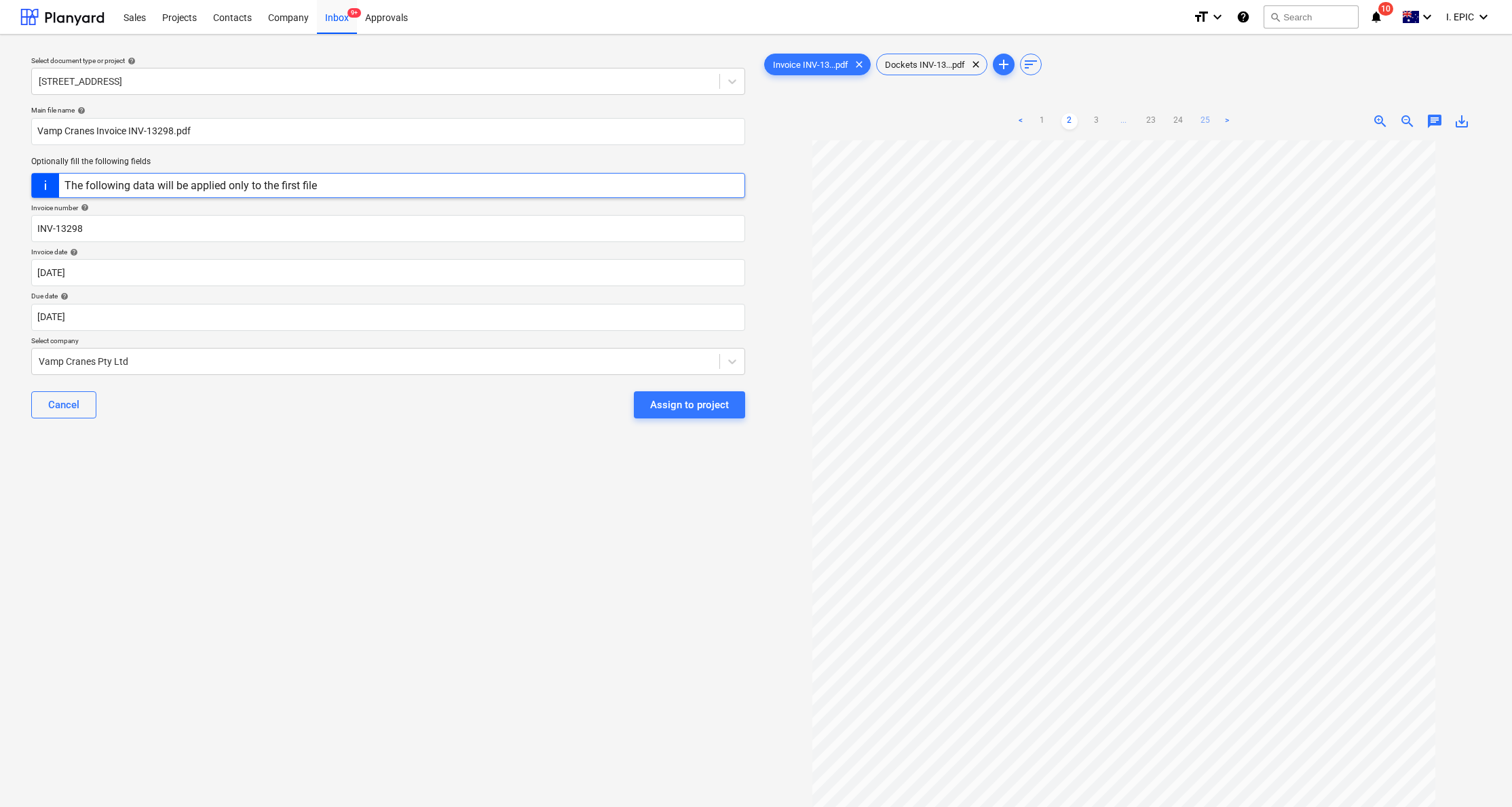
click at [1205, 120] on link "25" at bounding box center [1205, 121] width 16 height 16
click at [1230, 121] on link ">" at bounding box center [1226, 121] width 16 height 16
click at [1179, 116] on link "24" at bounding box center [1177, 121] width 16 height 16
click at [1052, 119] on ul "< 1 2 3 ... 23 24 25 >" at bounding box center [1124, 121] width 234 height 16
click at [1035, 122] on link "1" at bounding box center [1042, 121] width 16 height 16
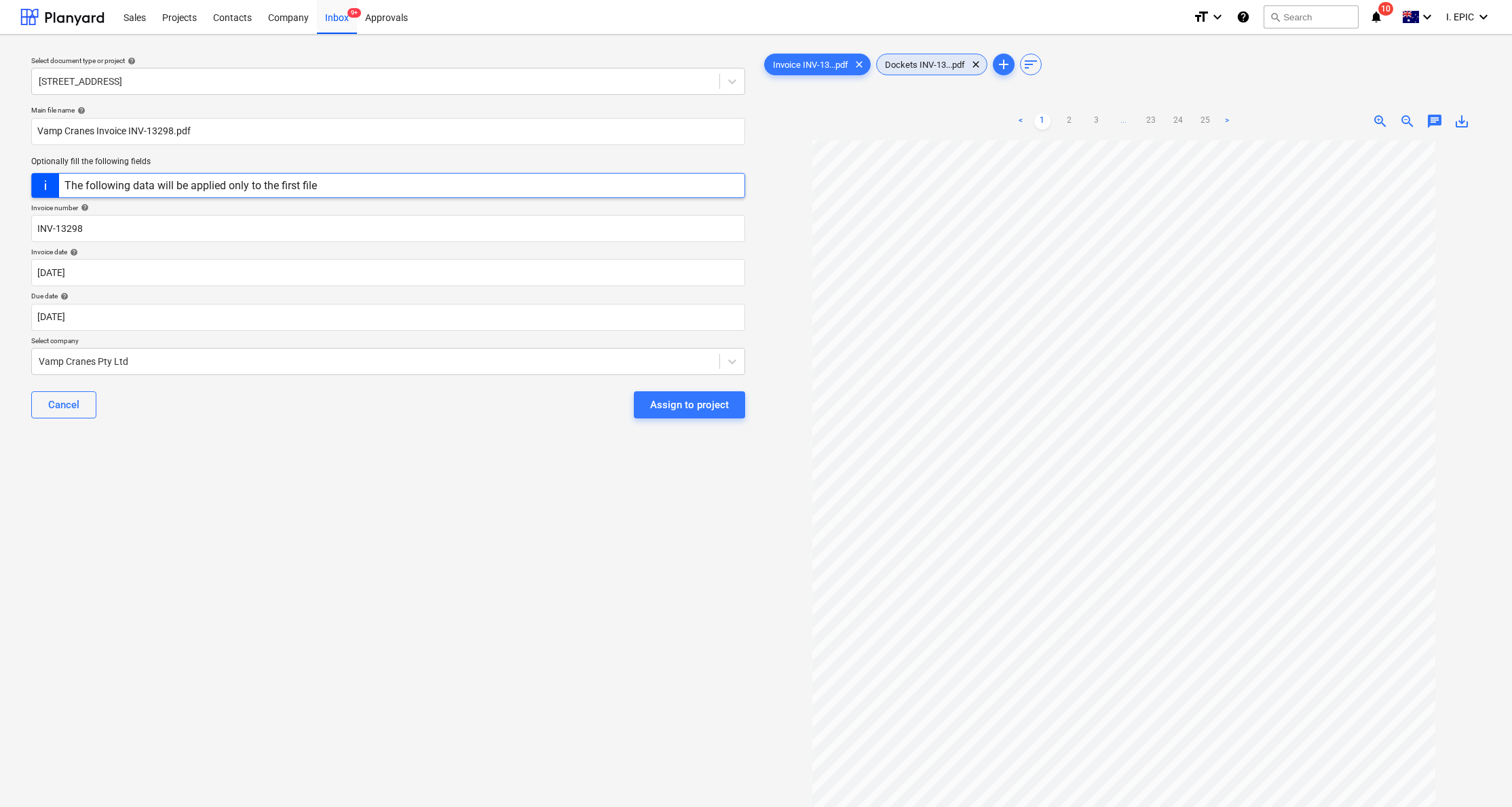
click at [933, 66] on span "Dockets INV-13...pdf" at bounding box center [925, 64] width 97 height 11
click at [817, 64] on span "Invoice INV-13...pdf" at bounding box center [811, 64] width 92 height 11
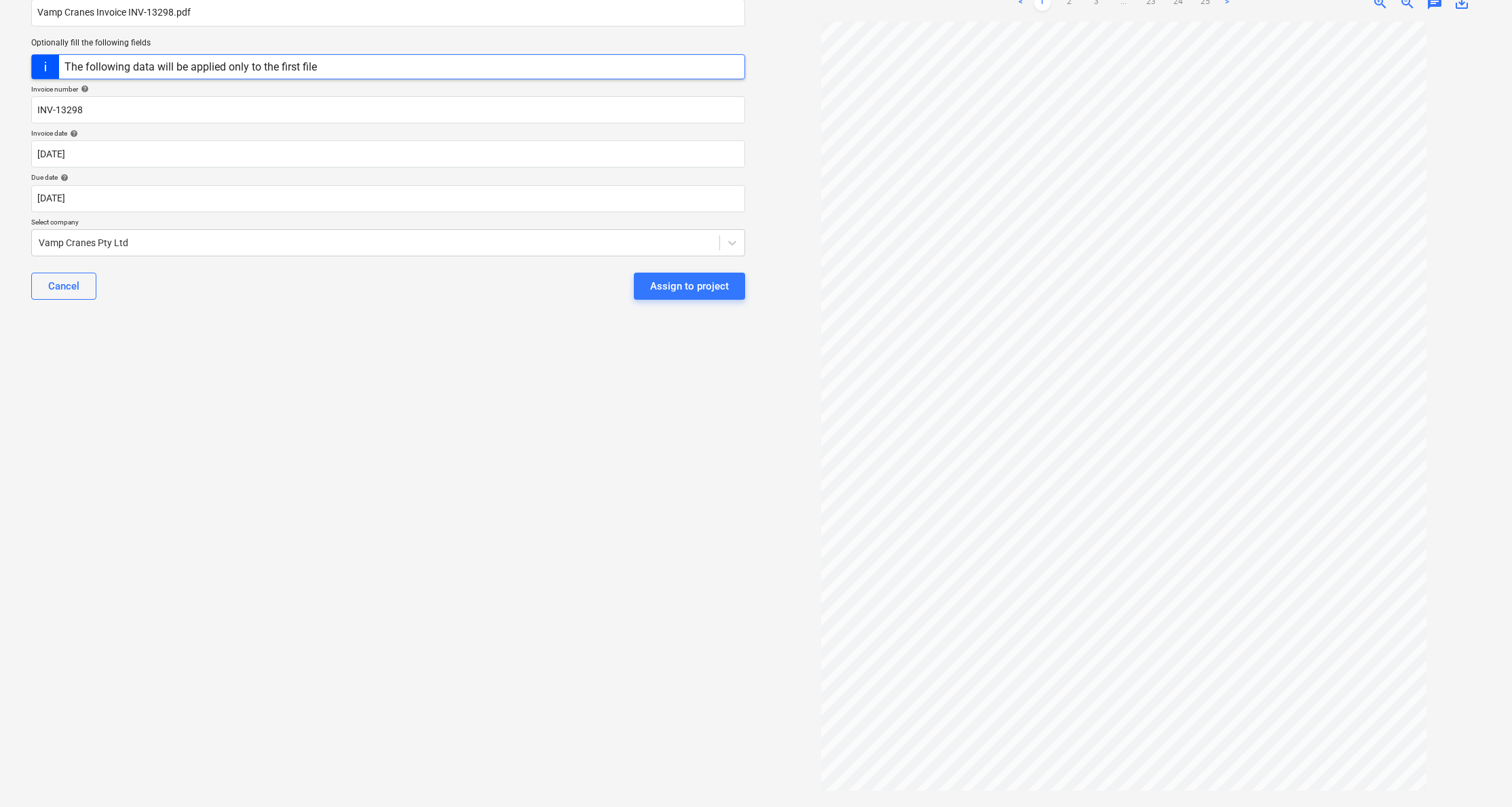
scroll to position [0, 0]
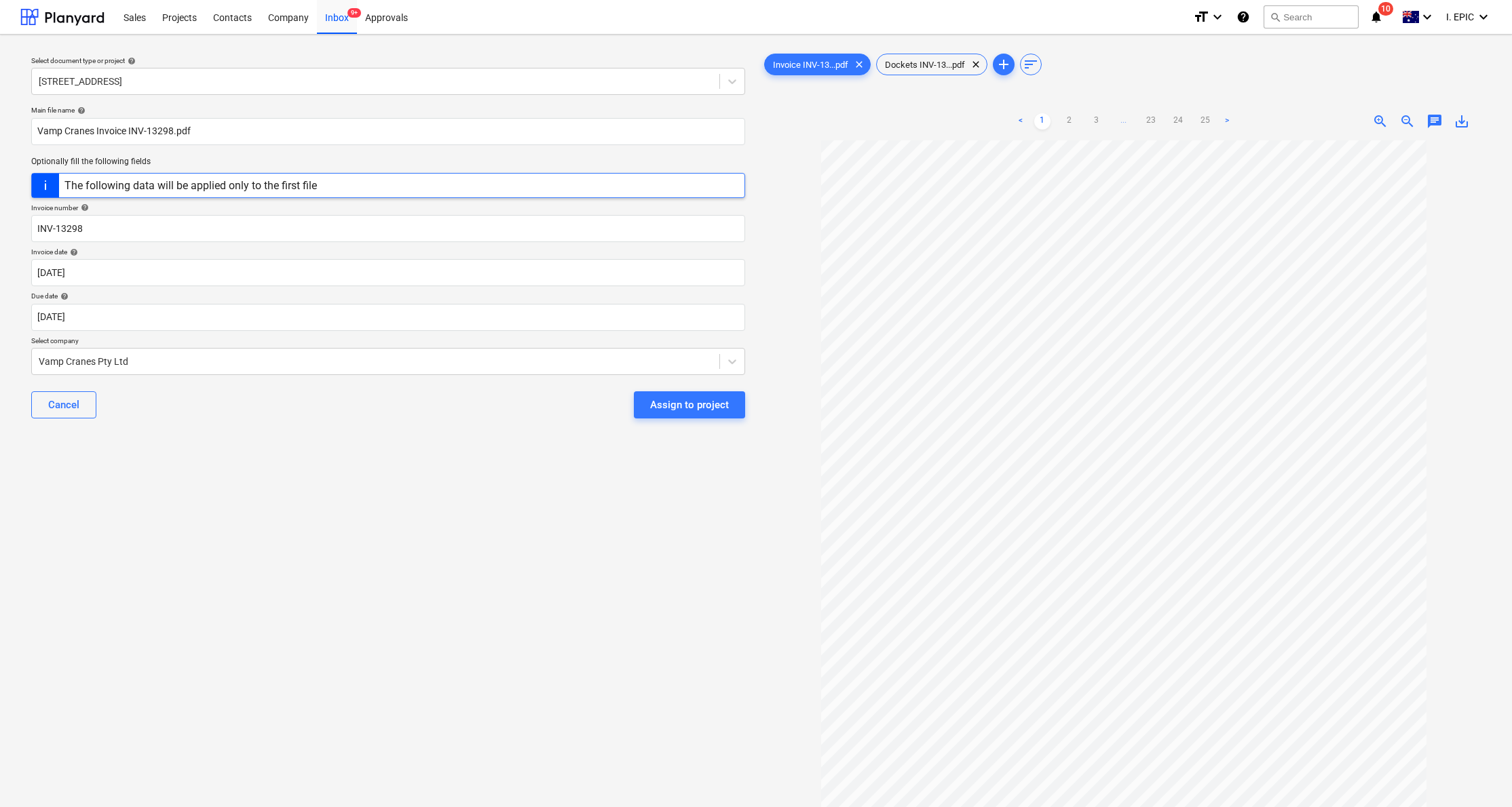
click at [206, 596] on div "Select document type or project help 248 Bay Rd, Sandringham Main file name hel…" at bounding box center [387, 480] width 735 height 870
click at [405, 583] on div "Select document type or project help 248 Bay Rd, Sandringham Main file name hel…" at bounding box center [387, 480] width 735 height 870
click at [803, 66] on span "Invoice INV-13...pdf" at bounding box center [811, 64] width 92 height 11
drag, startPoint x: 1438, startPoint y: 115, endPoint x: 1375, endPoint y: 138, distance: 67.1
click at [1439, 117] on span "chat" at bounding box center [1434, 121] width 16 height 16
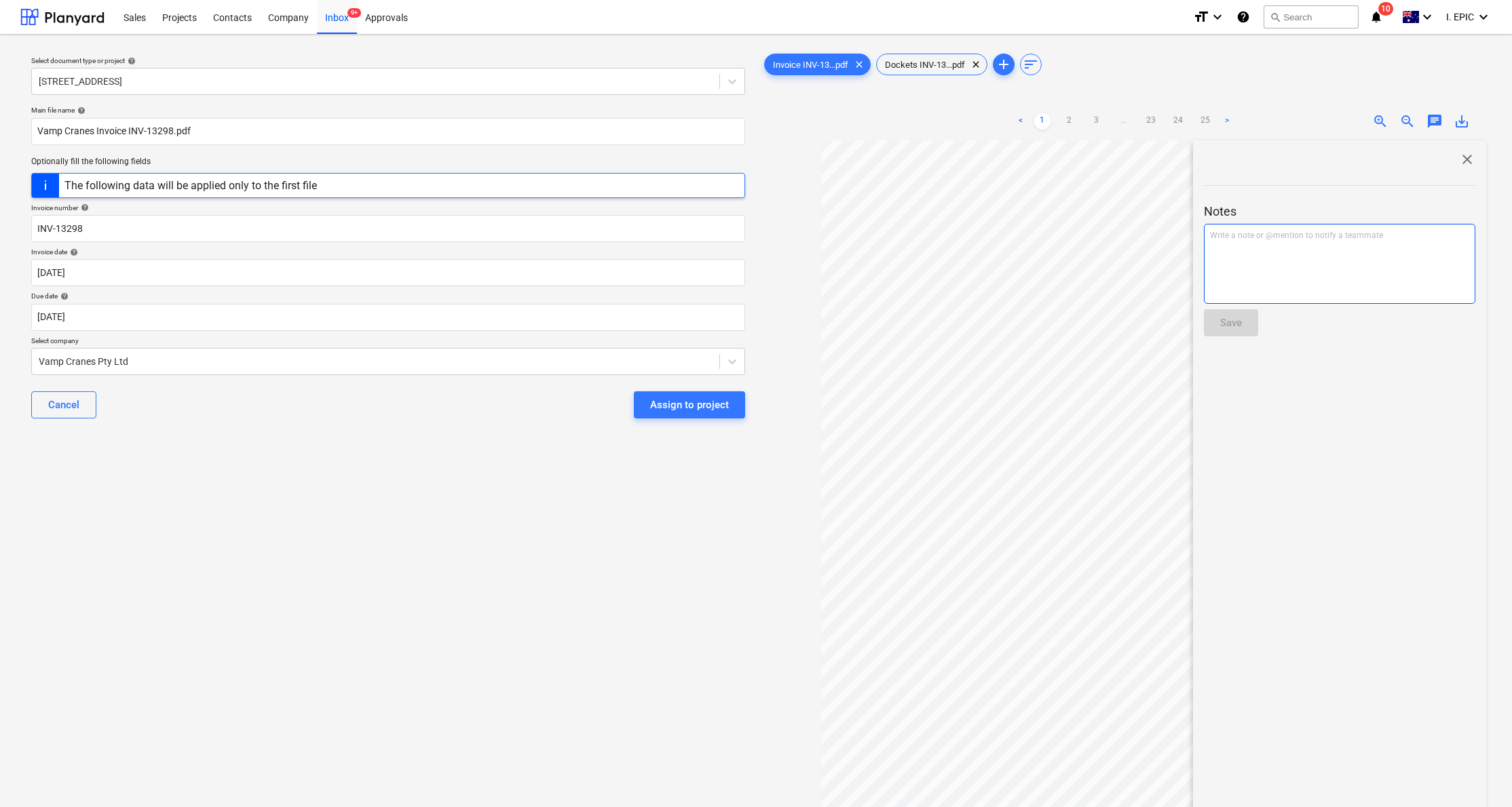
click at [1316, 236] on p "Write a note or @mention to notify a teammate [PERSON_NAME]" at bounding box center [1339, 236] width 259 height 12
click at [1060, 234] on div "< 1 2 3 ... 23 24 25 > zoom_in zoom_out chat 0 save_alt close Notes Rates are c…" at bounding box center [1124, 506] width 725 height 807
copy span "Rates are correct and checked against timesheets. AS"
drag, startPoint x: 1431, startPoint y: 268, endPoint x: 1392, endPoint y: 278, distance: 40.3
click at [1431, 268] on div "Rates are correct and checked against timesheets. AS" at bounding box center [1339, 265] width 271 height 81
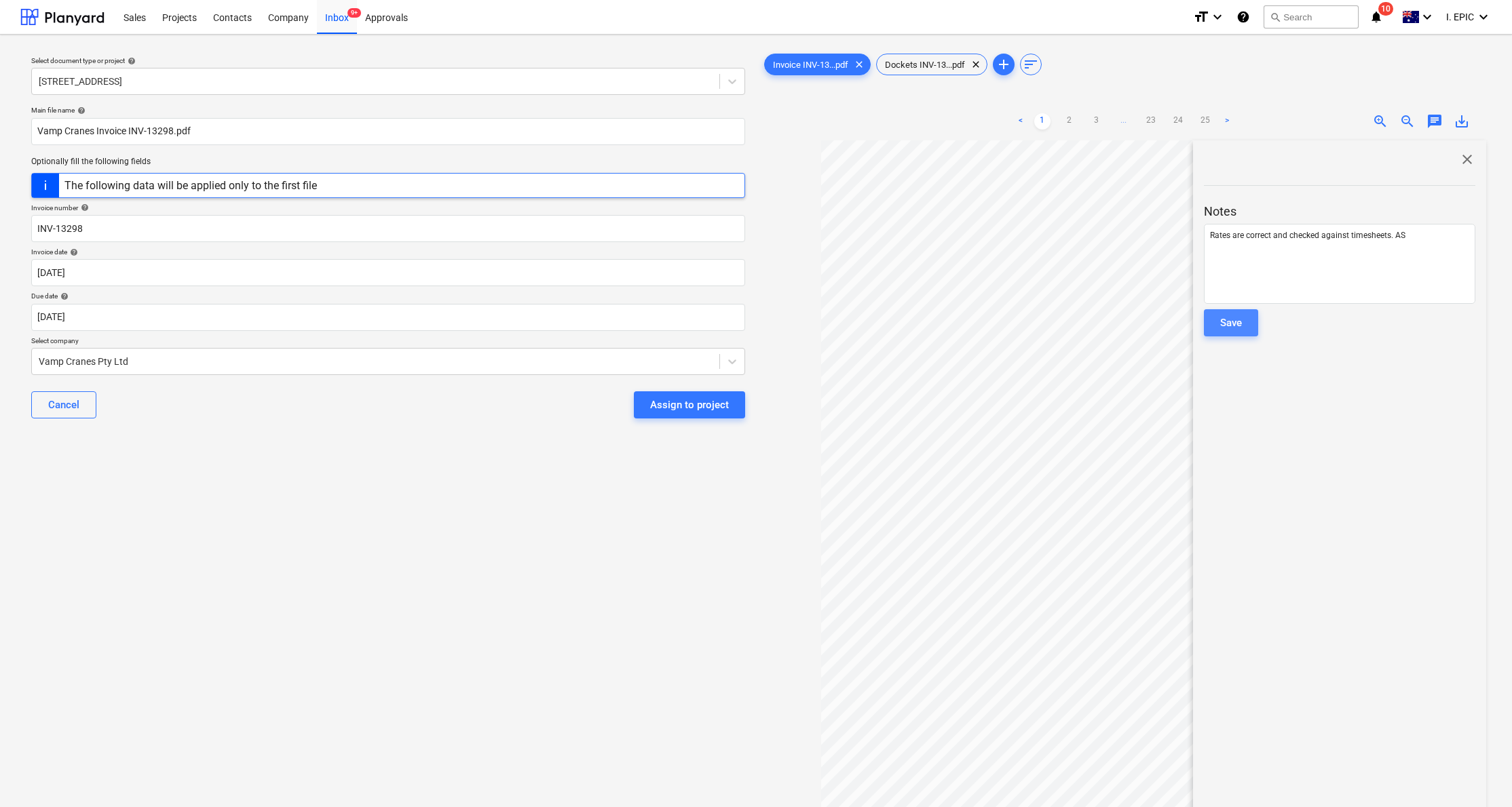
click at [1246, 328] on button "Save" at bounding box center [1231, 323] width 55 height 27
click at [1464, 157] on span "close" at bounding box center [1467, 159] width 16 height 16
click at [293, 625] on div "Select document type or project help 248 Bay Rd, Sandringham Main file name hel…" at bounding box center [387, 480] width 735 height 870
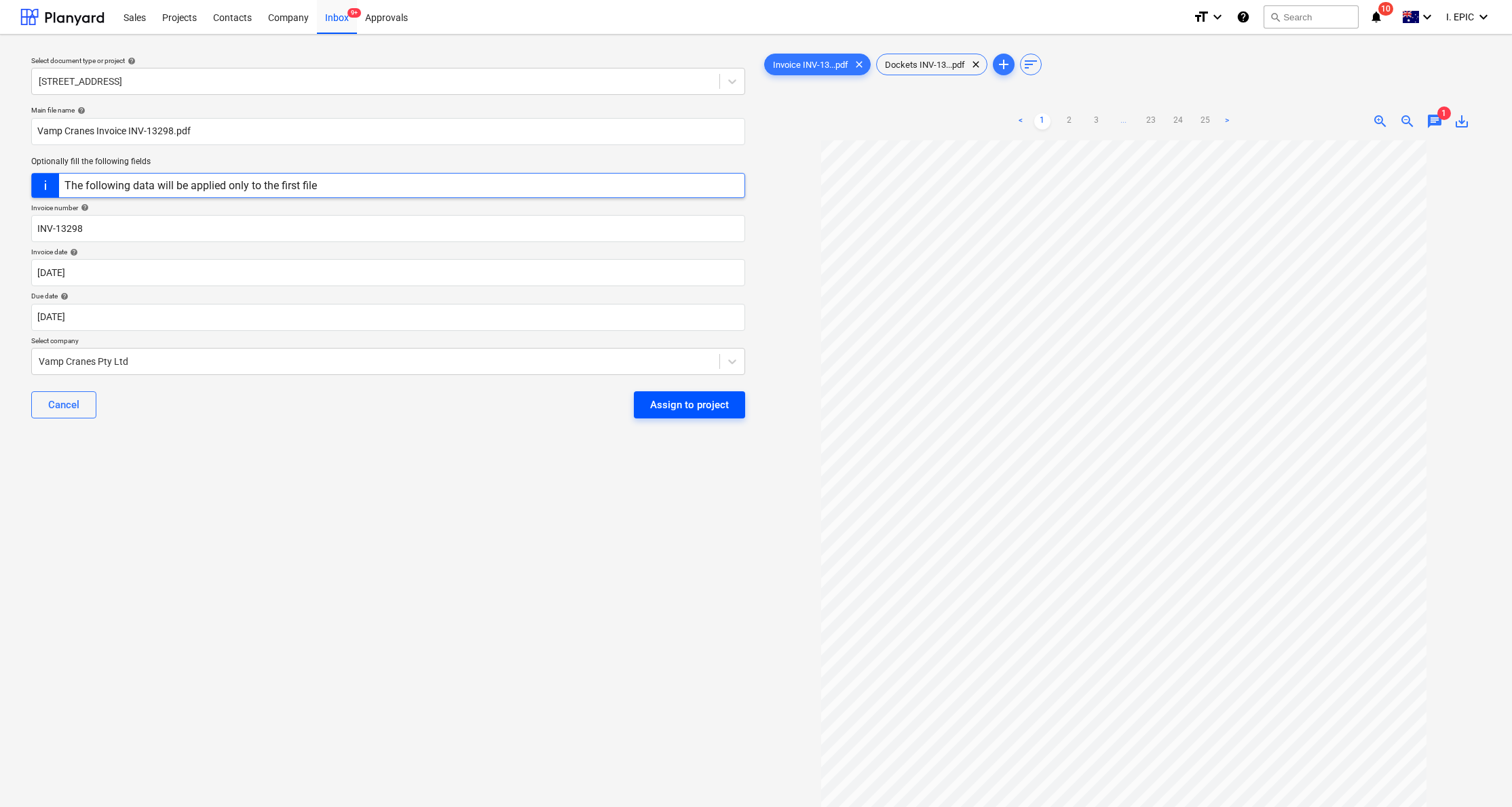
click at [724, 403] on div "Assign to project" at bounding box center [689, 404] width 79 height 17
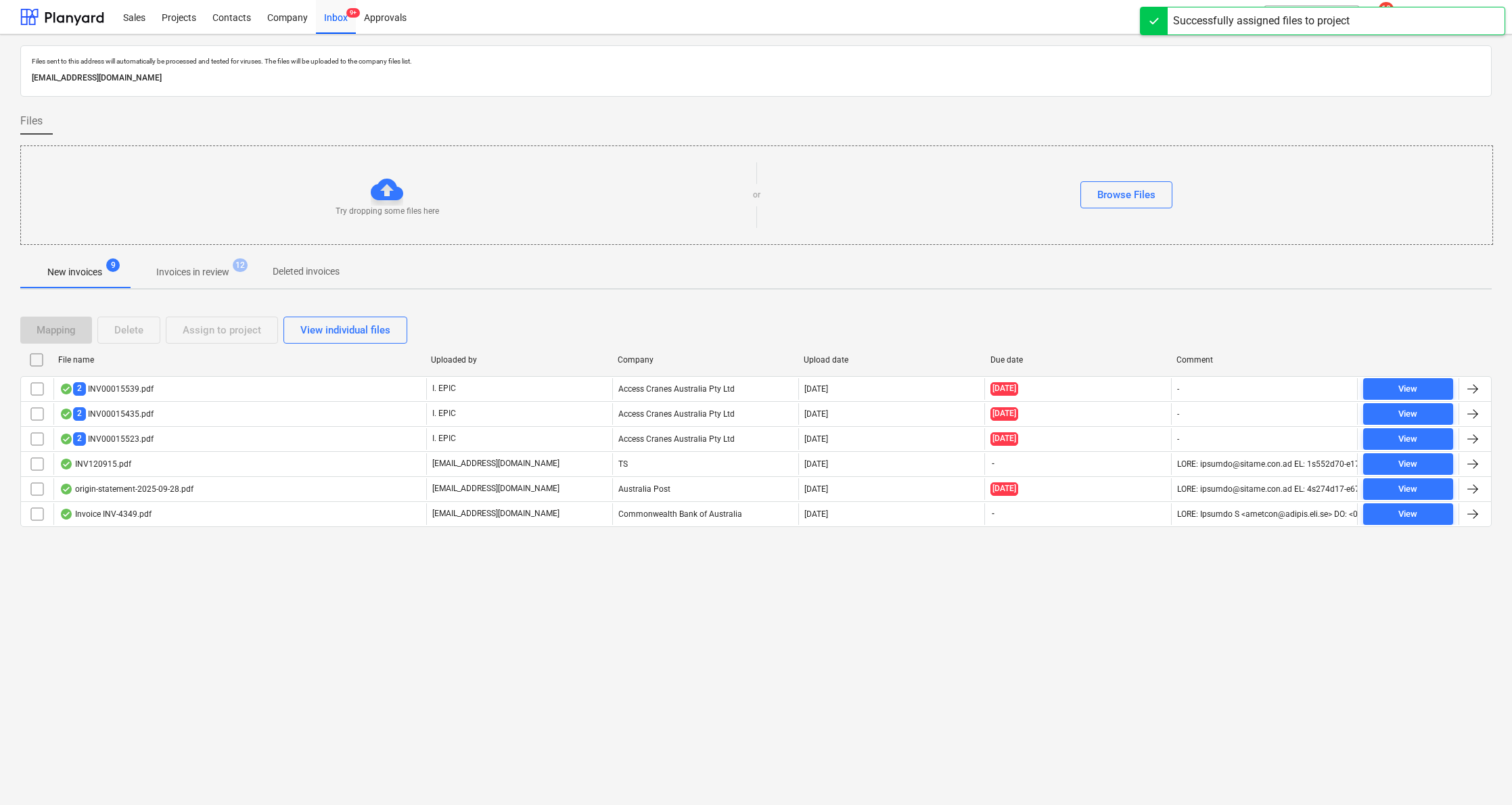
click at [341, 701] on div "Files sent to this address will automatically be processed and tested for virus…" at bounding box center [756, 420] width 1512 height 771
click at [286, 657] on div "Files sent to this address will automatically be processed and tested for virus…" at bounding box center [756, 420] width 1512 height 771
drag, startPoint x: 240, startPoint y: 612, endPoint x: 270, endPoint y: 306, distance: 307.5
click at [240, 613] on div "Files sent to this address will automatically be processed and tested for virus…" at bounding box center [756, 420] width 1512 height 771
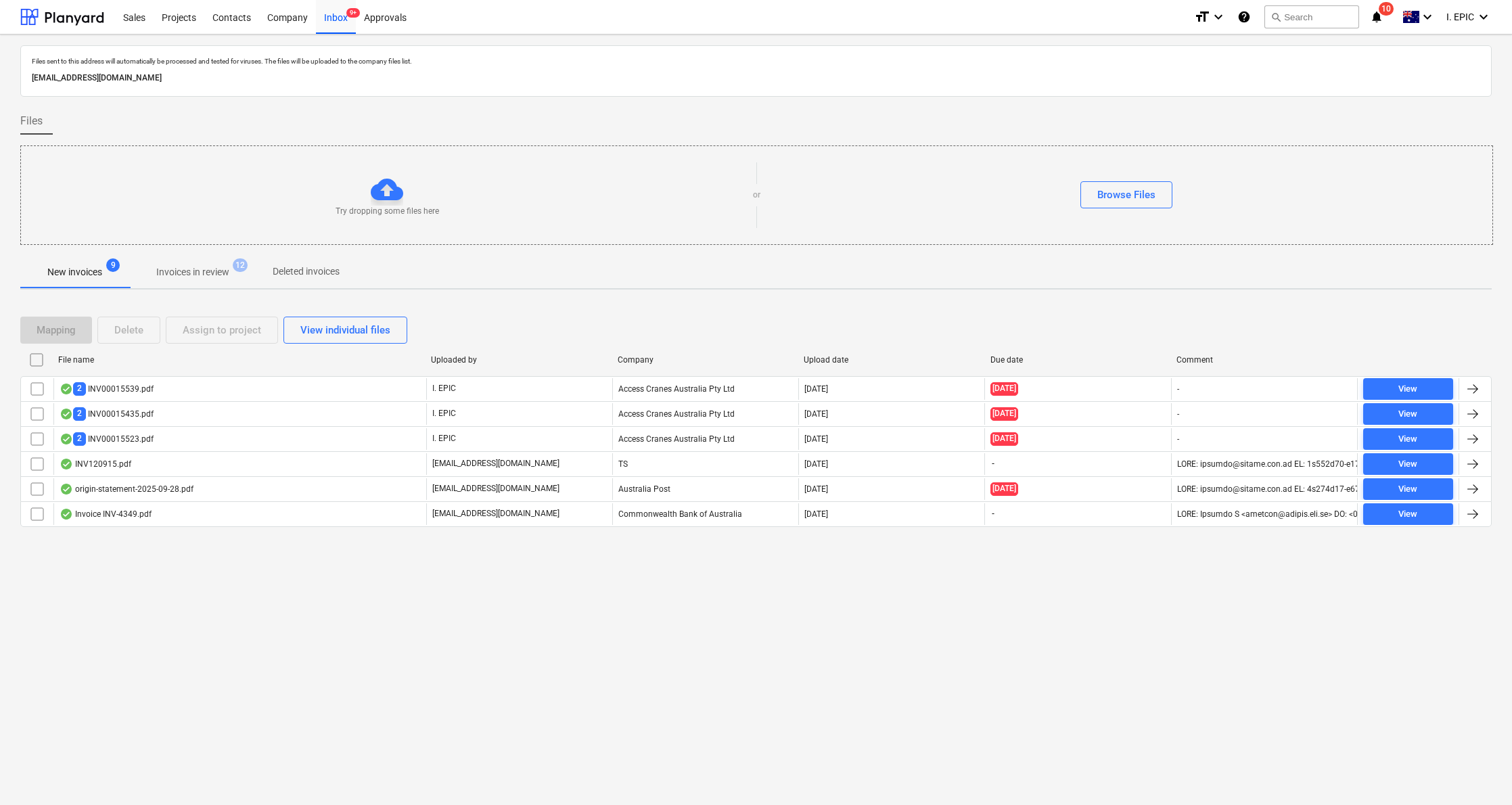
click at [394, 189] on div at bounding box center [387, 189] width 32 height 33
click at [1094, 182] on button "Browse Files" at bounding box center [1127, 195] width 92 height 27
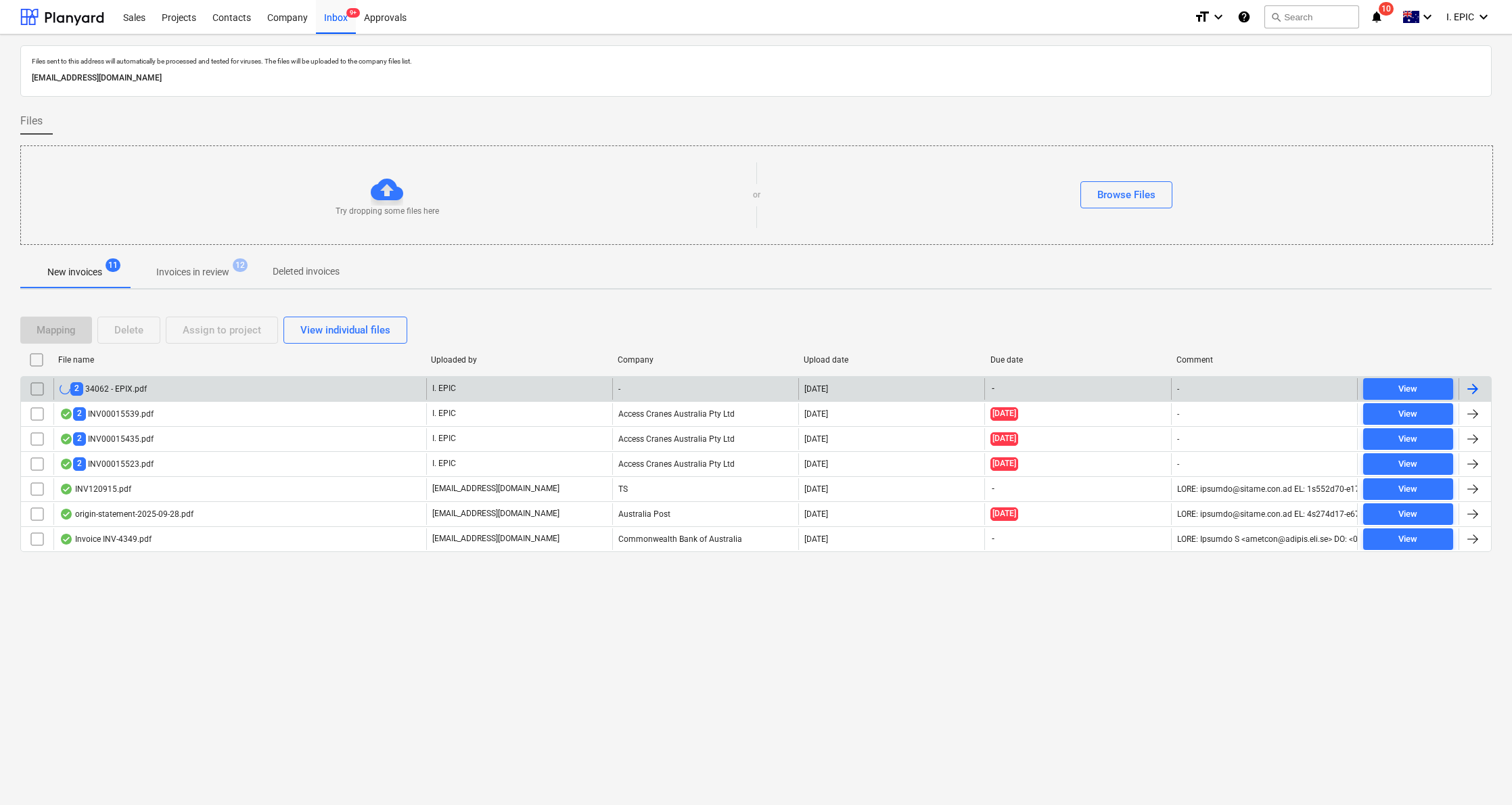
click at [187, 388] on div "2 34062 - EPIX.pdf" at bounding box center [240, 389] width 373 height 22
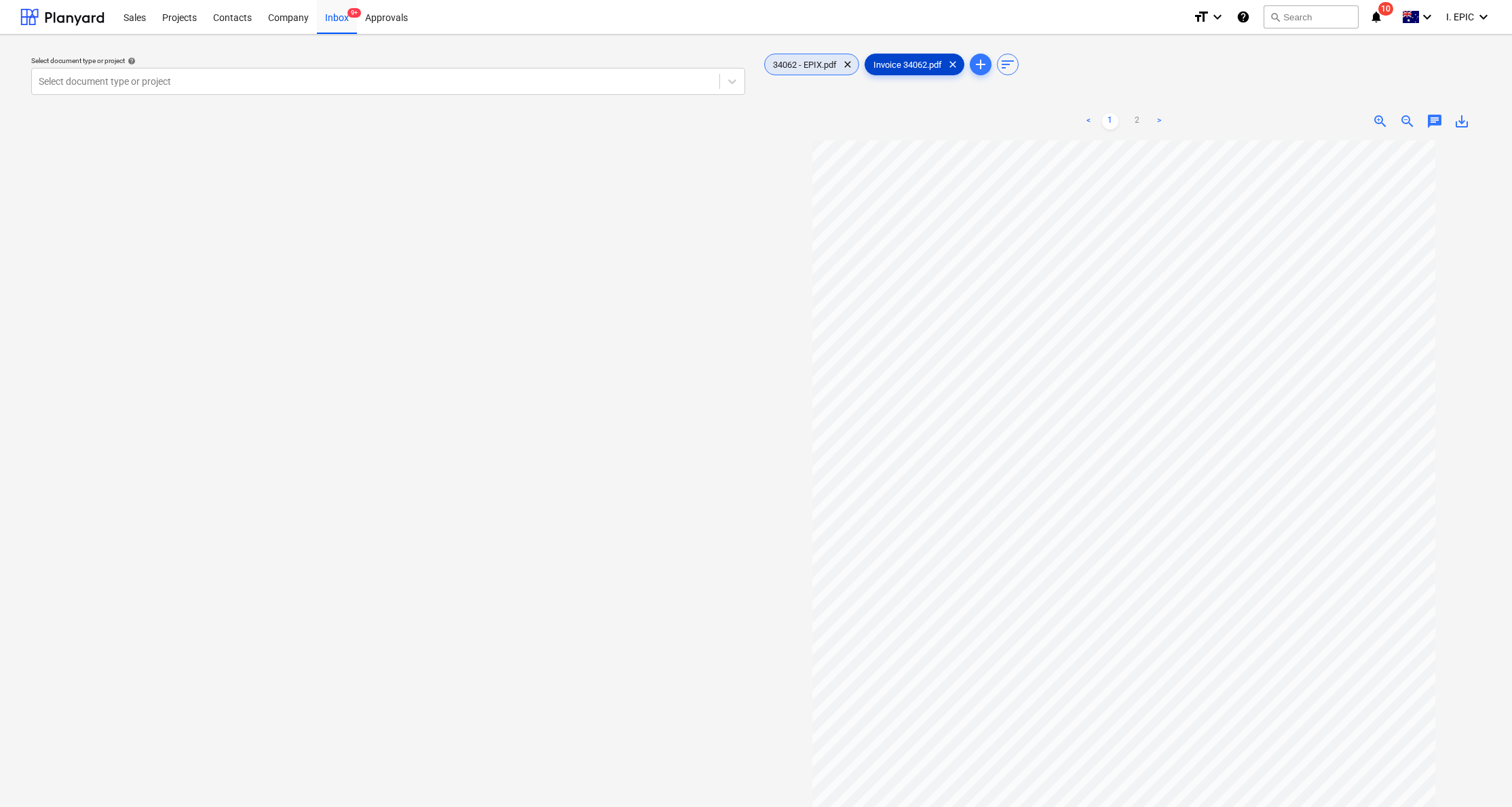
drag, startPoint x: 915, startPoint y: 59, endPoint x: 805, endPoint y: 61, distance: 110.0
click at [805, 61] on div "34062 - EPIX.pdf clear Invoice 34062.pdf clear add sort" at bounding box center [1124, 64] width 725 height 27
drag, startPoint x: 926, startPoint y: 58, endPoint x: 773, endPoint y: 66, distance: 153.2
click at [773, 66] on div "34062 - EPIX.pdf clear Invoice 34062.pdf clear add sort" at bounding box center [1124, 64] width 725 height 27
click at [731, 85] on icon at bounding box center [733, 81] width 13 height 13
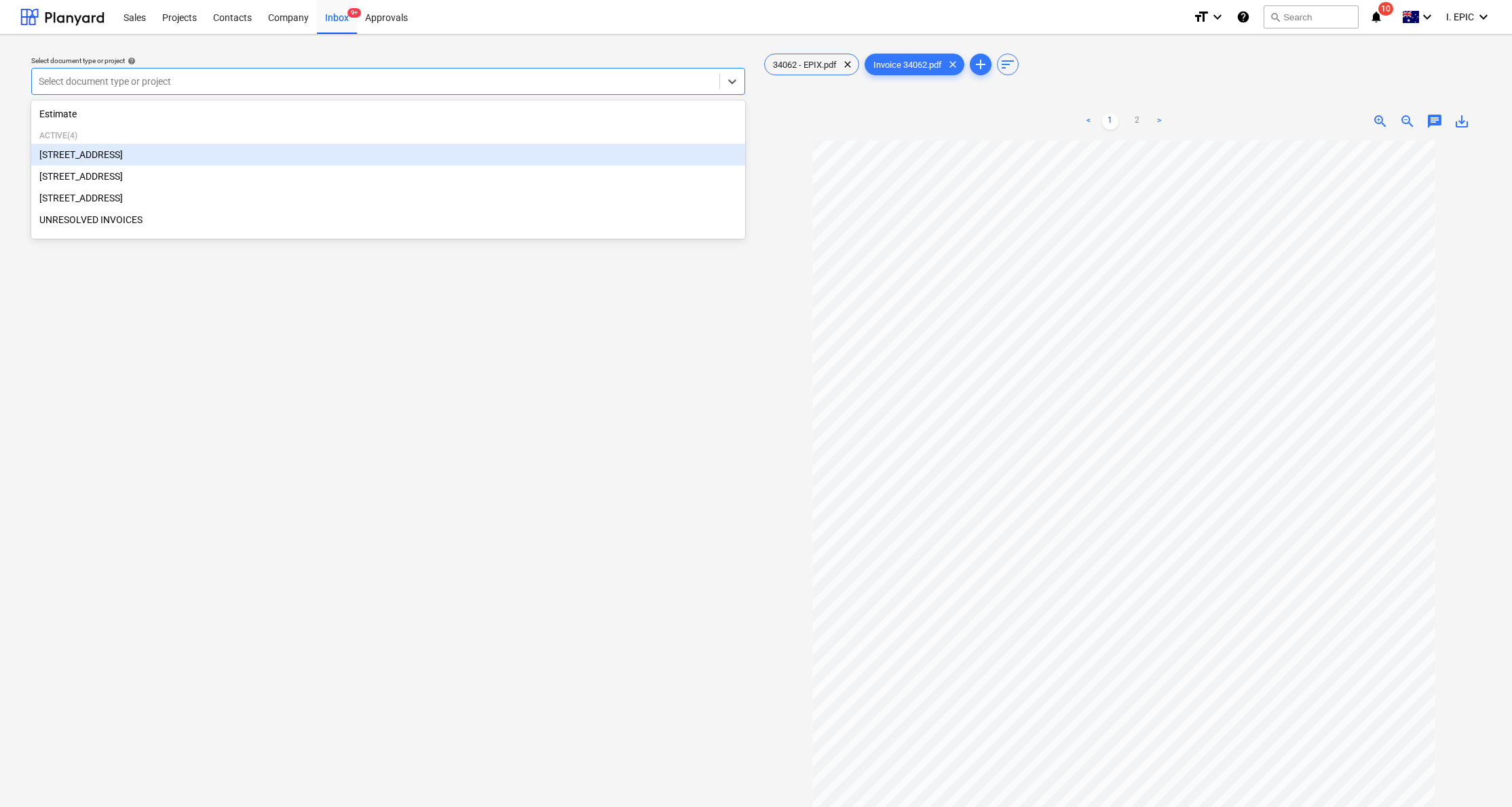
click at [103, 150] on div "[STREET_ADDRESS]" at bounding box center [388, 154] width 714 height 22
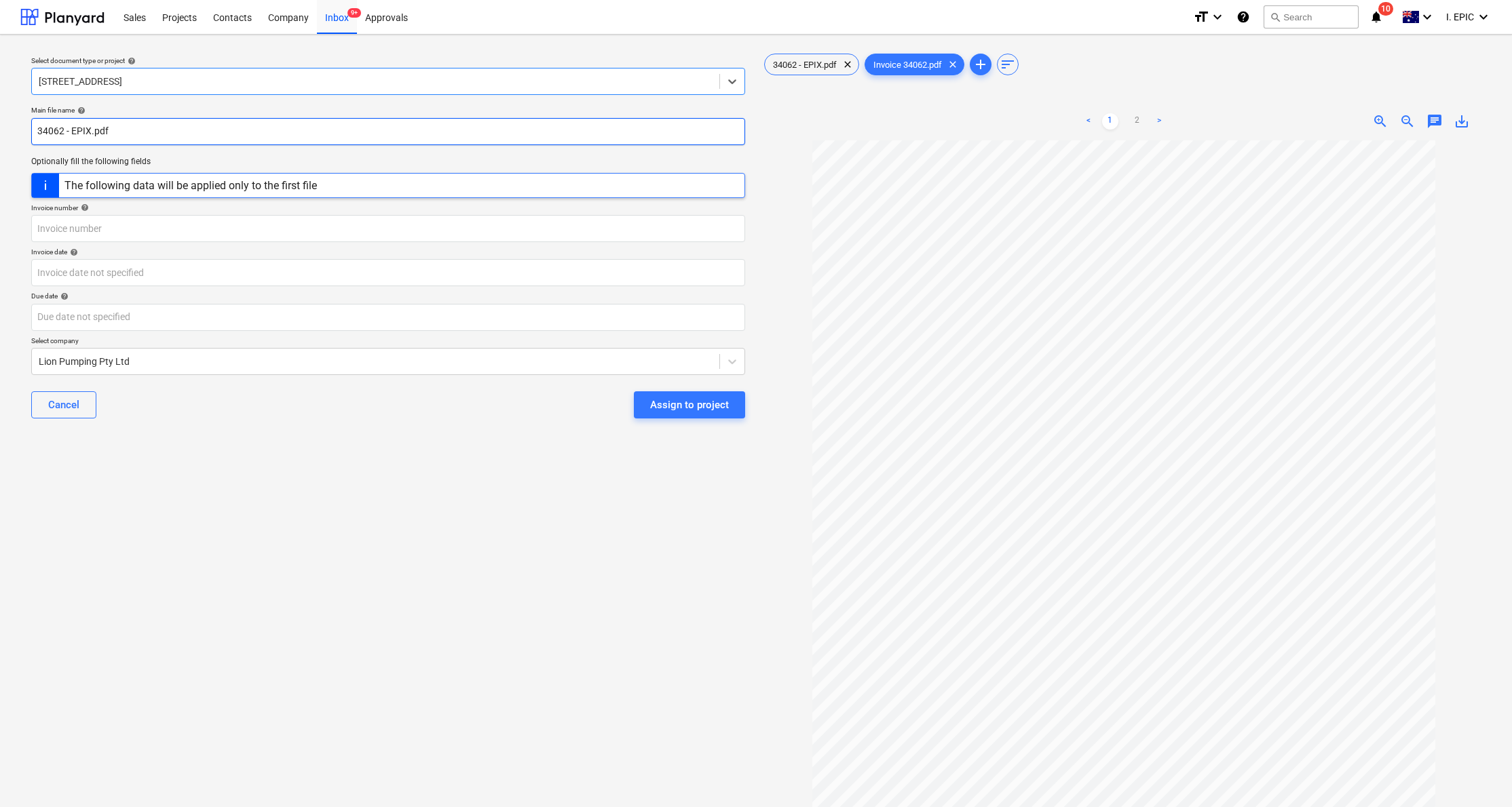
click at [43, 137] on input "34062 - EPIX.pdf" at bounding box center [388, 131] width 714 height 27
type input "Lion Pumping 34062 - EPIX.pdf"
click at [160, 220] on input "text" at bounding box center [388, 228] width 714 height 27
click at [111, 128] on input "Lion Pumping 34062 - EPIX.pdf" at bounding box center [388, 131] width 714 height 27
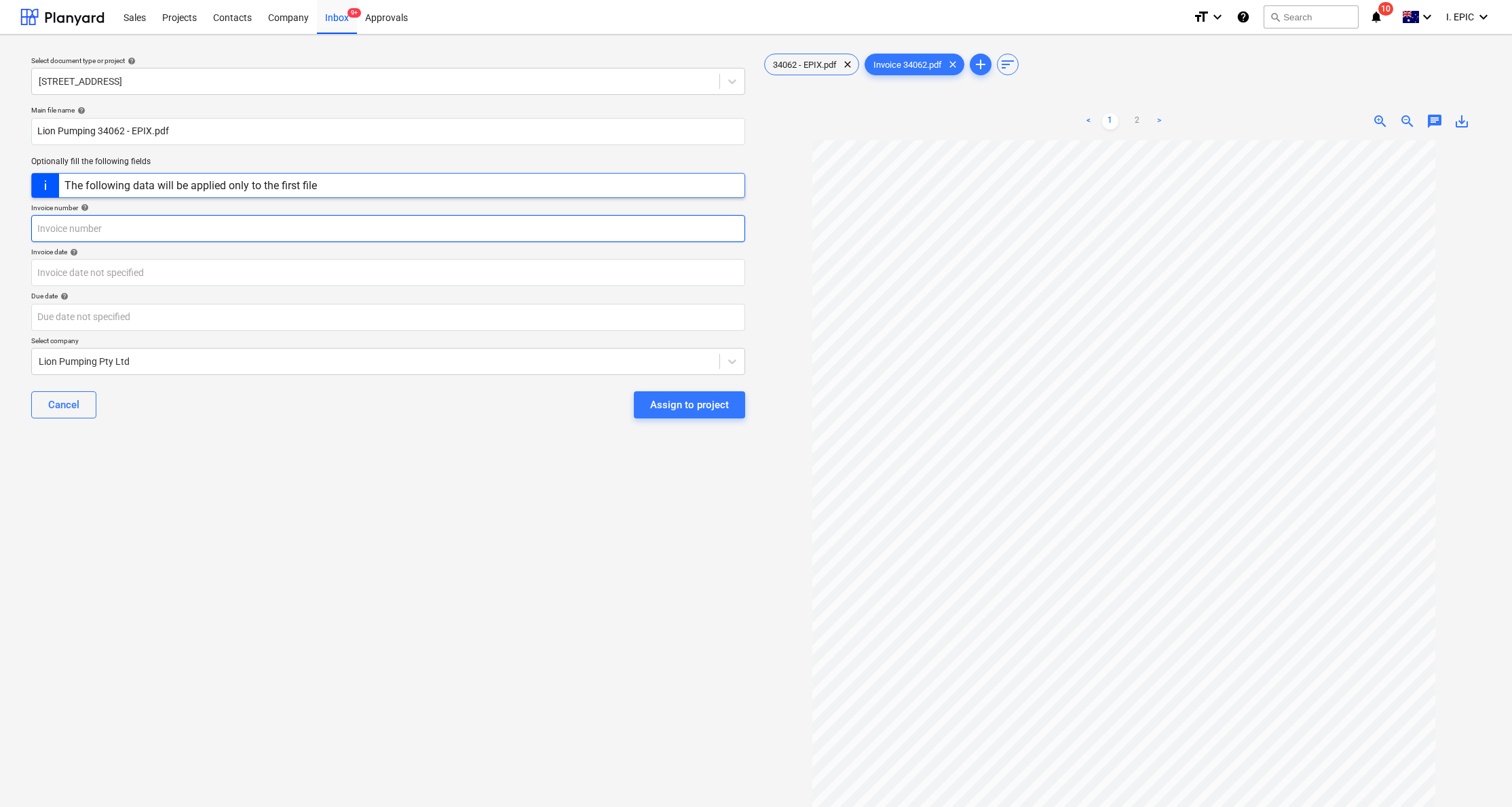
click at [69, 228] on input "text" at bounding box center [388, 228] width 714 height 27
paste input "34062"
type input "34062"
click at [66, 265] on body "Sales Projects Contacts Company Inbox 9+ Approvals format_size keyboard_arrow_d…" at bounding box center [756, 404] width 1512 height 807
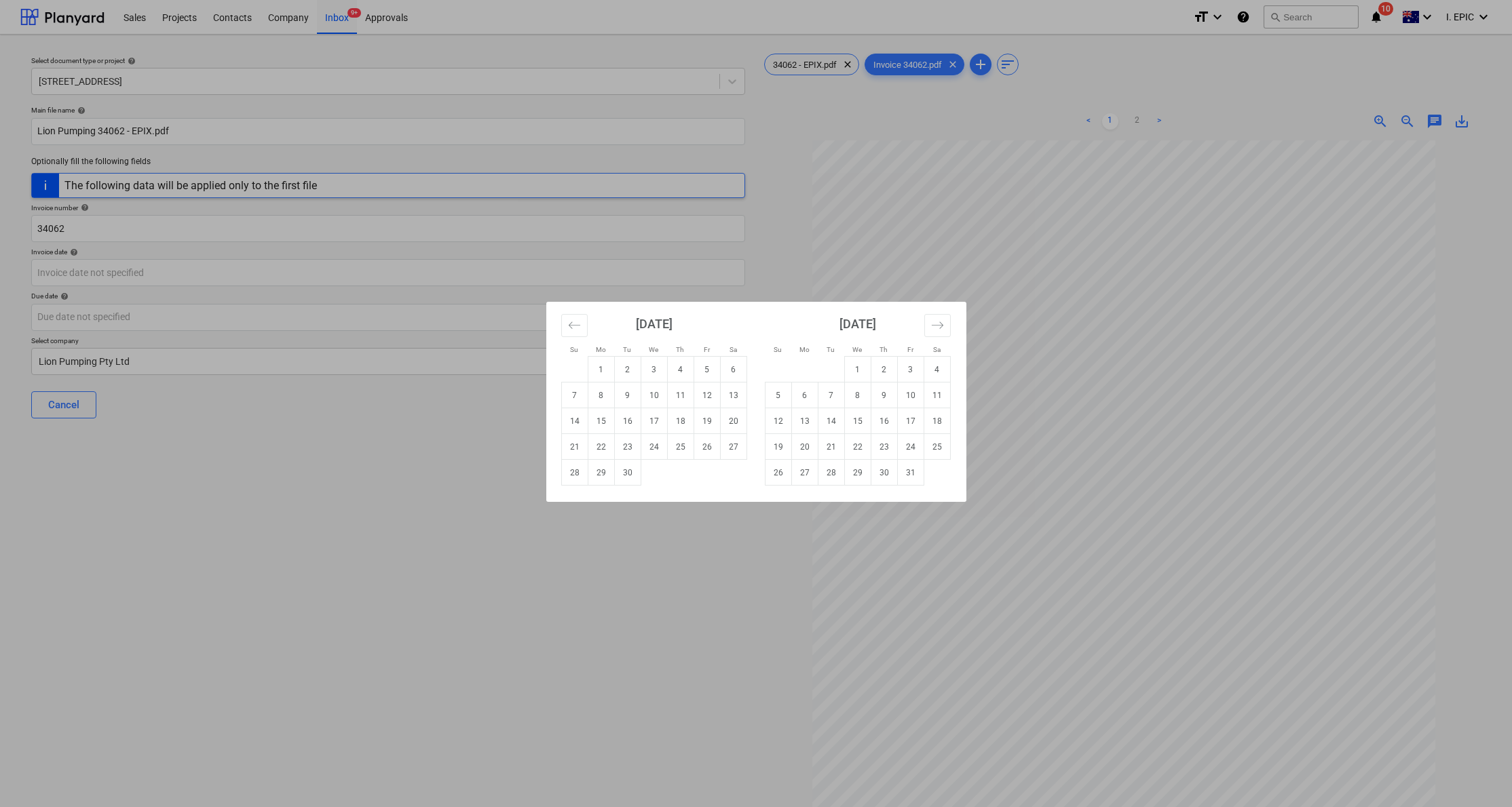
click at [1338, 206] on div "Su Mo Tu We Th Fr Sa Su Mo Tu We Th Fr Sa [DATE] 1 2 3 4 5 6 7 8 9 10 11 12 13 …" at bounding box center [756, 404] width 1512 height 807
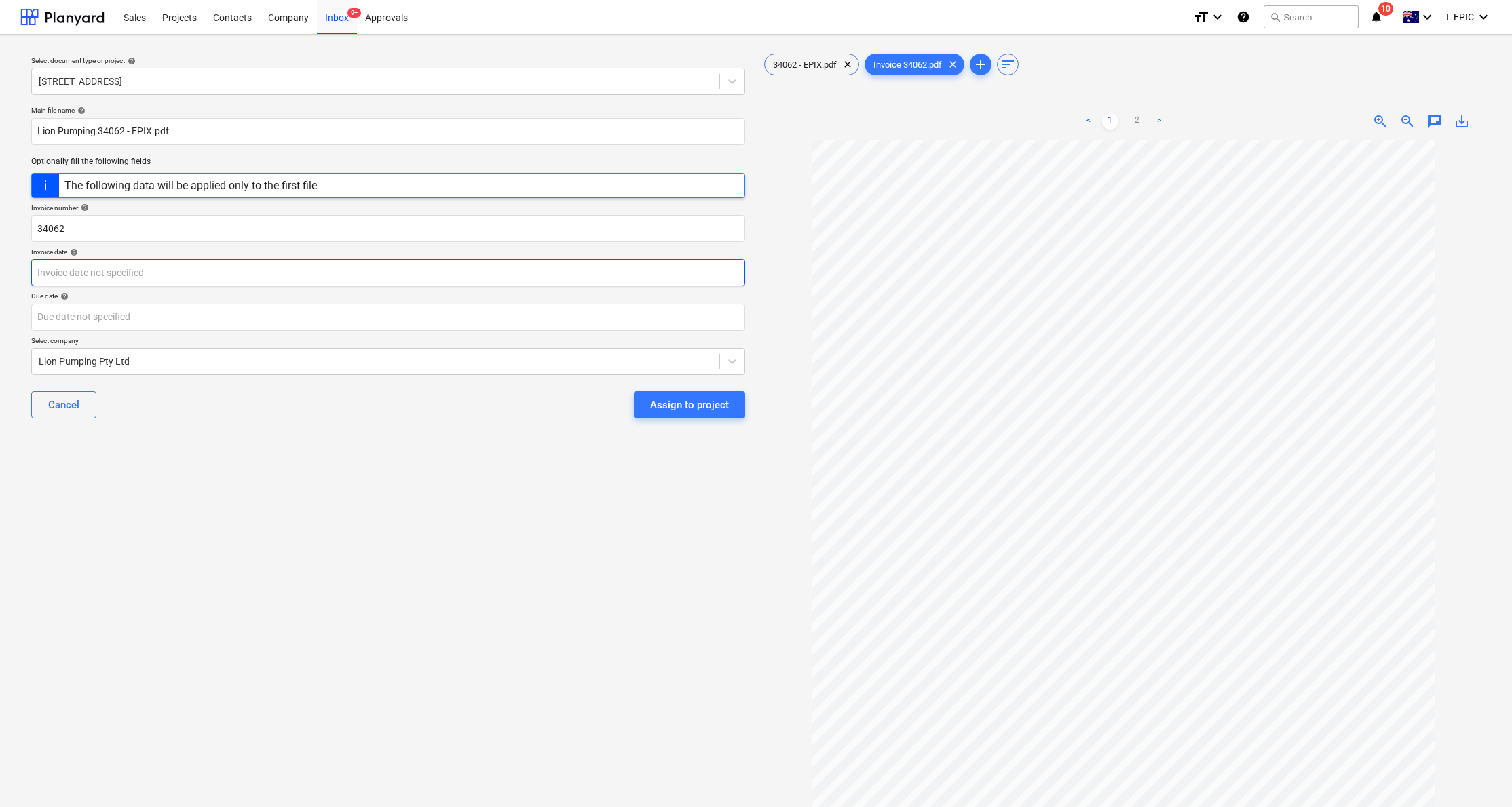
click at [67, 265] on body "Sales Projects Contacts Company Inbox 9+ Approvals format_size keyboard_arrow_d…" at bounding box center [756, 404] width 1512 height 807
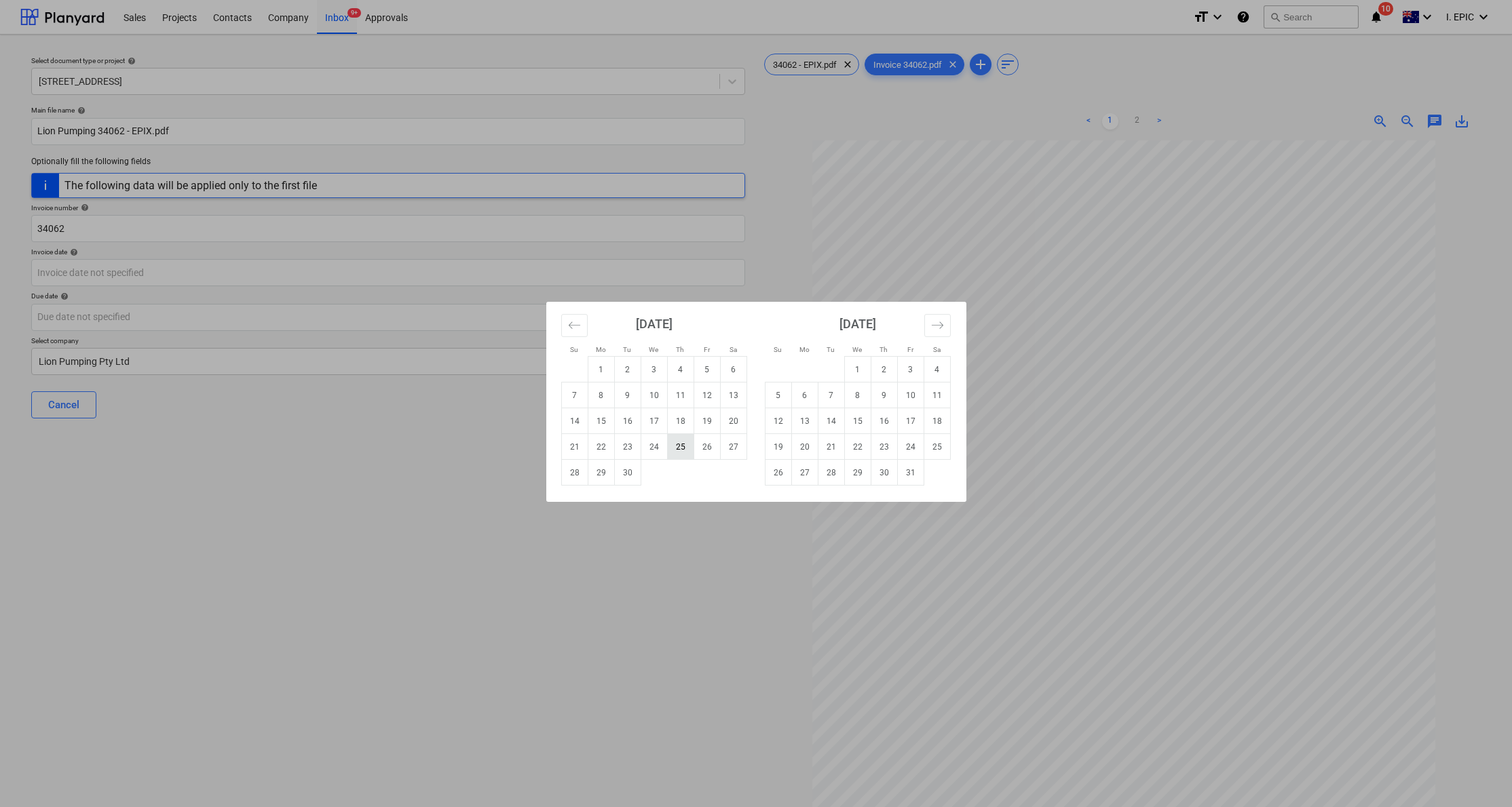
click at [676, 448] on td "25" at bounding box center [681, 447] width 27 height 26
type input "[DATE]"
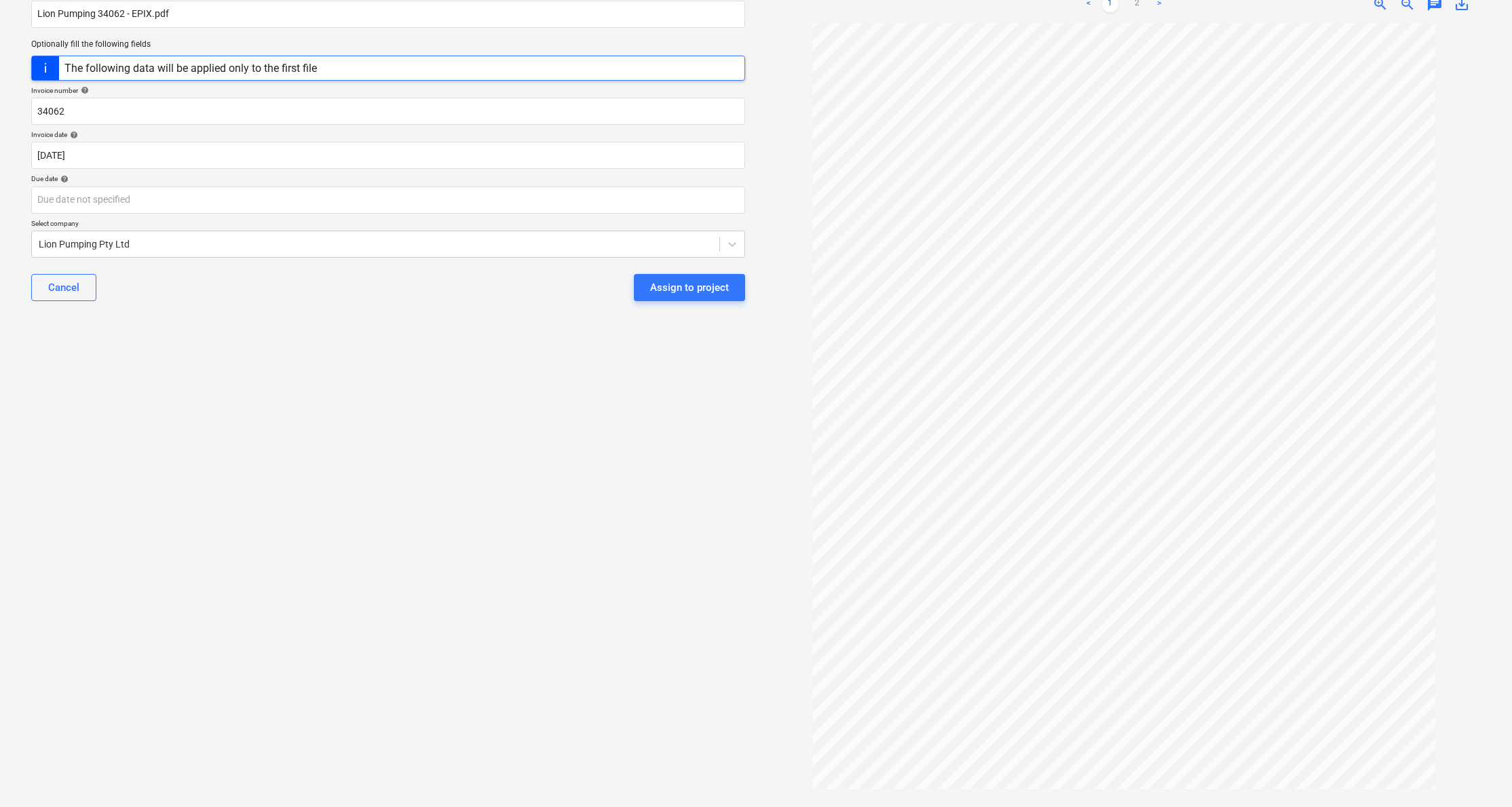
scroll to position [119, 0]
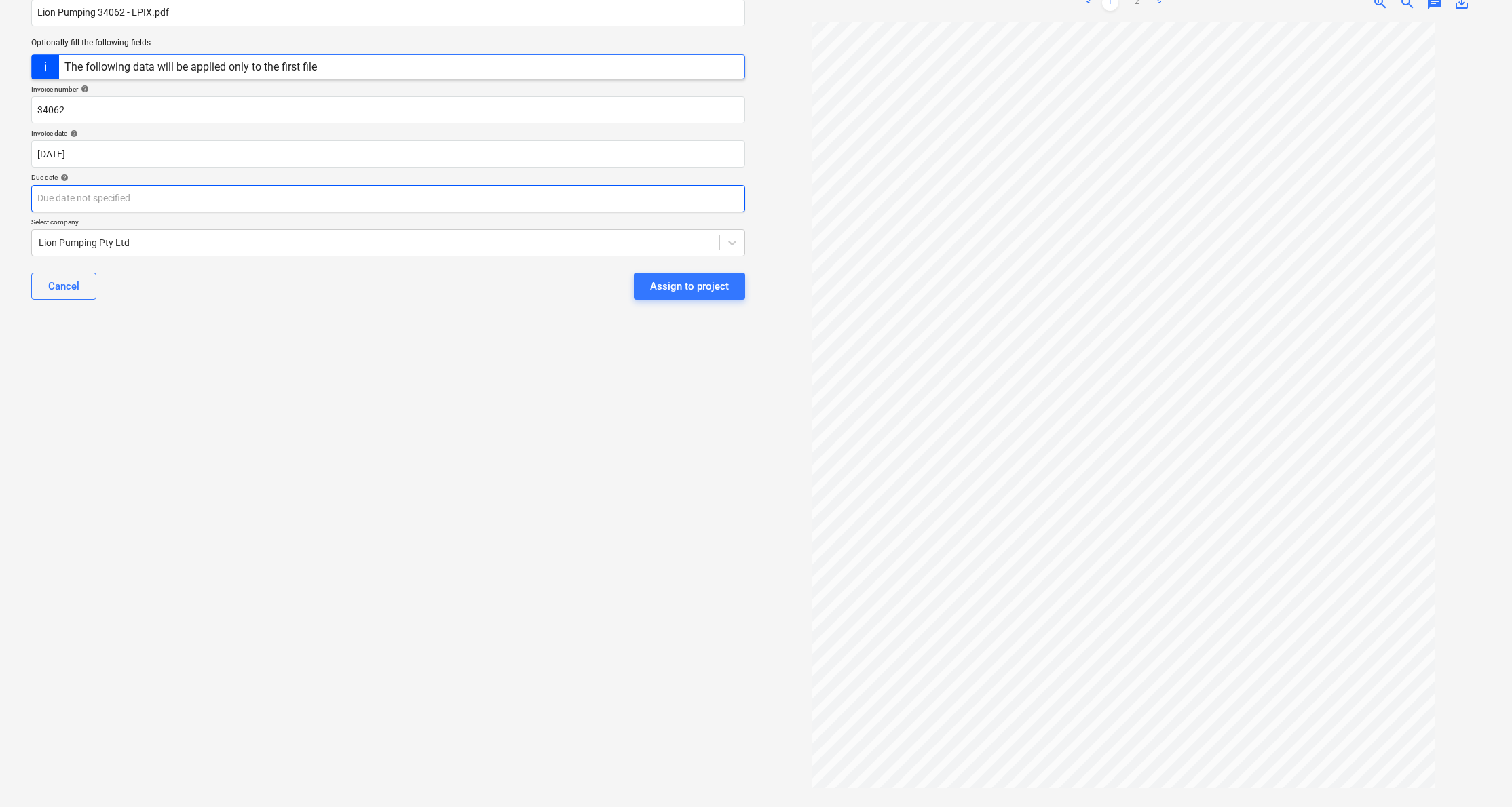
click at [84, 204] on body "Sales Projects Contacts Company Inbox 9+ Approvals format_size keyboard_arrow_d…" at bounding box center [756, 285] width 1512 height 807
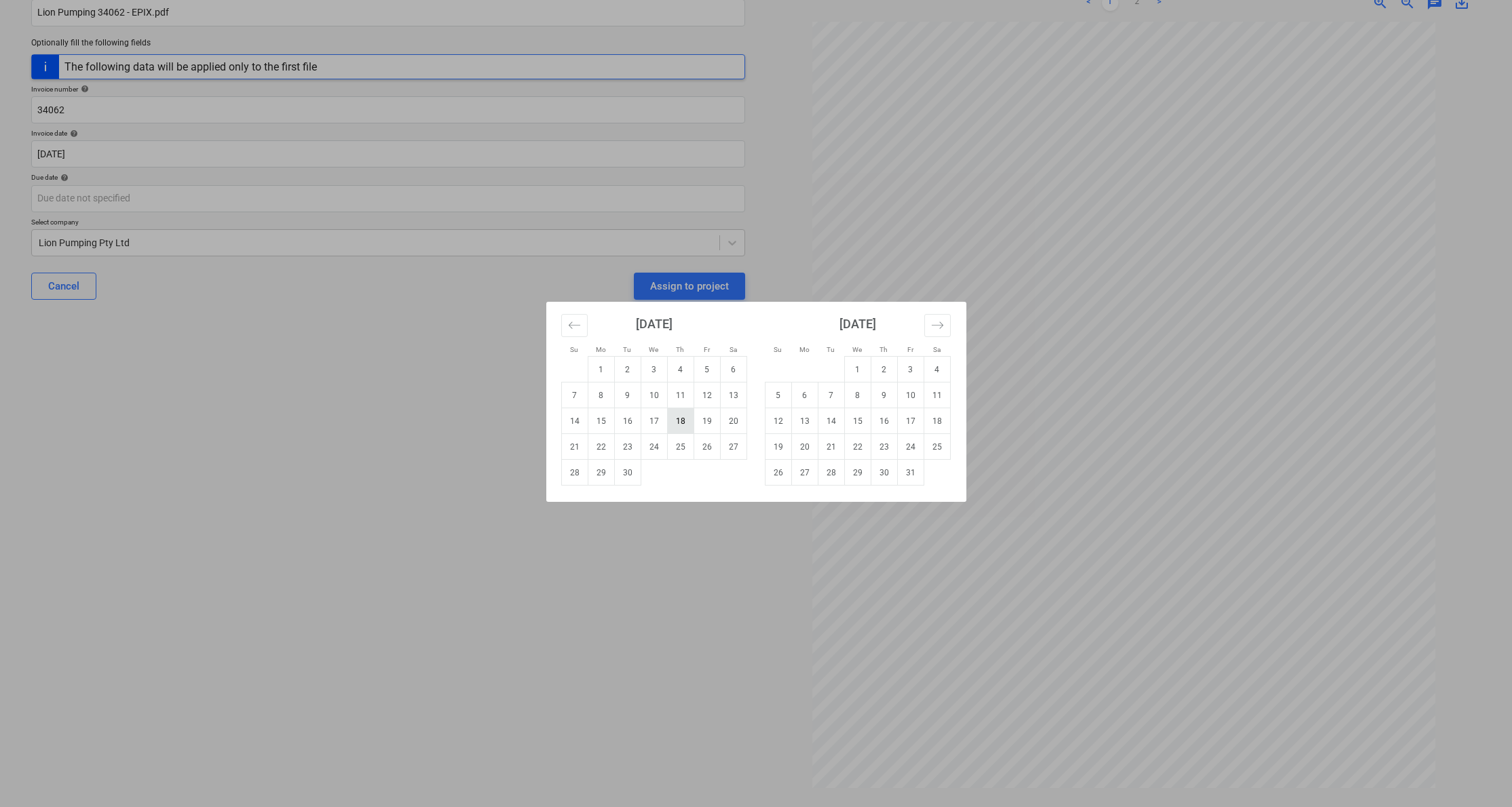
click at [683, 421] on td "18" at bounding box center [681, 421] width 27 height 26
type input "18 Sep 2025"
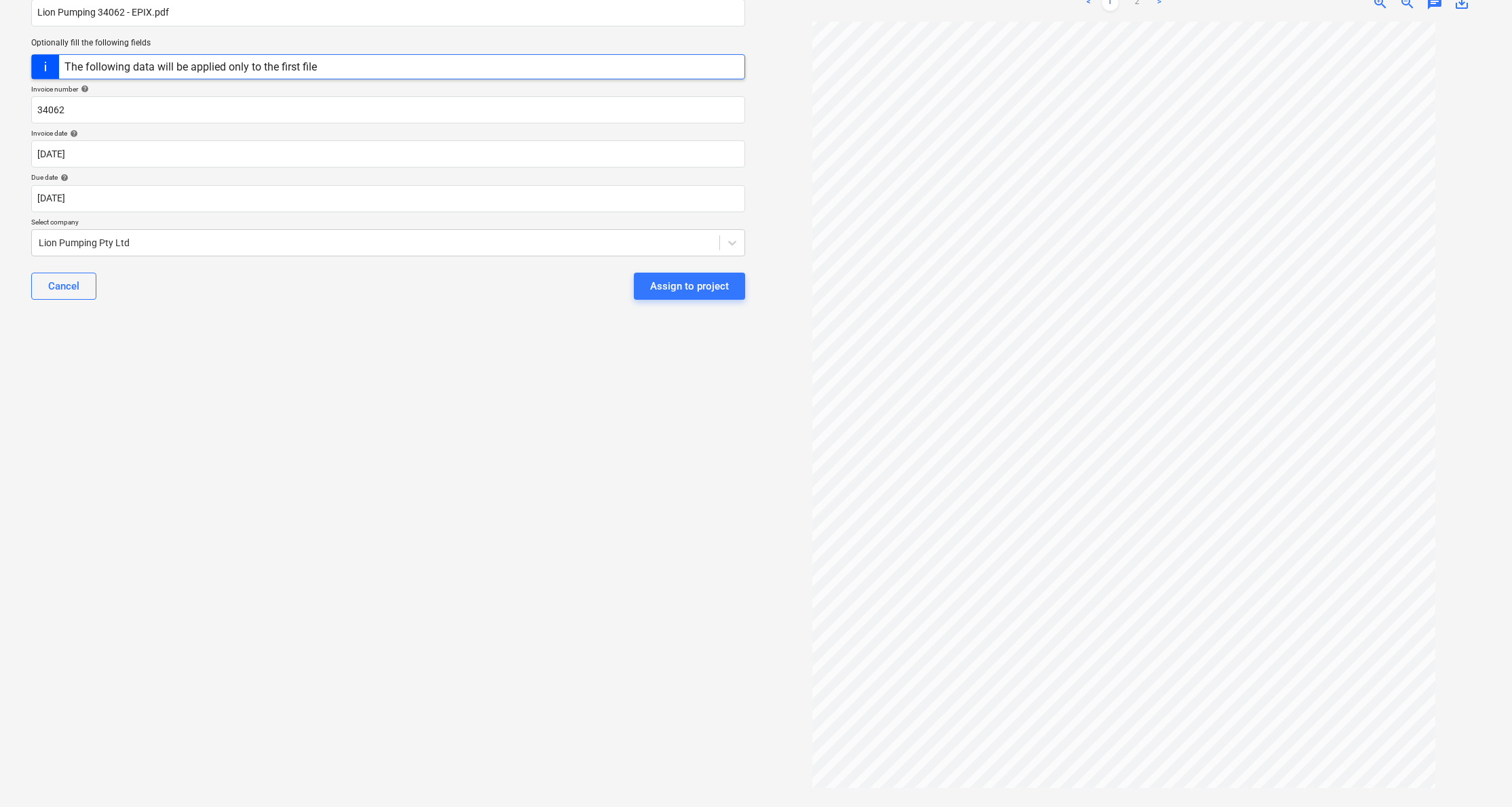
click at [413, 539] on div "Select document type or project help 76 Beach Rd, Sandringham Main file name he…" at bounding box center [387, 362] width 735 height 870
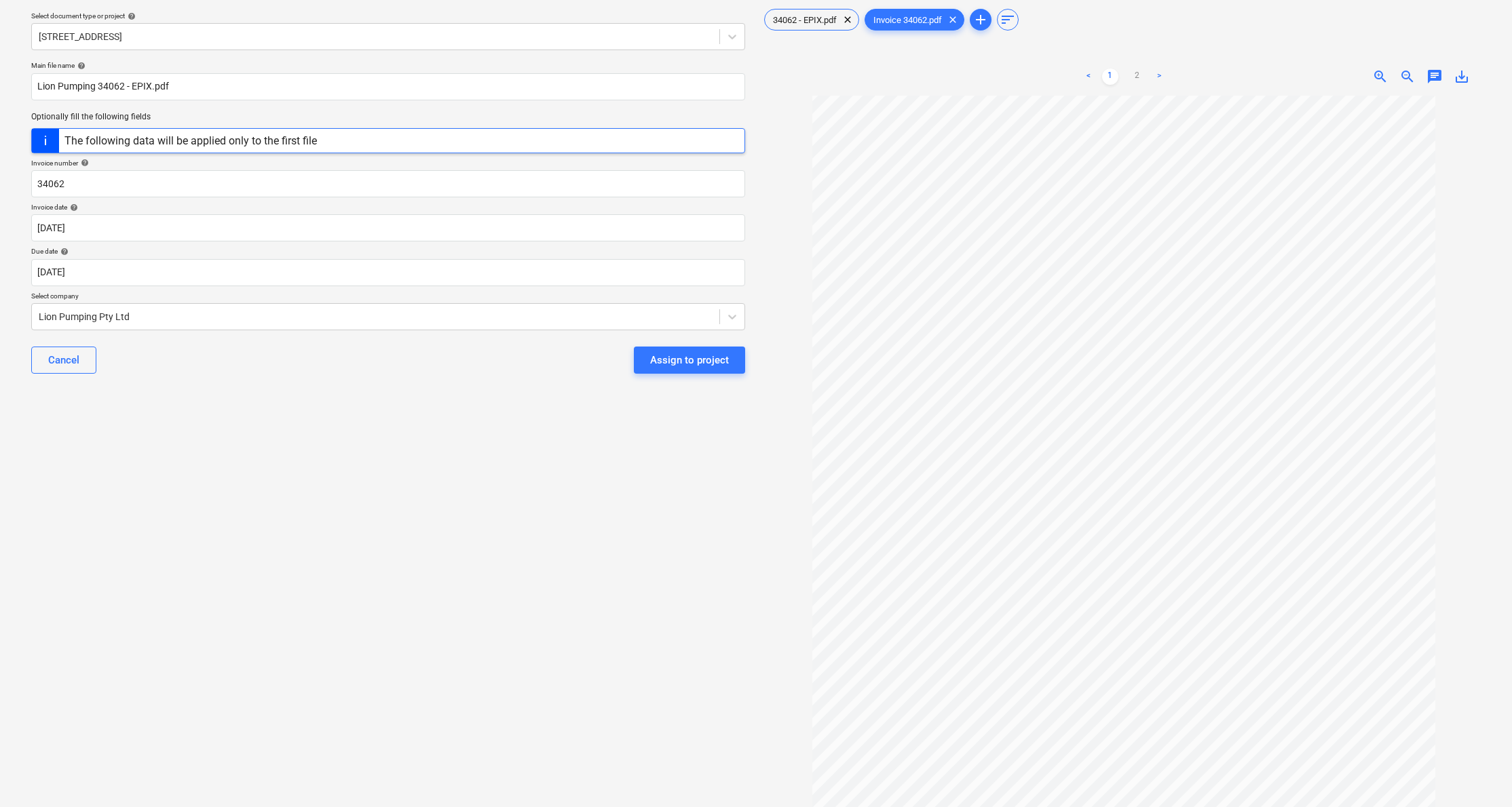
scroll to position [0, 0]
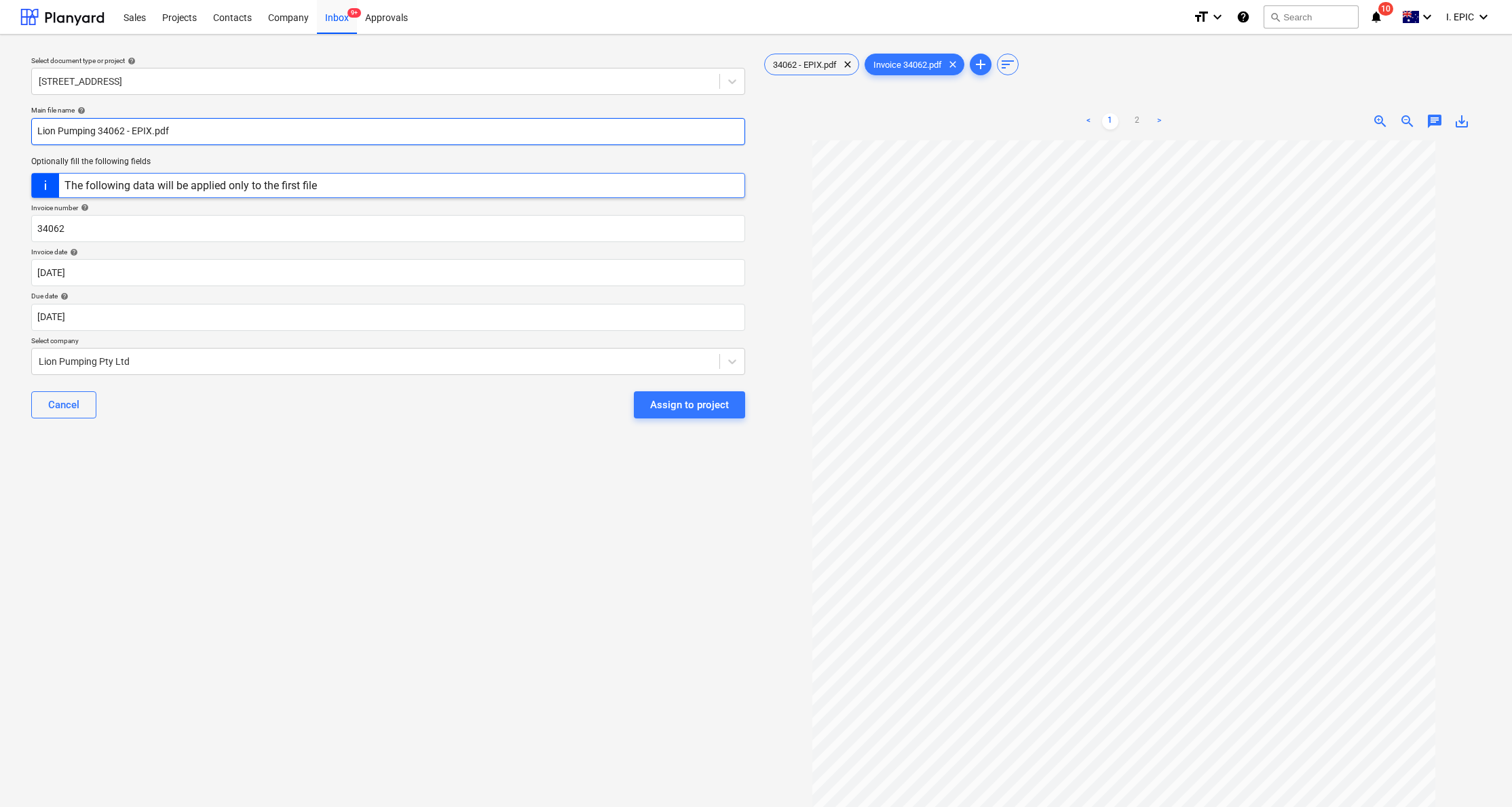
click at [108, 131] on input "Lion Pumping 34062 - EPIX.pdf" at bounding box center [388, 131] width 714 height 27
click at [350, 724] on div "Select document type or project help 76 Beach Rd, Sandringham Main file name he…" at bounding box center [387, 480] width 735 height 870
click at [177, 577] on div "Select document type or project help 76 Beach Rd, Sandringham Main file name he…" at bounding box center [387, 480] width 735 height 870
click at [282, 531] on div "Select document type or project help 76 Beach Rd, Sandringham Main file name he…" at bounding box center [387, 480] width 735 height 870
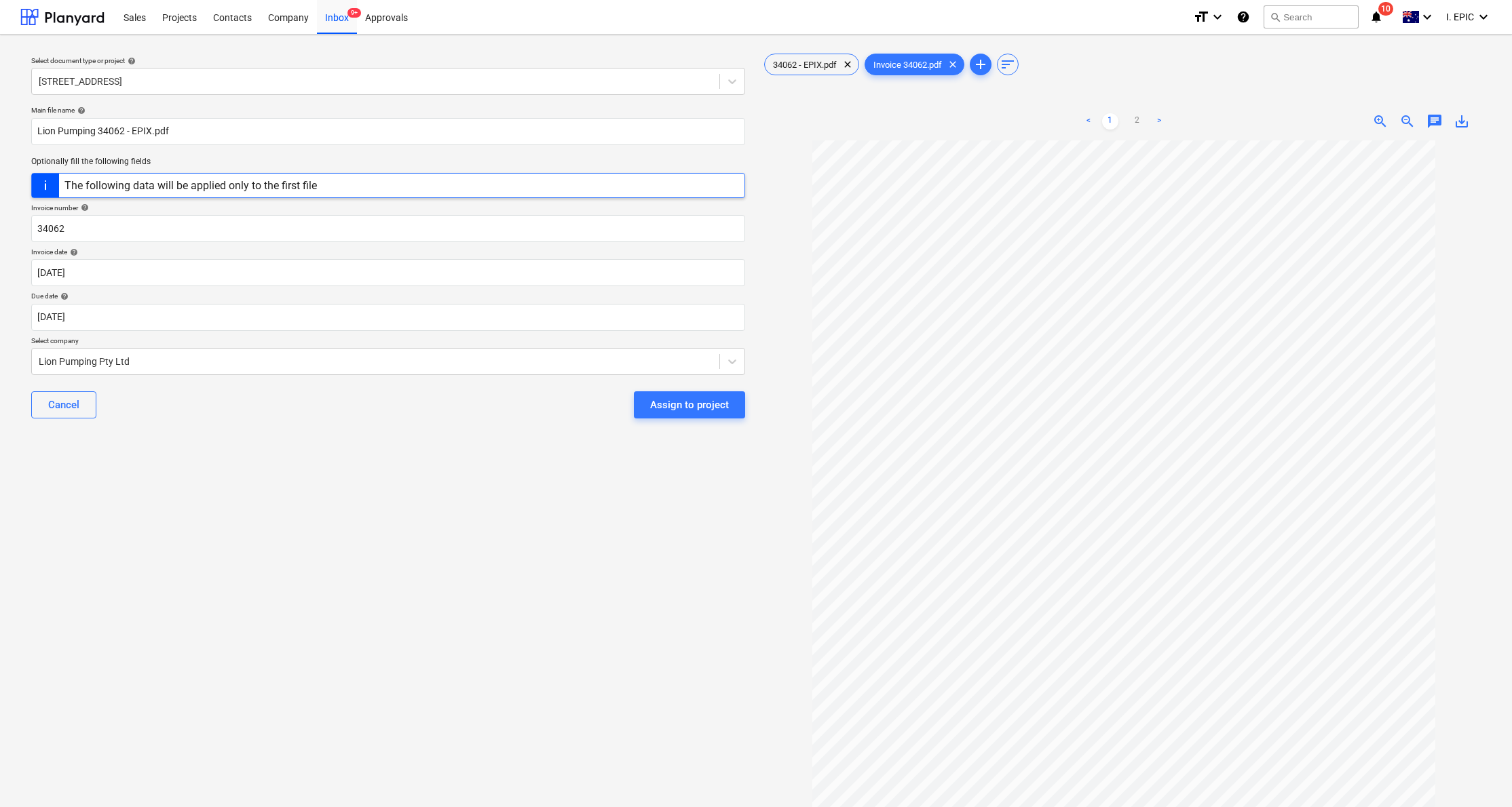
click at [288, 531] on div "Select document type or project help 76 Beach Rd, Sandringham Main file name he…" at bounding box center [387, 480] width 735 height 870
click at [1443, 120] on div "chat" at bounding box center [1434, 121] width 27 height 16
click at [1435, 119] on span "chat" at bounding box center [1434, 121] width 16 height 16
click at [1265, 235] on p "Write a note or @mention to notify a teammate [PERSON_NAME]" at bounding box center [1339, 236] width 259 height 12
click at [1284, 259] on div "Rates are correct and" at bounding box center [1339, 265] width 271 height 81
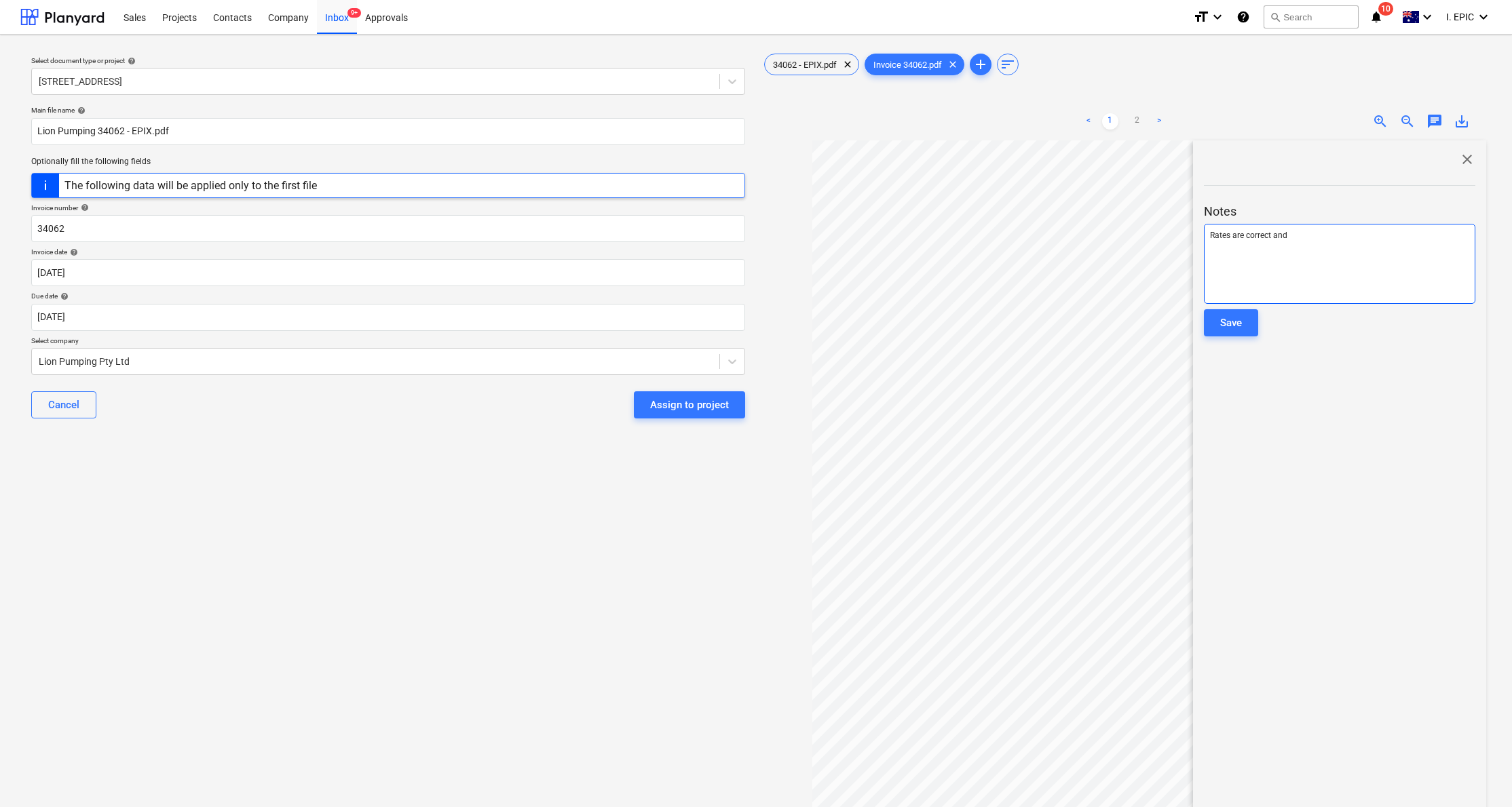
click at [1330, 257] on div "Rates are correct and" at bounding box center [1339, 265] width 271 height 81
click at [1393, 260] on div "Rates are correct and check against docket" at bounding box center [1339, 265] width 271 height 81
click at [1314, 257] on div "Rates are correct and check against docket" at bounding box center [1339, 265] width 271 height 81
click at [1382, 238] on p "Rates are correct and check against docket" at bounding box center [1339, 236] width 259 height 12
click at [1236, 321] on div "Save" at bounding box center [1231, 323] width 22 height 17
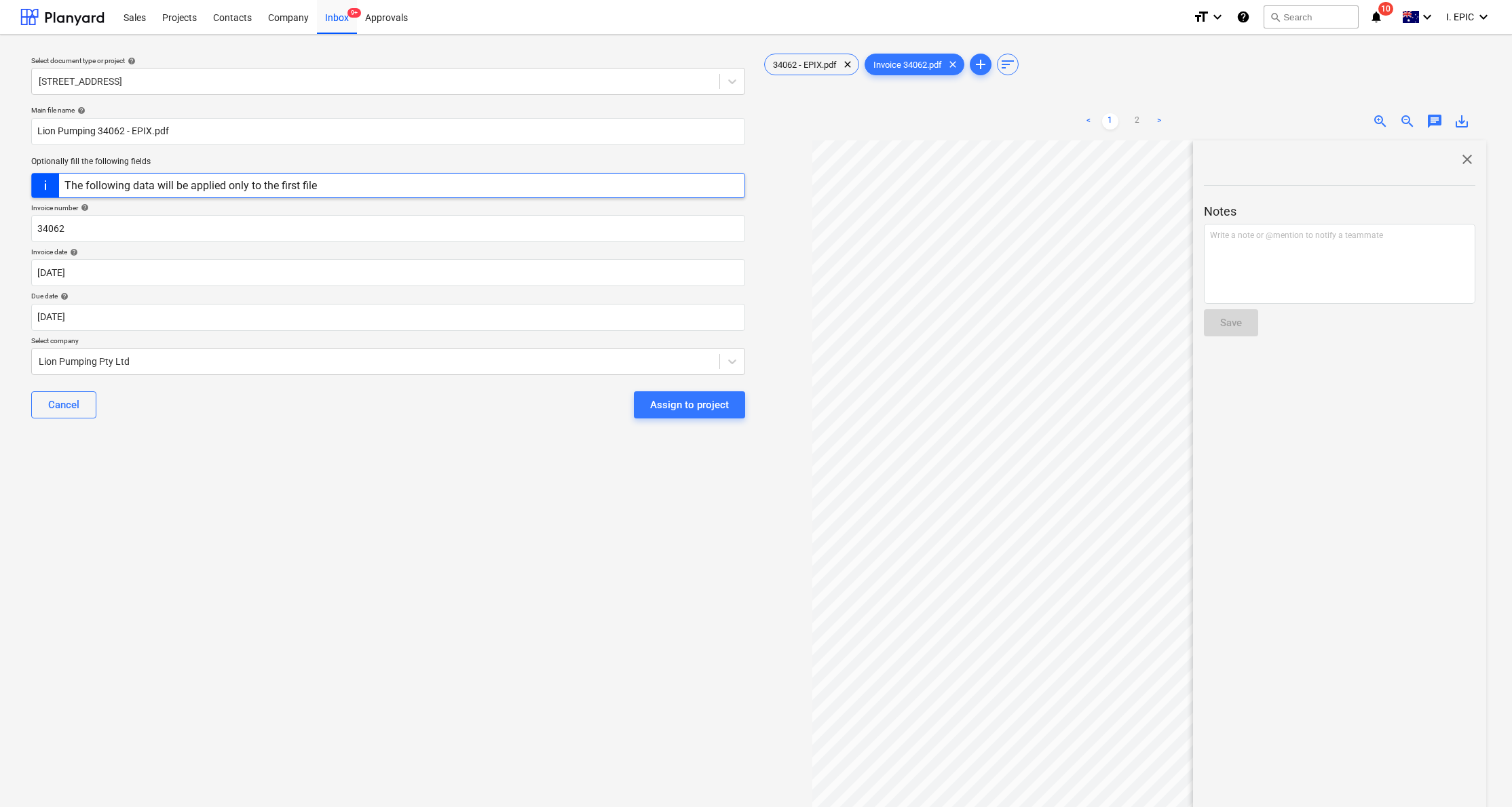
click at [541, 557] on div "Select document type or project help 76 Beach Rd, Sandringham Main file name he…" at bounding box center [387, 480] width 735 height 870
click at [691, 404] on div "Assign to project" at bounding box center [689, 404] width 79 height 17
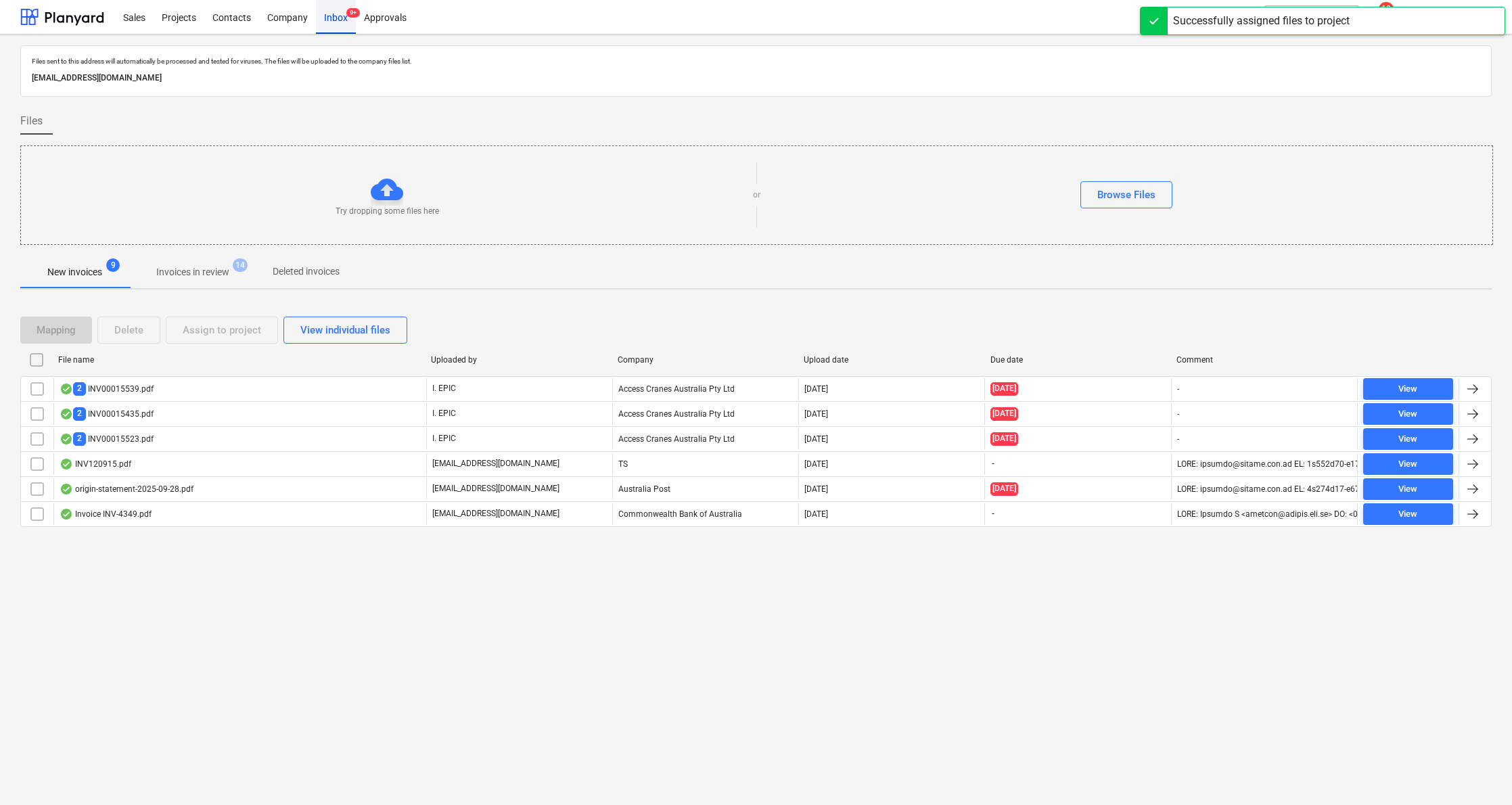
click at [333, 20] on div "Inbox 9+" at bounding box center [336, 16] width 40 height 34
click at [744, 664] on div "Files sent to this address will automatically be processed and tested for virus…" at bounding box center [756, 420] width 1512 height 771
click at [1033, 681] on div "Files sent to this address will automatically be processed and tested for virus…" at bounding box center [756, 420] width 1512 height 771
click at [465, 655] on div "Files sent to this address will automatically be processed and tested for virus…" at bounding box center [756, 420] width 1512 height 771
drag, startPoint x: 1361, startPoint y: 201, endPoint x: 1296, endPoint y: 161, distance: 76.3
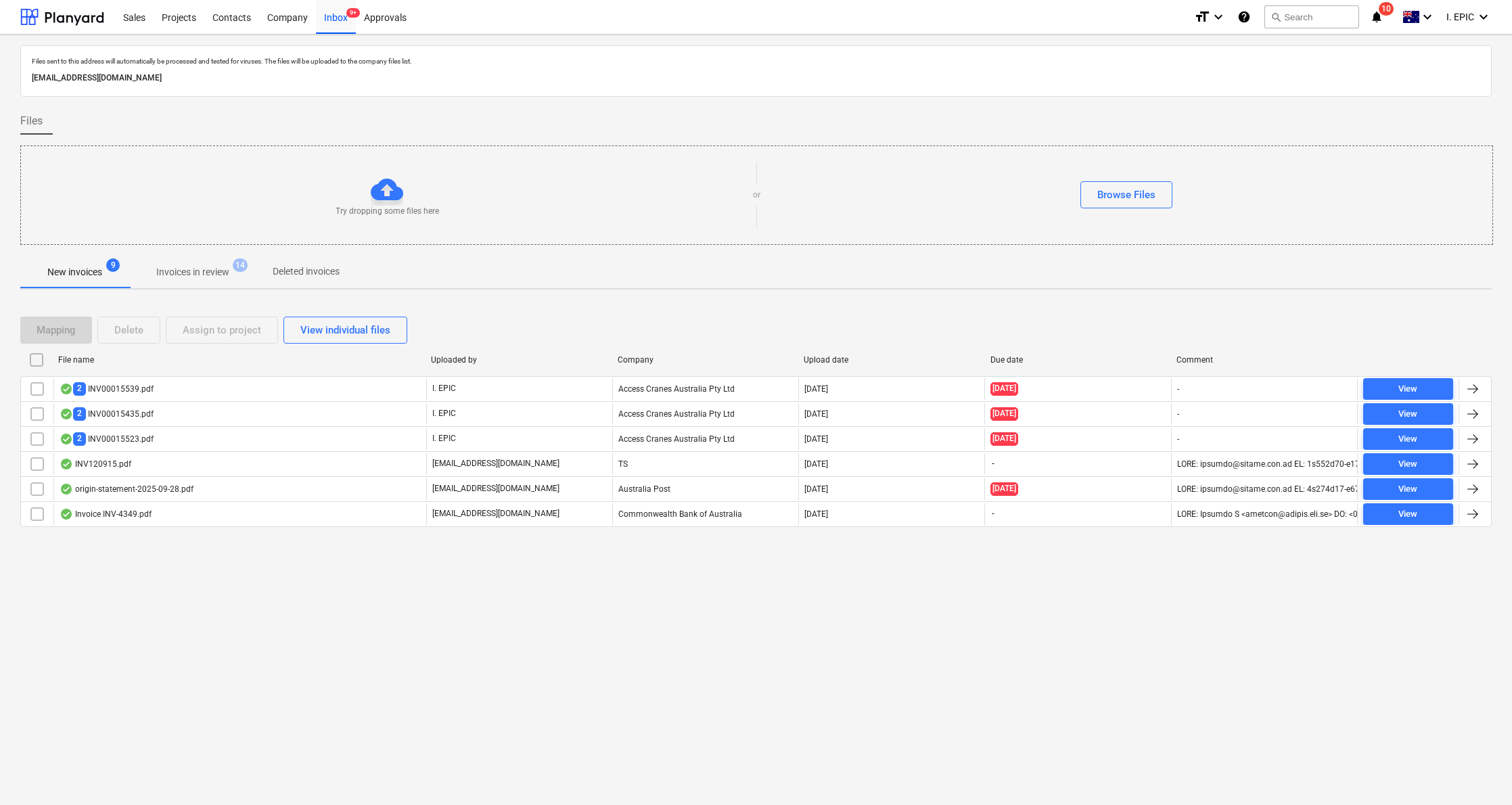
click at [1361, 201] on div "Browse Files" at bounding box center [1127, 195] width 732 height 27
click at [1317, 24] on button "search Search" at bounding box center [1311, 17] width 95 height 23
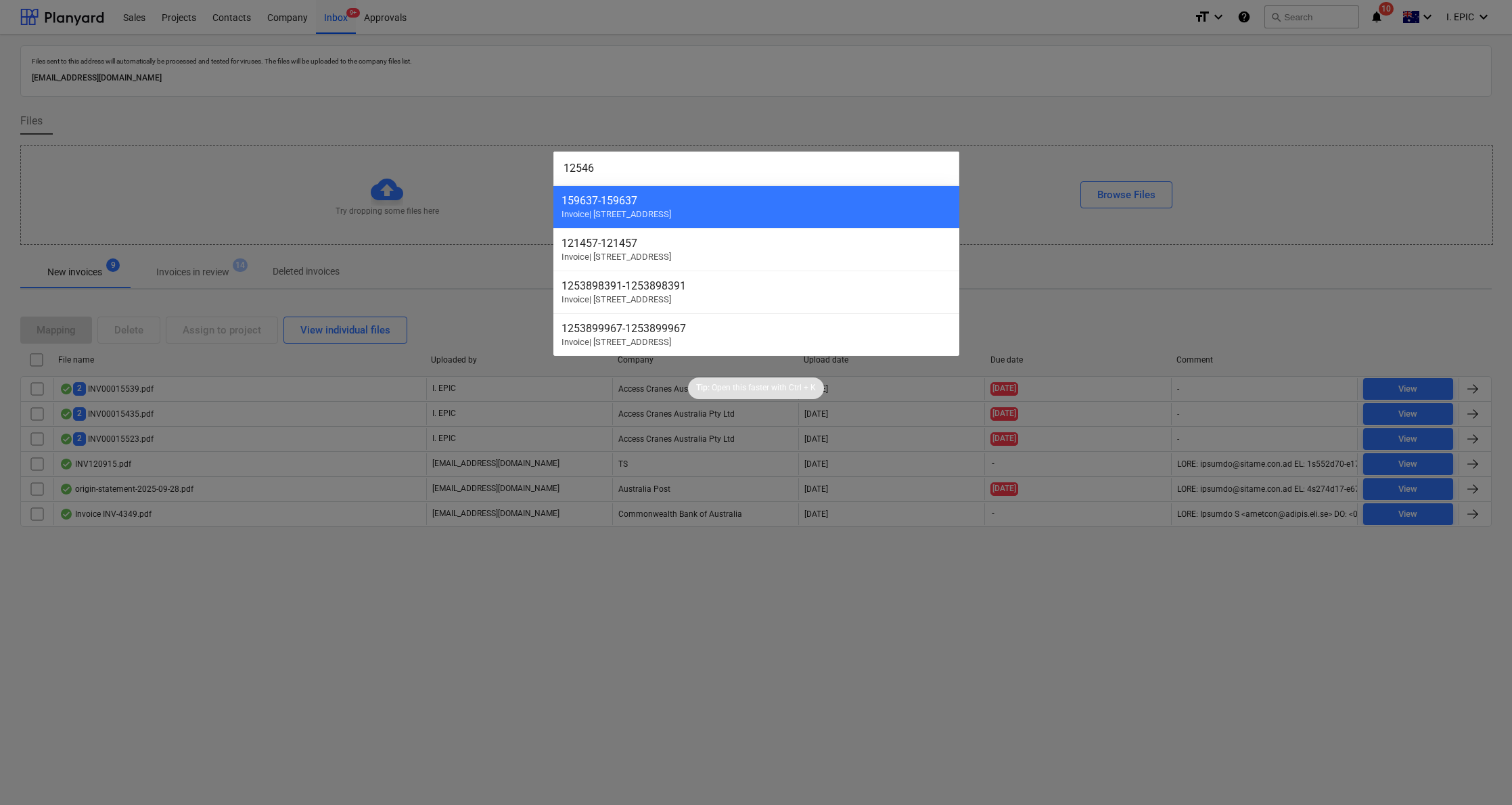
type input "12546"
click at [265, 462] on div at bounding box center [756, 402] width 1512 height 805
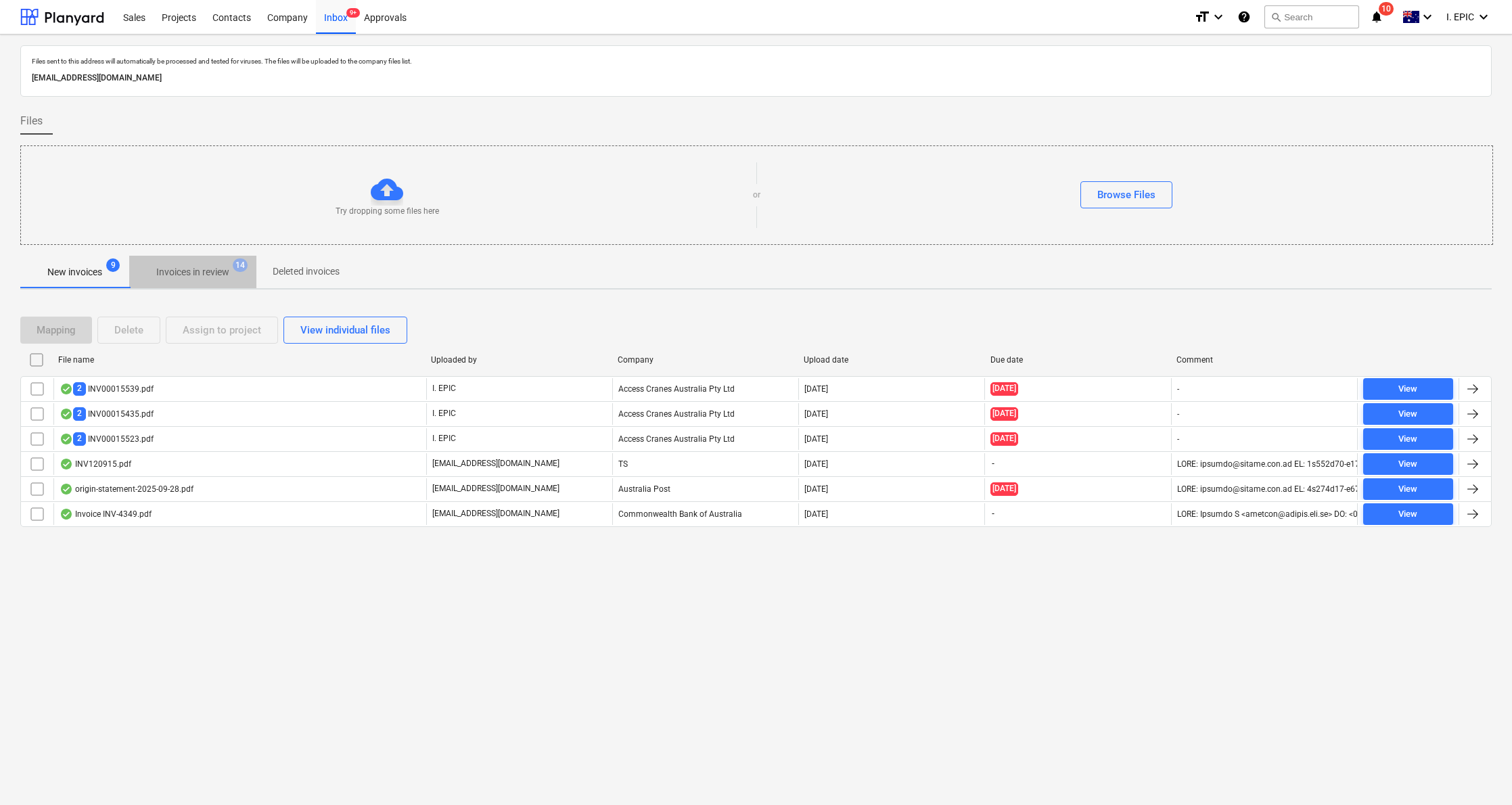
click at [173, 281] on span "Invoices in review 14" at bounding box center [192, 272] width 127 height 24
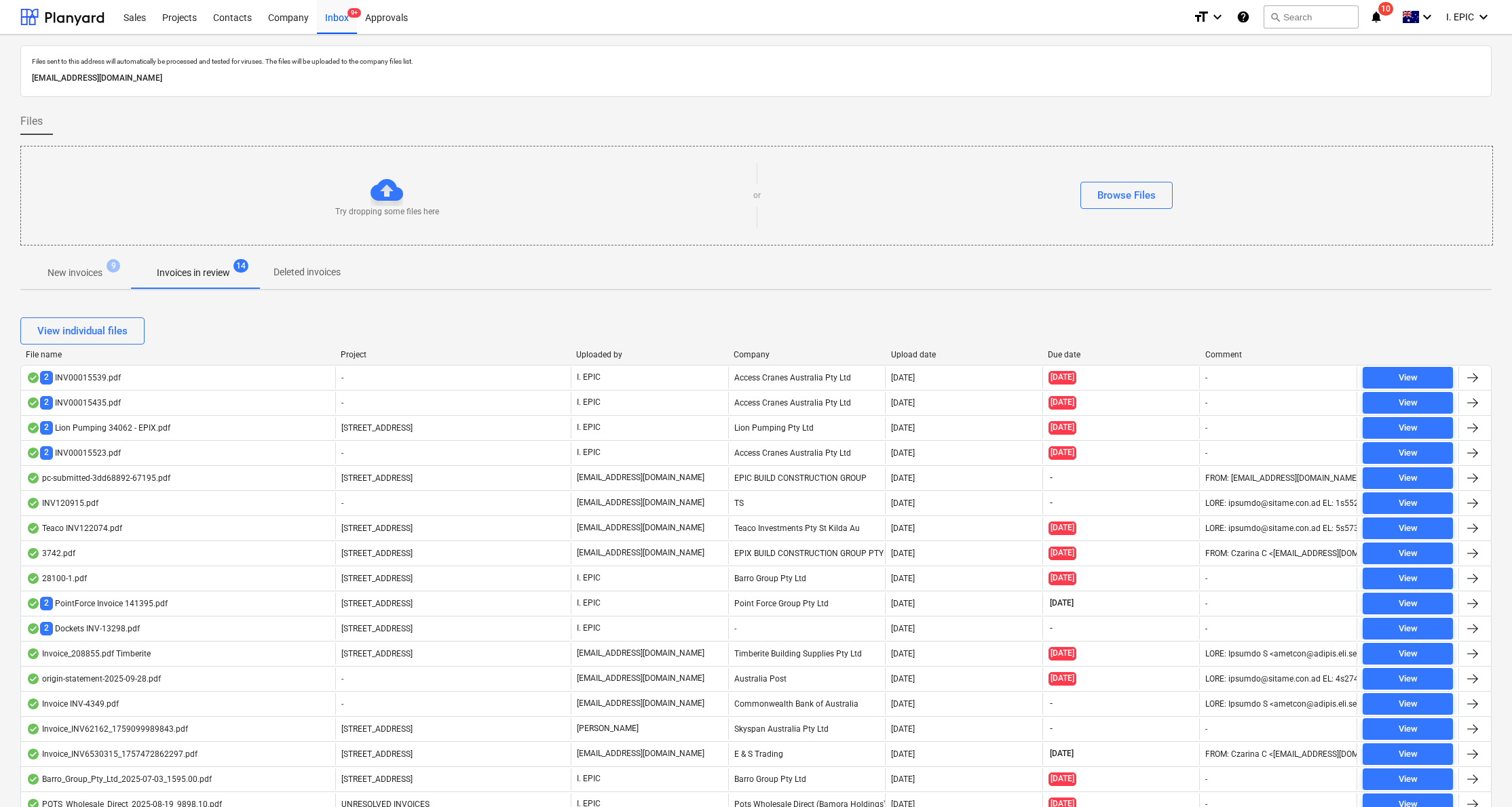
click at [1284, 57] on p "Files sent to this address will automatically be processed and tested for virus…" at bounding box center [756, 60] width 1449 height 9
click at [86, 254] on div at bounding box center [756, 250] width 1472 height 11
click at [89, 263] on span "New invoices 9" at bounding box center [75, 272] width 109 height 24
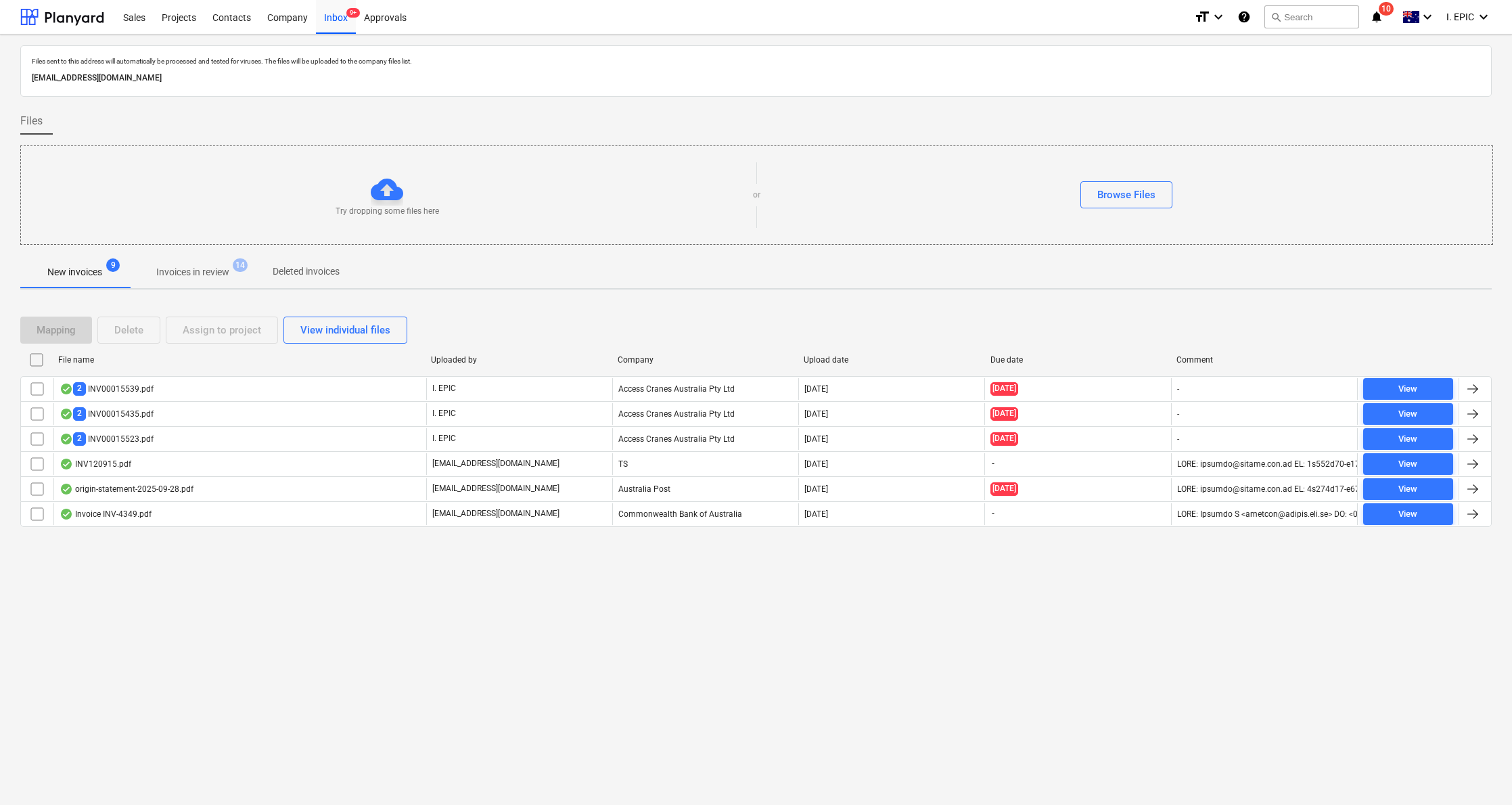
drag, startPoint x: 1362, startPoint y: 250, endPoint x: 592, endPoint y: 274, distance: 770.4
click at [1362, 250] on div at bounding box center [756, 250] width 1472 height 11
click at [193, 265] on p "Invoices in review" at bounding box center [193, 272] width 73 height 14
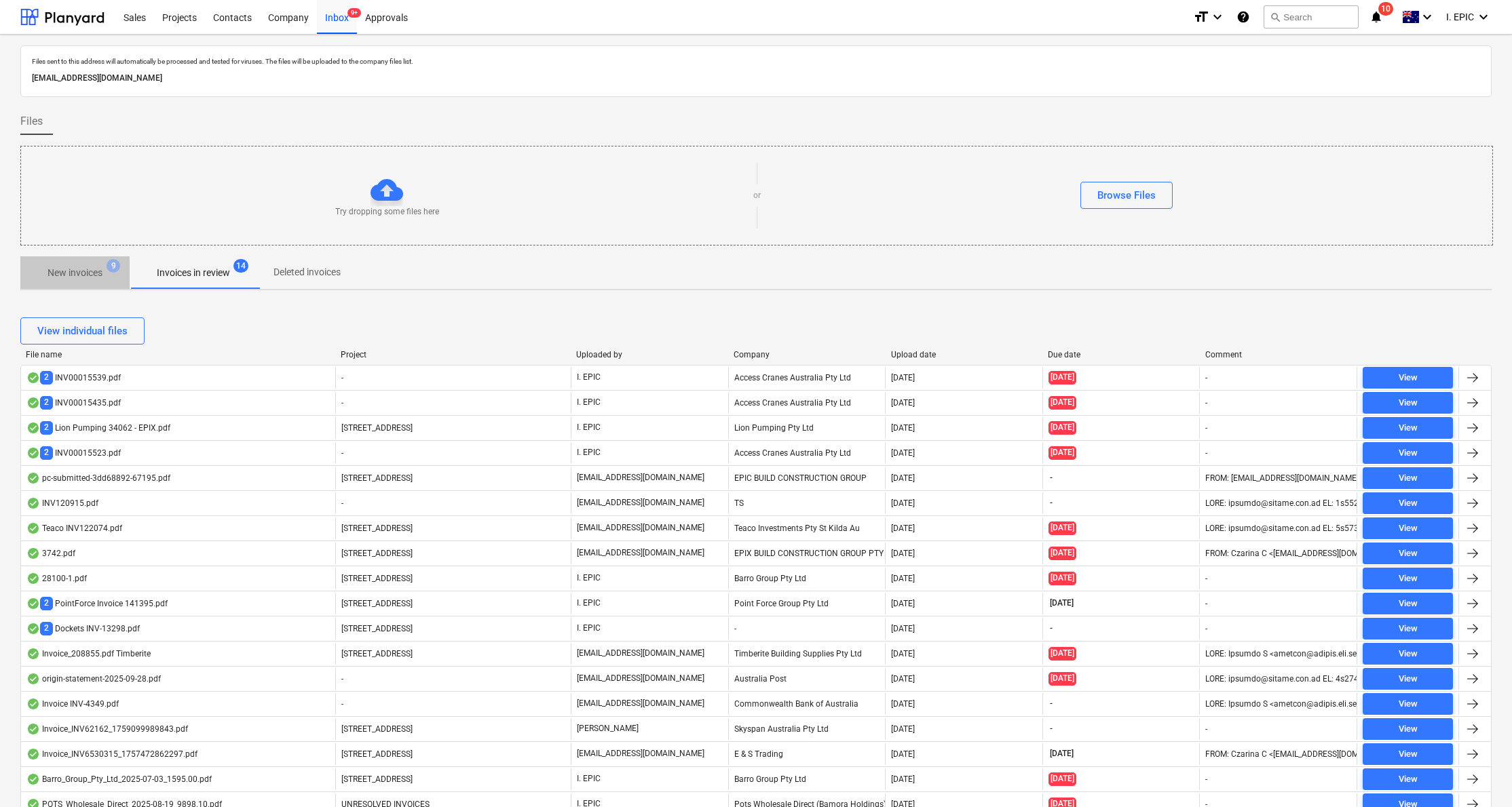
click at [72, 275] on p "New invoices" at bounding box center [75, 272] width 55 height 14
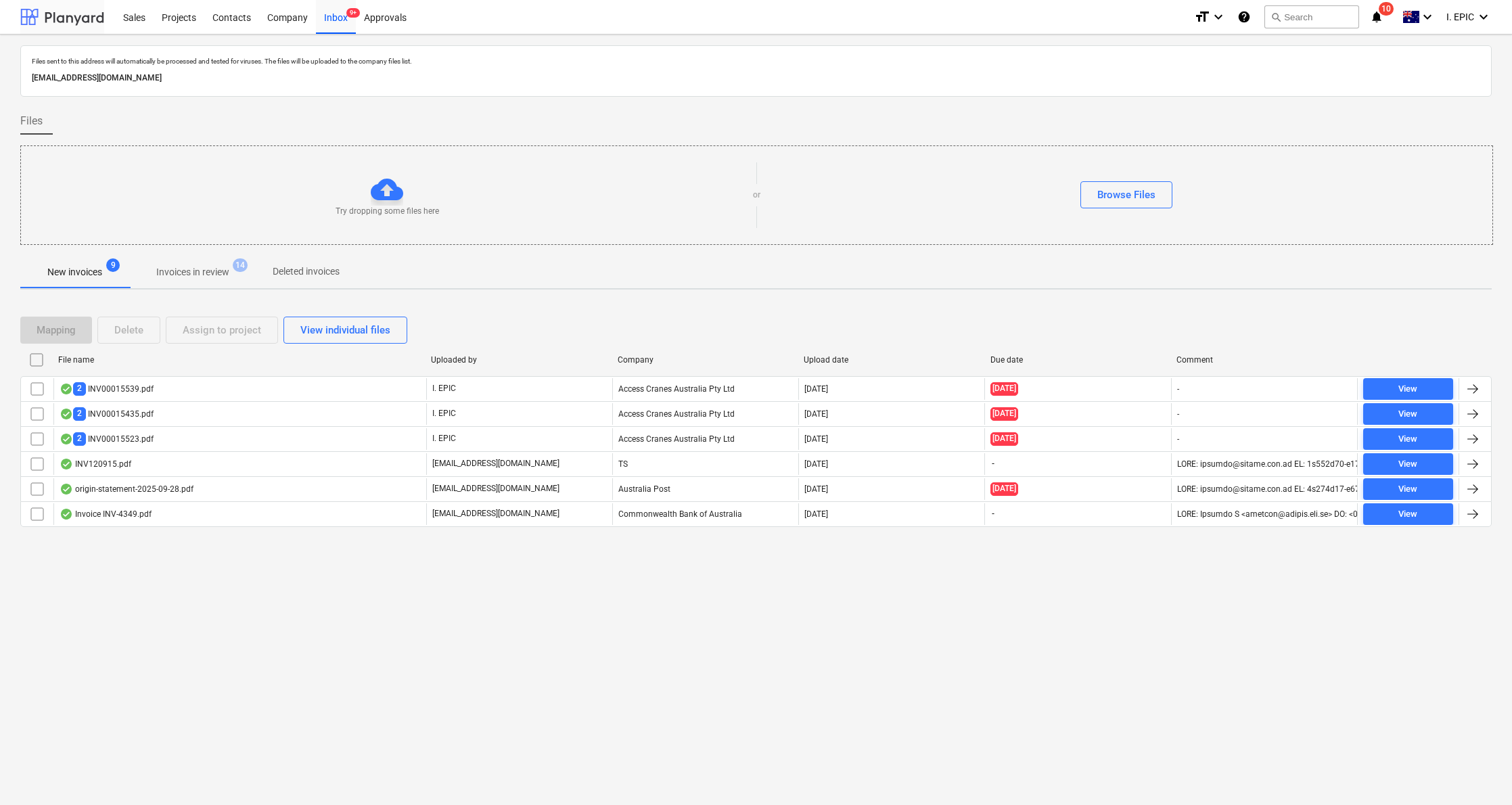
click at [54, 18] on div at bounding box center [62, 16] width 84 height 33
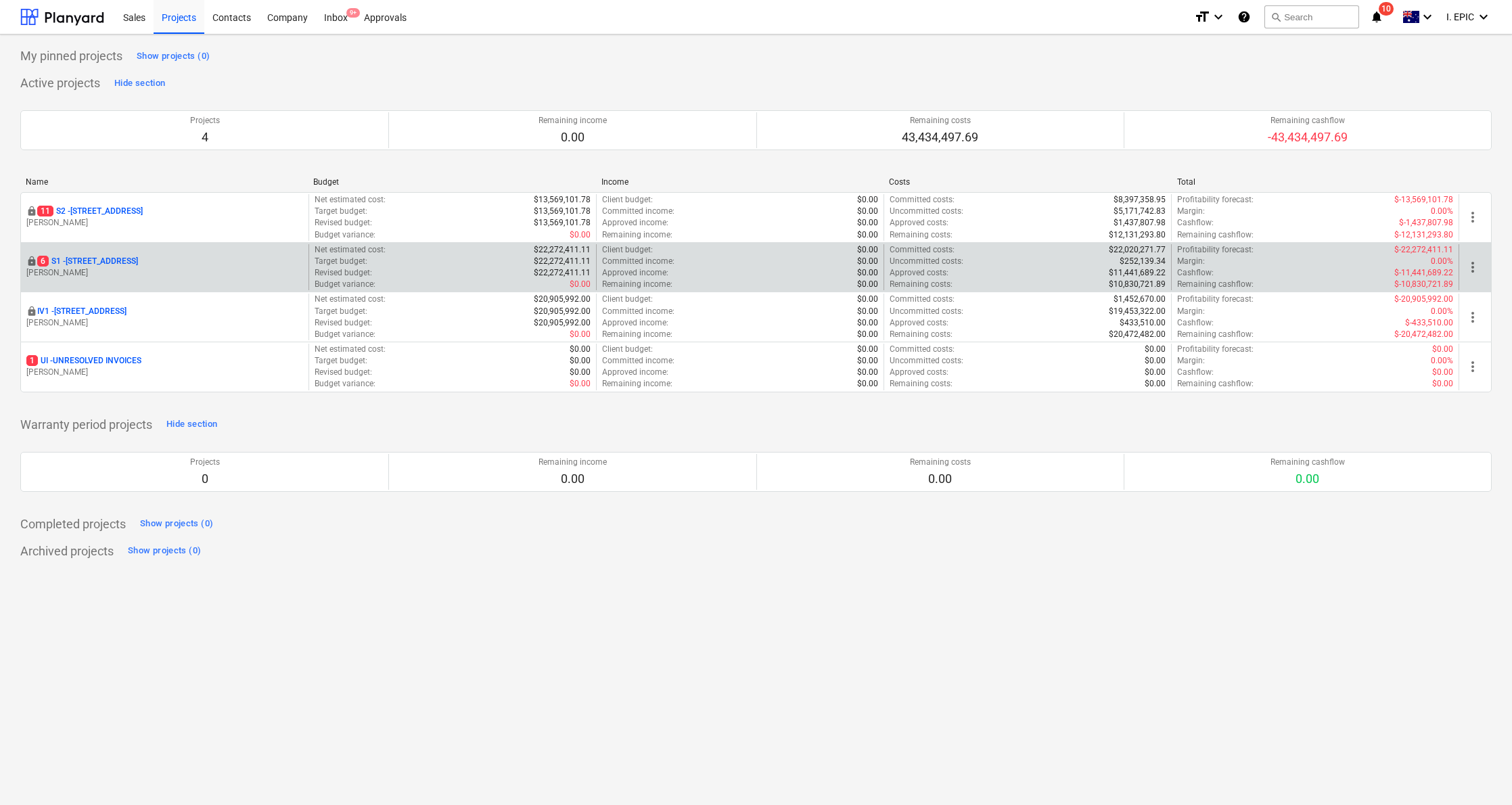
click at [111, 256] on p "6 S1 - 248 Bay Rd, Sandringham" at bounding box center [87, 262] width 100 height 11
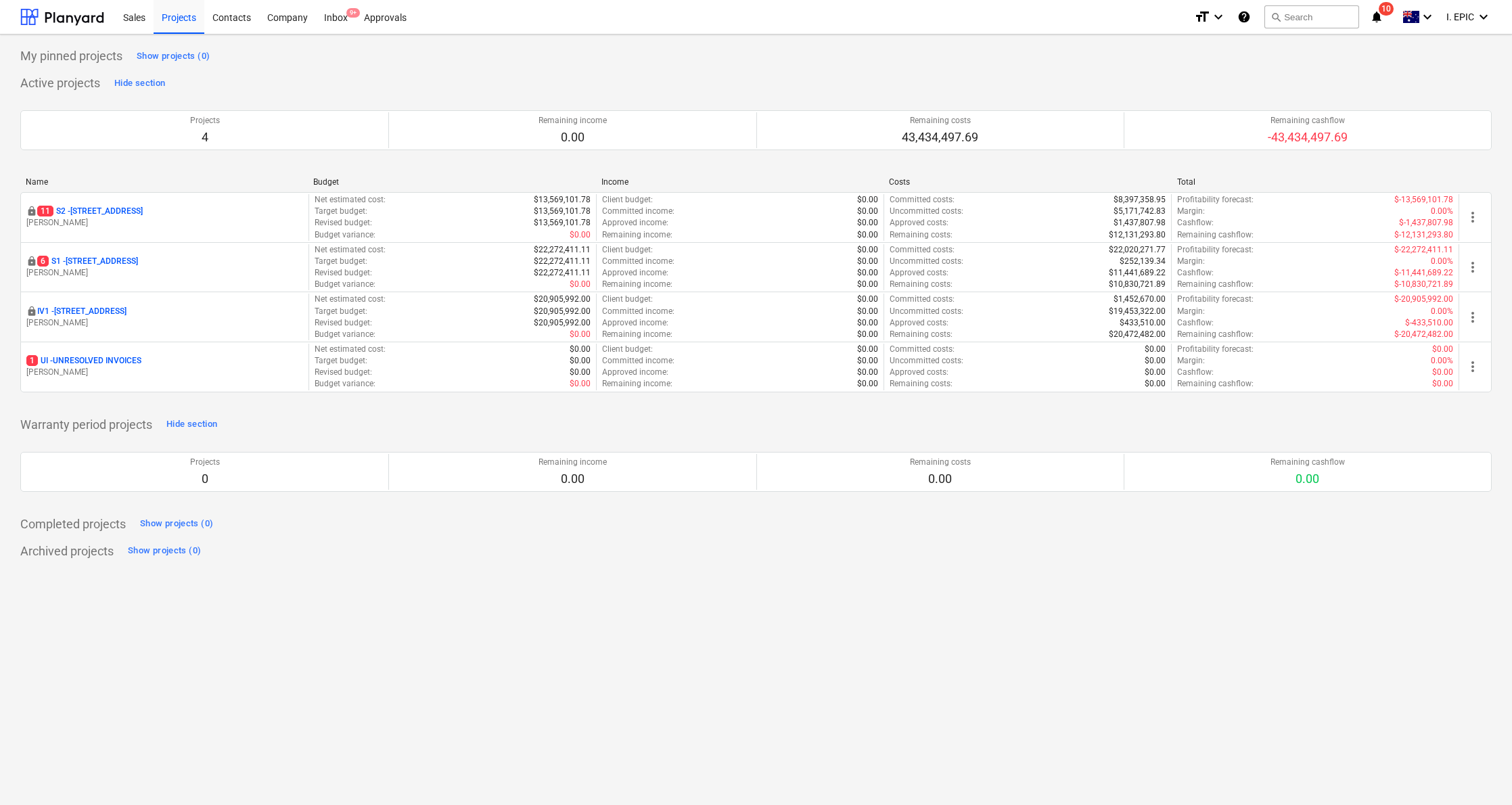
click at [546, 722] on div "My pinned projects Show projects (0) Active projects Hide section Projects 4 Re…" at bounding box center [756, 420] width 1512 height 771
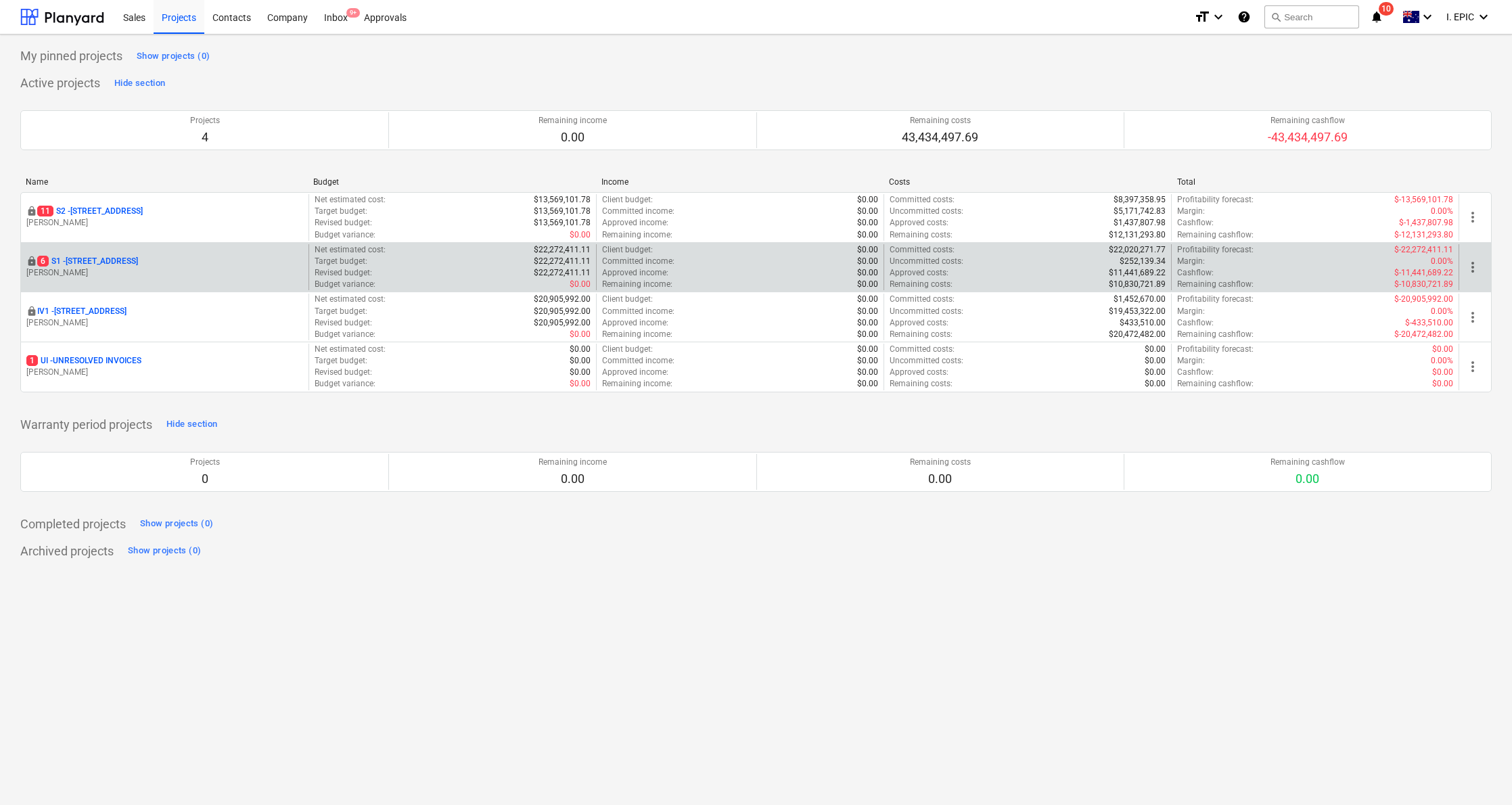
click at [131, 253] on div "locked 6 S1 - 248 Bay Rd, Sandringham M. Lebon" at bounding box center [164, 268] width 288 height 47
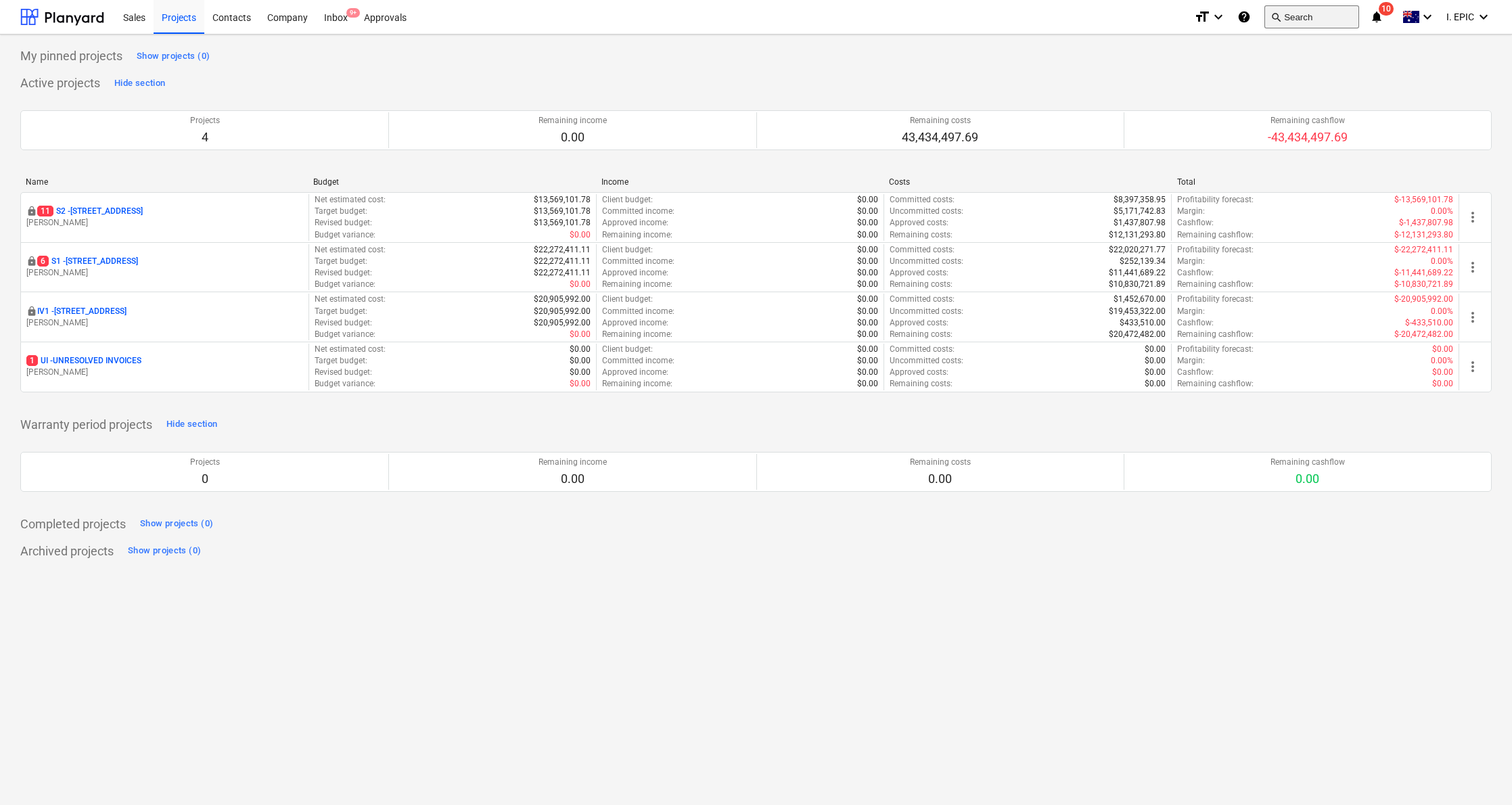
click at [1292, 12] on button "search Search" at bounding box center [1311, 17] width 95 height 23
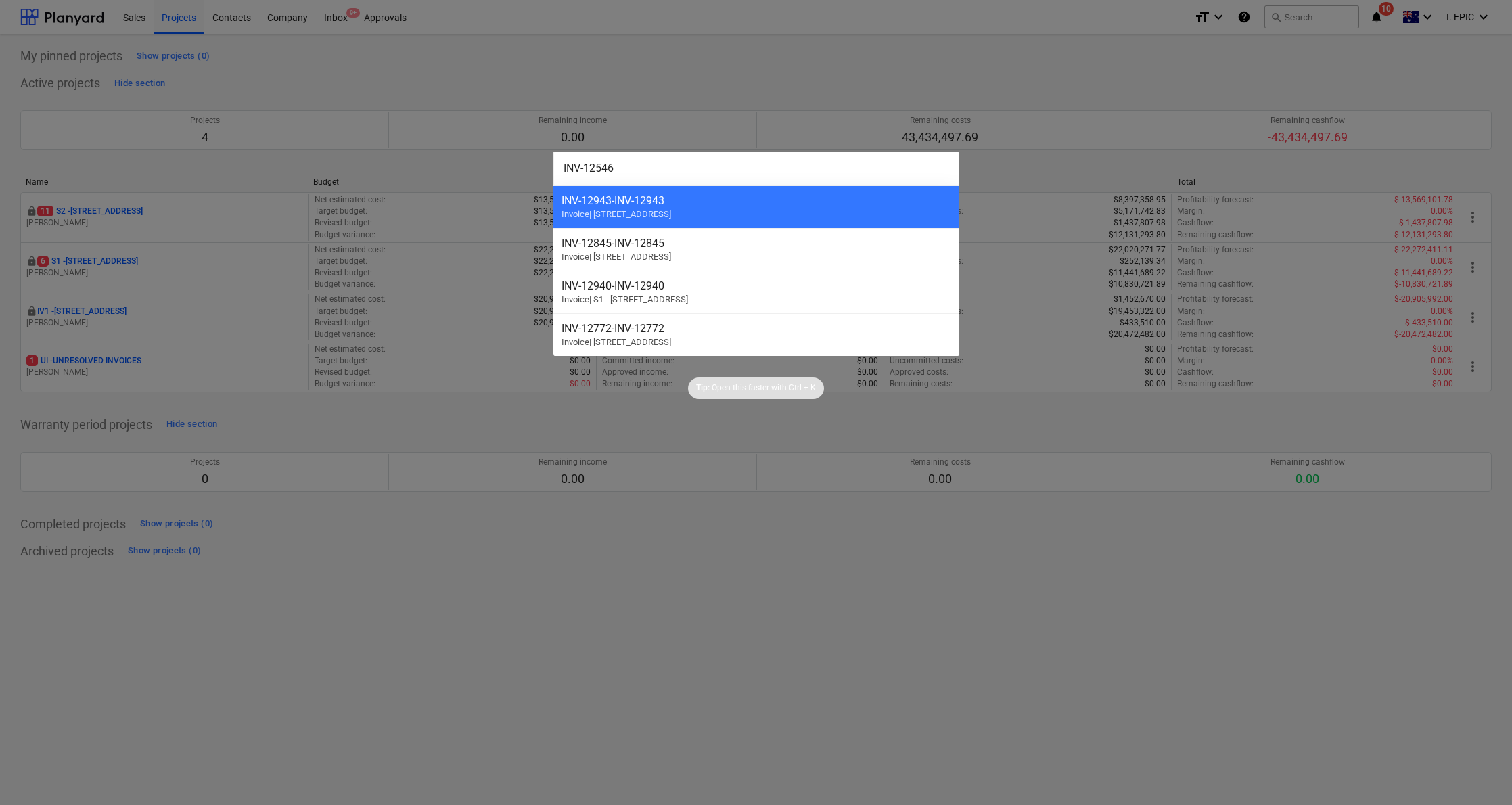
type input "INV-12546"
drag, startPoint x: 658, startPoint y: 163, endPoint x: 466, endPoint y: 141, distance: 193.3
click at [466, 141] on div "INV-12546 INV-12943 - INV-12943 Invoice | S2 - 76 Beach Rd, Sandringham INV-128…" at bounding box center [756, 402] width 1512 height 805
click at [1258, 513] on div at bounding box center [756, 402] width 1512 height 805
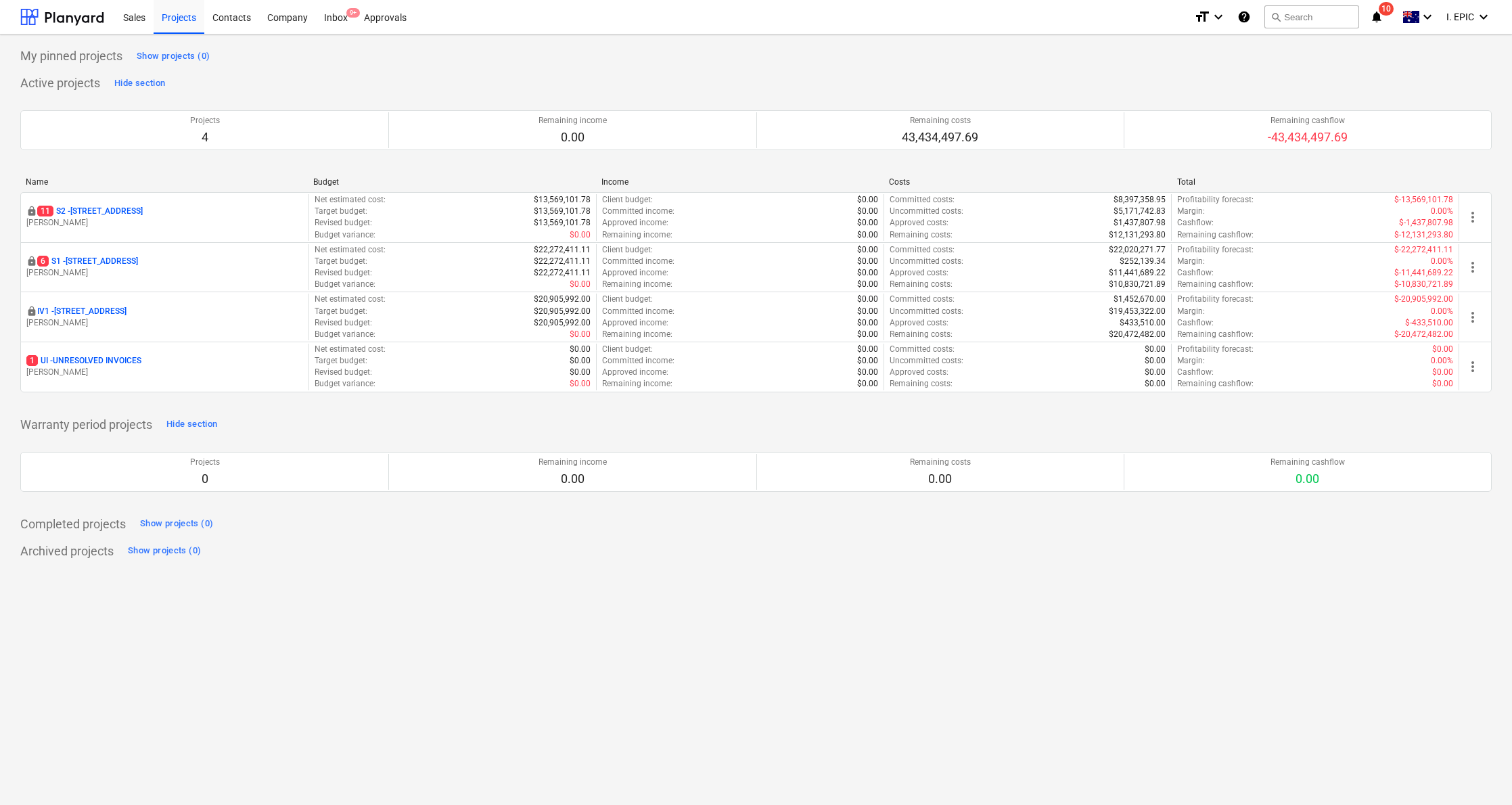
drag, startPoint x: 1341, startPoint y: 59, endPoint x: 1335, endPoint y: 53, distance: 8.5
click at [1341, 59] on div "My pinned projects Show projects (0)" at bounding box center [756, 55] width 1472 height 22
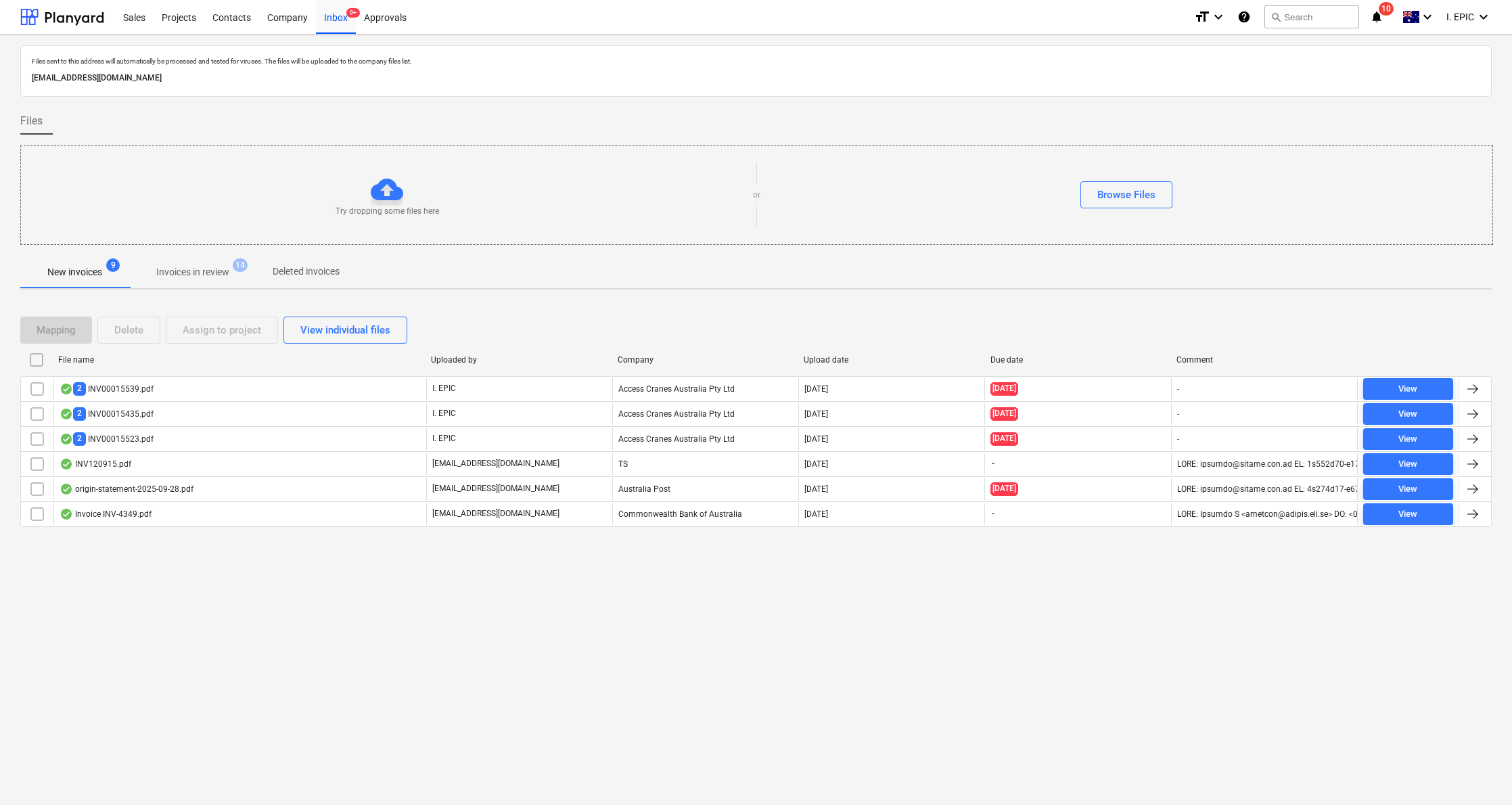
click at [217, 707] on div "Files sent to this address will automatically be processed and tested for virus…" at bounding box center [756, 420] width 1512 height 771
click at [73, 276] on p "New invoices" at bounding box center [75, 272] width 54 height 14
click at [75, 251] on div at bounding box center [756, 250] width 1472 height 11
click at [75, 281] on span "New invoices 9" at bounding box center [75, 272] width 109 height 24
click at [1319, 18] on button "search Search" at bounding box center [1311, 17] width 95 height 23
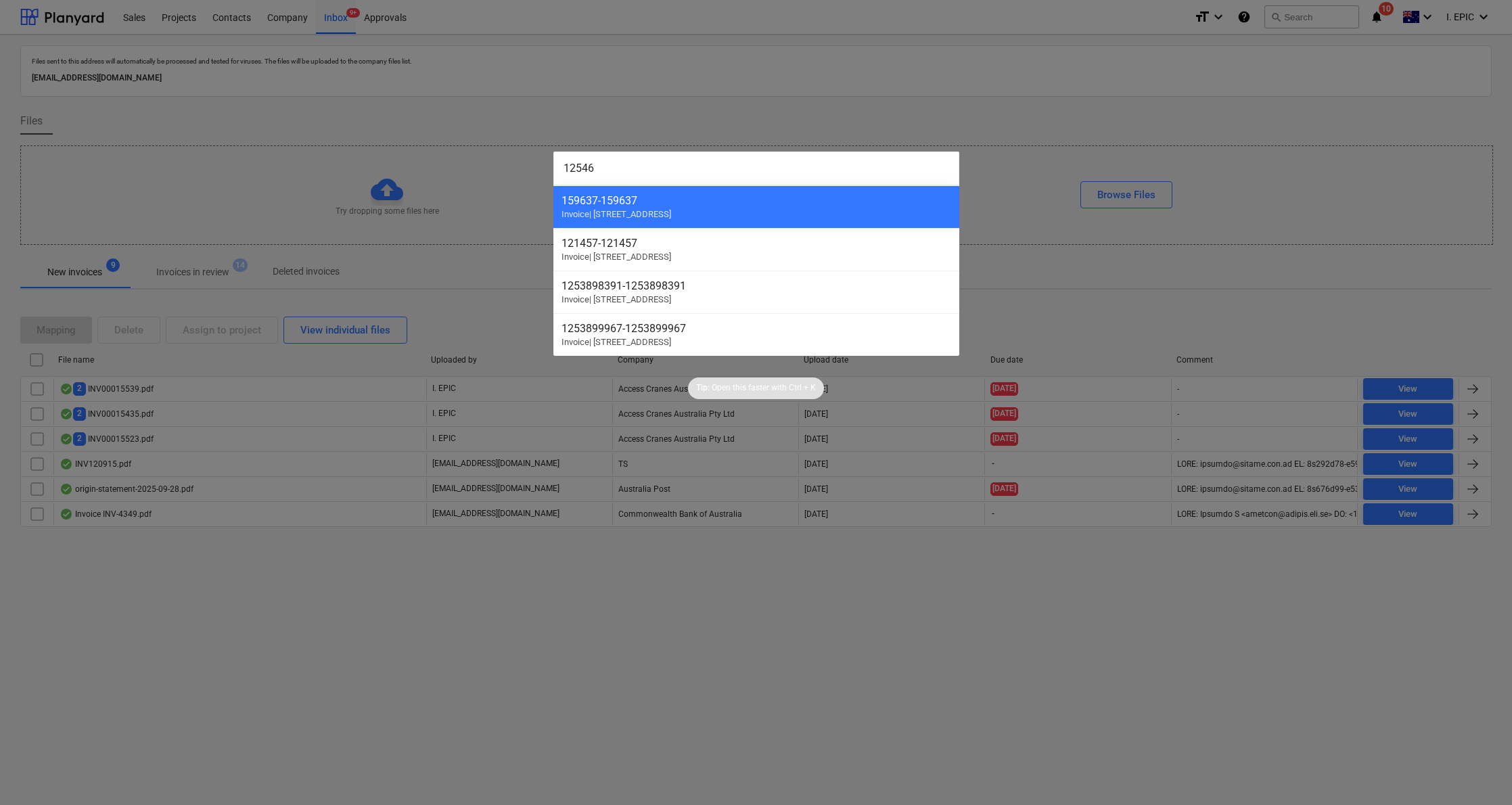
type input "12546"
click at [207, 265] on div at bounding box center [756, 402] width 1512 height 805
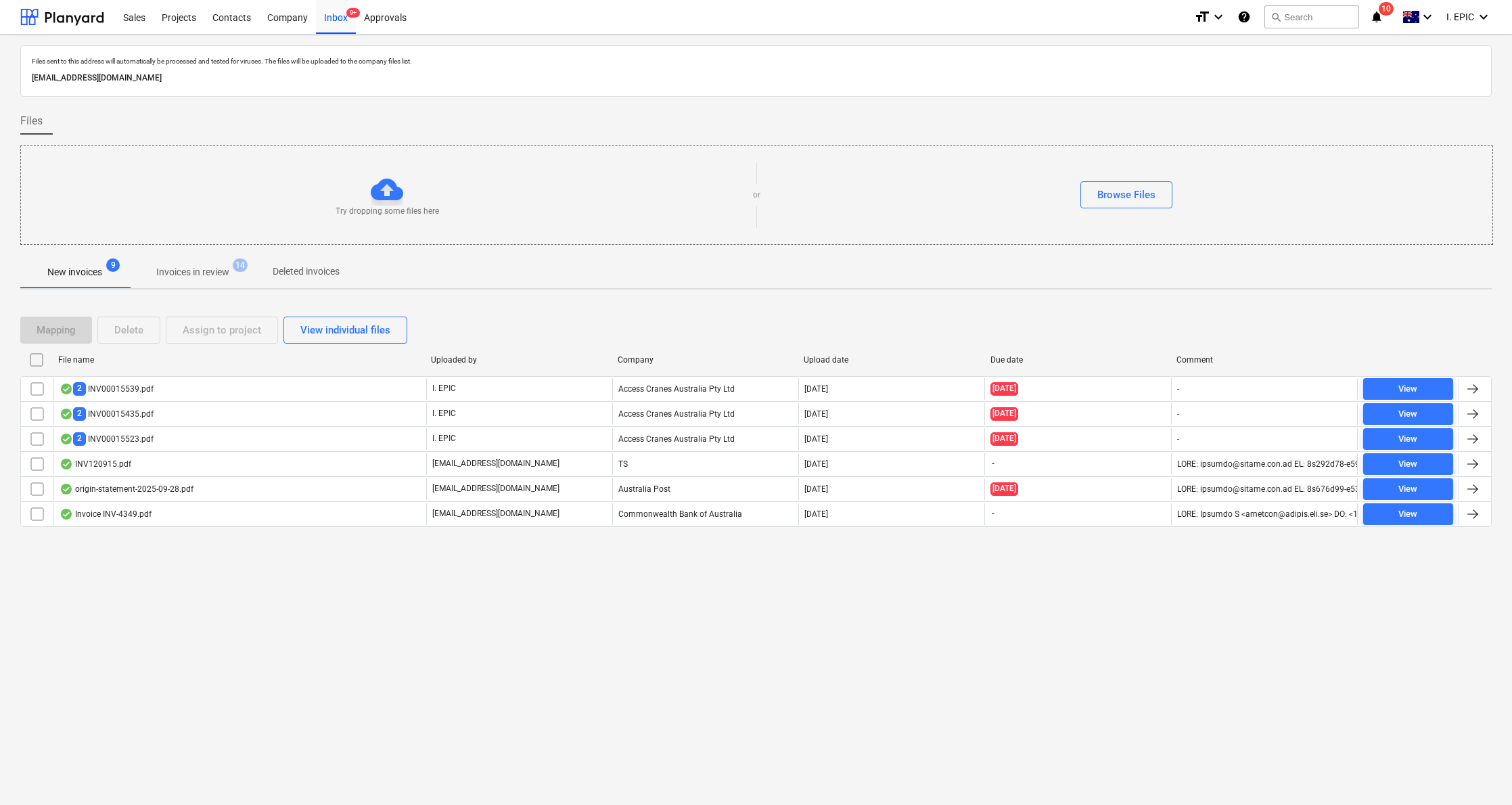
click at [189, 272] on p "Invoices in review" at bounding box center [193, 272] width 73 height 14
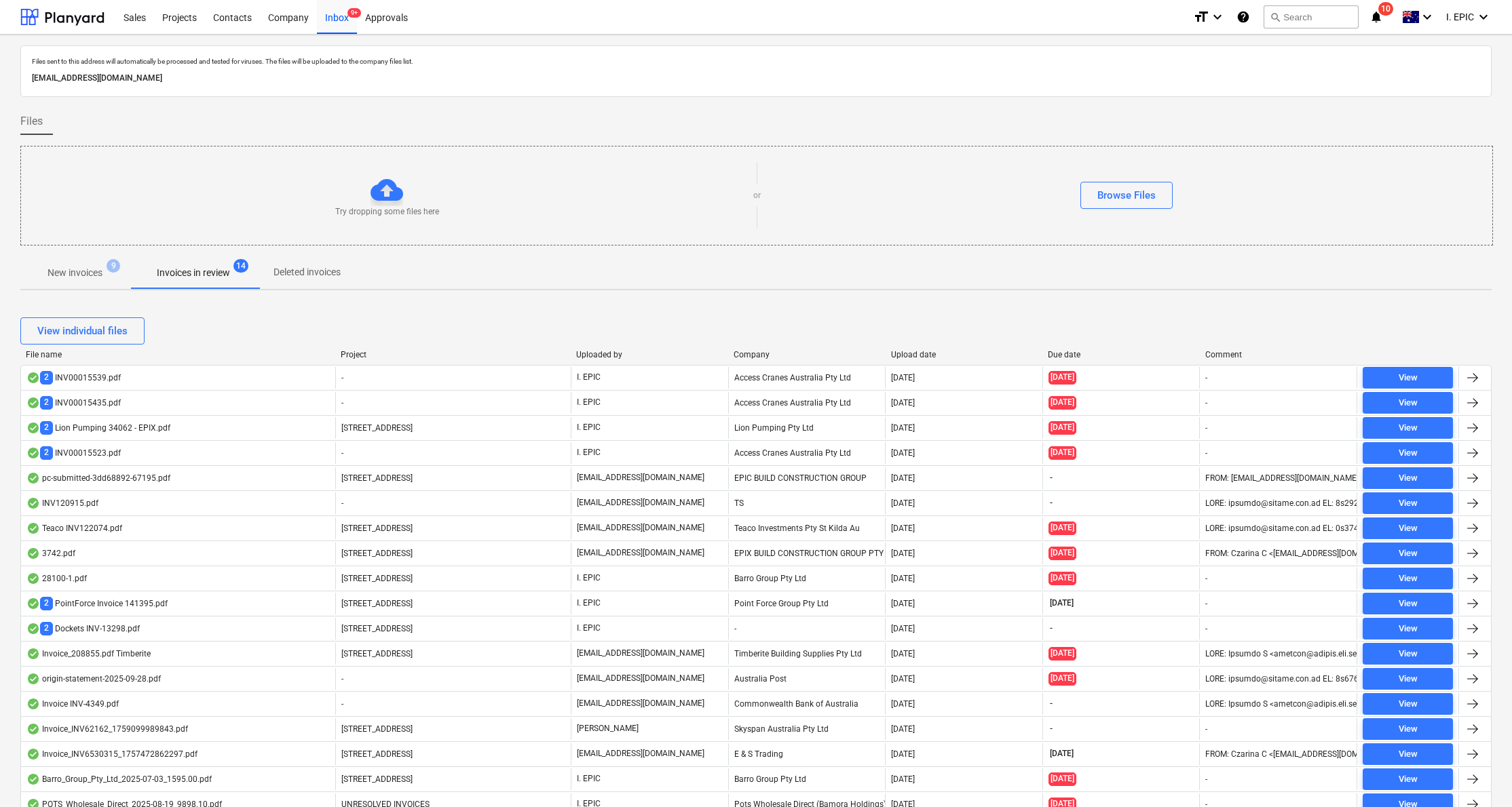
click at [50, 277] on p "New invoices" at bounding box center [75, 272] width 55 height 14
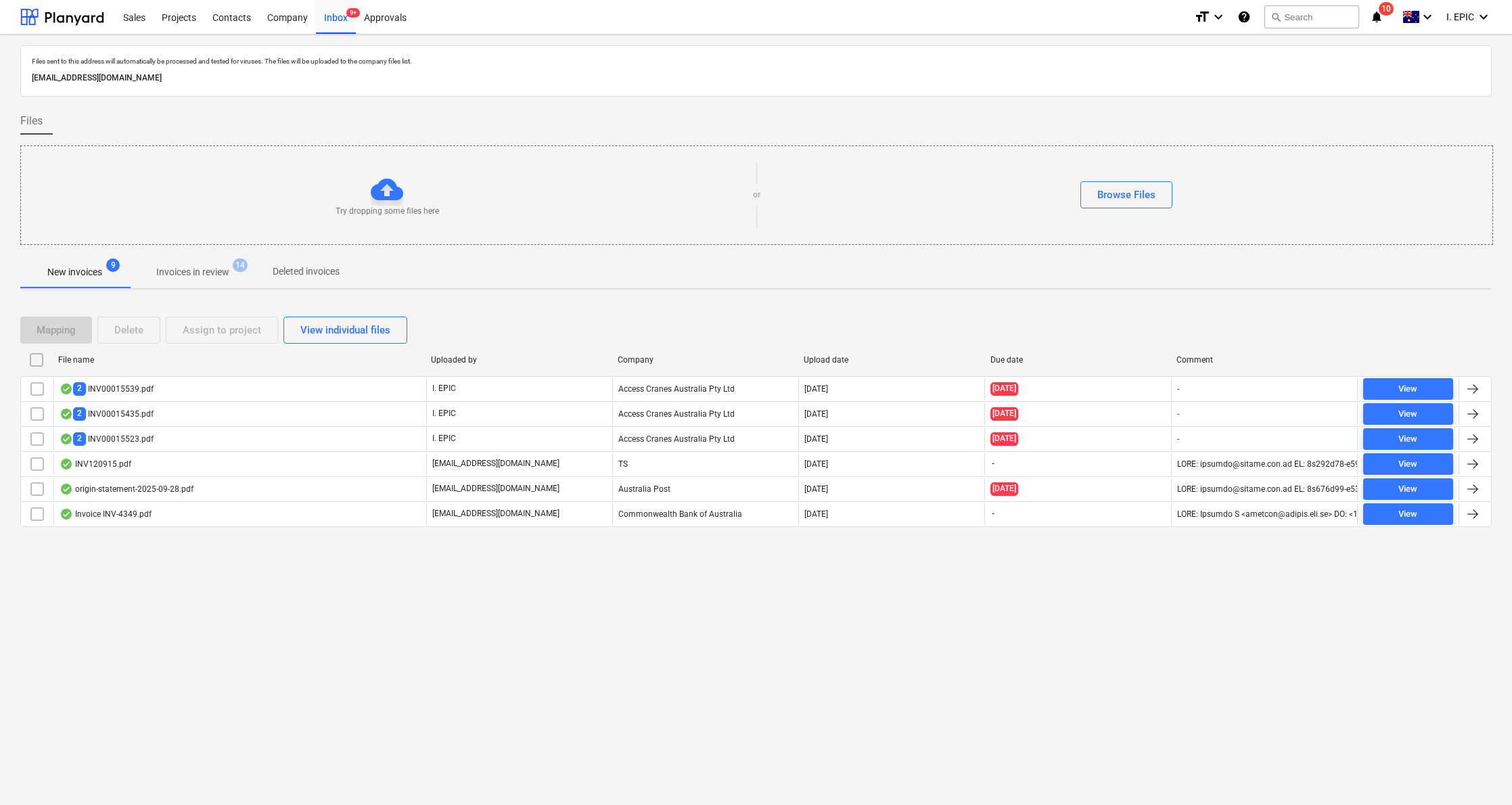
click at [321, 681] on div "Files sent to this address will automatically be processed and tested for virus…" at bounding box center [756, 420] width 1512 height 771
click at [131, 643] on div "Files sent to this address will automatically be processed and tested for virus…" at bounding box center [756, 420] width 1512 height 771
click at [430, 759] on div "Files sent to this address will automatically be processed and tested for virus…" at bounding box center [756, 420] width 1512 height 771
click at [285, 660] on div "Files sent to this address will automatically be processed and tested for virus…" at bounding box center [756, 420] width 1512 height 771
click at [422, 186] on div "Try dropping some files here" at bounding box center [387, 195] width 732 height 44
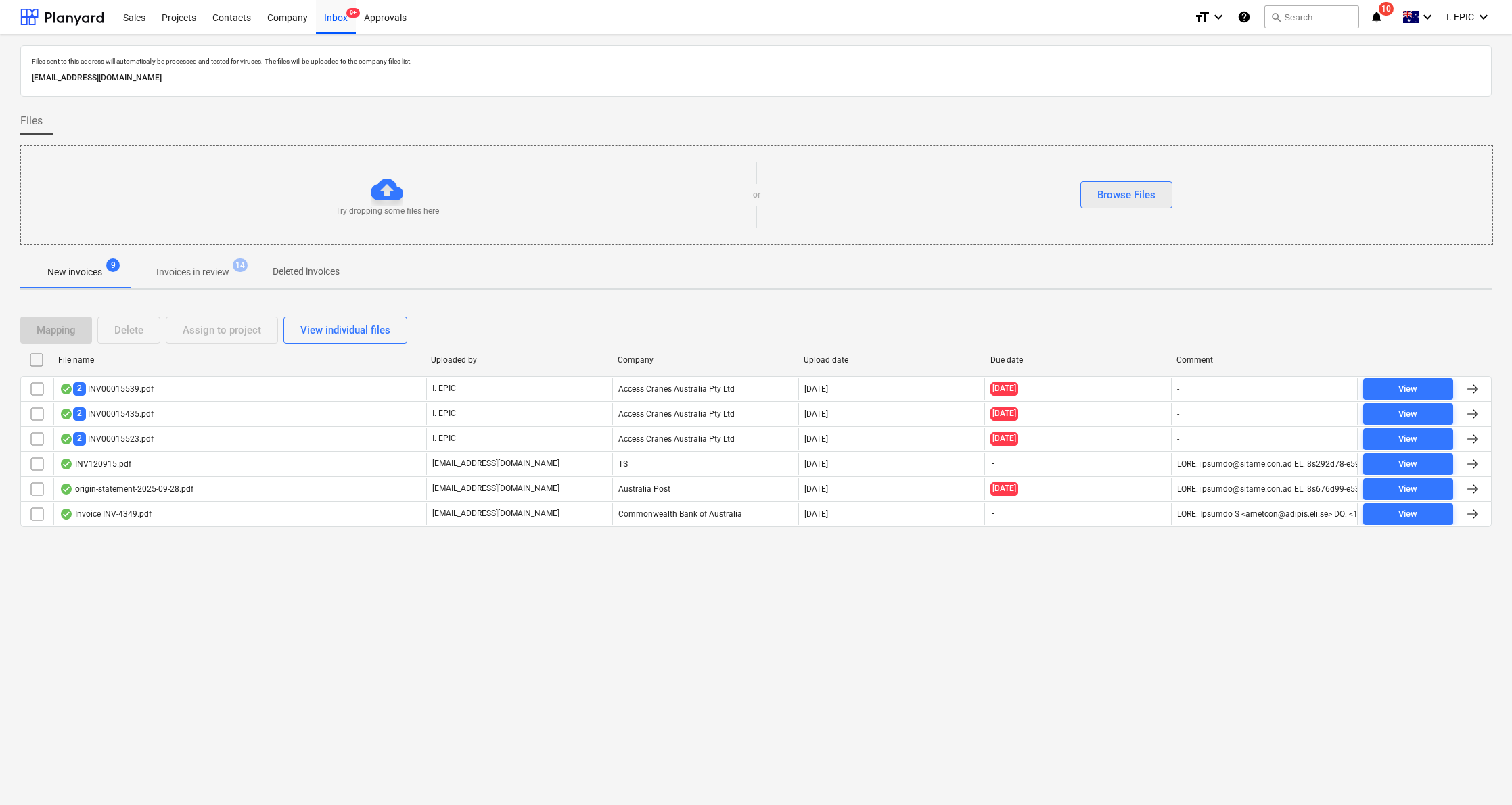
click at [1144, 201] on div "Browse Files" at bounding box center [1126, 195] width 58 height 17
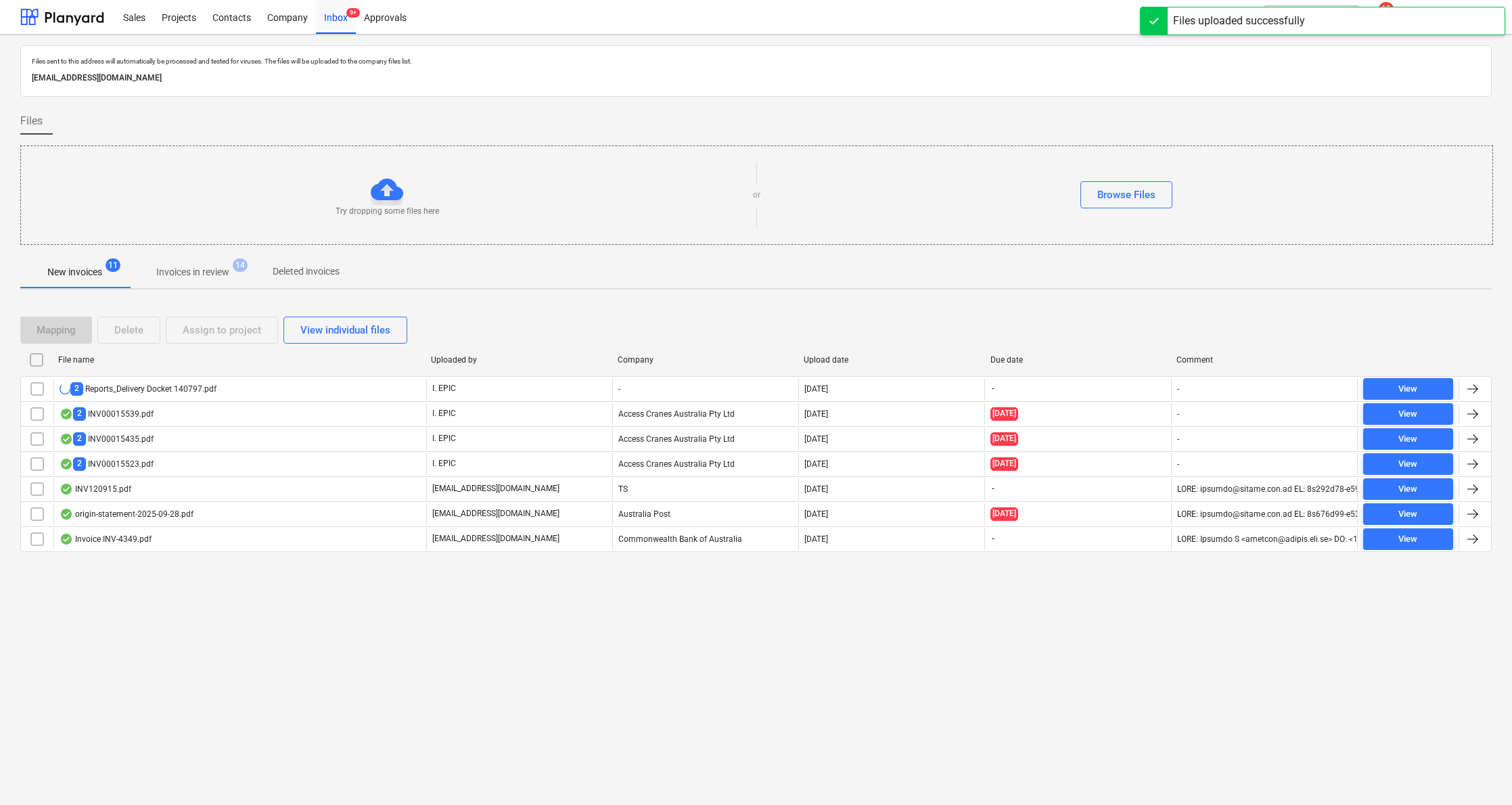
click at [351, 711] on div "Files sent to this address will automatically be processed and tested for virus…" at bounding box center [756, 420] width 1512 height 771
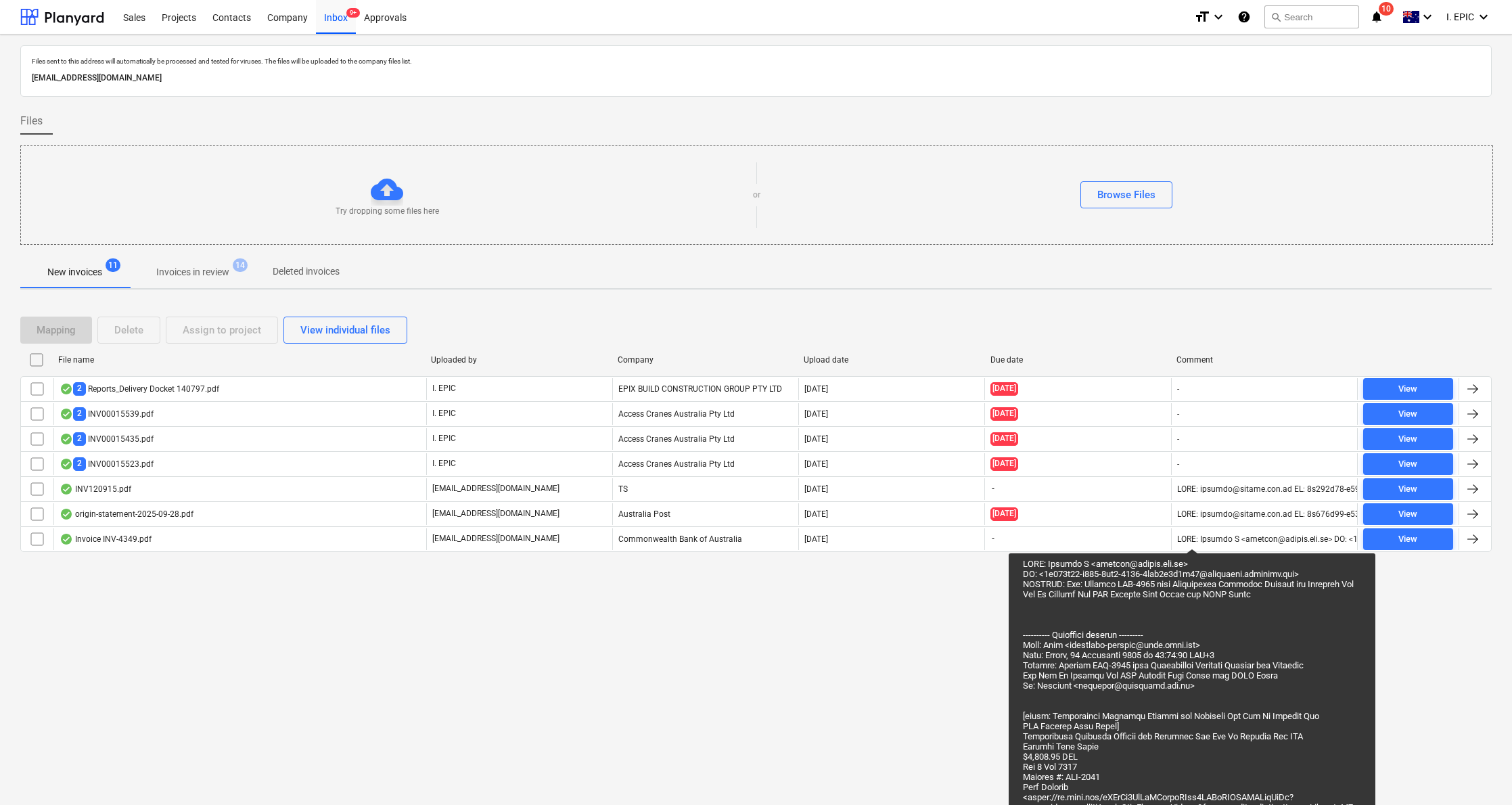
click at [724, 744] on div "Files sent to this address will automatically be processed and tested for virus…" at bounding box center [756, 420] width 1512 height 771
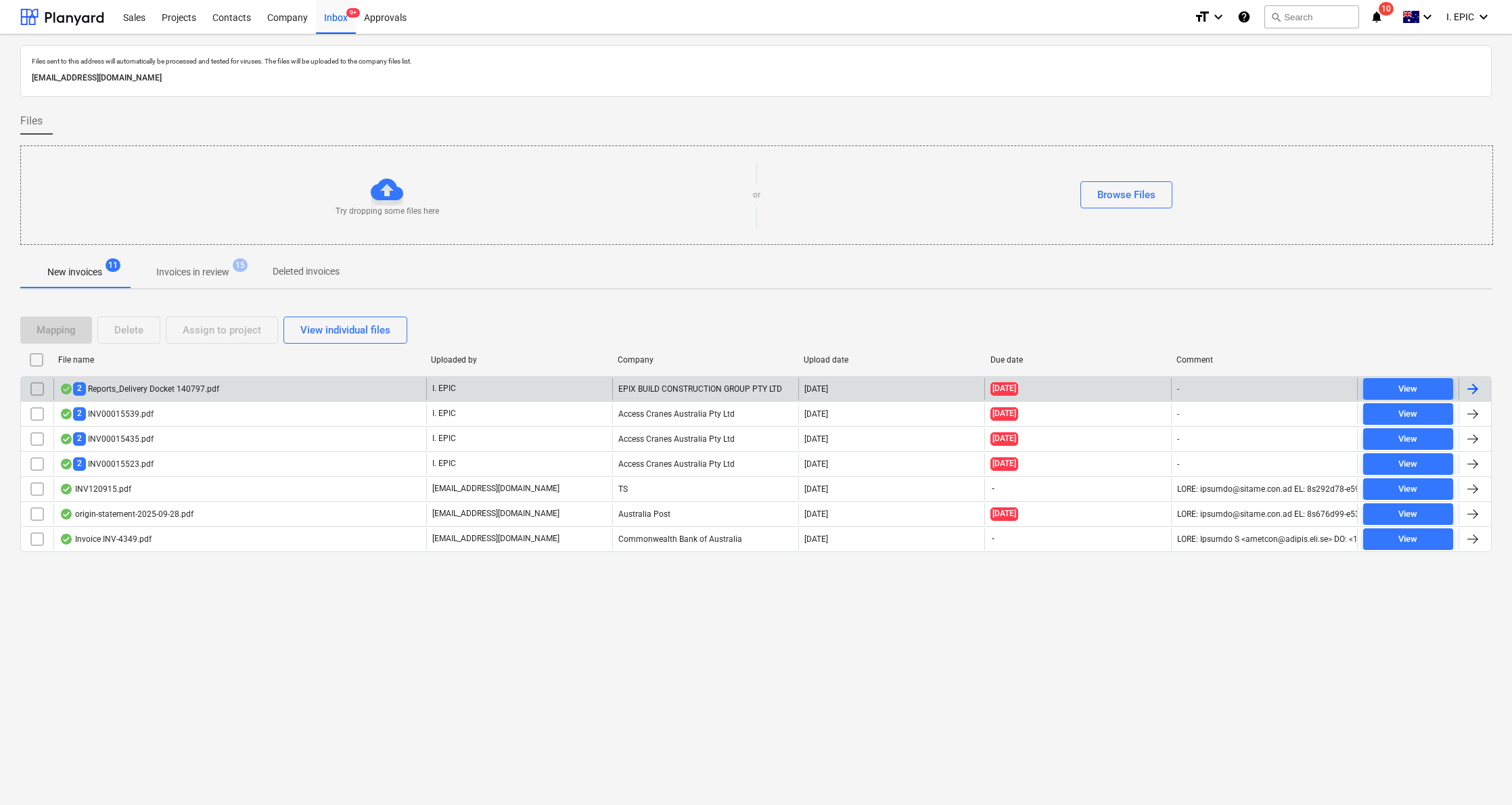
click at [183, 385] on div "2 Reports_Delivery Docket 140797.pdf" at bounding box center [139, 388] width 160 height 12
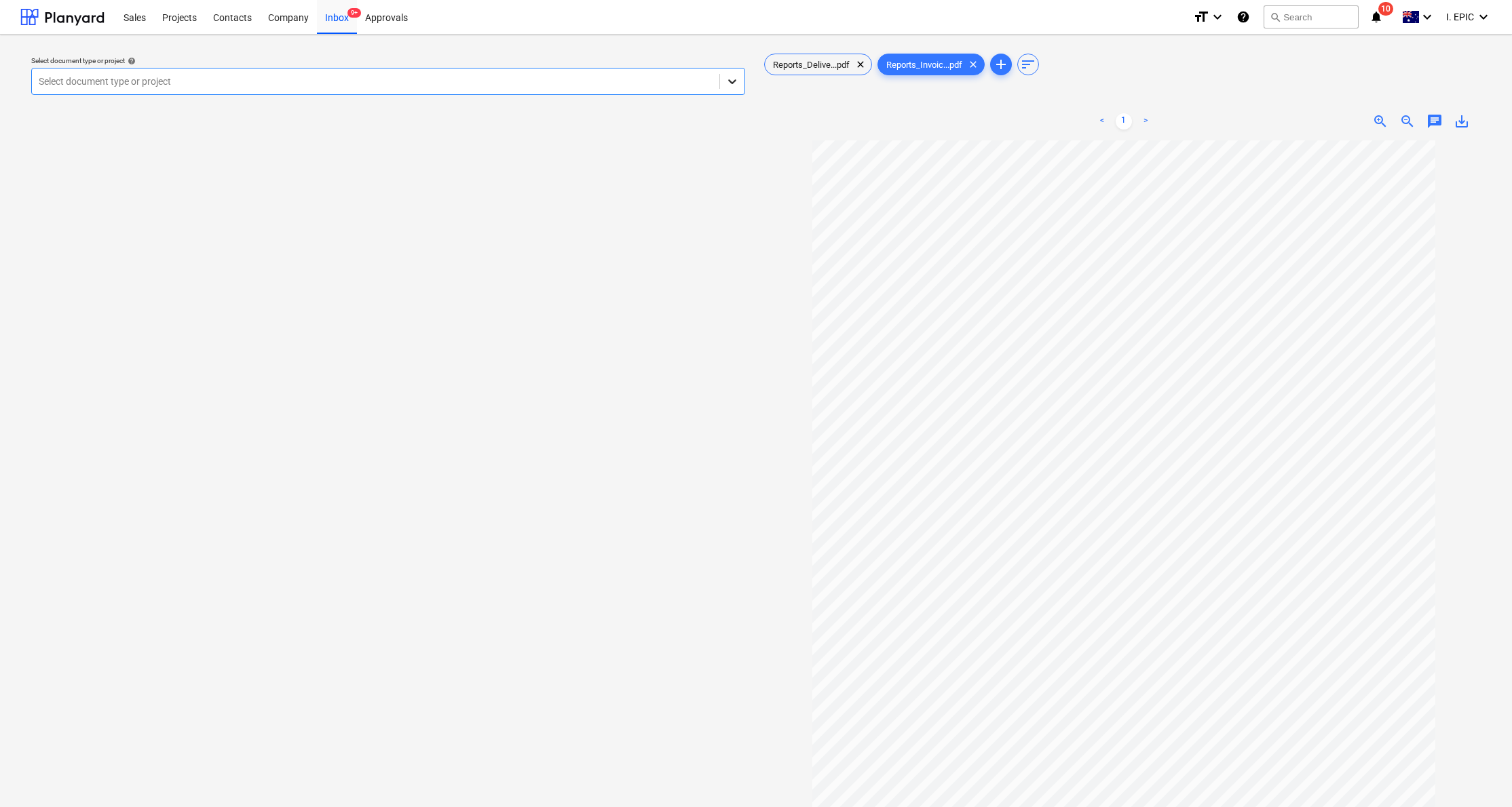
click at [735, 76] on icon at bounding box center [733, 81] width 13 height 13
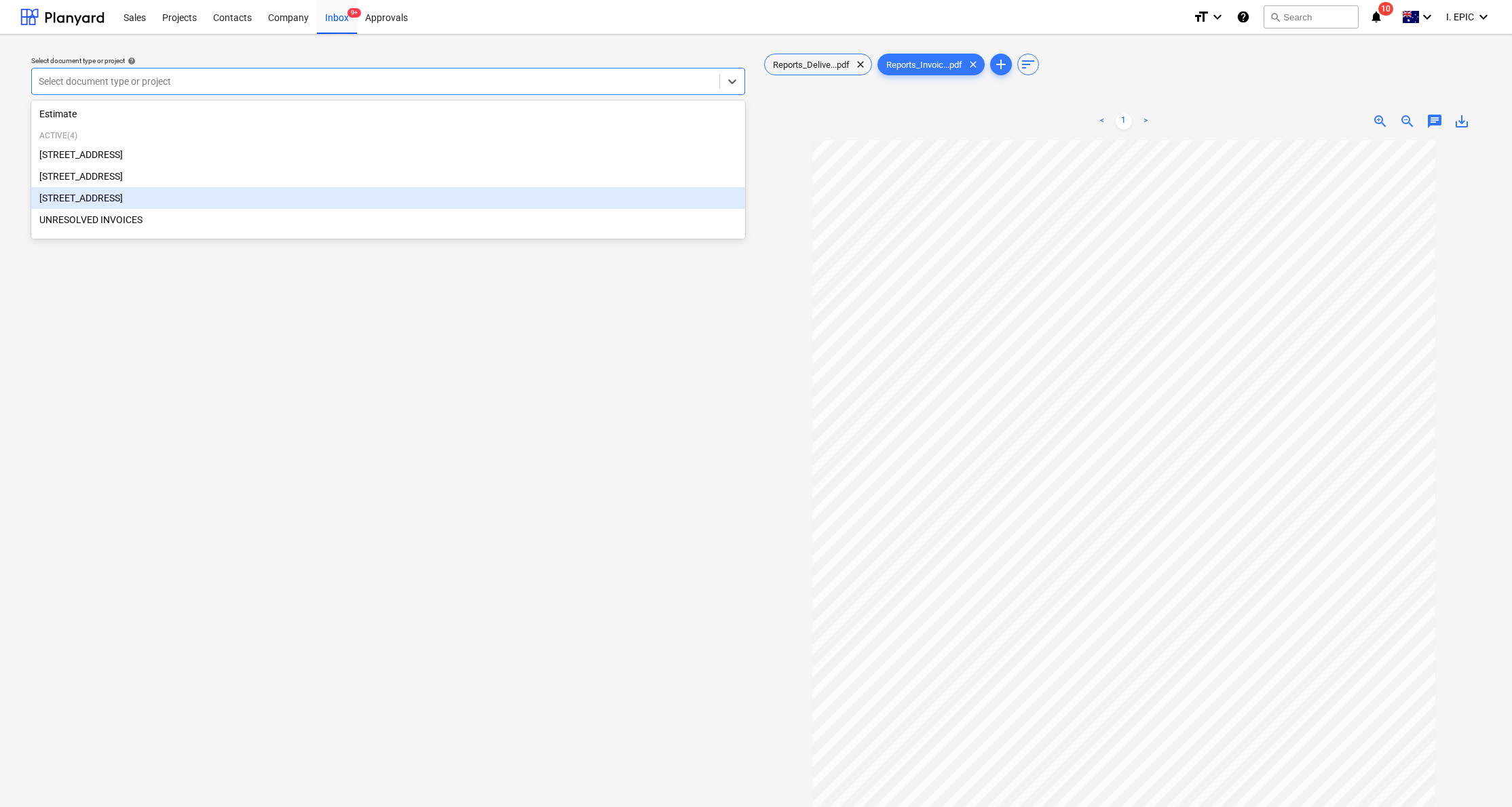
click at [102, 198] on div "[STREET_ADDRESS]" at bounding box center [388, 197] width 714 height 22
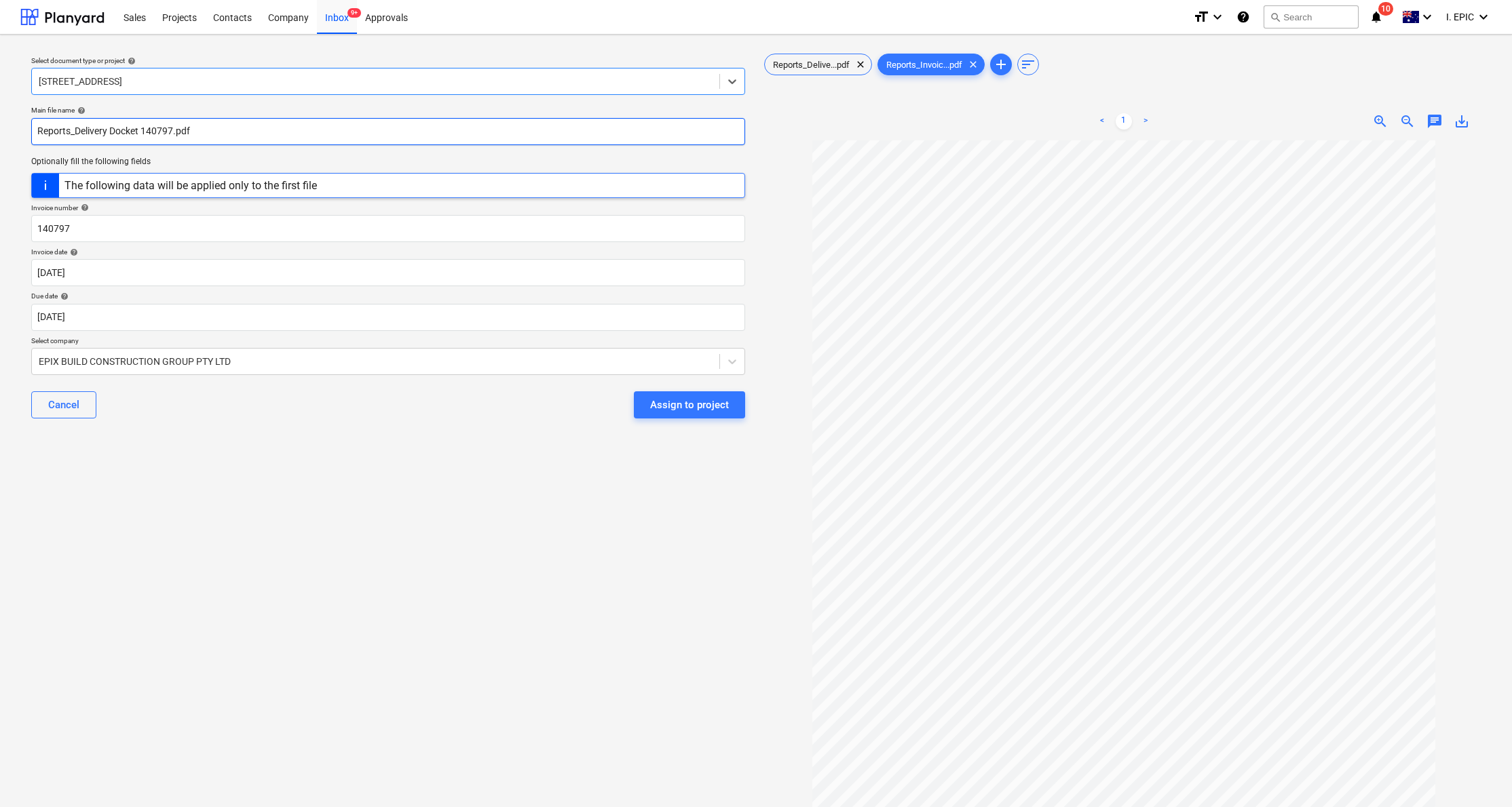
click at [40, 131] on input "Reports_Delivery Docket 140797.pdf" at bounding box center [388, 131] width 714 height 27
type input "Ascot Reports_Delivery Docket 140797.pdf"
click at [306, 434] on div "Main file name help Ascot Reports_Delivery Docket 140797.pdf Optionally fill th…" at bounding box center [388, 267] width 725 height 334
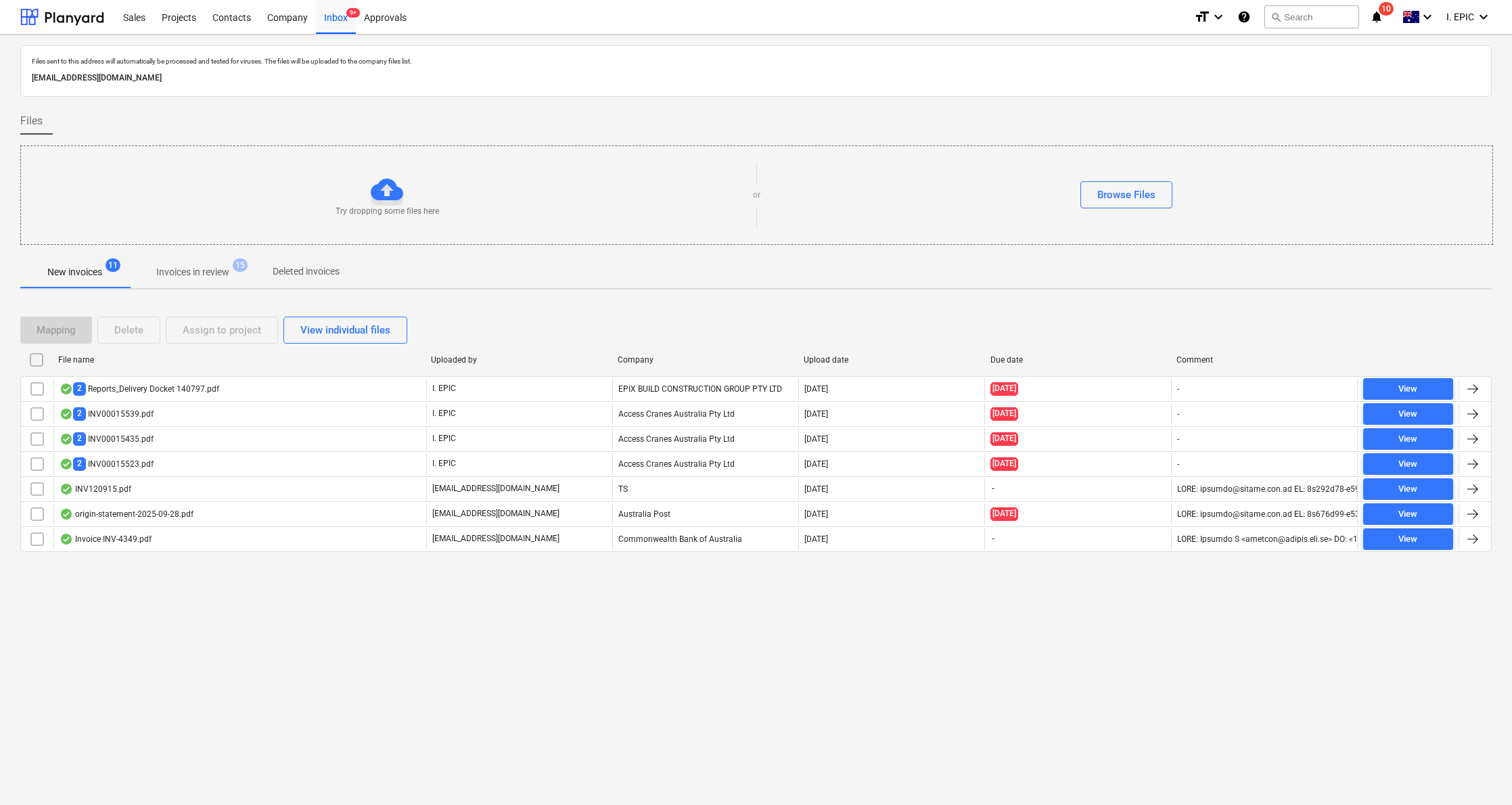
click at [390, 651] on div "Files sent to this address will automatically be processed and tested for virus…" at bounding box center [756, 420] width 1512 height 771
click at [1320, 11] on button "search Search" at bounding box center [1311, 17] width 95 height 23
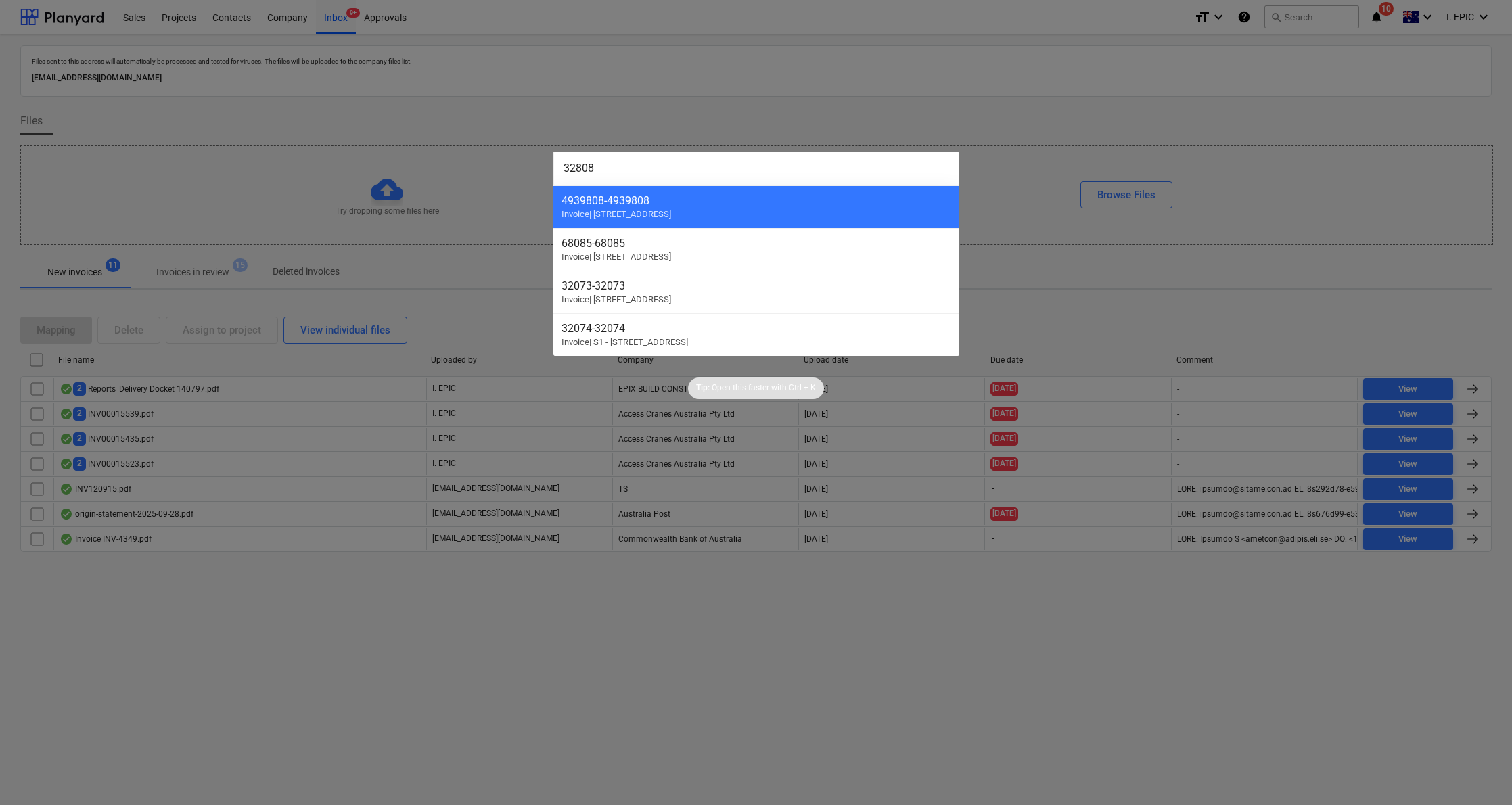
type input "32808"
click at [409, 601] on div at bounding box center [756, 402] width 1512 height 805
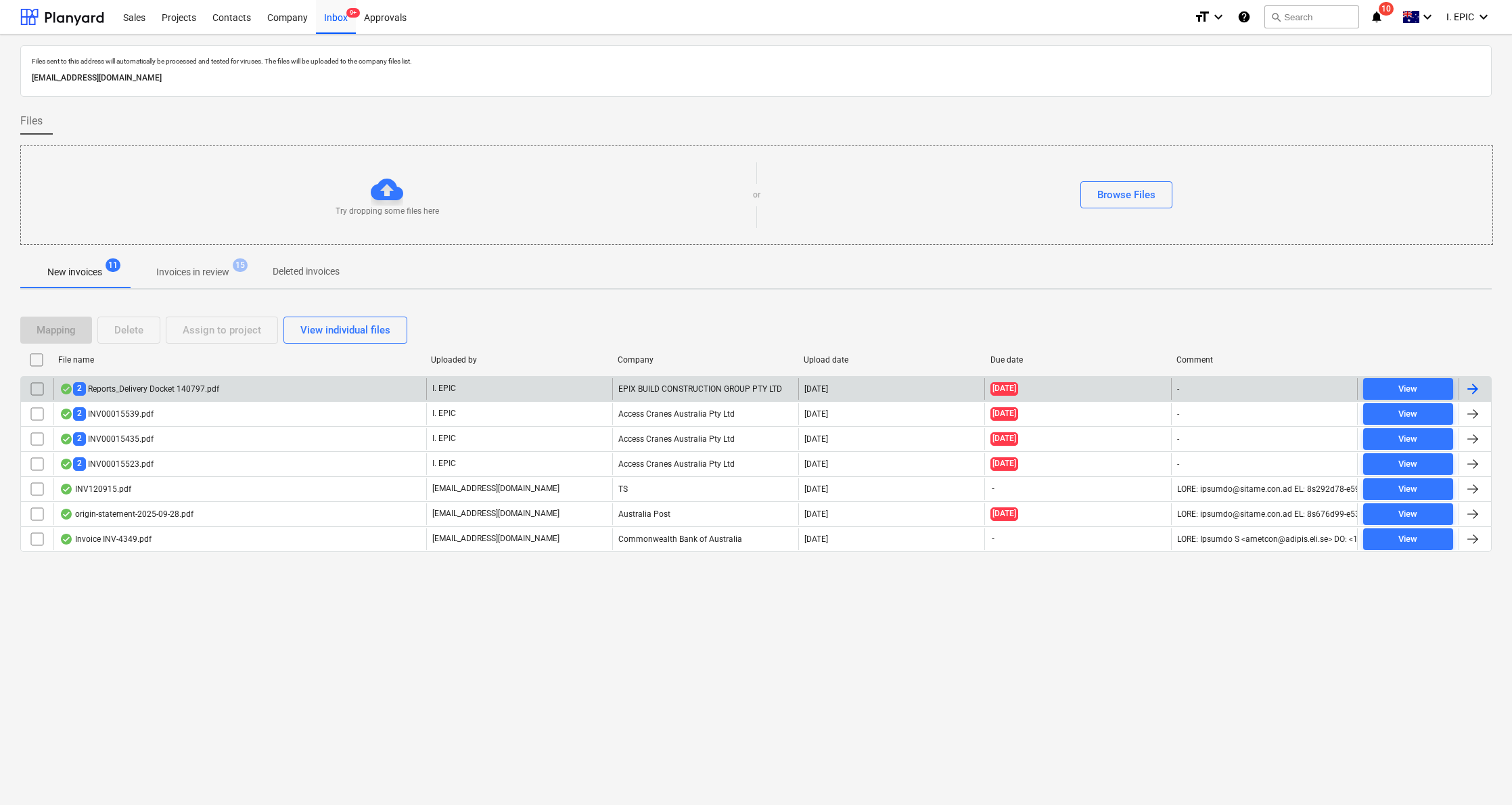
click at [130, 381] on div "2 Reports_Delivery Docket 140797.pdf" at bounding box center [240, 389] width 373 height 22
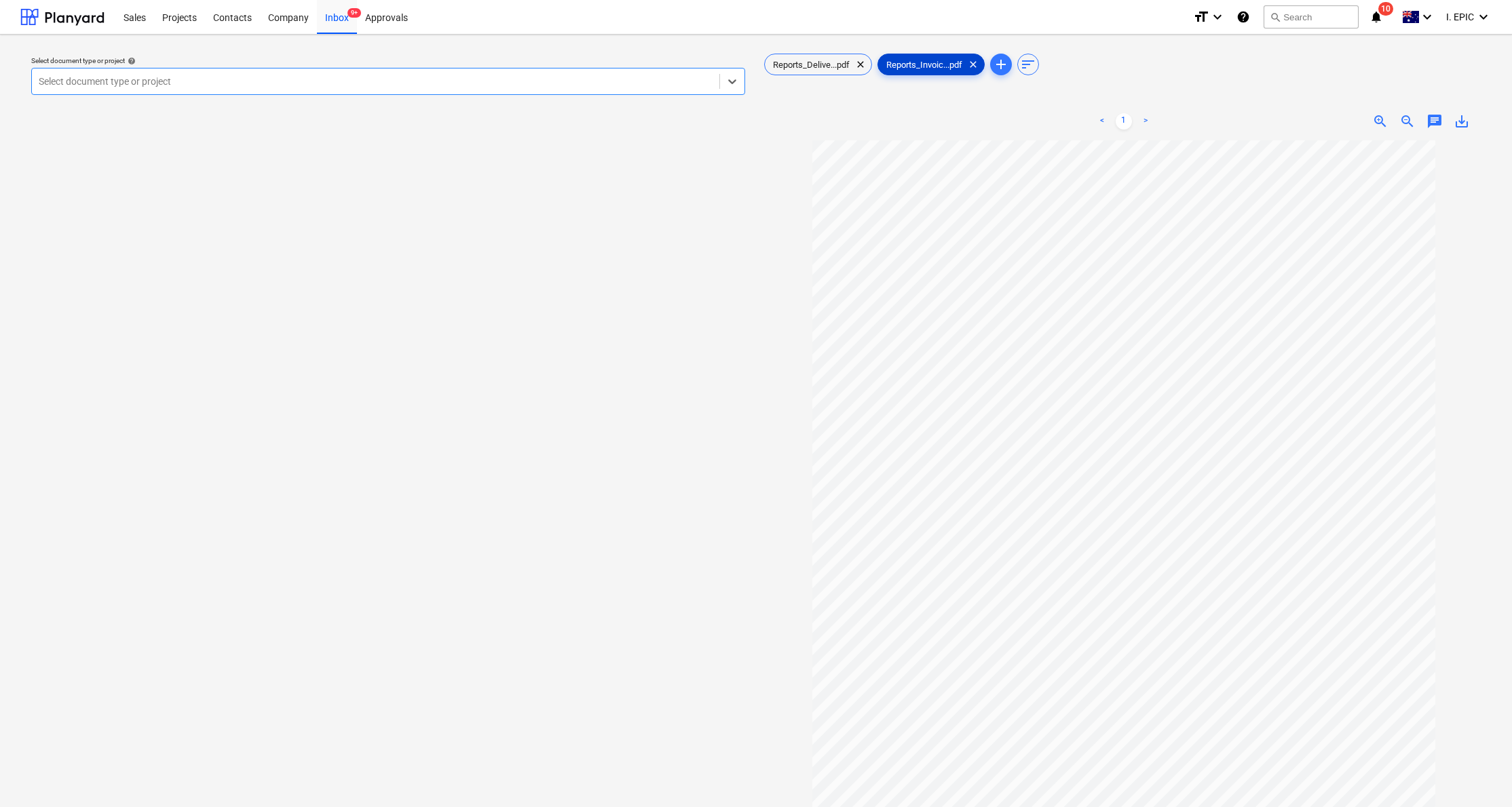
click at [933, 63] on span "Reports_Invoic...pdf" at bounding box center [924, 64] width 92 height 11
click at [741, 81] on div at bounding box center [732, 81] width 24 height 24
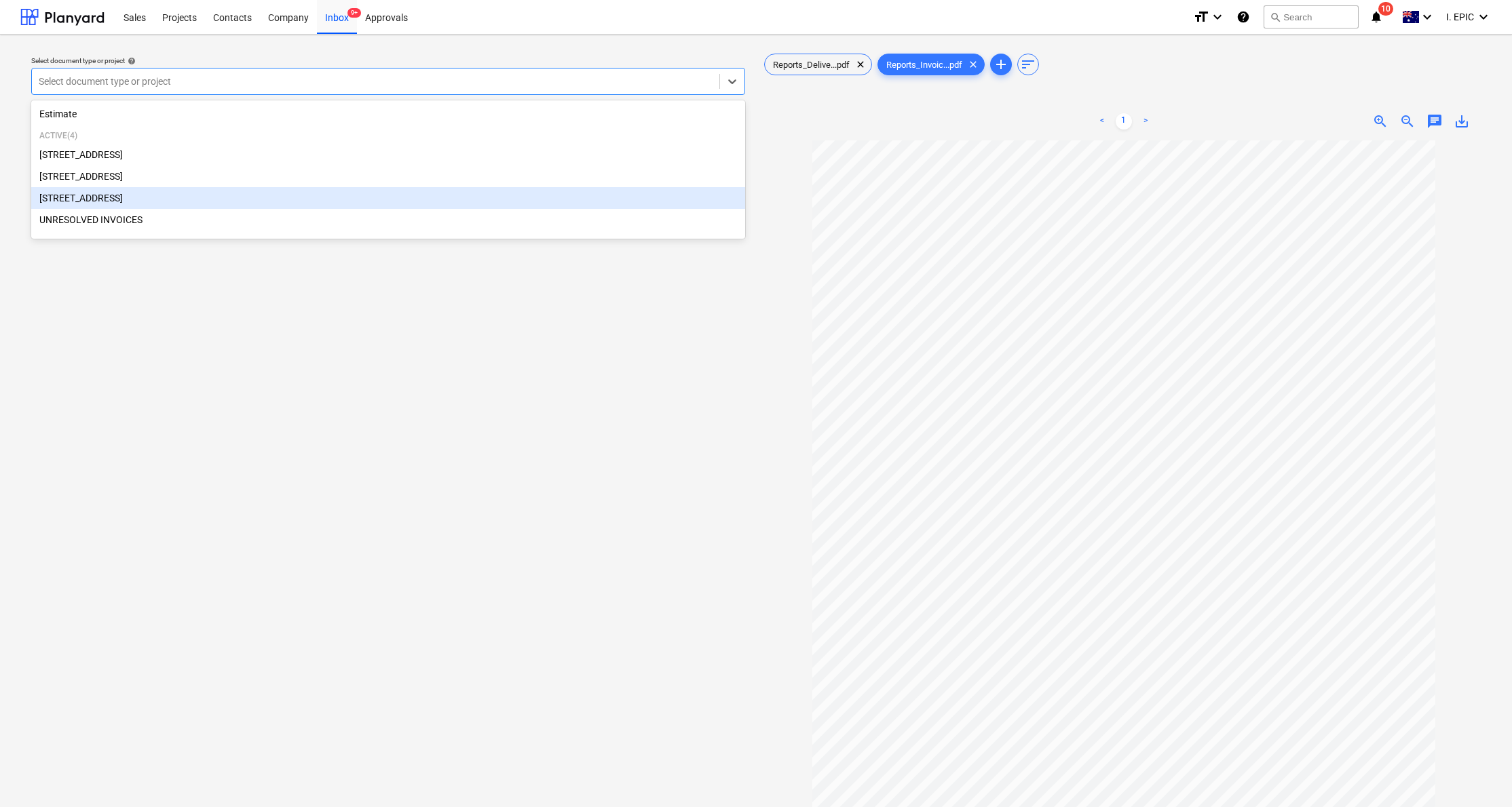
click at [131, 201] on div "[STREET_ADDRESS]" at bounding box center [388, 197] width 714 height 22
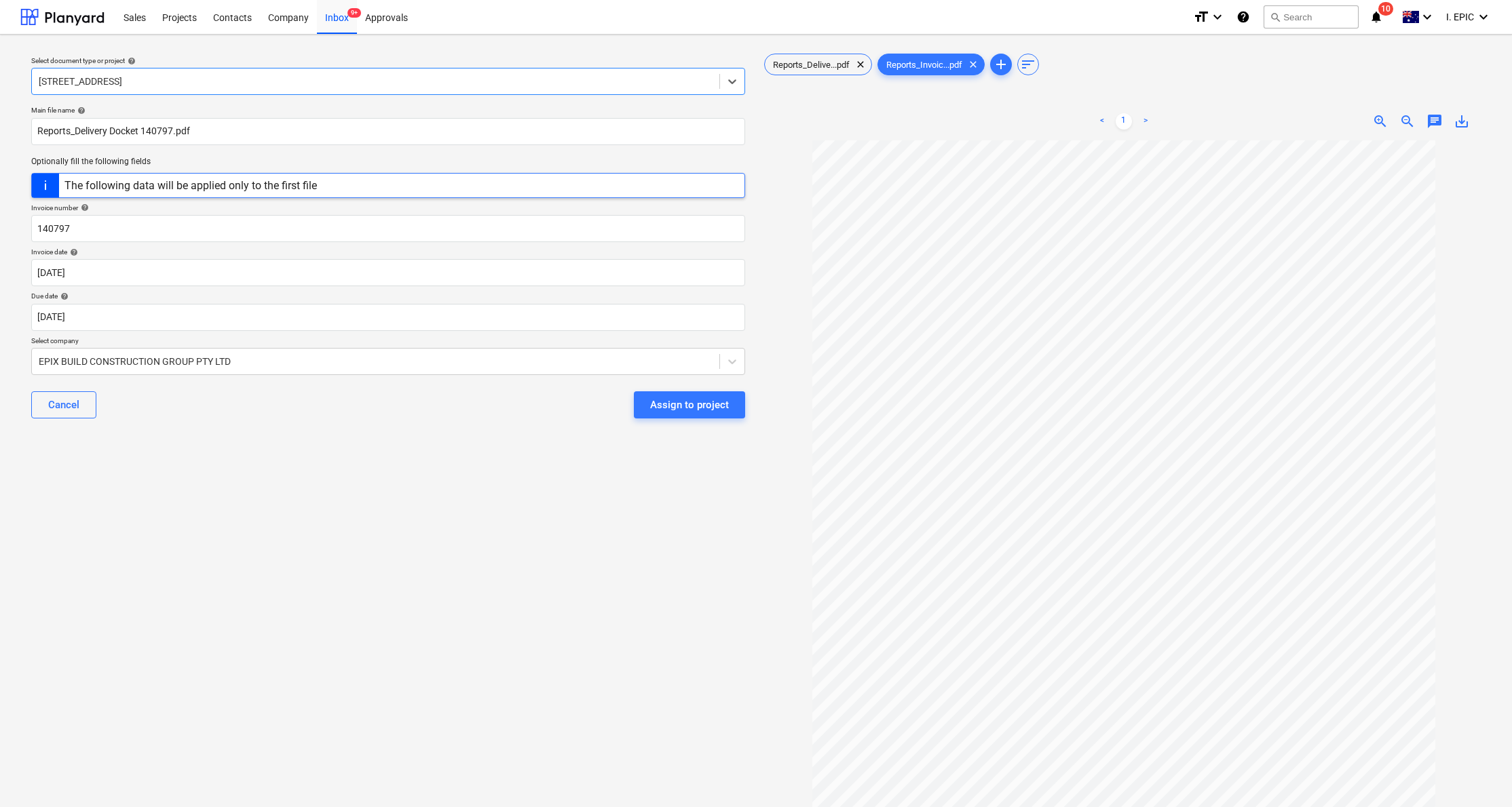
click at [355, 580] on div "Select document type or project help option [STREET_ADDRESS]. Select is focused…" at bounding box center [387, 480] width 735 height 870
click at [60, 221] on input "140797" at bounding box center [388, 228] width 714 height 27
drag, startPoint x: 108, startPoint y: 229, endPoint x: -61, endPoint y: 203, distance: 171.0
click at [0, 203] on html "Sales Projects Contacts Company Inbox 9+ Approvals format_size keyboard_arrow_d…" at bounding box center [756, 404] width 1512 height 807
type input "32808"
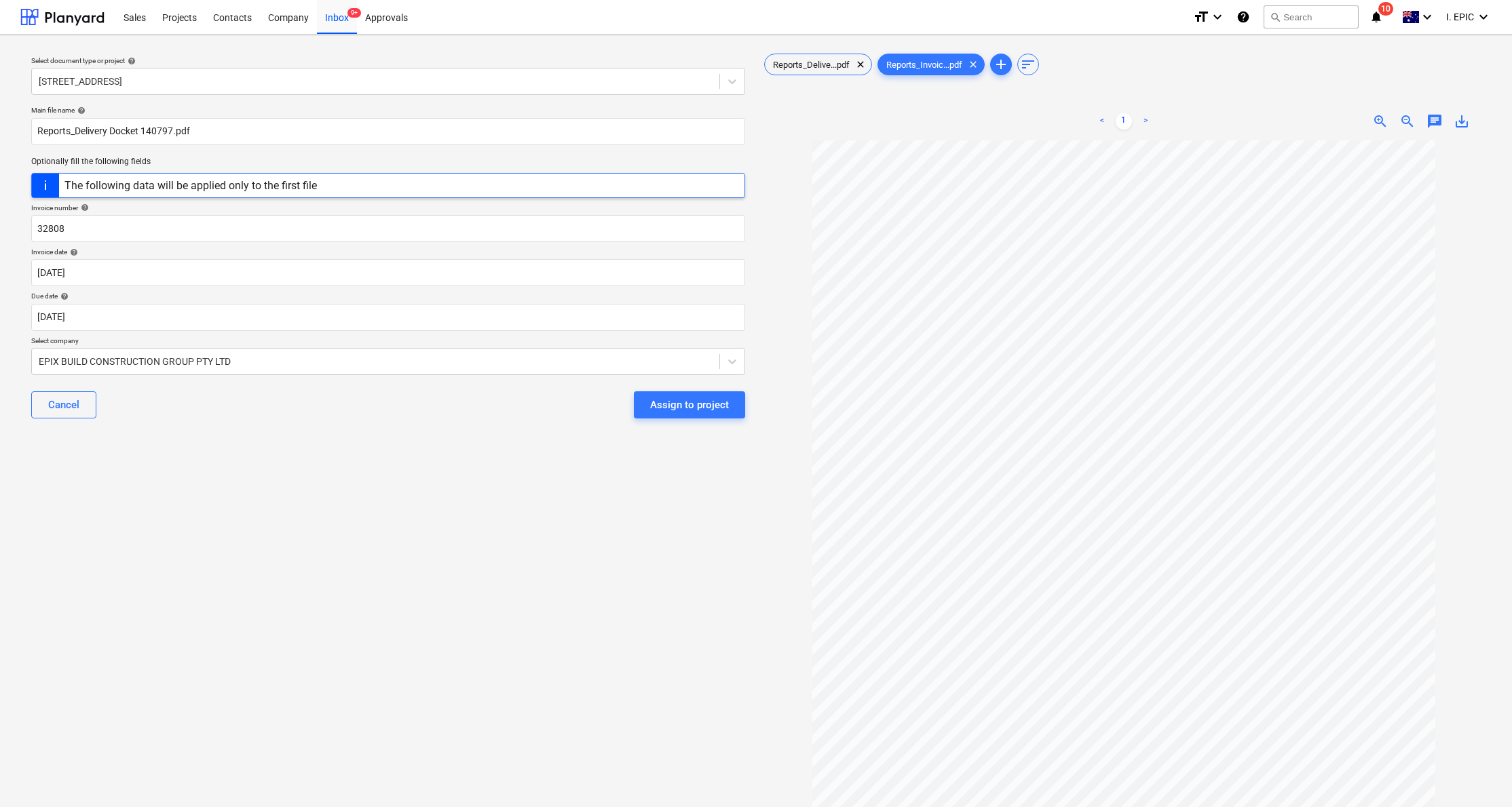
click at [221, 533] on div "Select document type or project help [STREET_ADDRESS] file name help Reports_De…" at bounding box center [387, 480] width 735 height 870
click at [66, 274] on body "Sales Projects Contacts Company Inbox 9+ Approvals format_size keyboard_arrow_d…" at bounding box center [756, 404] width 1512 height 807
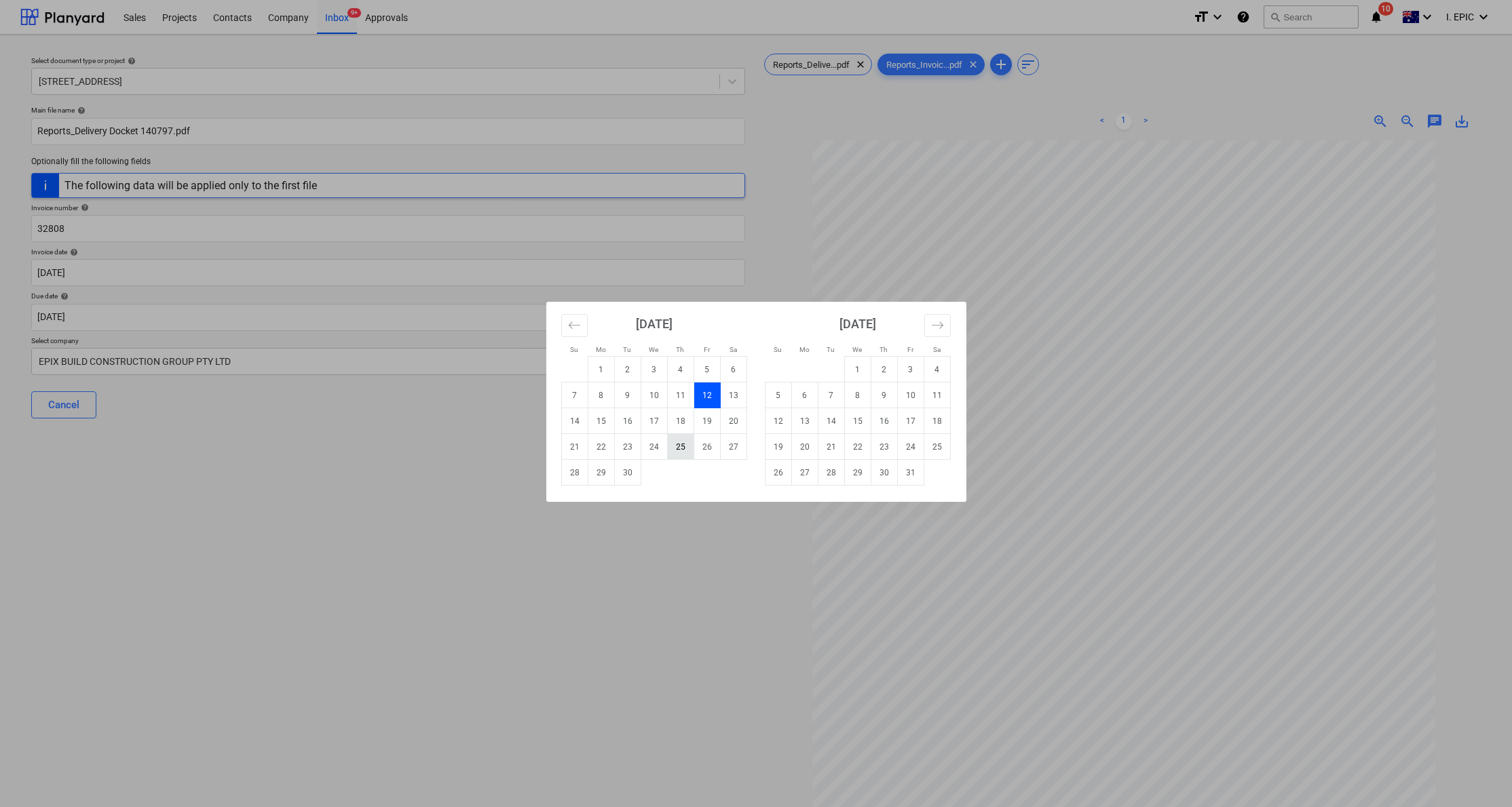
click at [681, 443] on td "25" at bounding box center [681, 447] width 27 height 26
type input "[DATE]"
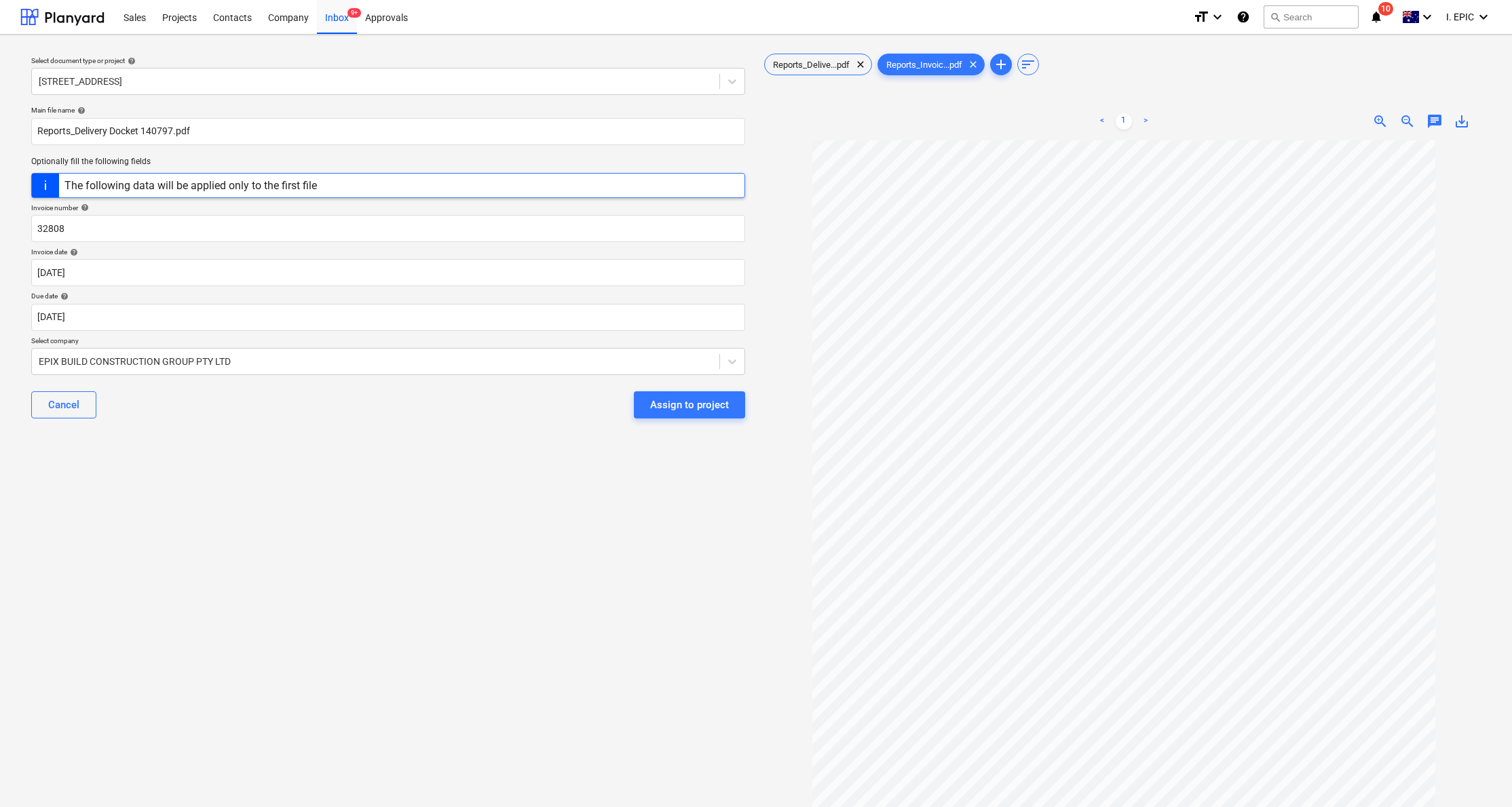
click at [213, 545] on div "Select document type or project help [STREET_ADDRESS] file name help Reports_De…" at bounding box center [387, 480] width 735 height 870
click at [114, 308] on body "Sales Projects Contacts Company Inbox 9+ Approvals format_size keyboard_arrow_d…" at bounding box center [756, 404] width 1512 height 807
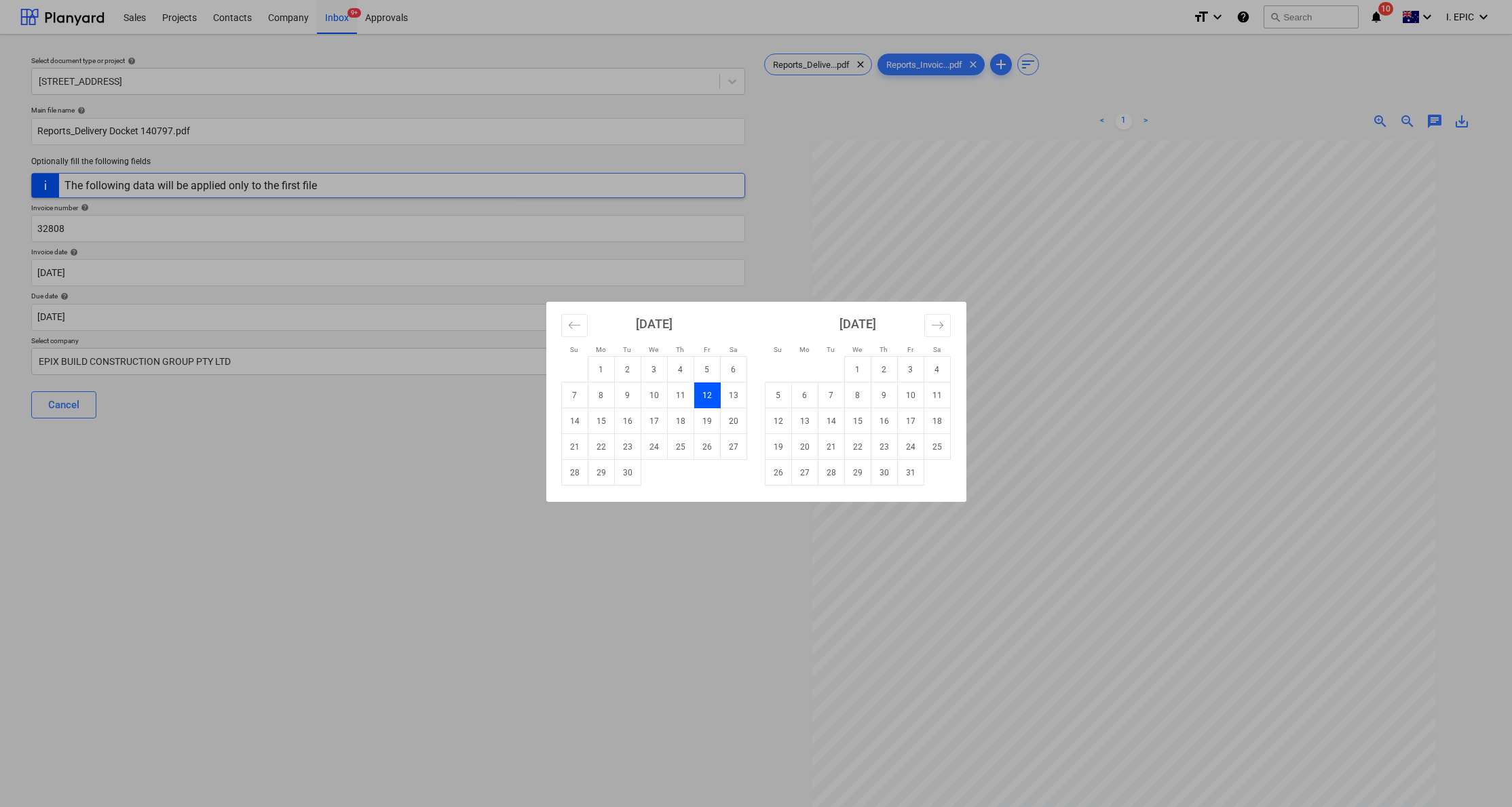
click at [1193, 567] on div "Su Mo Tu We Th Fr Sa Su Mo Tu We Th Fr Sa [DATE] 1 2 3 4 5 6 7 8 9 10 11 12 13 …" at bounding box center [756, 404] width 1512 height 807
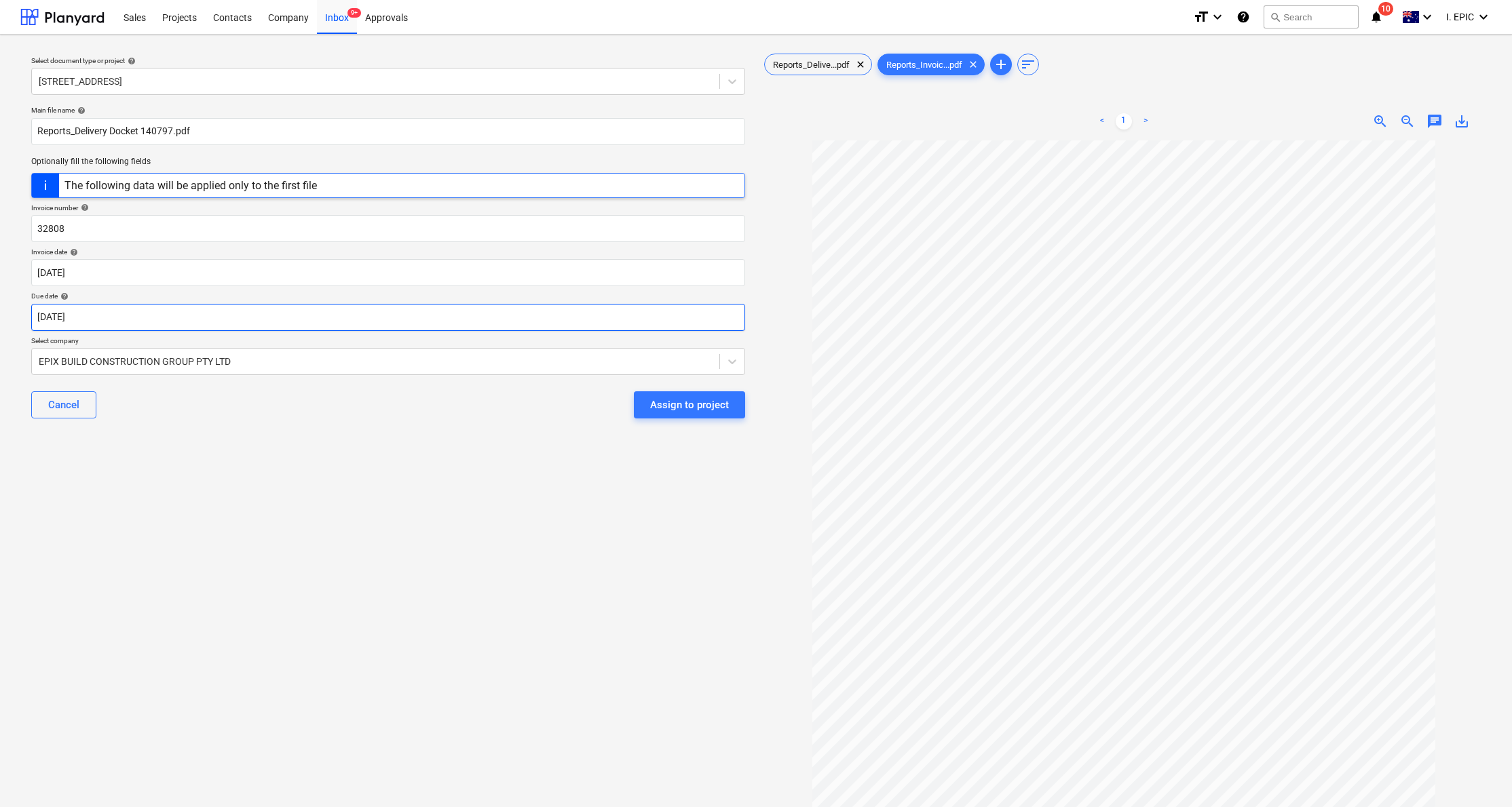
click at [728, 326] on body "Sales Projects Contacts Company Inbox 9+ Approvals format_size keyboard_arrow_d…" at bounding box center [756, 404] width 1512 height 807
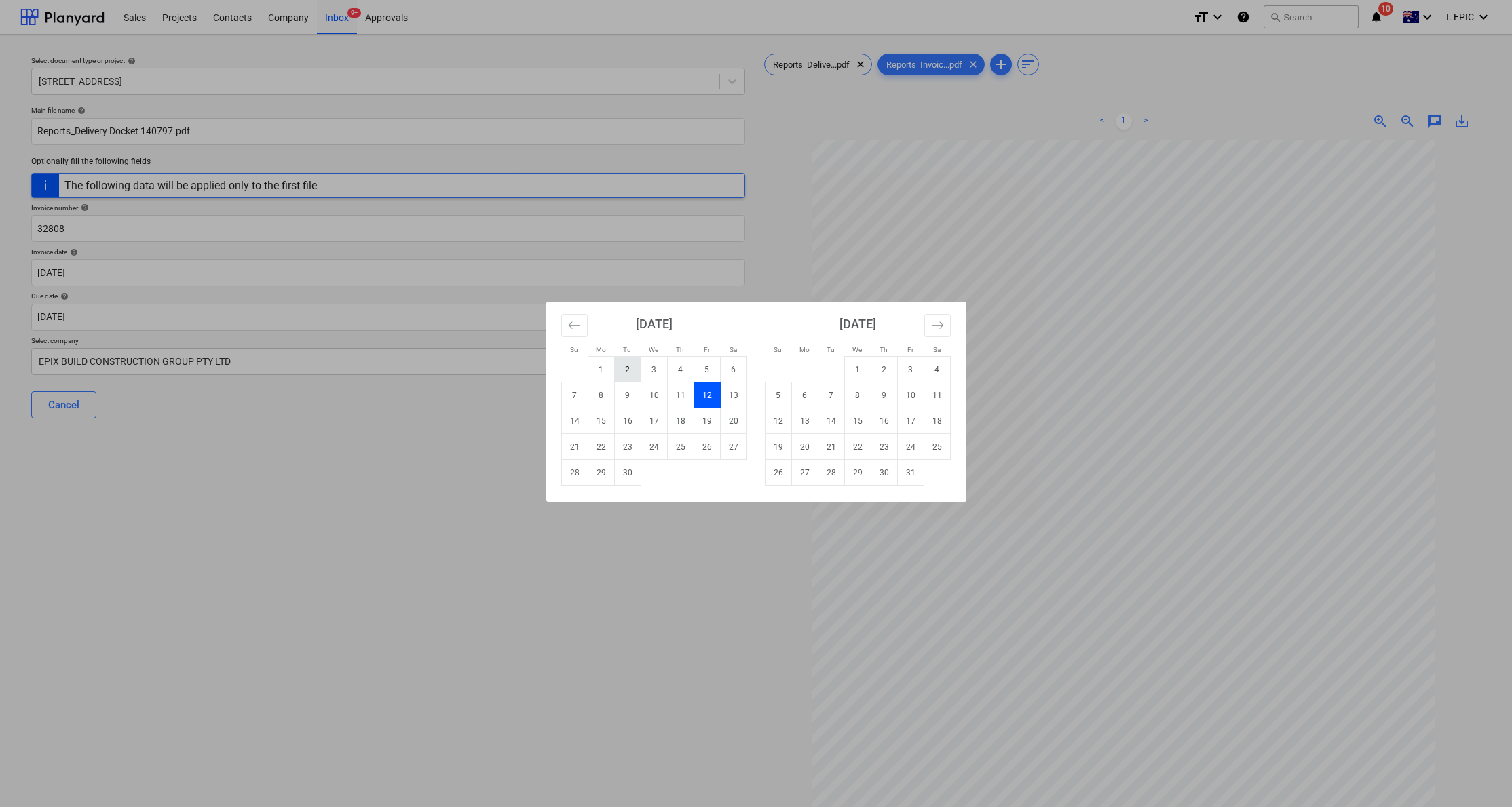
click at [626, 370] on td "2" at bounding box center [628, 369] width 27 height 26
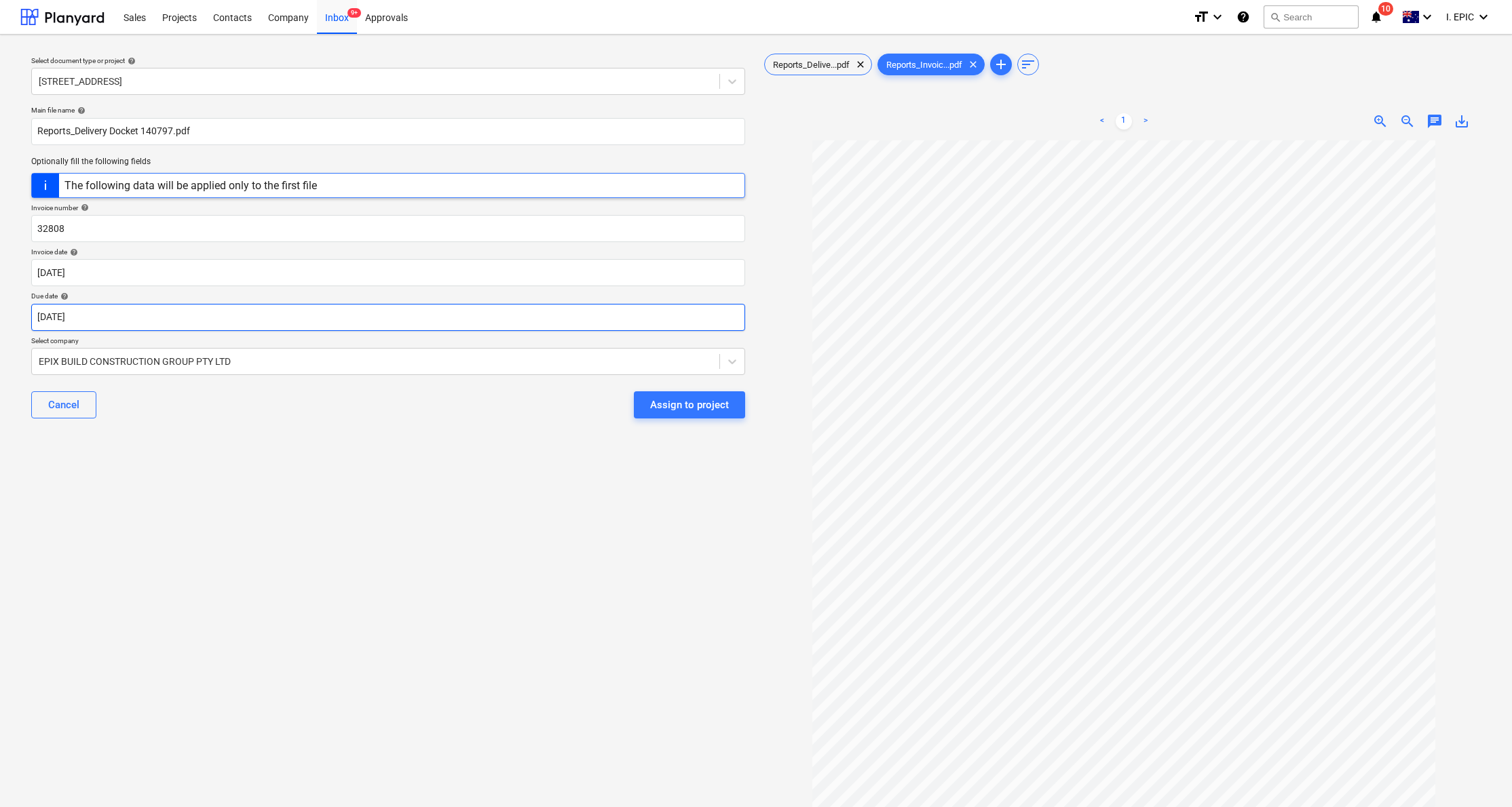
click at [454, 330] on body "Sales Projects Contacts Company Inbox 9+ Approvals format_size keyboard_arrow_d…" at bounding box center [756, 404] width 1512 height 807
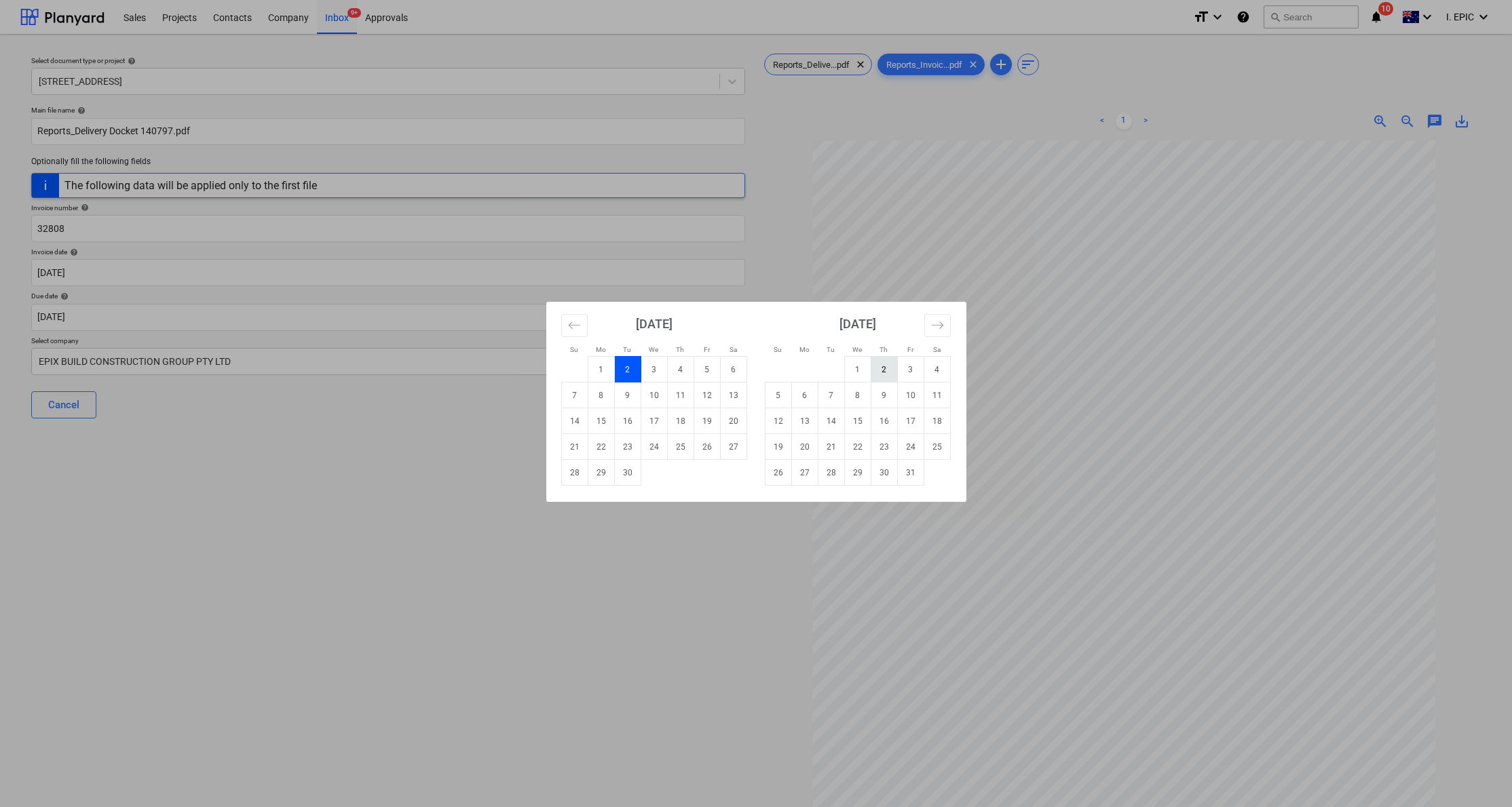
click at [879, 372] on td "2" at bounding box center [884, 369] width 27 height 26
type input "[DATE]"
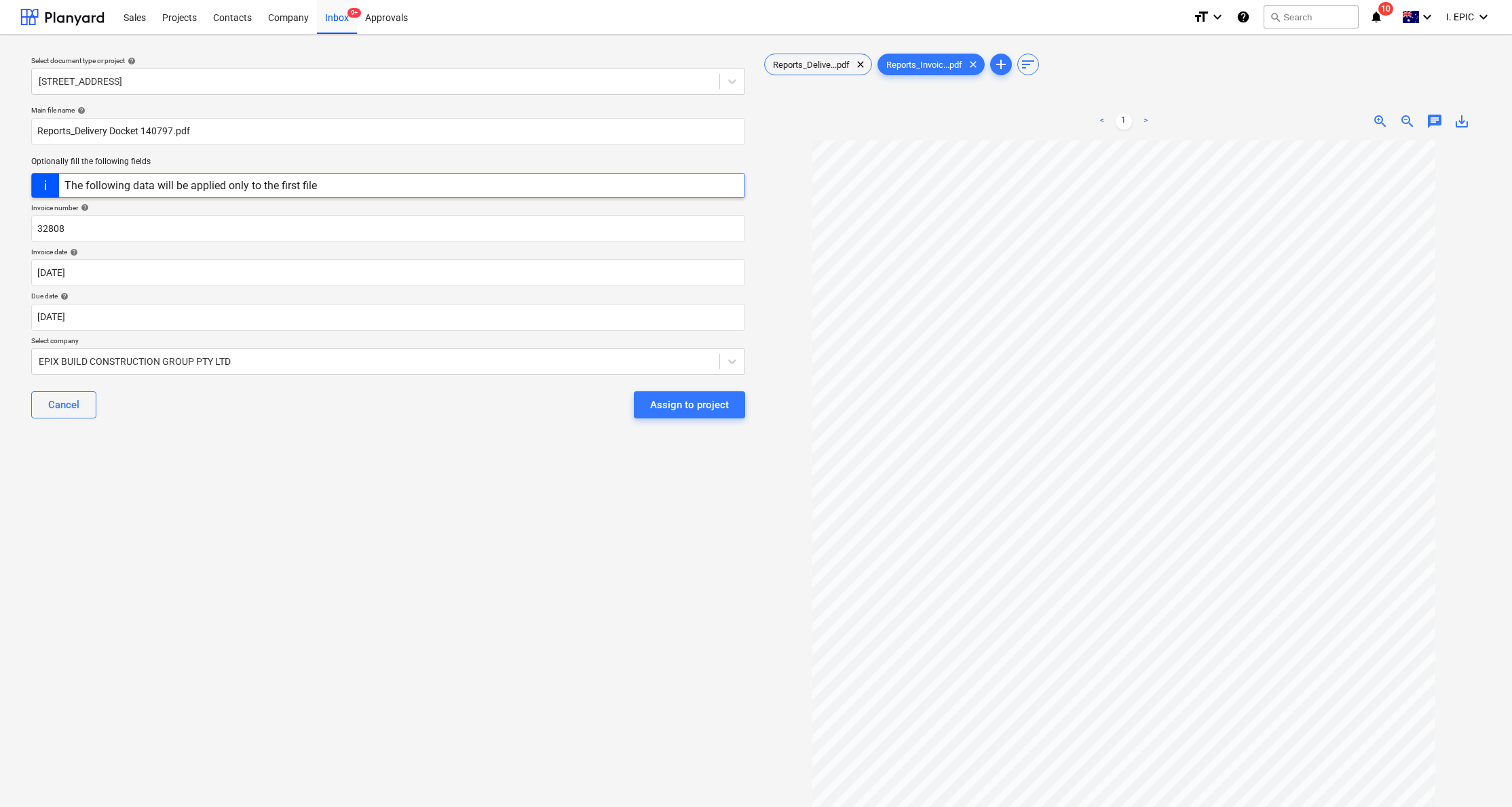
click at [221, 515] on div "Select document type or project help [STREET_ADDRESS] file name help Reports_De…" at bounding box center [387, 480] width 735 height 870
click at [241, 363] on div at bounding box center [375, 361] width 674 height 13
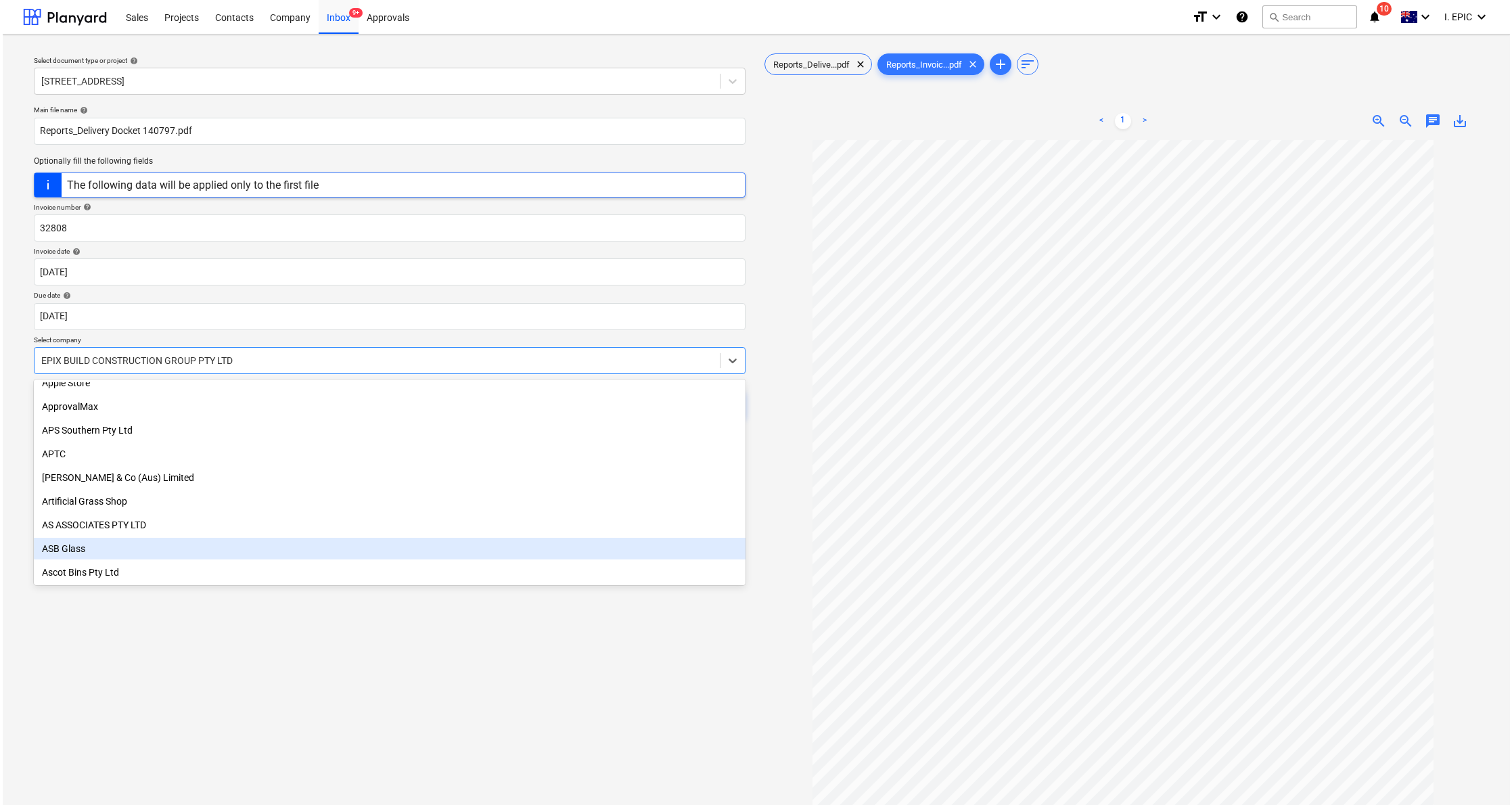
scroll to position [1627, 0]
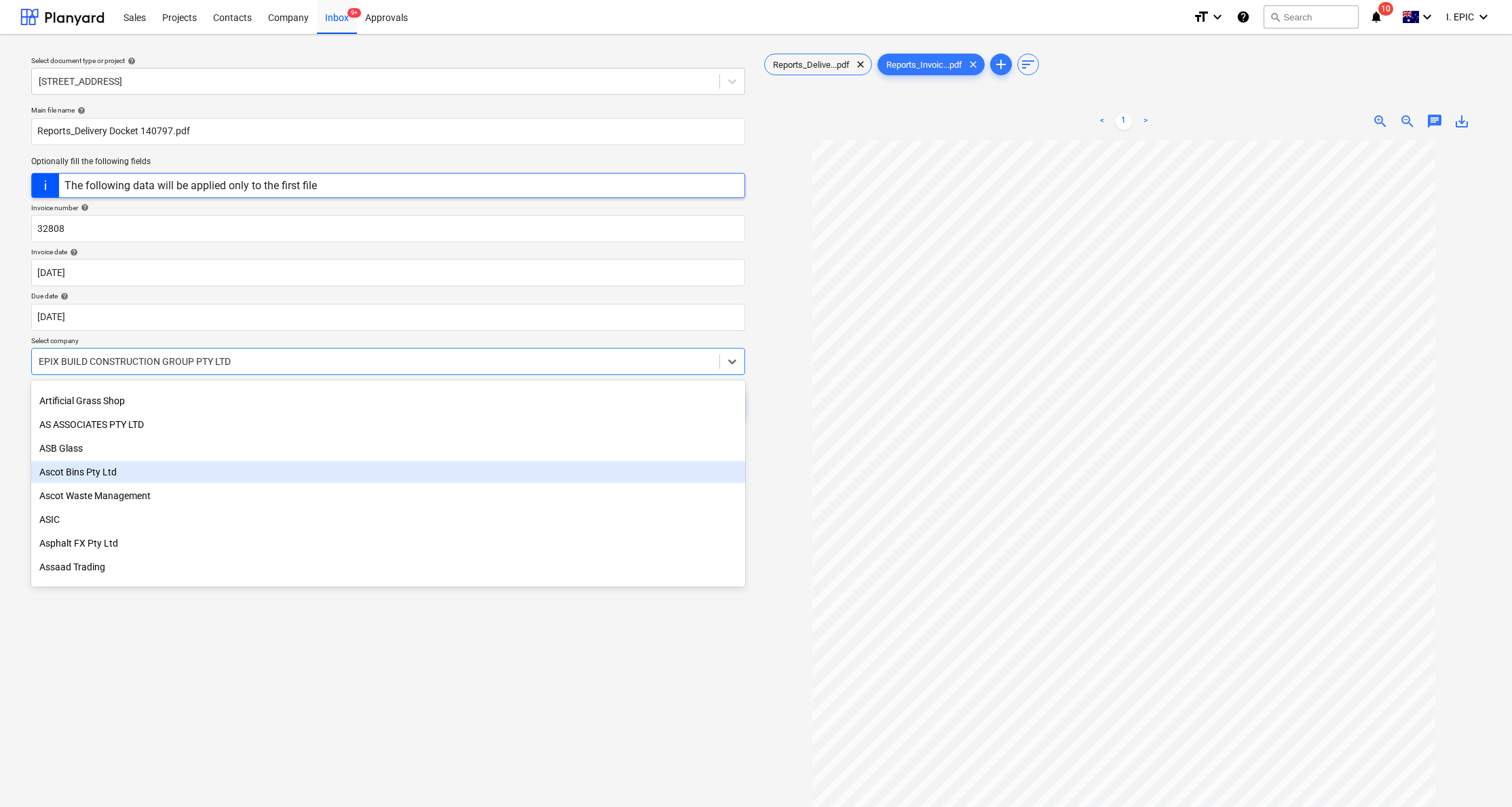
click at [105, 468] on div "Ascot Bins Pty Ltd" at bounding box center [388, 472] width 714 height 22
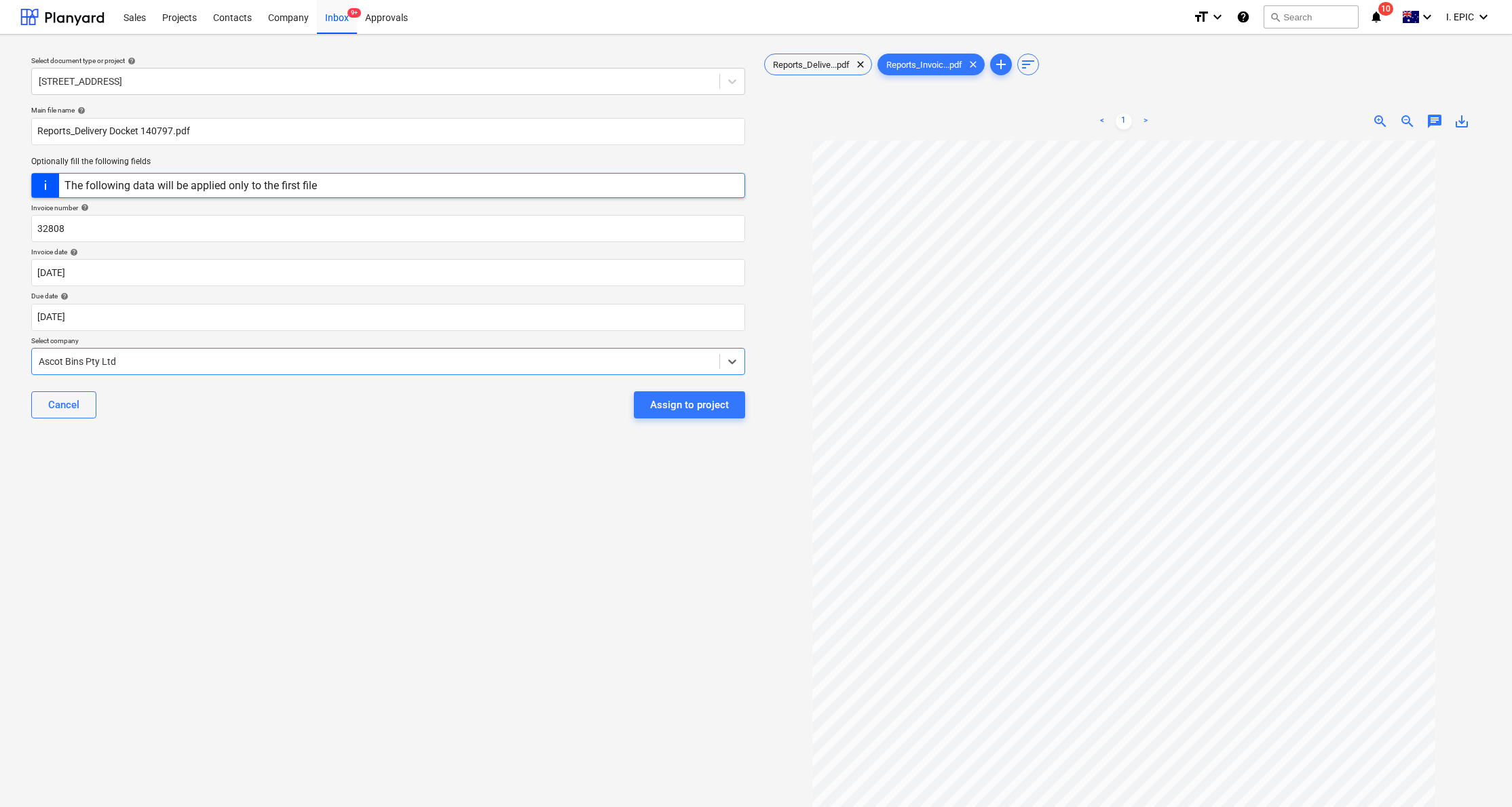
click at [238, 608] on div "Select document type or project help [STREET_ADDRESS] file name help Reports_De…" at bounding box center [387, 480] width 735 height 870
click at [205, 572] on div "Select document type or project help [STREET_ADDRESS] file name help Reports_De…" at bounding box center [387, 480] width 735 height 870
click at [40, 127] on input "Reports_Delivery Docket 140797.pdf" at bounding box center [388, 131] width 714 height 27
type input "Ascot Reports_Delivery Docket 140797.pdf"
click at [141, 547] on div "Select document type or project help [STREET_ADDRESS] file name help Ascot Repo…" at bounding box center [387, 480] width 735 height 870
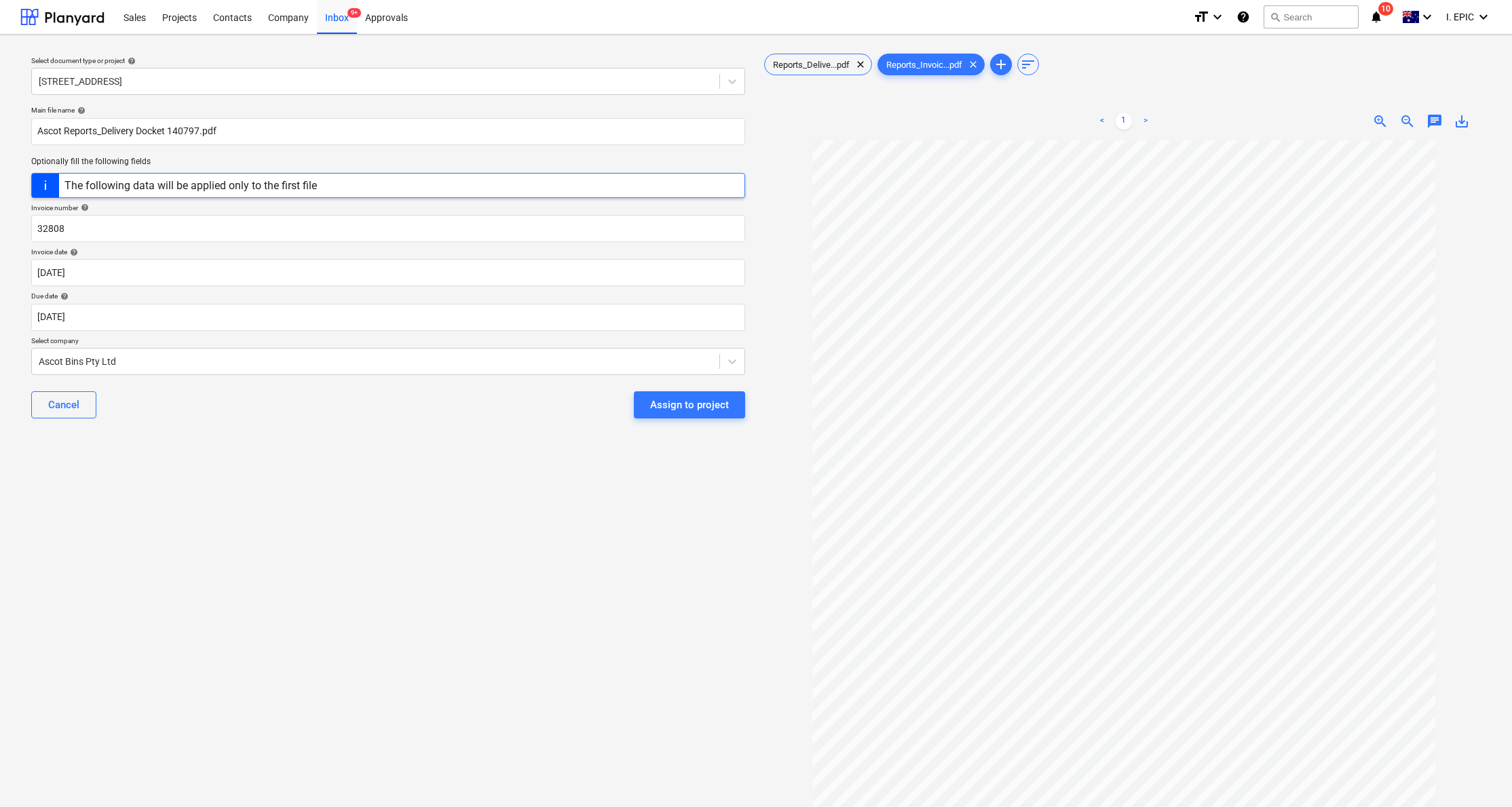
click at [1439, 114] on span "chat" at bounding box center [1434, 121] width 16 height 16
click at [913, 68] on span "Reports_Invoic...pdf" at bounding box center [924, 64] width 92 height 11
click at [1312, 303] on div "Write a note or @mention to notify a teammate [PERSON_NAME]" at bounding box center [1339, 265] width 271 height 81
click at [1303, 264] on div "Write a note or @mention to notify a teammate [PERSON_NAME]" at bounding box center [1339, 265] width 271 height 81
click at [1247, 314] on button "Save" at bounding box center [1231, 323] width 55 height 27
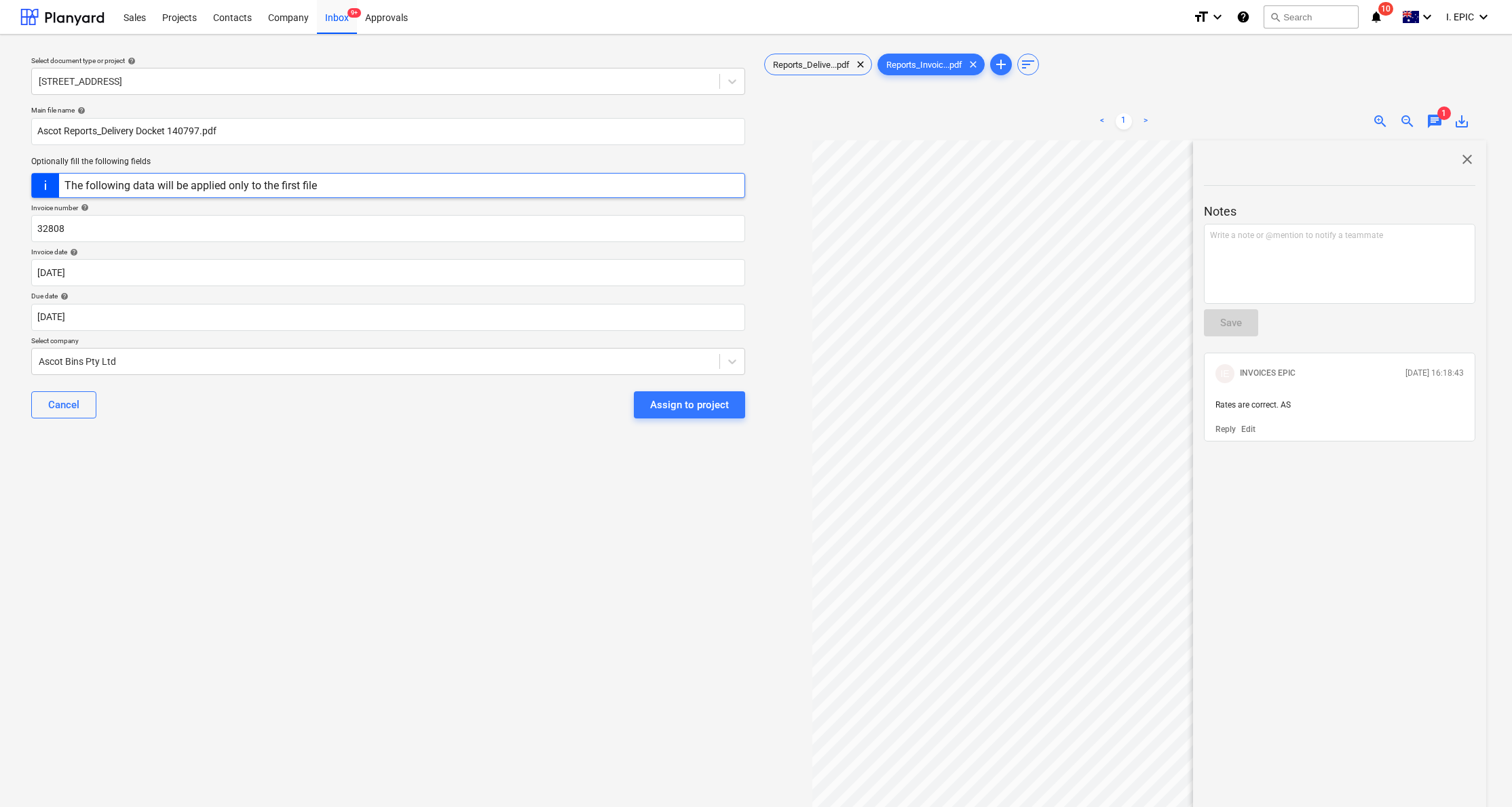
click at [517, 573] on div "Select document type or project help [STREET_ADDRESS] file name help Ascot Repo…" at bounding box center [387, 480] width 735 height 870
click at [682, 394] on button "Assign to project" at bounding box center [689, 404] width 111 height 27
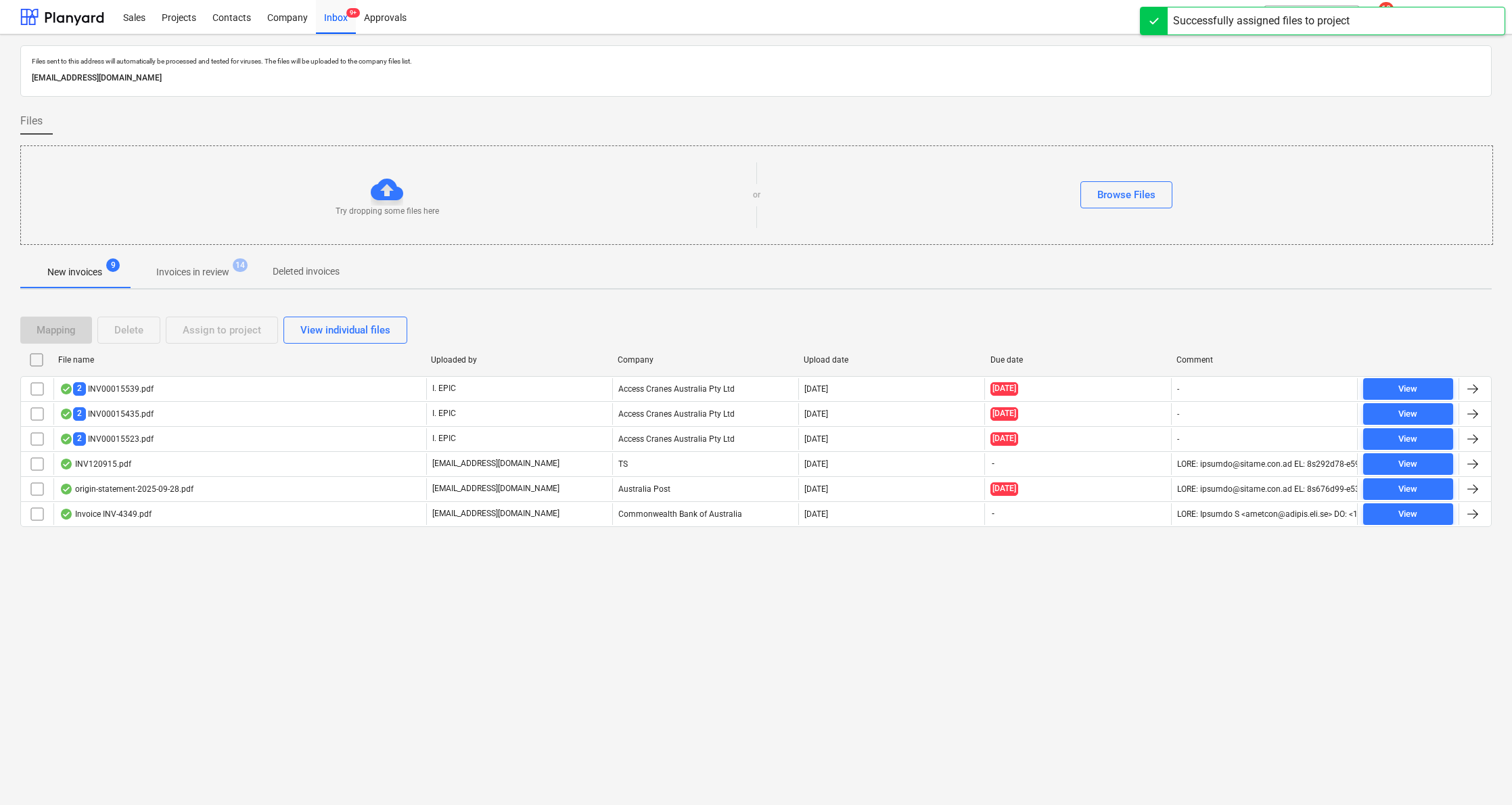
click at [401, 634] on div "Files sent to this address will automatically be processed and tested for virus…" at bounding box center [756, 420] width 1512 height 771
